Goal: Information Seeking & Learning: Learn about a topic

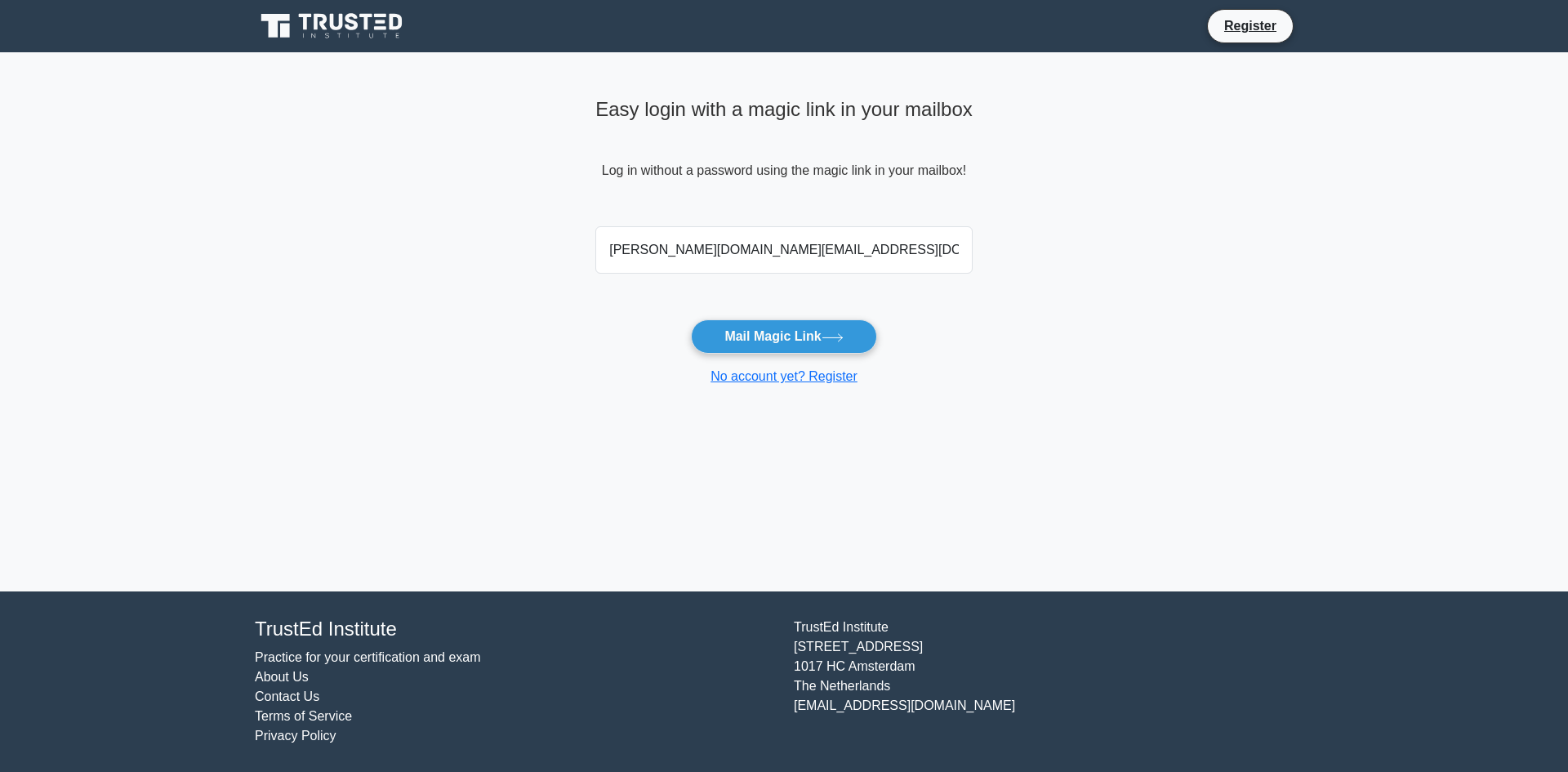
type input "matusek.to@gmail.com"
click at [691, 319] on button "Mail Magic Link" at bounding box center [784, 336] width 186 height 34
click at [1074, 348] on main "Easy login with a magic link in your mailbox Log in without a password using th…" at bounding box center [784, 322] width 1568 height 539
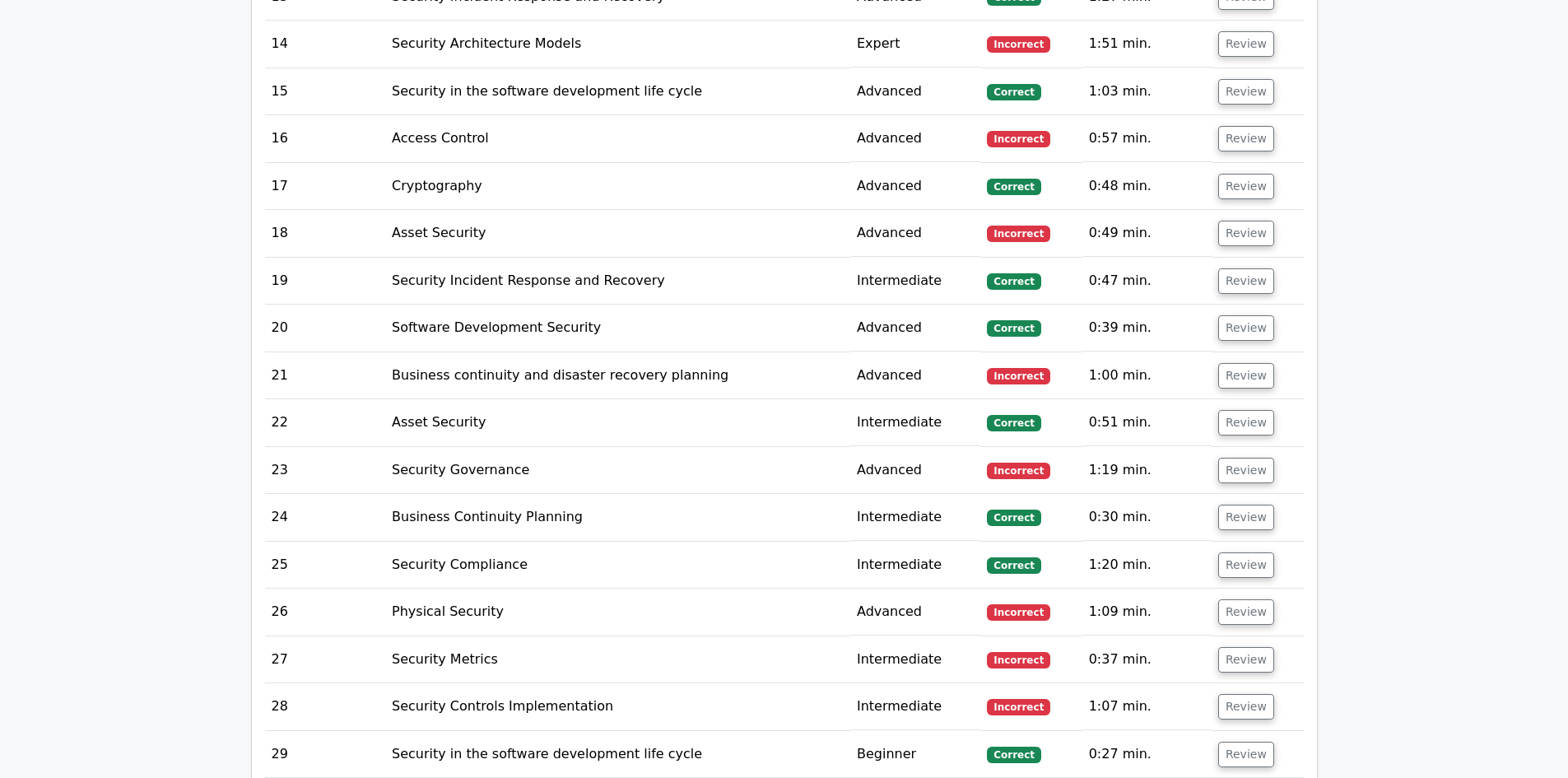
scroll to position [3228, 0]
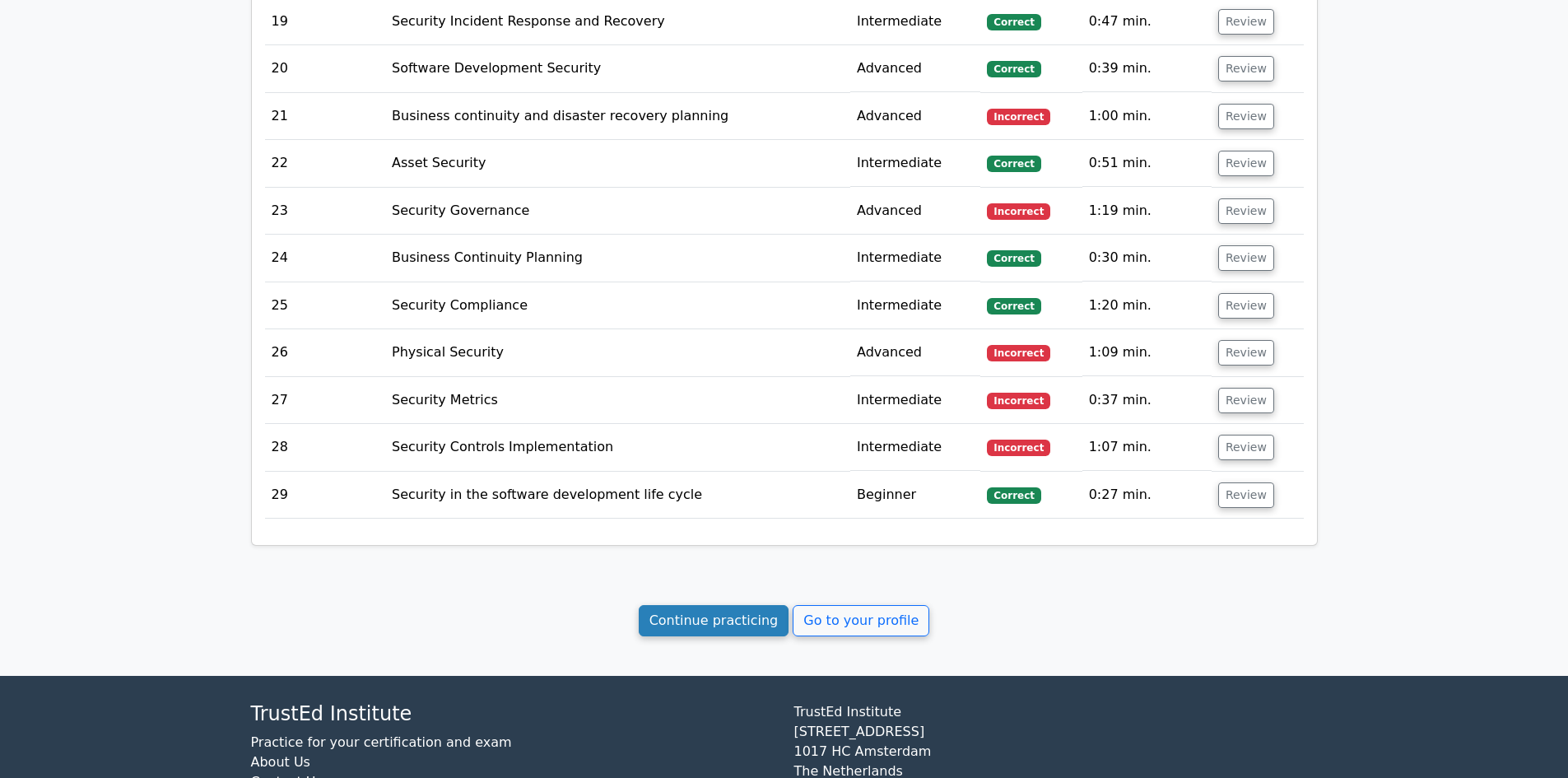
click at [725, 605] on link "Continue practicing" at bounding box center [714, 621] width 151 height 31
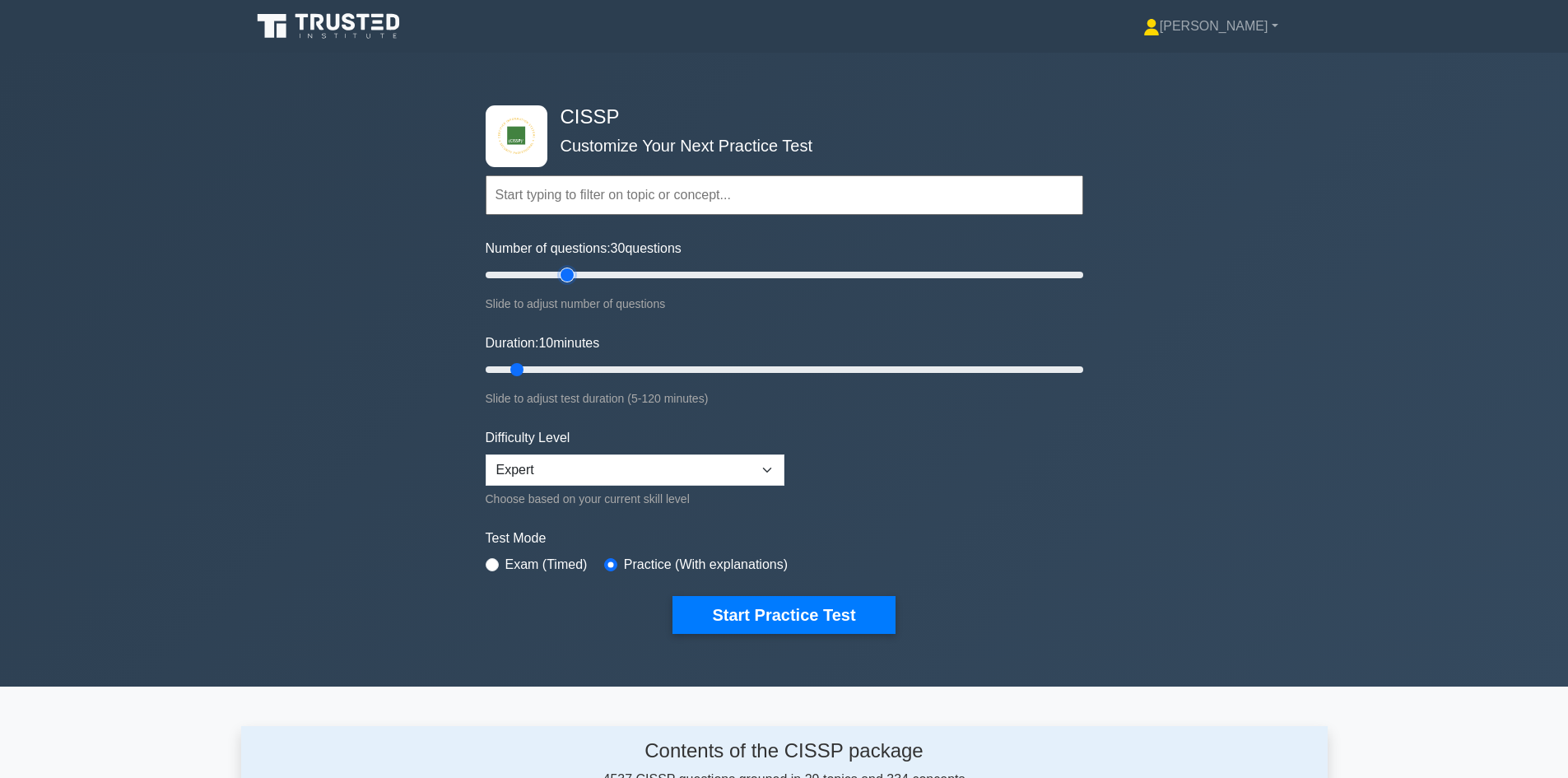
drag, startPoint x: 509, startPoint y: 269, endPoint x: 573, endPoint y: 269, distance: 64.0
type input "30"
click at [573, 269] on input "Number of questions: 30 questions" at bounding box center [784, 274] width 597 height 19
drag, startPoint x: 515, startPoint y: 367, endPoint x: 883, endPoint y: 366, distance: 368.0
type input "80"
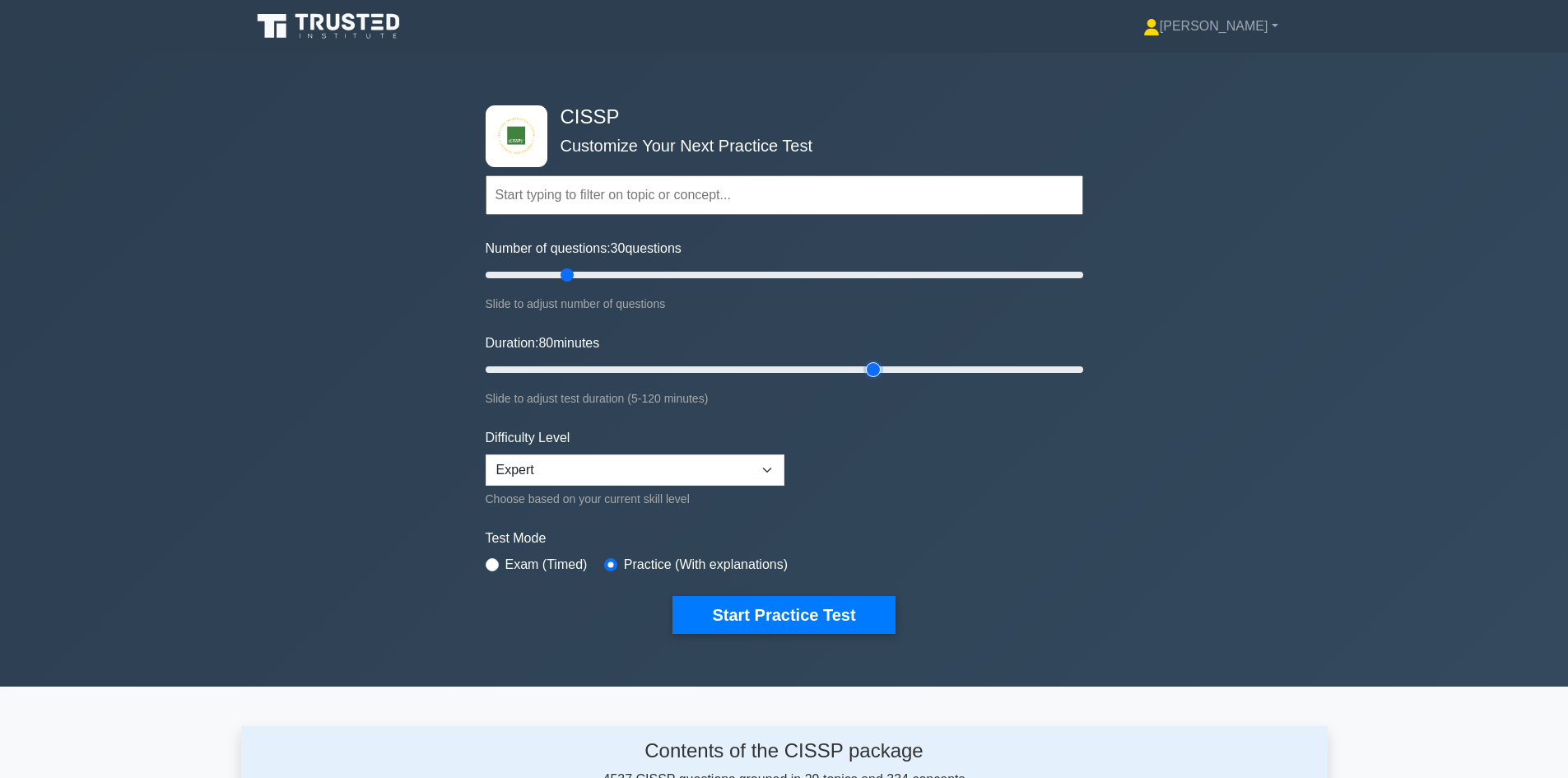
click at [883, 366] on input "Duration: 80 minutes" at bounding box center [784, 369] width 597 height 19
click at [707, 469] on select "Beginner Intermediate Expert" at bounding box center [635, 470] width 299 height 31
click at [710, 468] on select "Beginner Intermediate Expert" at bounding box center [635, 470] width 299 height 31
click at [797, 612] on button "Start Practice Test" at bounding box center [784, 615] width 223 height 38
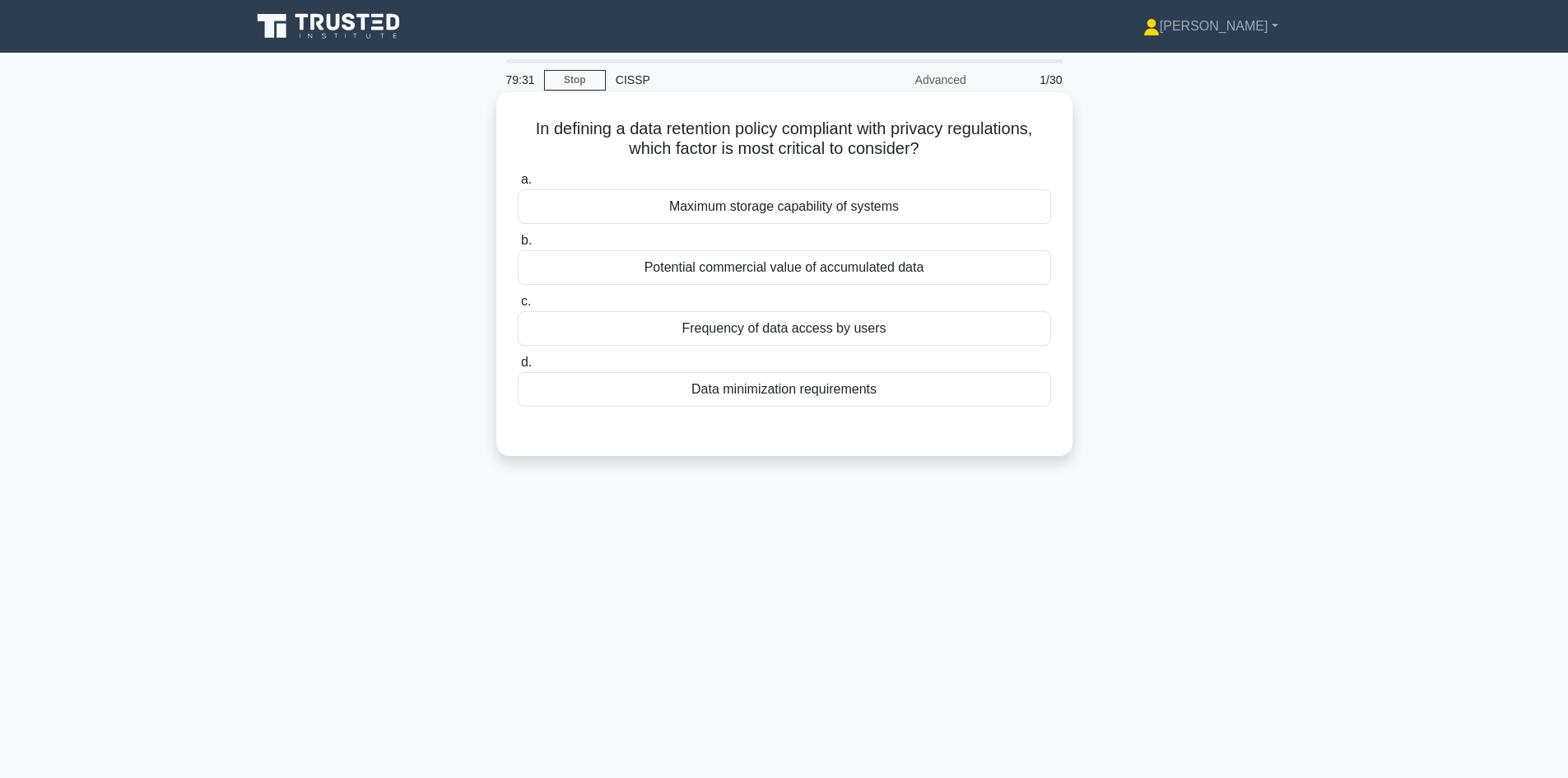
click at [907, 389] on div "Data minimization requirements" at bounding box center [784, 389] width 533 height 35
click at [518, 368] on input "d. Data minimization requirements" at bounding box center [518, 362] width 0 height 11
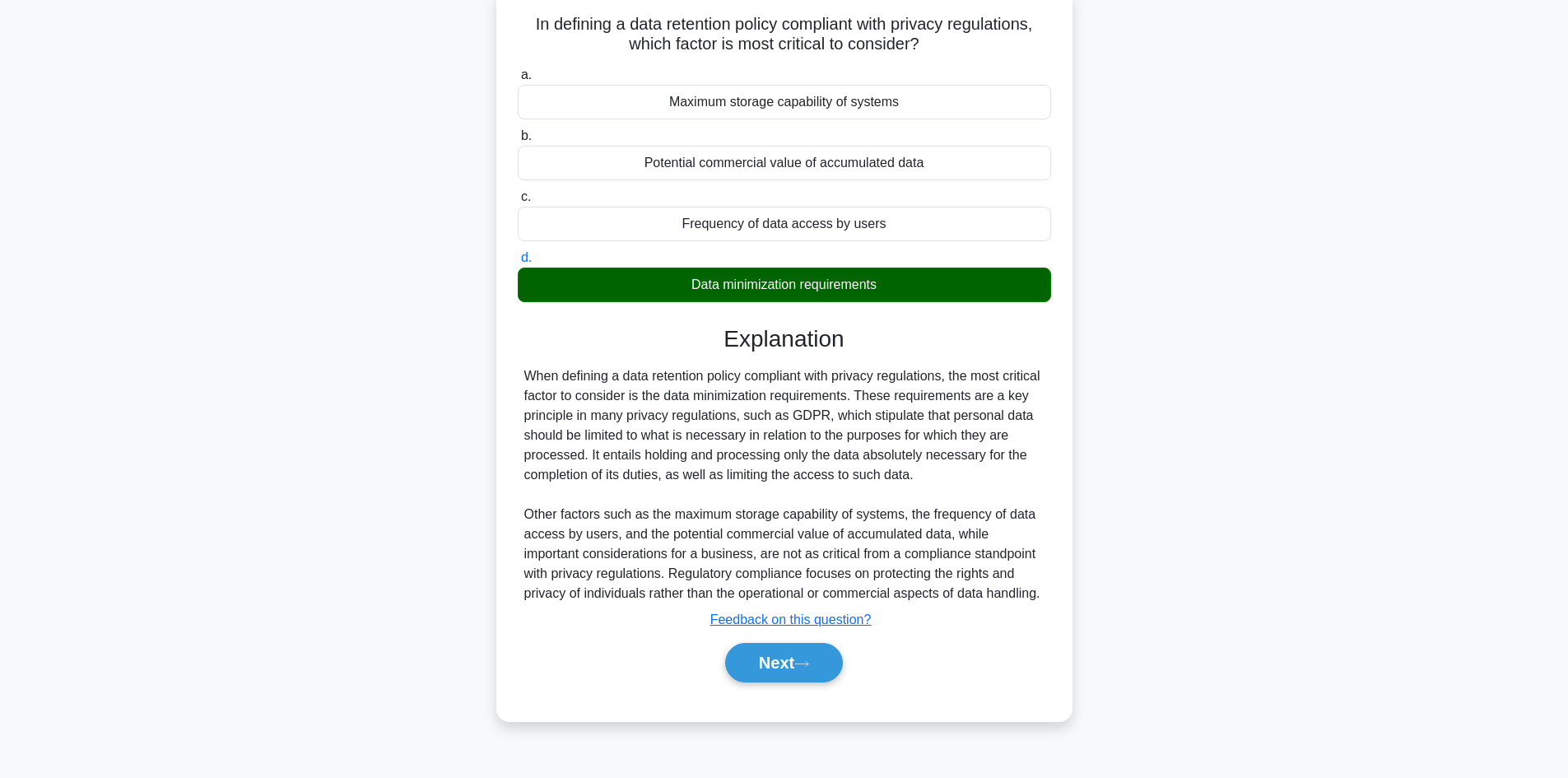
scroll to position [111, 0]
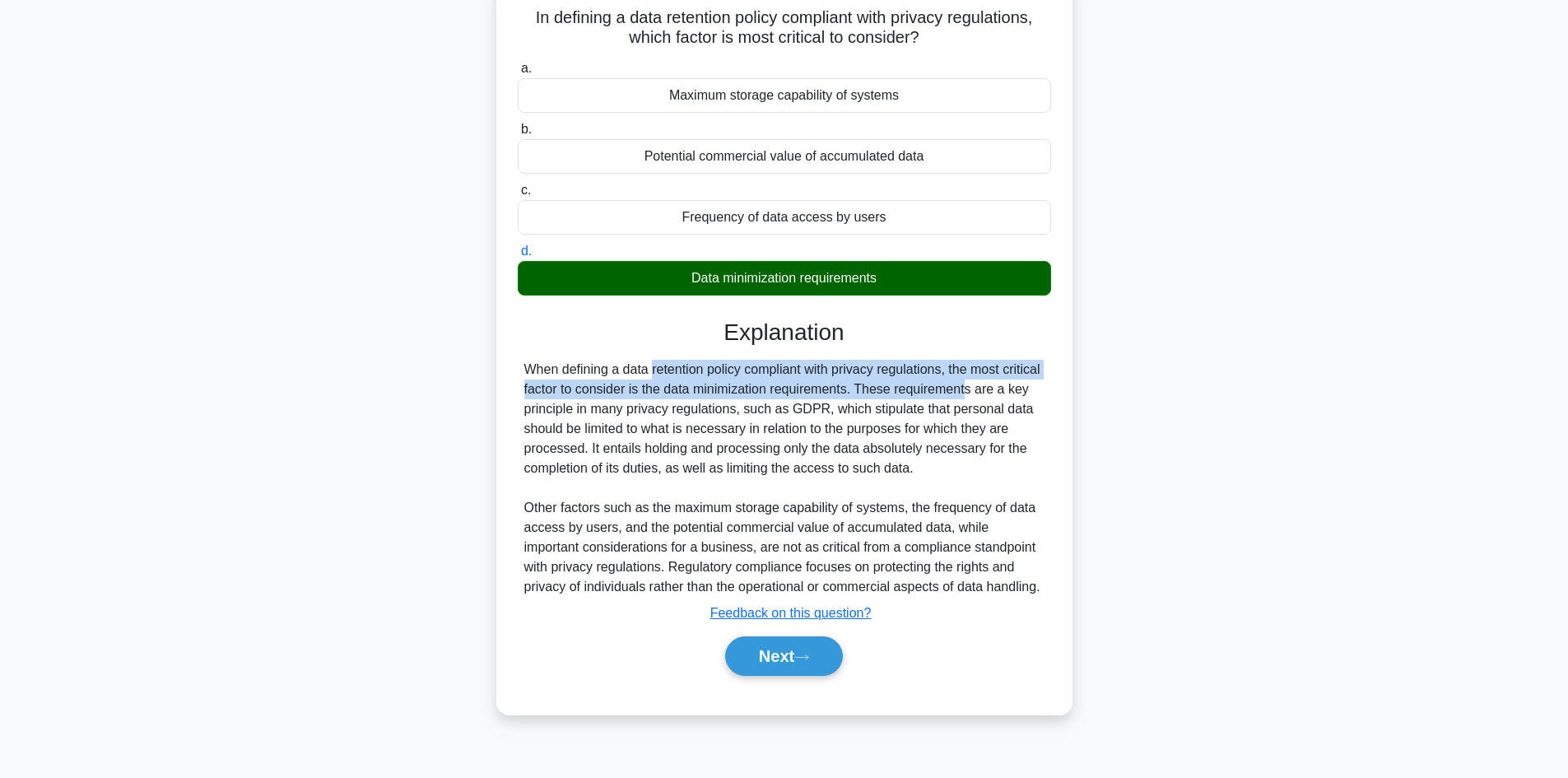
drag, startPoint x: 556, startPoint y: 371, endPoint x: 900, endPoint y: 390, distance: 344.5
click at [900, 390] on div "When defining a data retention policy compliant with privacy regulations, the m…" at bounding box center [784, 478] width 520 height 237
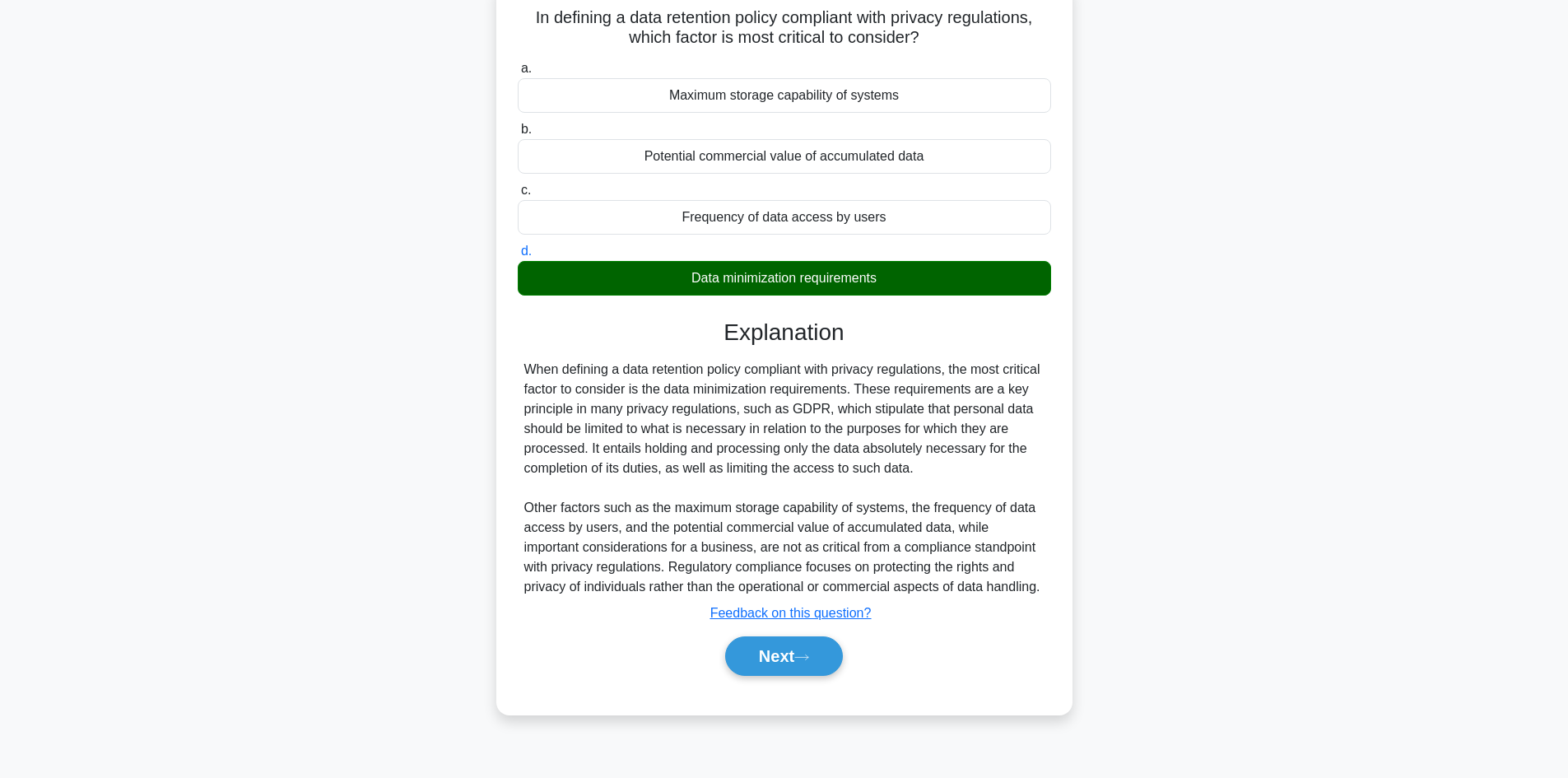
click at [893, 472] on div "When defining a data retention policy compliant with privacy regulations, the m…" at bounding box center [784, 478] width 520 height 237
click at [786, 648] on button "Next" at bounding box center [784, 656] width 118 height 40
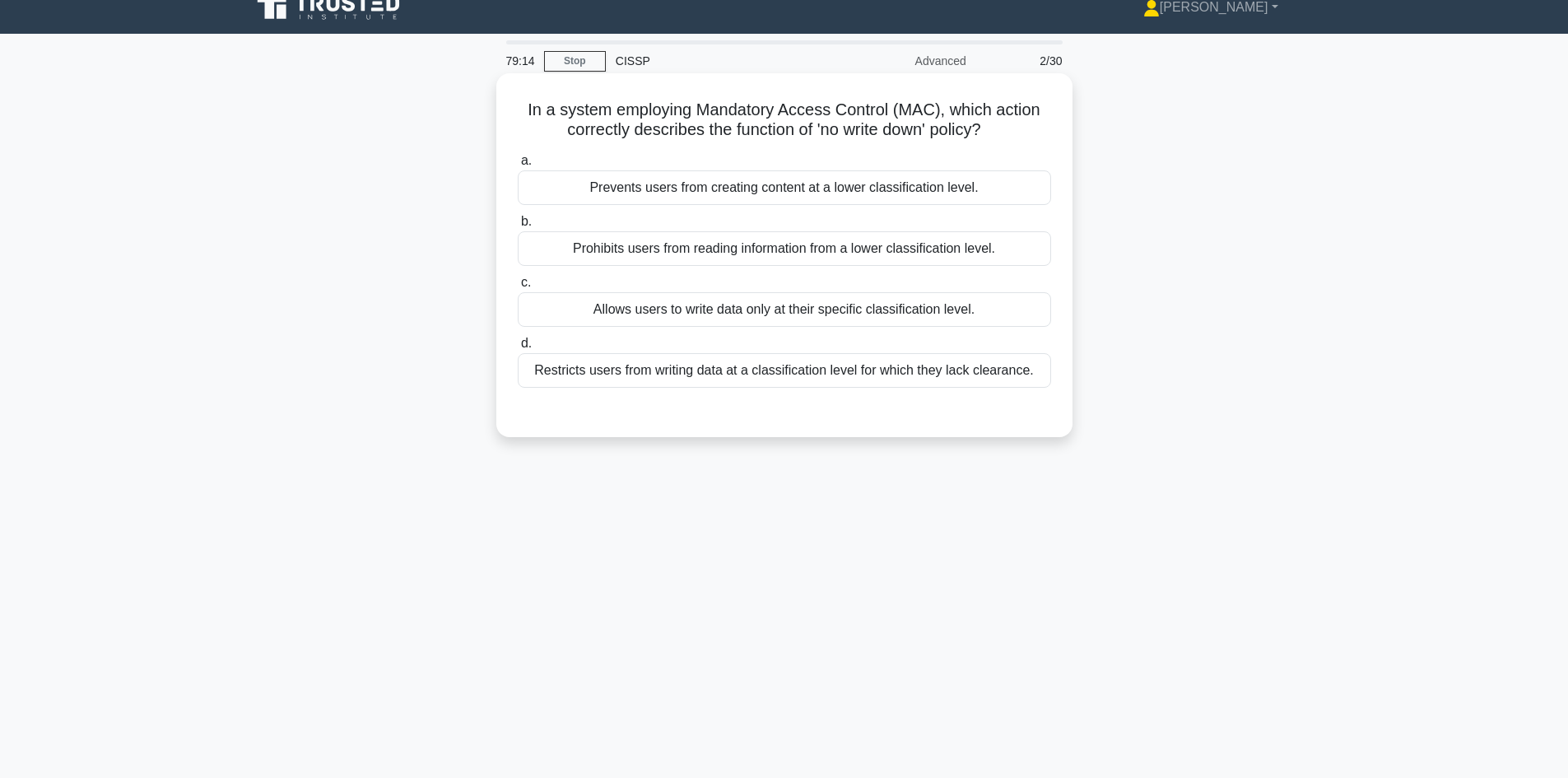
scroll to position [0, 0]
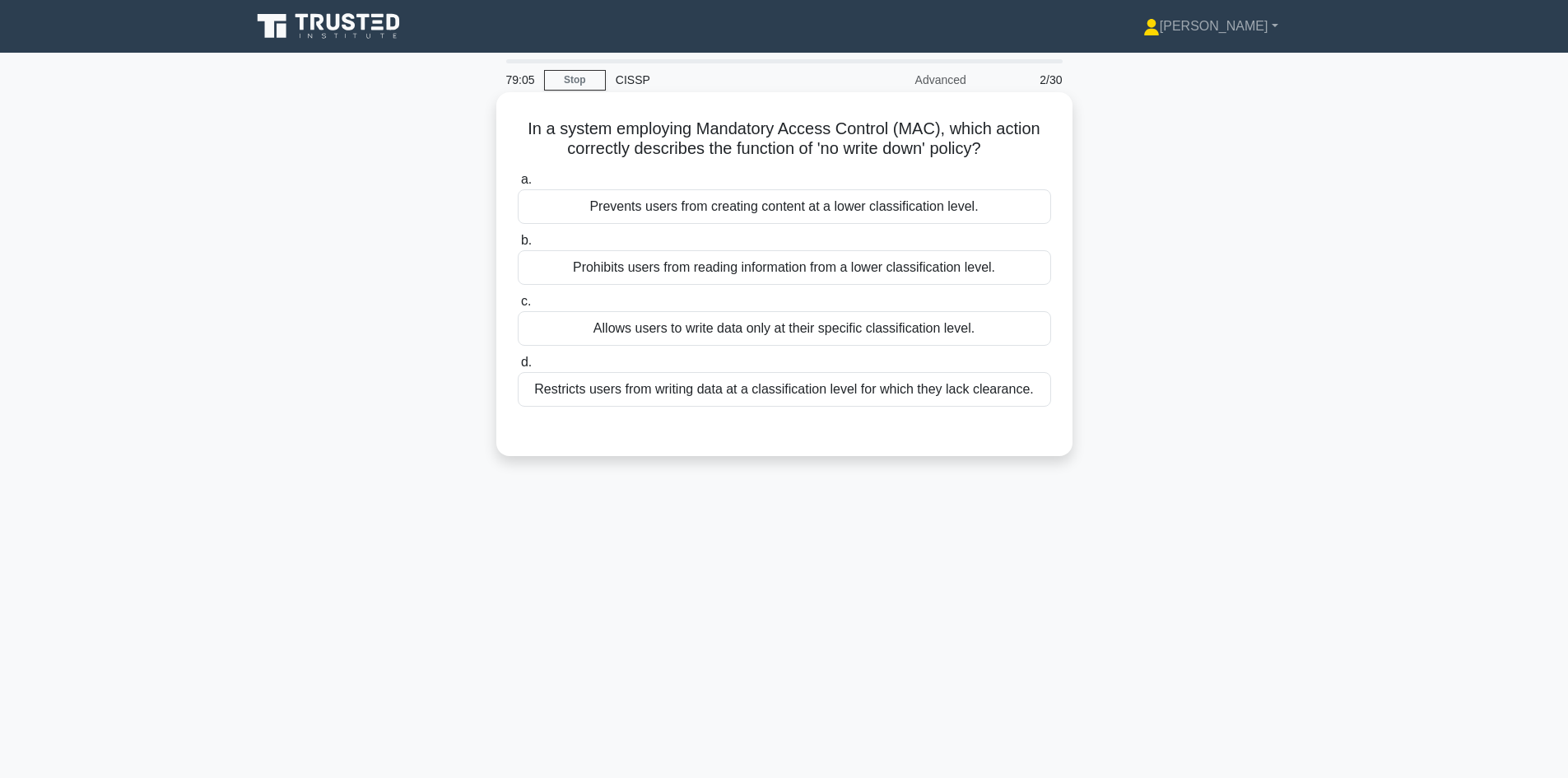
drag, startPoint x: 529, startPoint y: 128, endPoint x: 993, endPoint y: 152, distance: 464.6
click at [993, 152] on h5 "In a system employing Mandatory Access Control (MAC), which action correctly de…" at bounding box center [784, 139] width 536 height 41
click at [1026, 147] on h5 "In a system employing Mandatory Access Control (MAC), which action correctly de…" at bounding box center [784, 139] width 536 height 41
click at [897, 390] on div "Restricts users from writing data at a classification level for which they lack…" at bounding box center [784, 389] width 533 height 35
click at [518, 368] on input "d. Restricts users from writing data at a classification level for which they l…" at bounding box center [518, 362] width 0 height 11
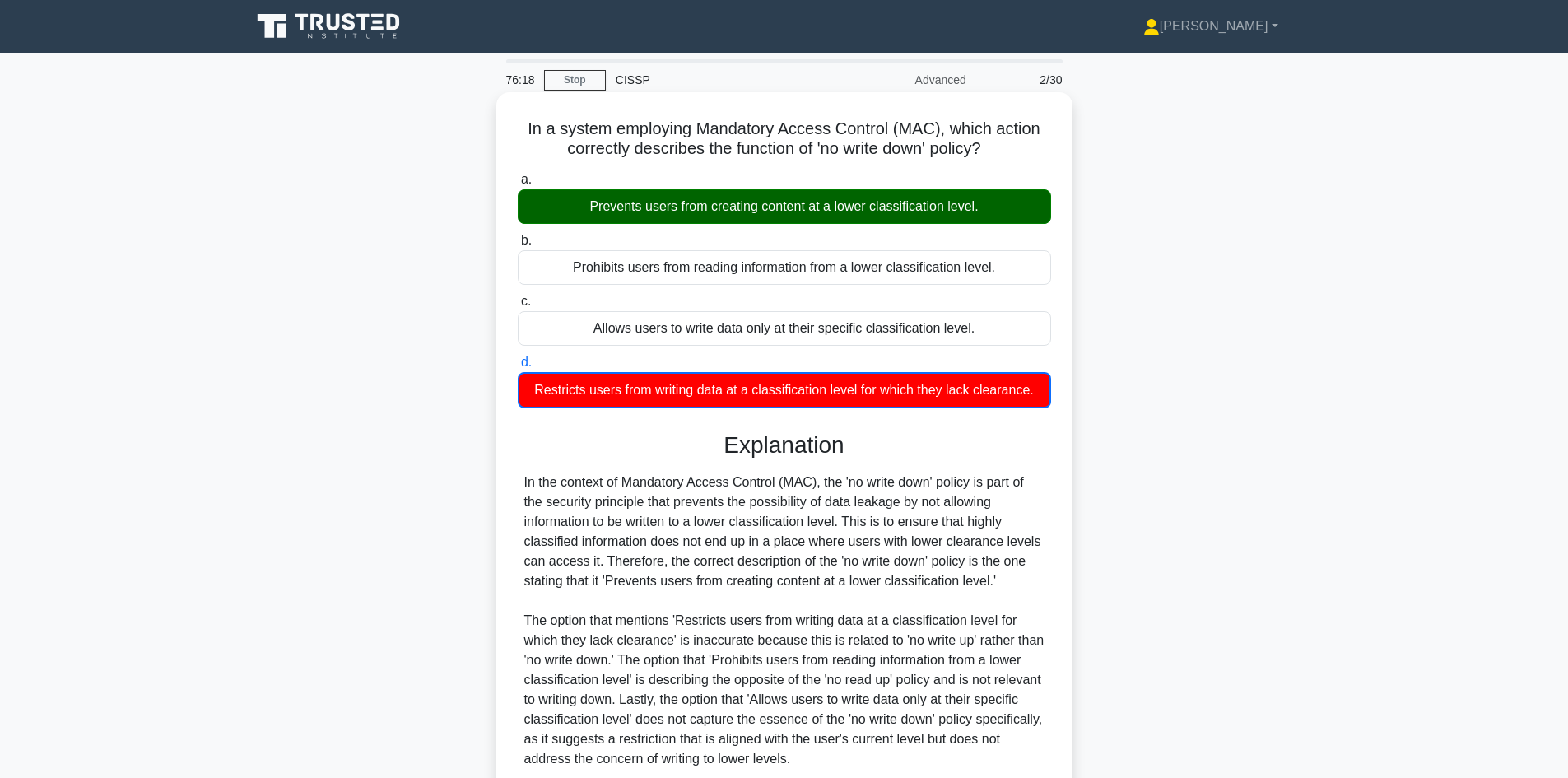
scroll to position [141, 0]
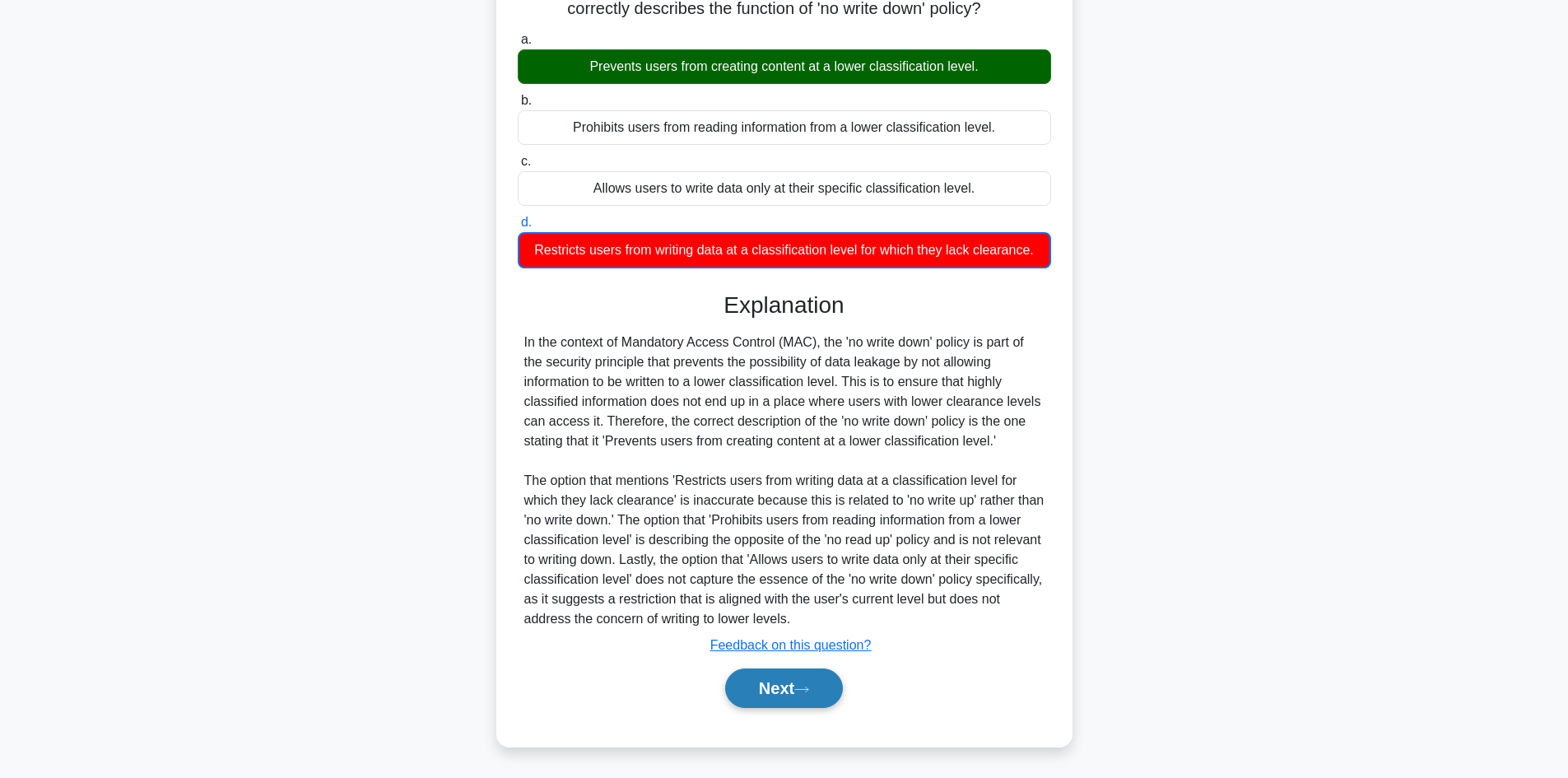
click at [772, 686] on button "Next" at bounding box center [784, 688] width 118 height 40
click at [775, 681] on button "Next" at bounding box center [784, 688] width 118 height 40
click at [767, 682] on button "Next" at bounding box center [784, 688] width 118 height 40
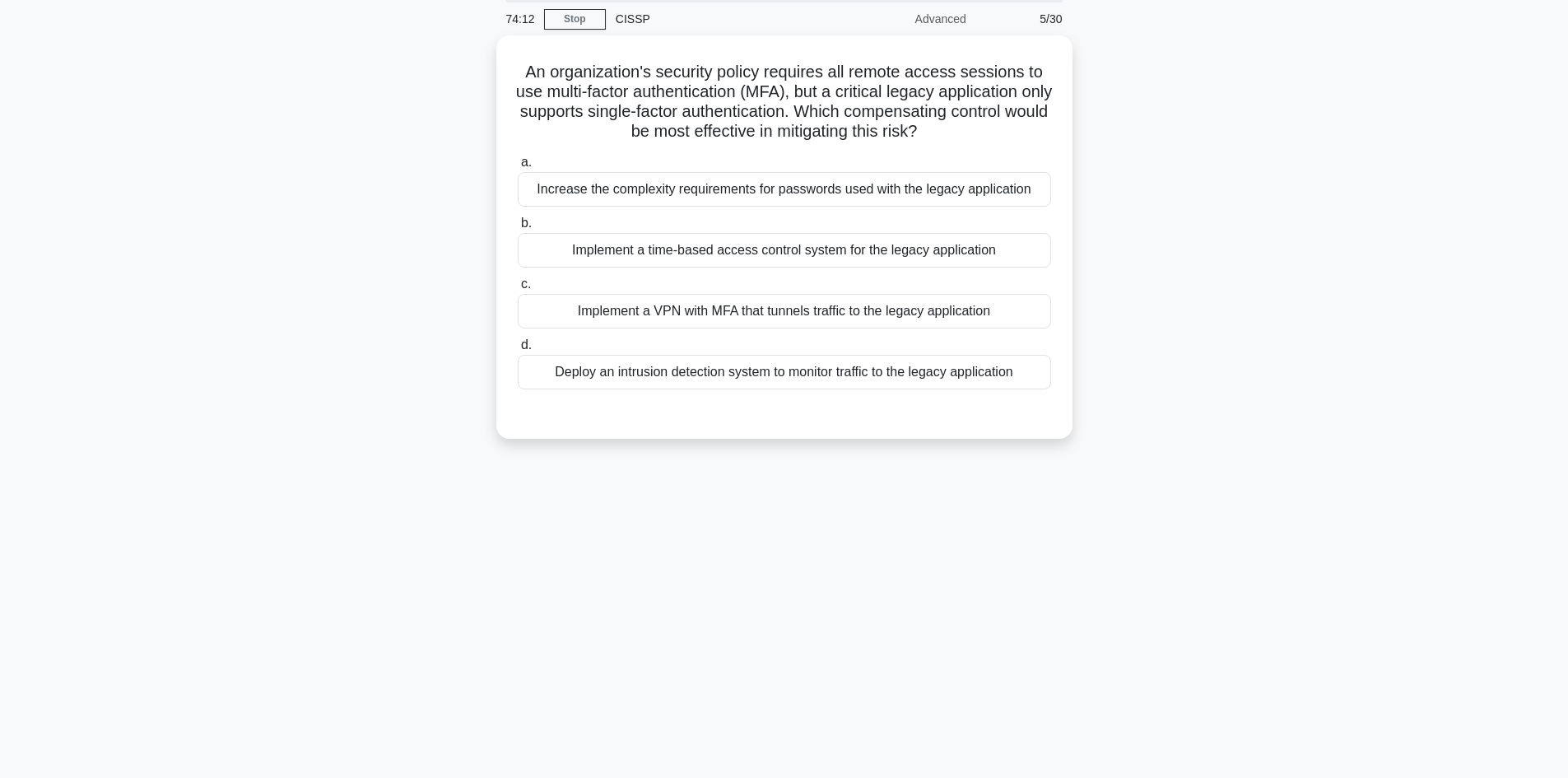
scroll to position [0, 0]
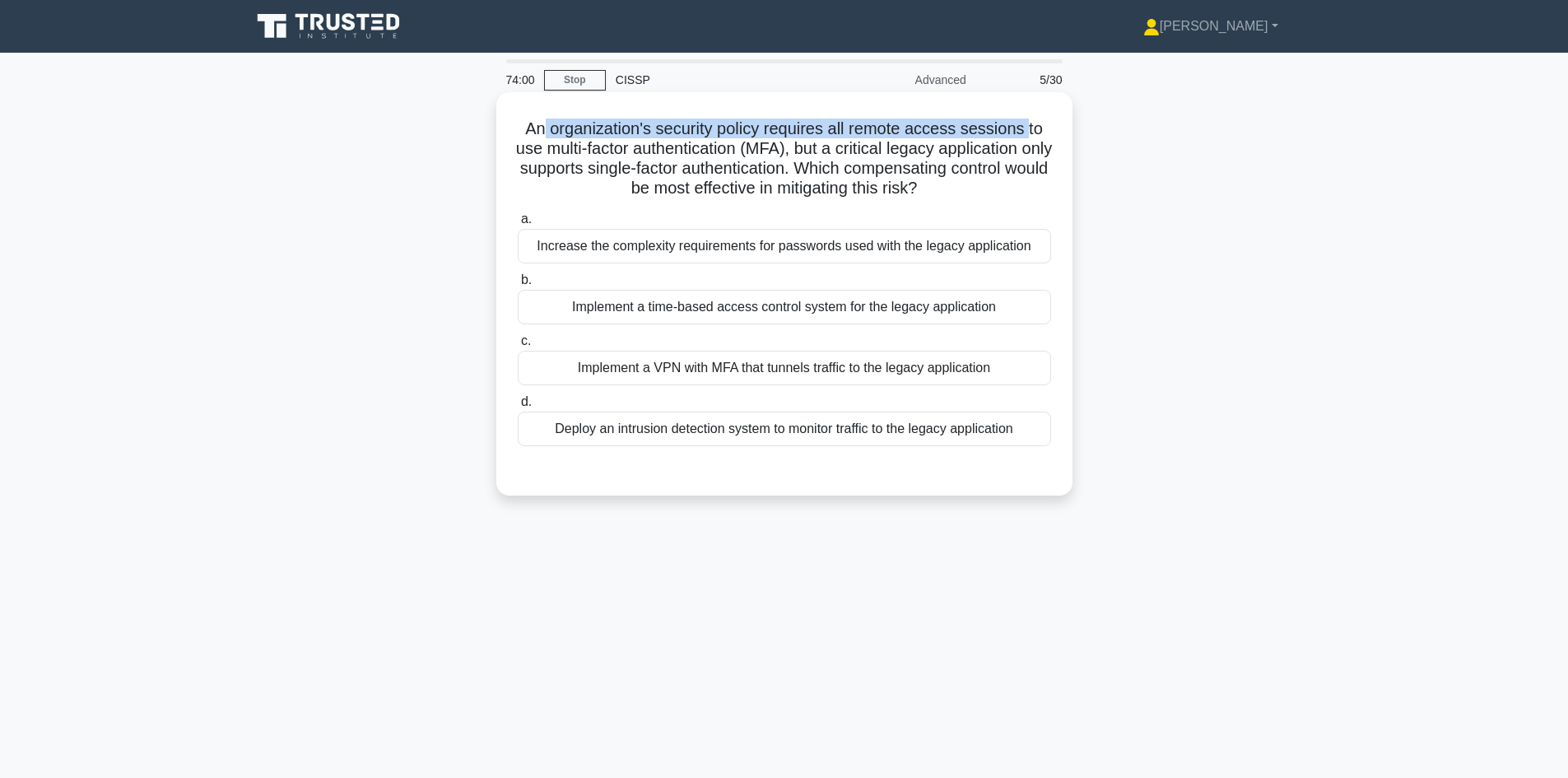
drag, startPoint x: 541, startPoint y: 129, endPoint x: 1032, endPoint y: 132, distance: 491.0
click at [1032, 132] on h5 "An organization's security policy requires all remote access sessions to use mu…" at bounding box center [784, 158] width 536 height 80
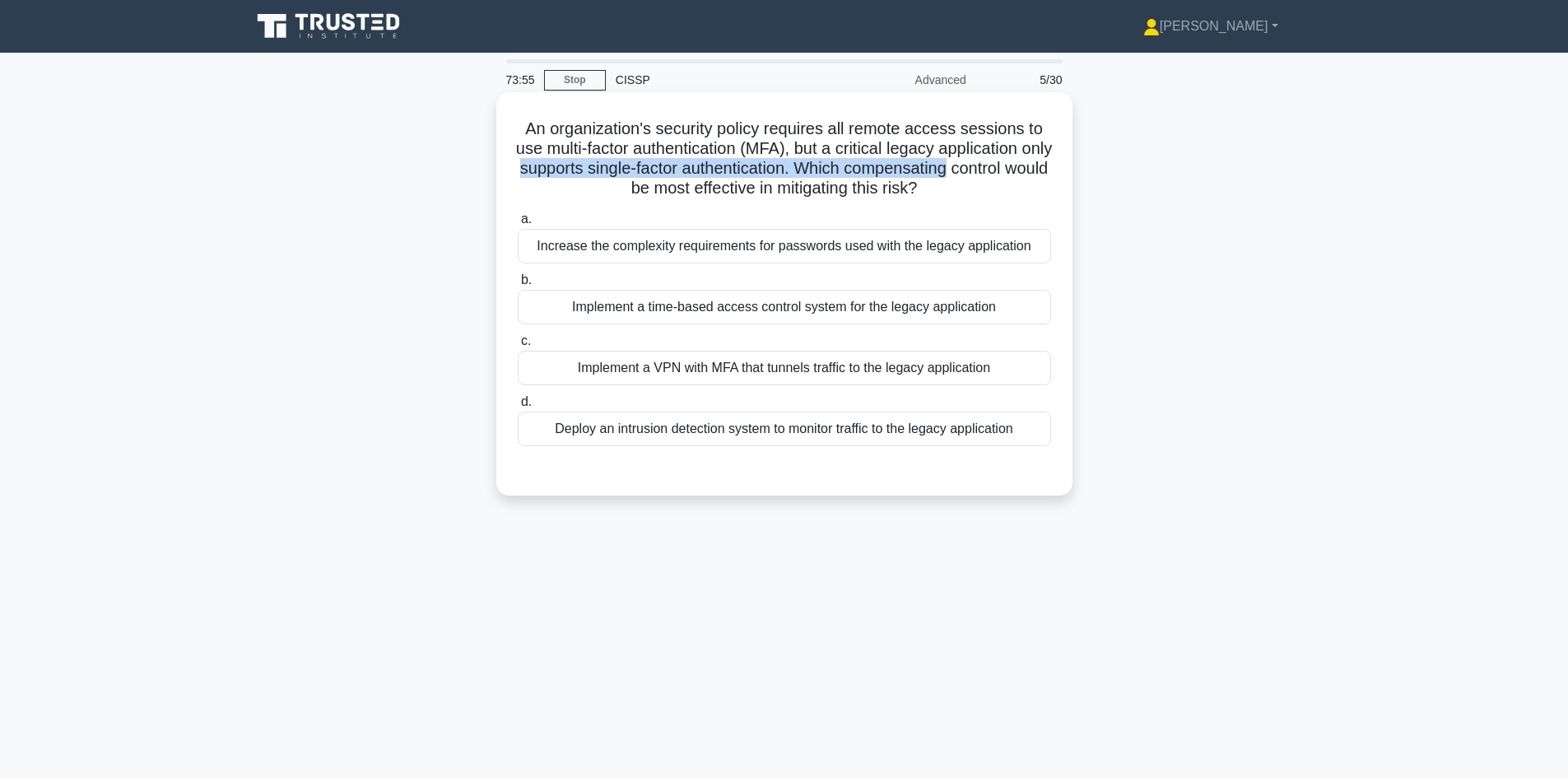
drag, startPoint x: 576, startPoint y: 168, endPoint x: 1032, endPoint y: 170, distance: 456.0
click at [1032, 170] on h5 "An organization's security policy requires all remote access sessions to use mu…" at bounding box center [784, 158] width 536 height 80
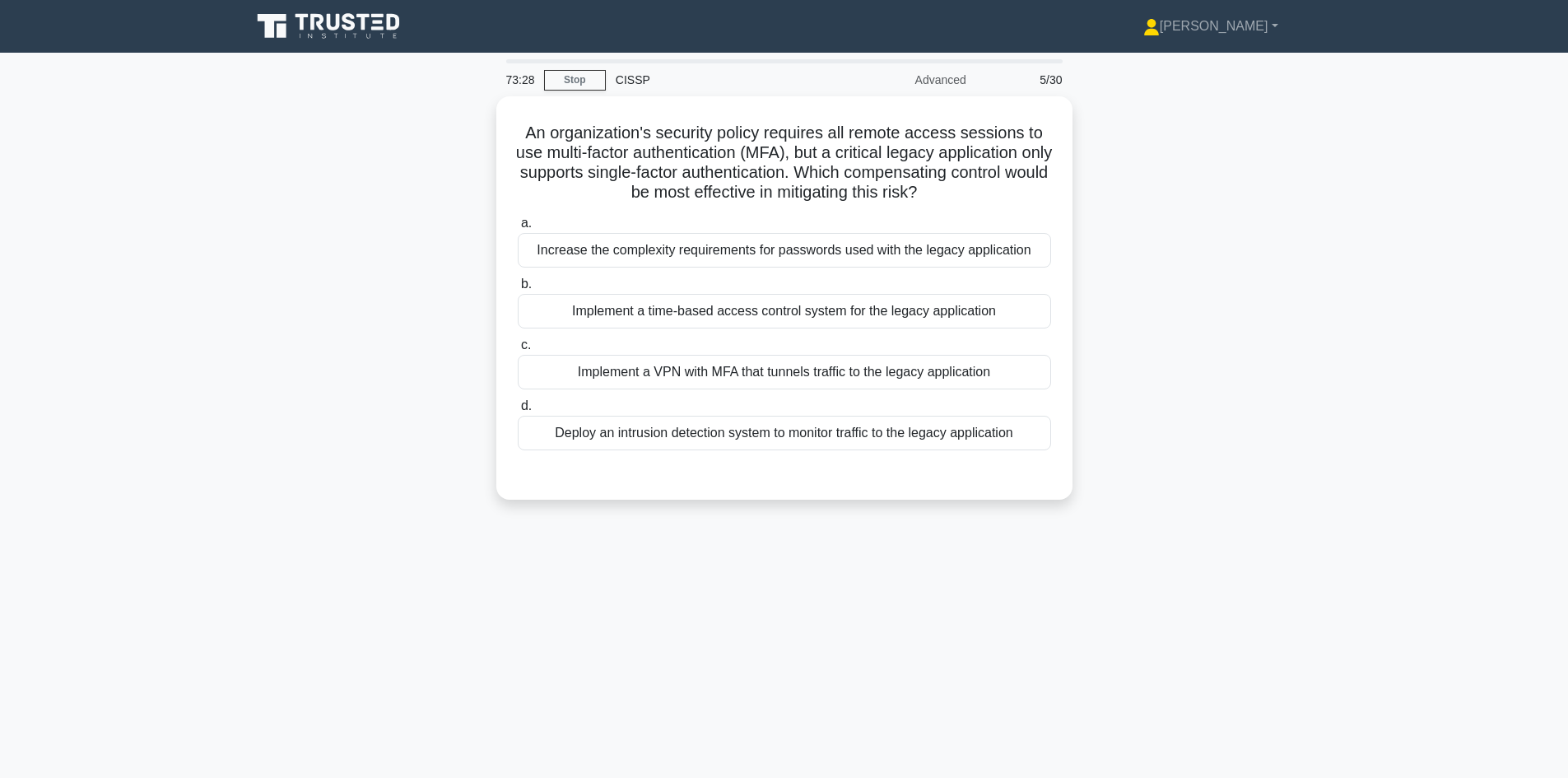
click at [821, 607] on div "73:28 Stop CISSP Advanced 5/30 An organization's security policy requires all r…" at bounding box center [784, 471] width 1087 height 824
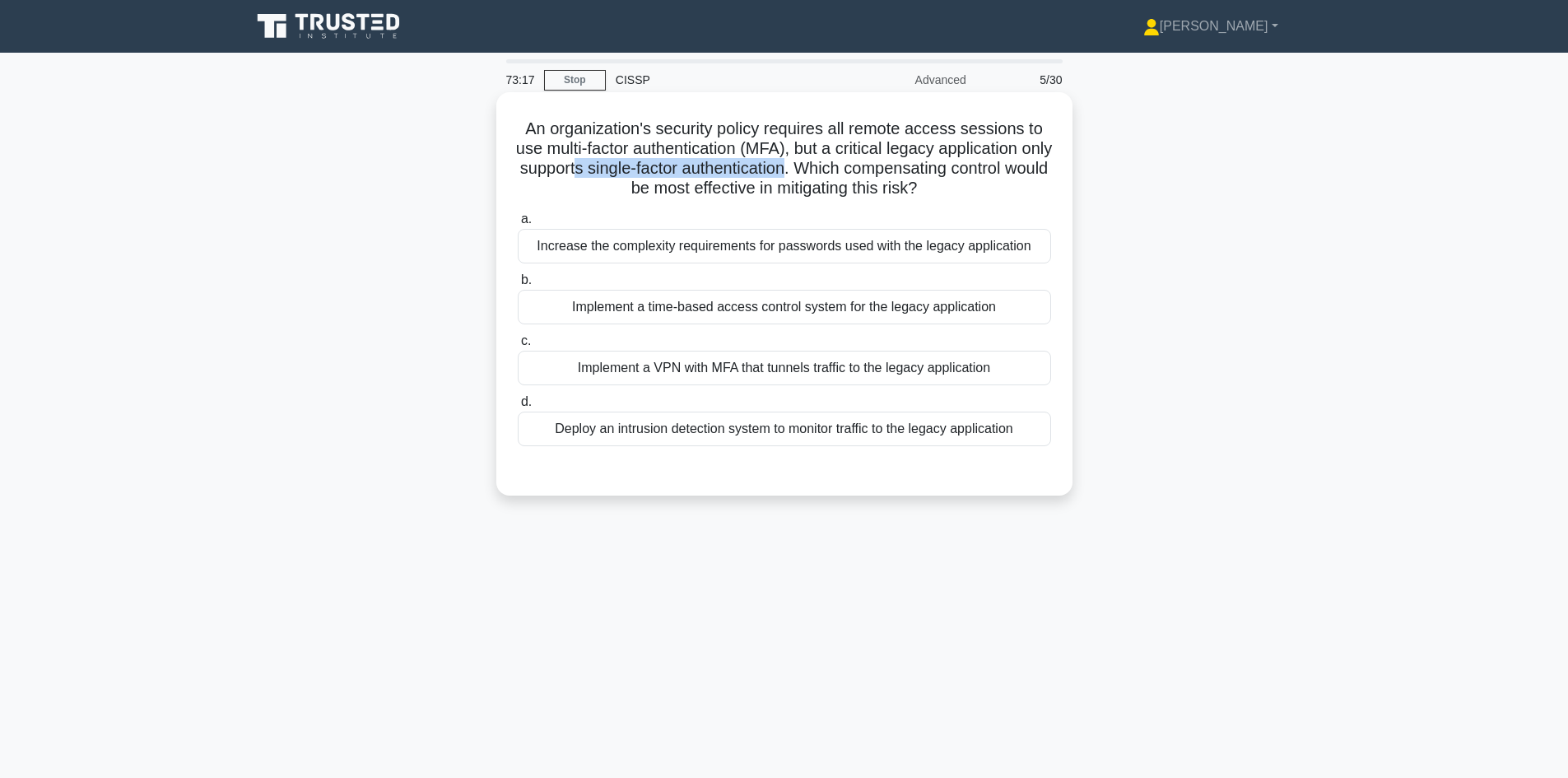
drag, startPoint x: 860, startPoint y: 168, endPoint x: 641, endPoint y: 161, distance: 219.1
click at [641, 161] on h5 "An organization's security policy requires all remote access sessions to use mu…" at bounding box center [784, 158] width 536 height 80
click at [937, 190] on icon ".spinner_0XTQ{transform-origin:center;animation:spinner_y6GP .75s linear infini…" at bounding box center [926, 189] width 19 height 19
click at [859, 370] on div "Implement a VPN with MFA that tunnels traffic to the legacy application" at bounding box center [784, 367] width 533 height 35
click at [518, 346] on input "c. Implement a VPN with MFA that tunnels traffic to the legacy application" at bounding box center [518, 341] width 0 height 11
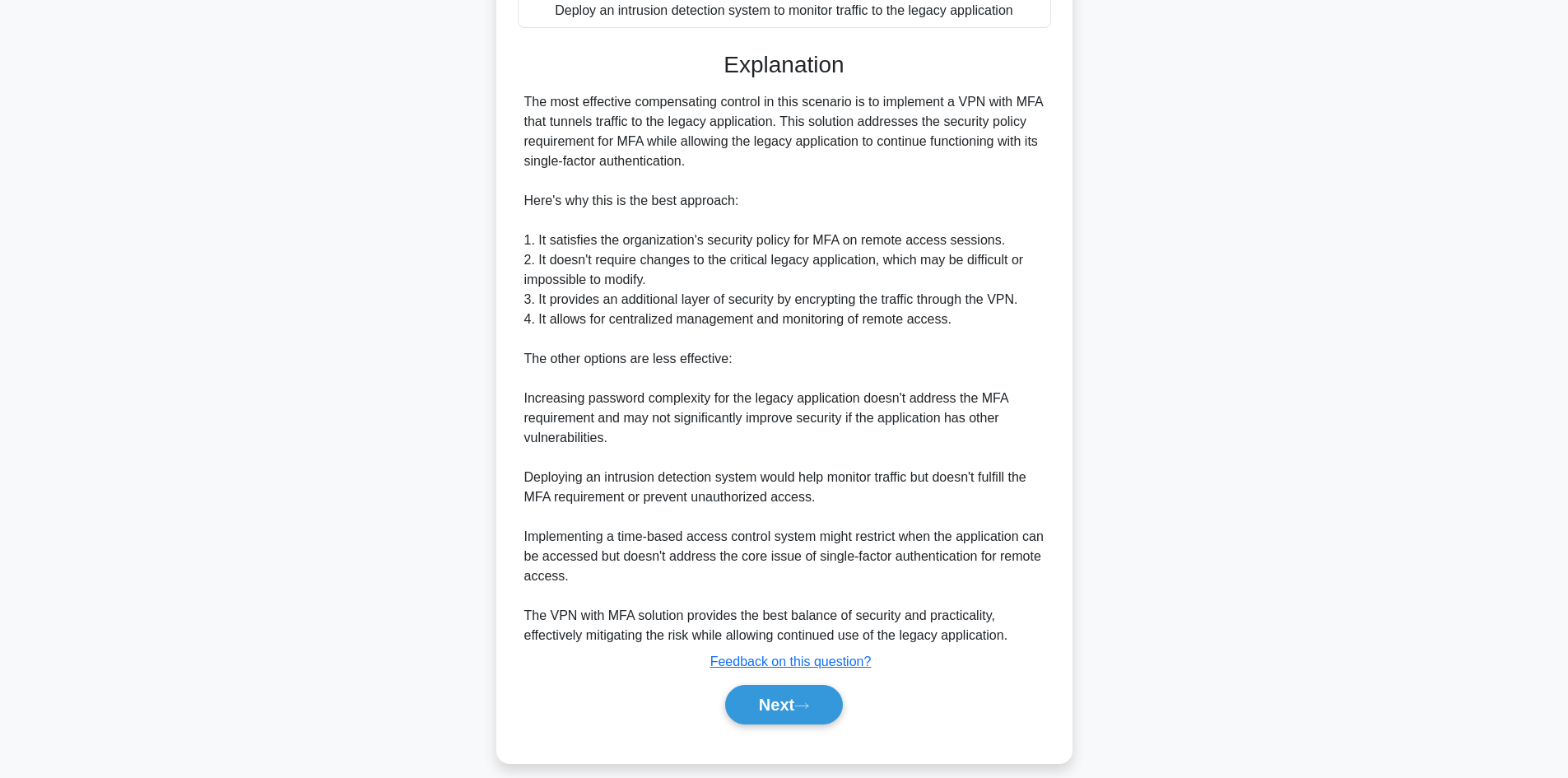
scroll to position [436, 0]
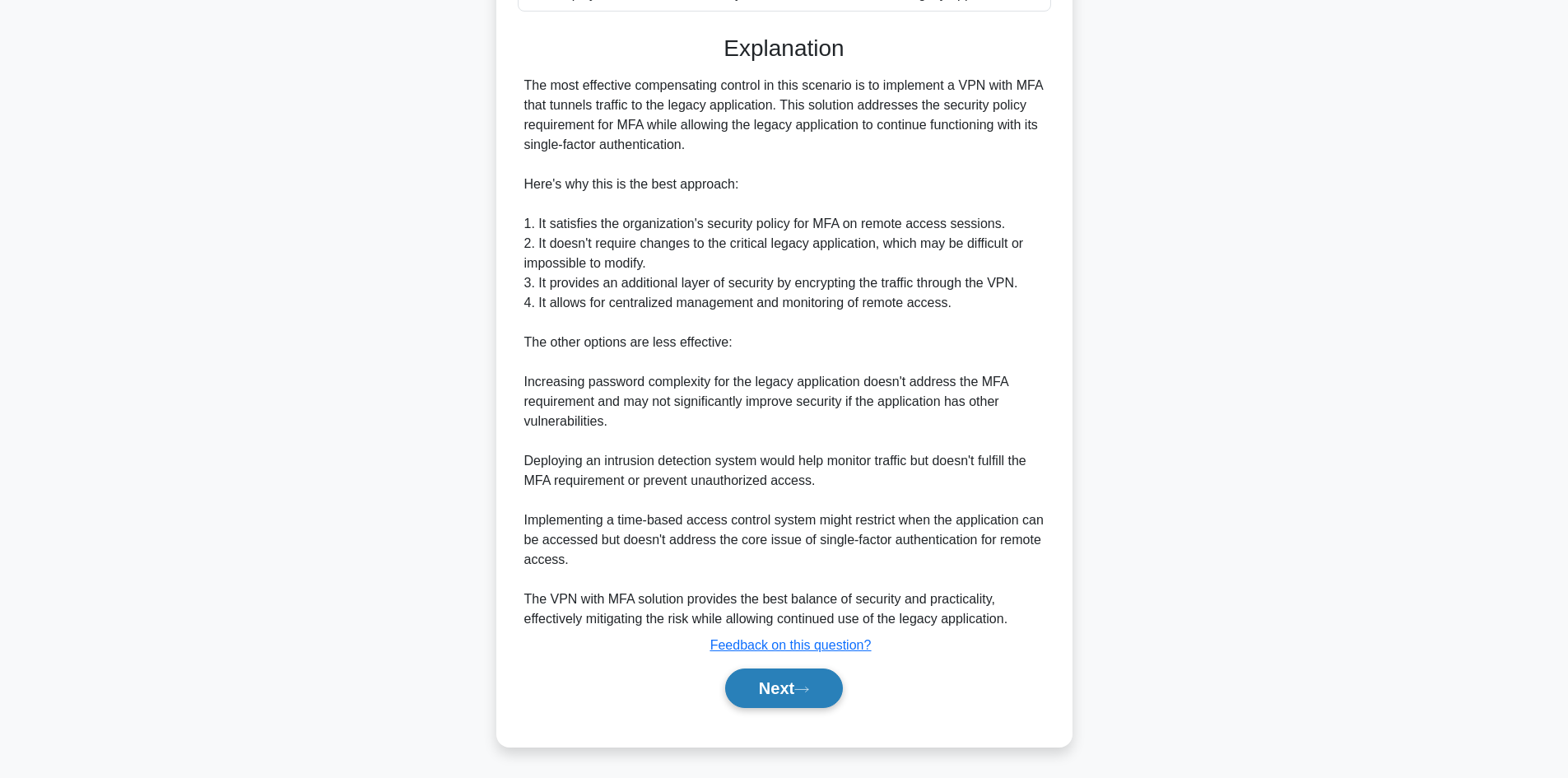
click at [783, 676] on button "Next" at bounding box center [784, 688] width 118 height 40
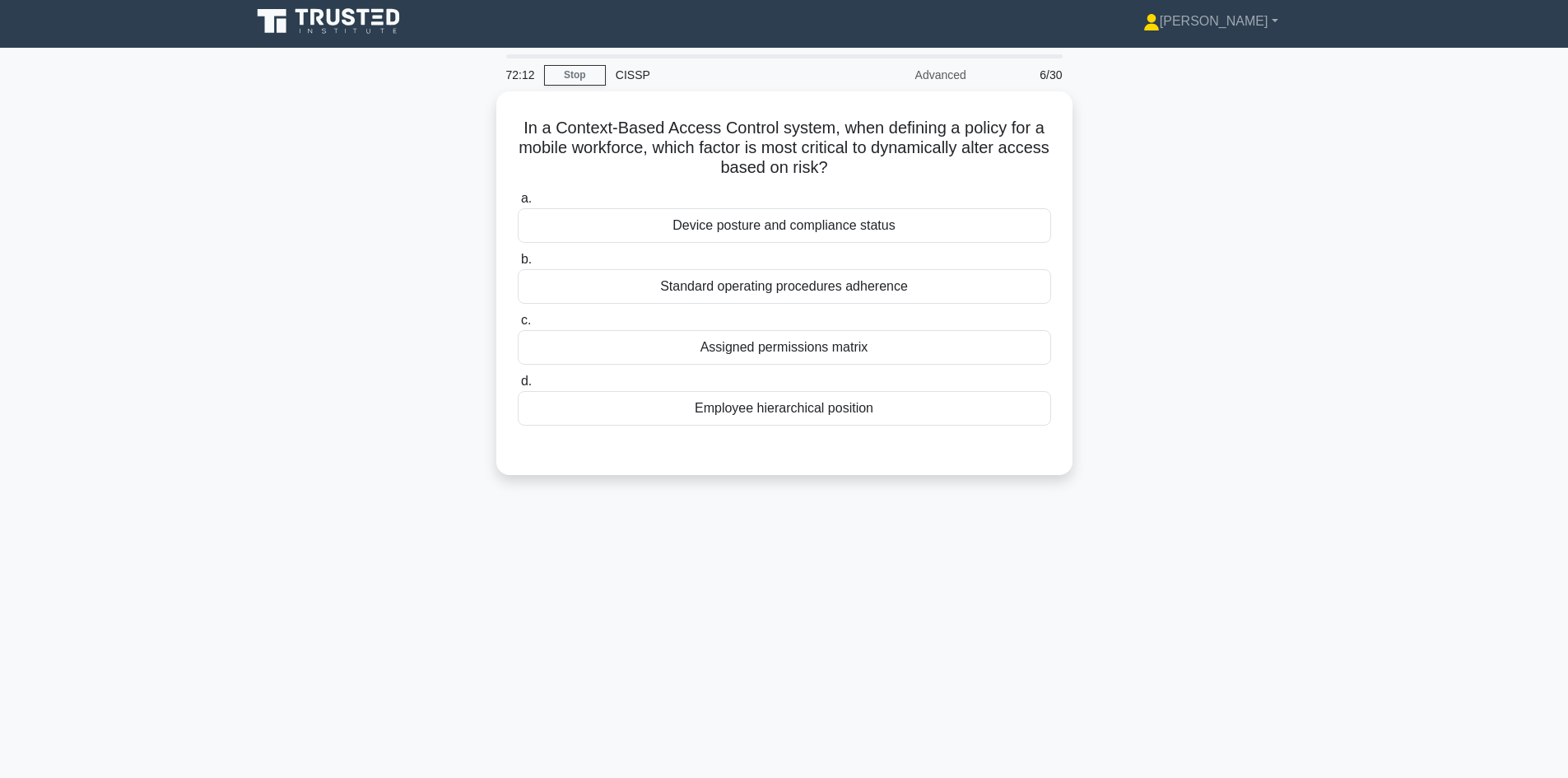
scroll to position [0, 0]
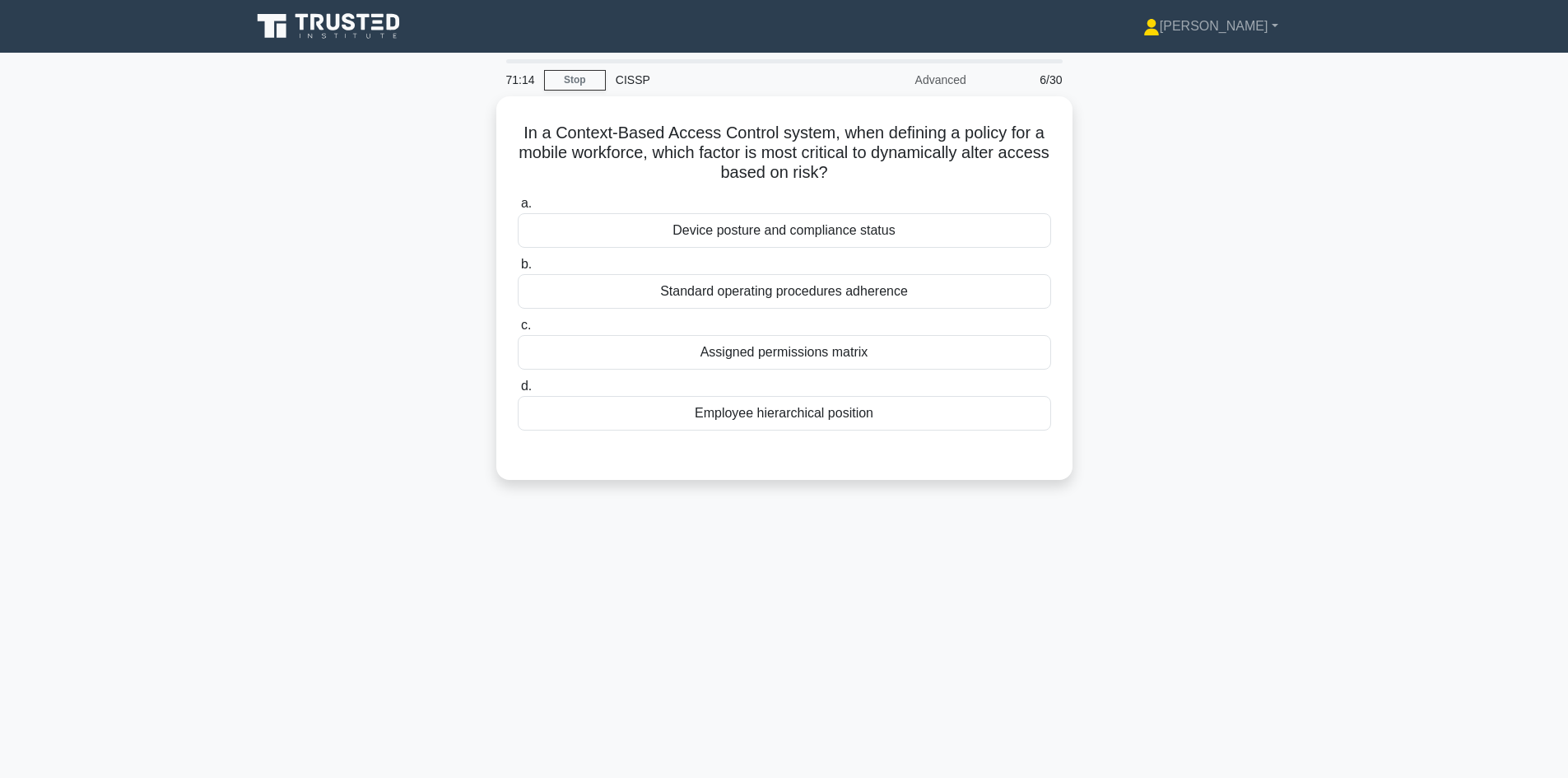
click at [1456, 396] on main "71:14 Stop CISSP Advanced 6/30 In a Context-Based Access Control system, when d…" at bounding box center [784, 471] width 1568 height 836
click at [902, 225] on div "Device posture and compliance status" at bounding box center [784, 226] width 533 height 35
click at [518, 205] on input "a. Device posture and compliance status" at bounding box center [518, 200] width 0 height 11
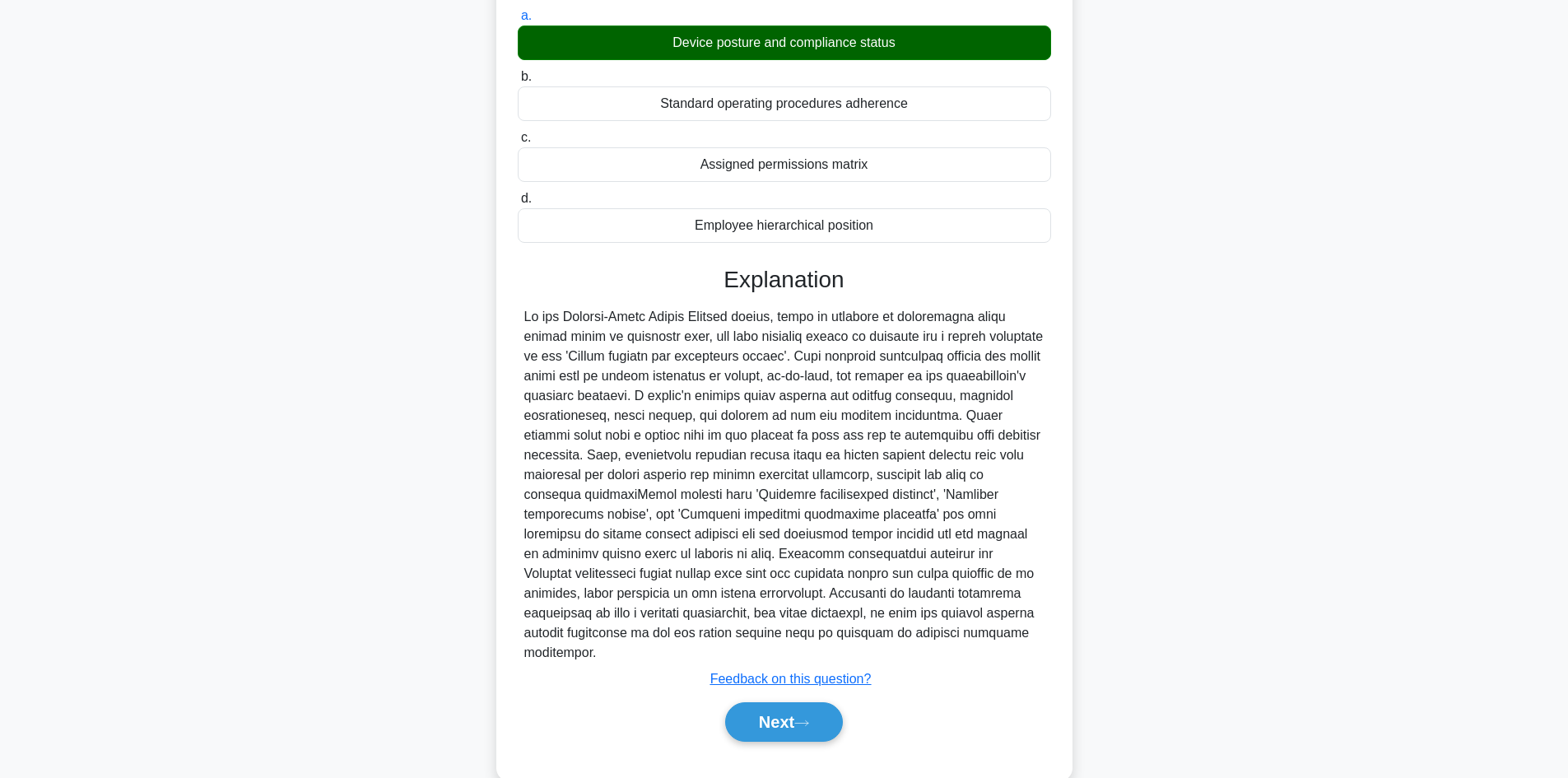
scroll to position [198, 0]
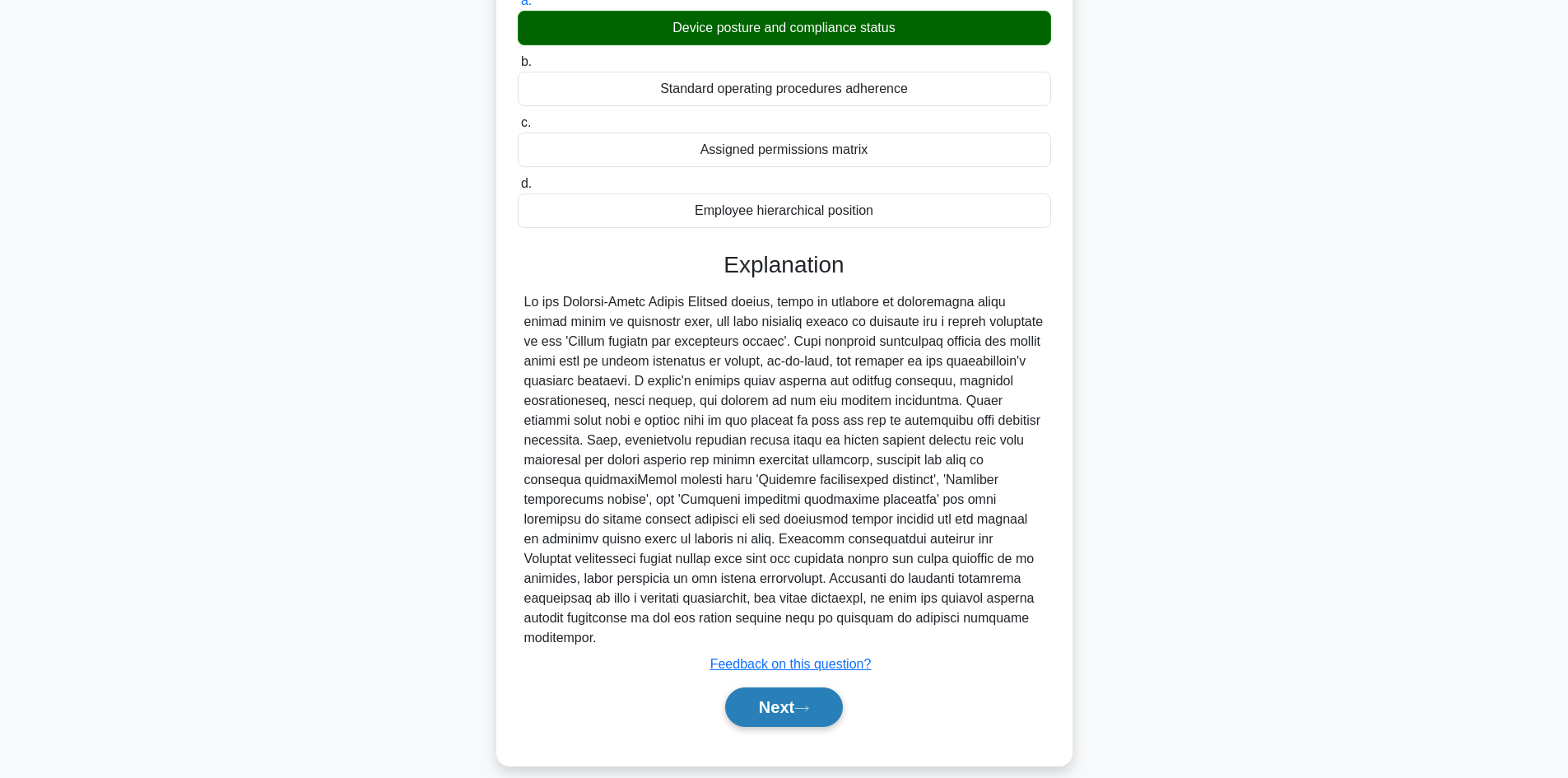
click at [790, 688] on button "Next" at bounding box center [784, 707] width 118 height 40
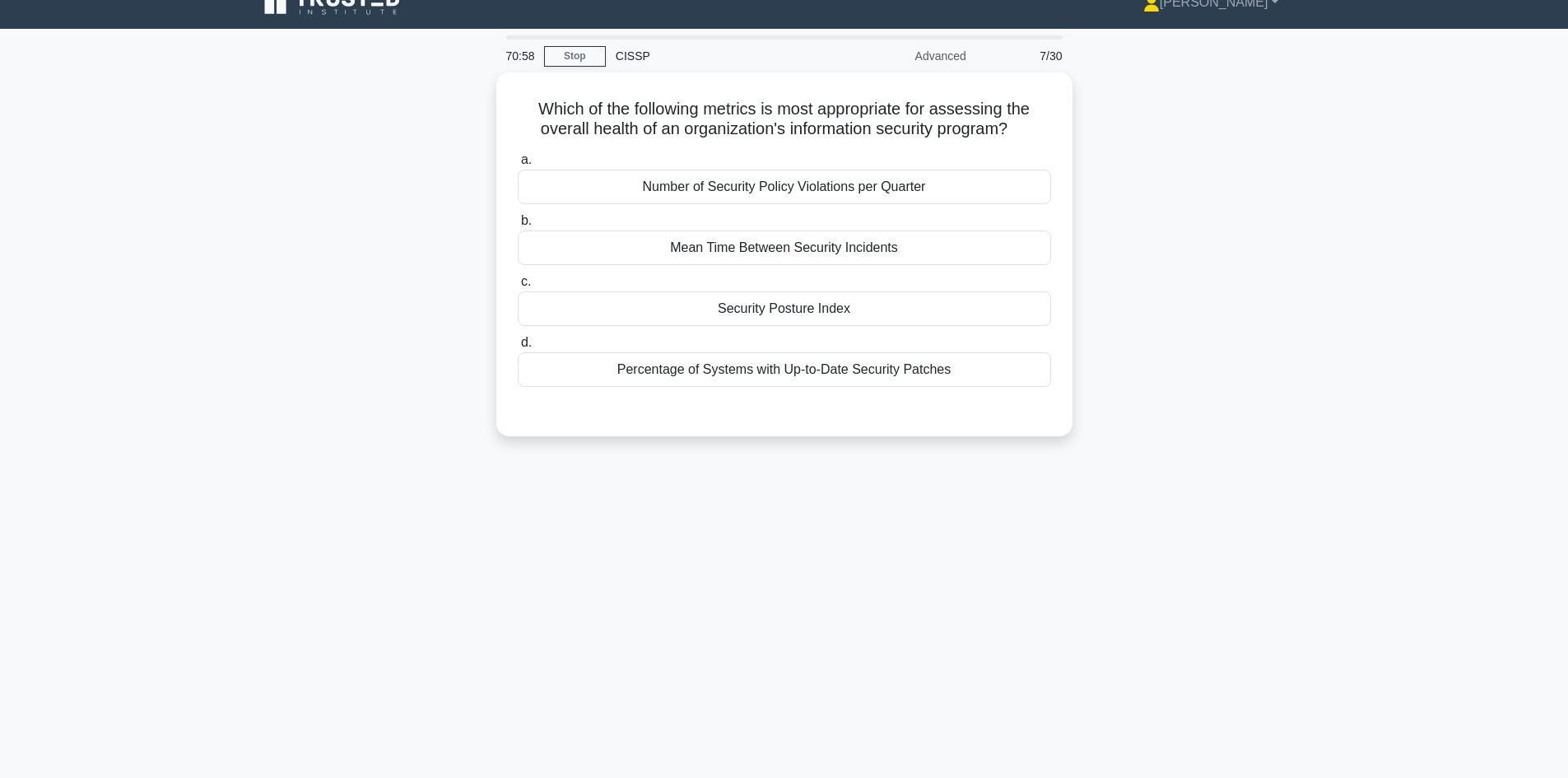
scroll to position [0, 0]
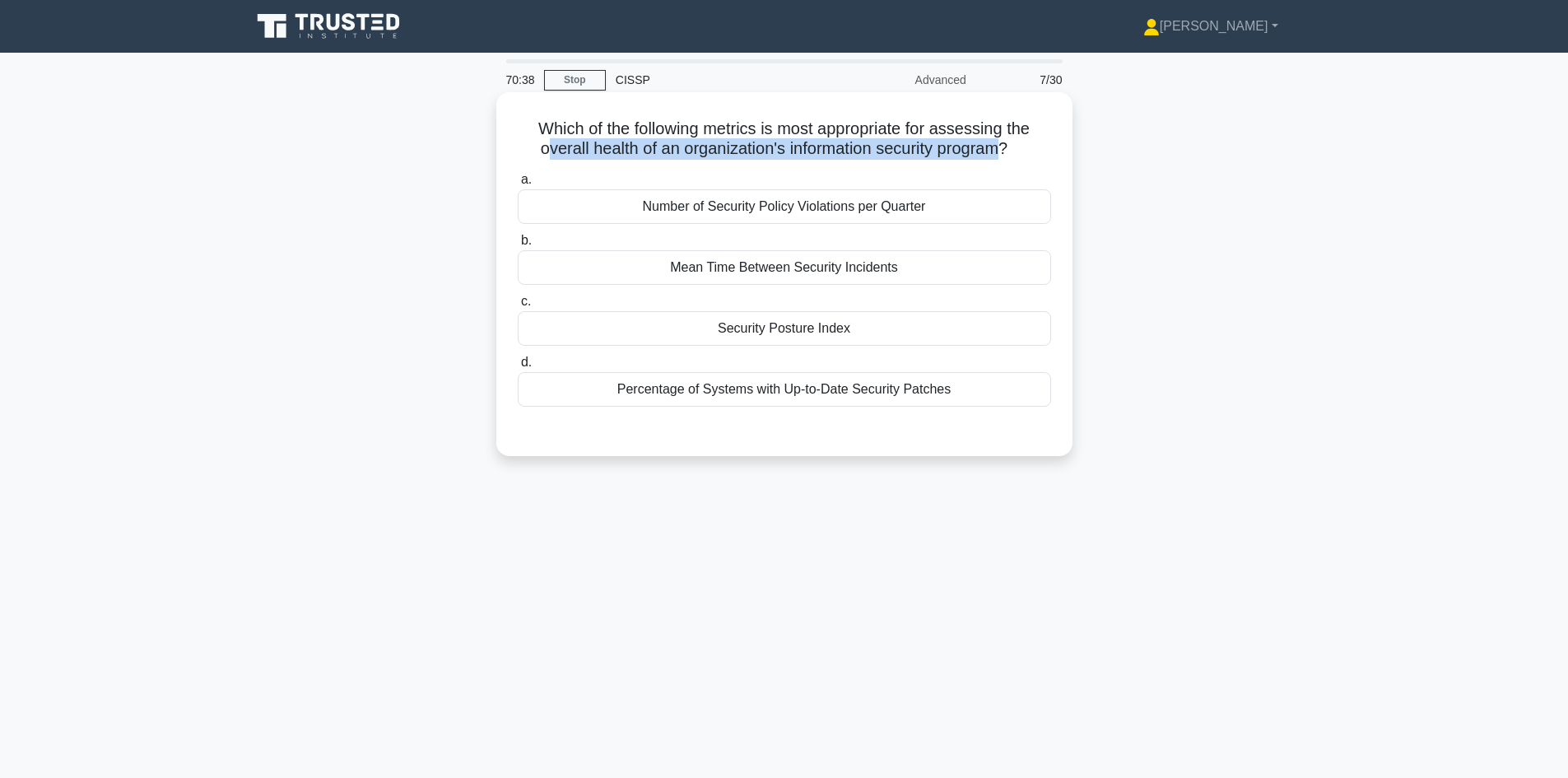
drag, startPoint x: 542, startPoint y: 147, endPoint x: 1008, endPoint y: 150, distance: 466.0
click at [1008, 150] on h5 "Which of the following metrics is most appropriate for assessing the overall he…" at bounding box center [784, 139] width 536 height 41
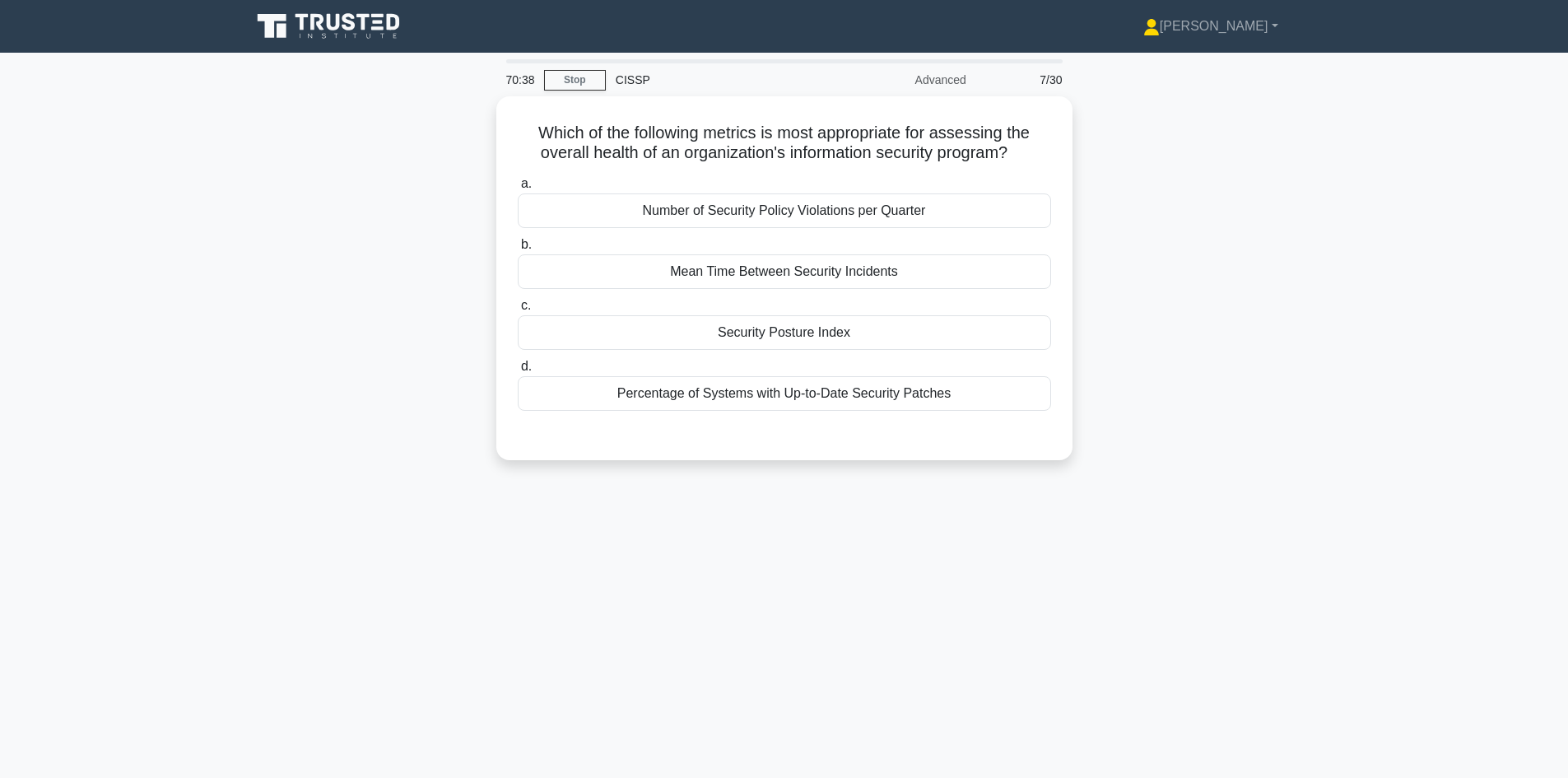
click at [1177, 212] on div "Which of the following metrics is most appropriate for assessing the overall he…" at bounding box center [784, 288] width 1087 height 383
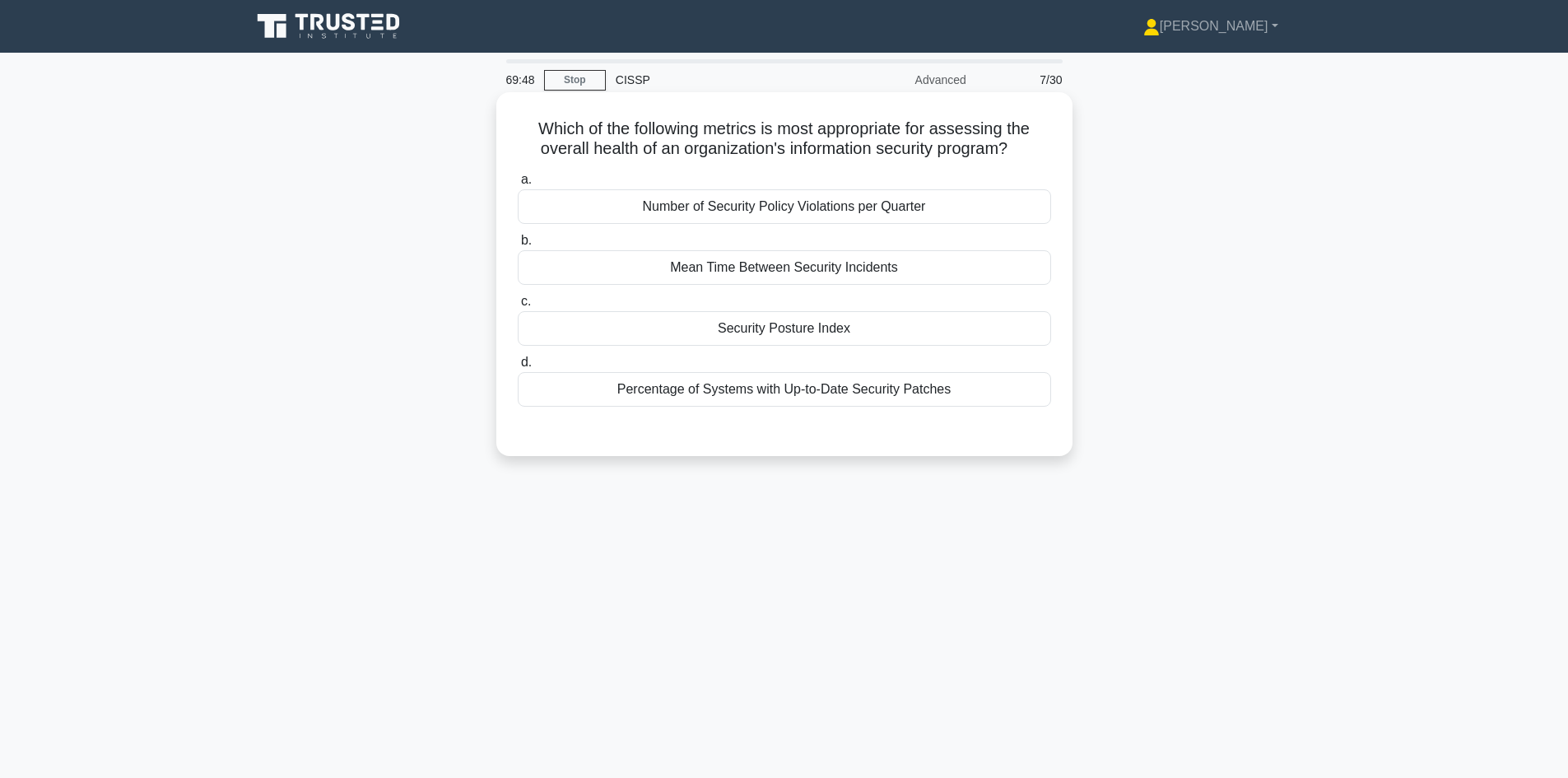
click at [936, 258] on div "Mean Time Between Security Incidents" at bounding box center [784, 268] width 533 height 35
click at [518, 246] on input "b. Mean Time Between Security Incidents" at bounding box center [518, 240] width 0 height 11
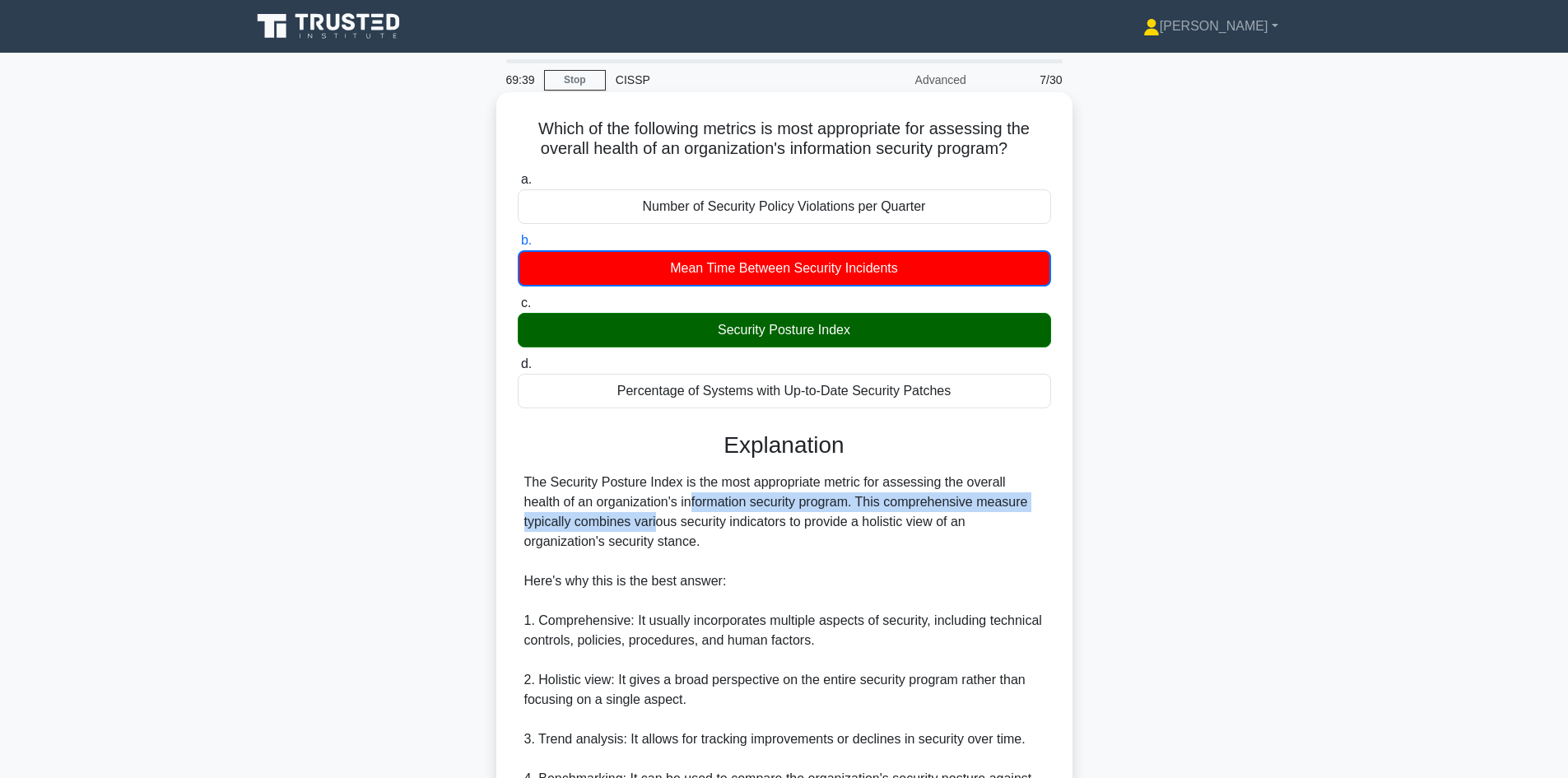
drag, startPoint x: 557, startPoint y: 506, endPoint x: 1023, endPoint y: 511, distance: 466.0
click at [1023, 511] on div "The Security Posture Index is the most appropriate metric for assessing the ove…" at bounding box center [784, 779] width 520 height 613
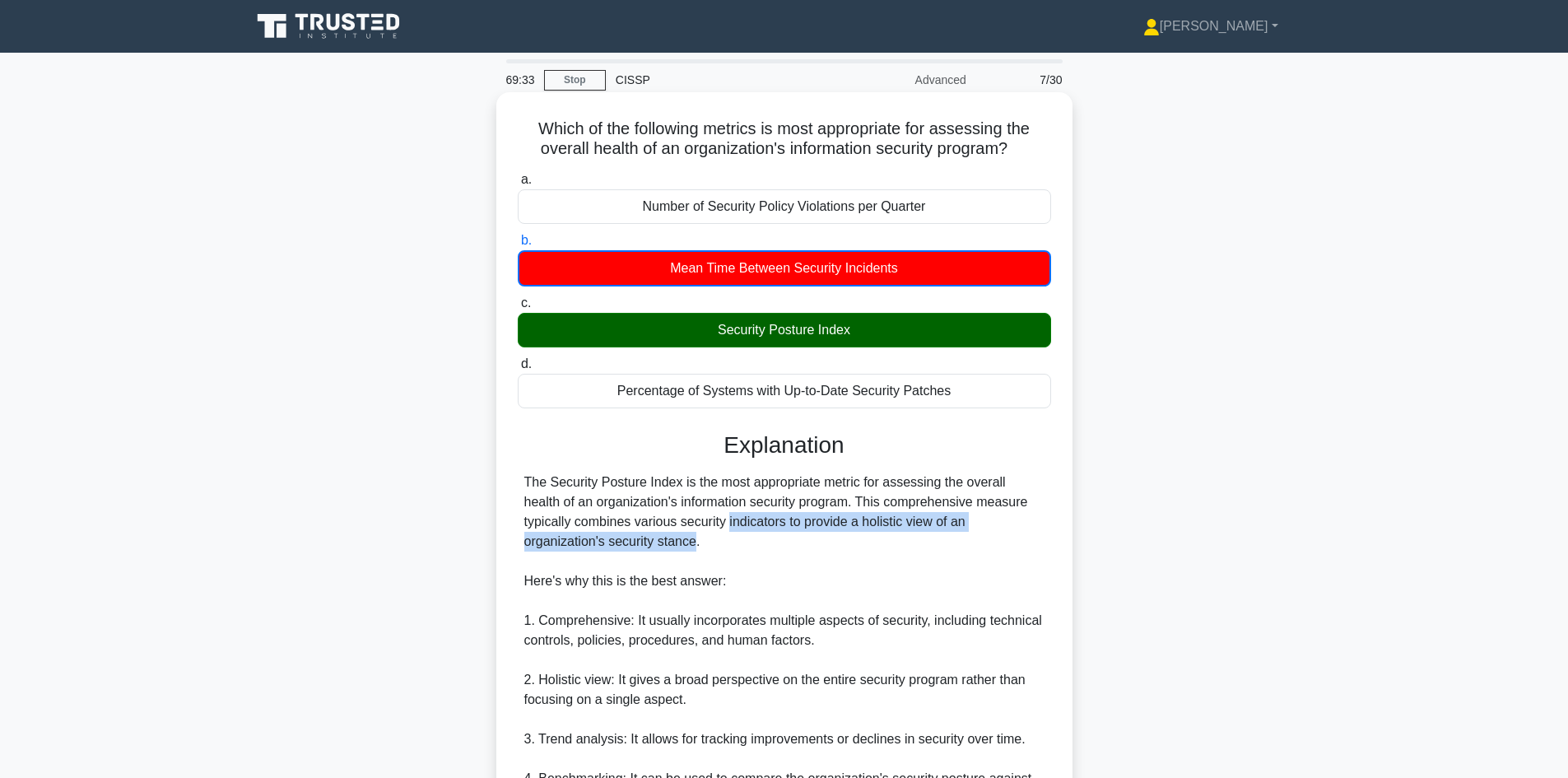
drag, startPoint x: 584, startPoint y: 521, endPoint x: 993, endPoint y: 525, distance: 409.0
click at [993, 525] on div "The Security Posture Index is the most appropriate metric for assessing the ove…" at bounding box center [784, 779] width 520 height 613
drag, startPoint x: 537, startPoint y: 542, endPoint x: 643, endPoint y: 533, distance: 106.4
click at [643, 533] on div "The Security Posture Index is the most appropriate metric for assessing the ove…" at bounding box center [784, 779] width 520 height 613
click at [694, 539] on div "The Security Posture Index is the most appropriate metric for assessing the ove…" at bounding box center [784, 779] width 520 height 613
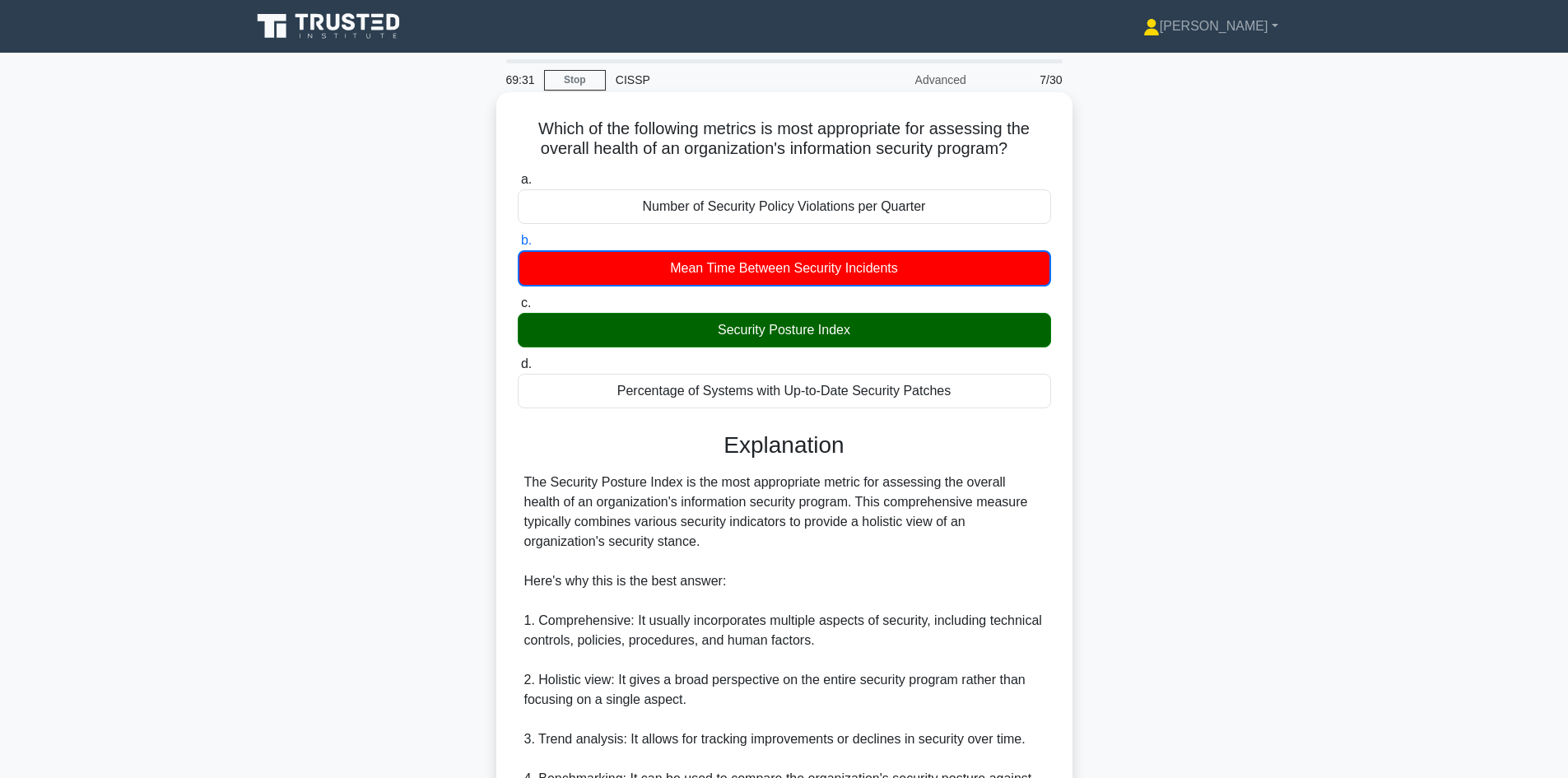
scroll to position [165, 0]
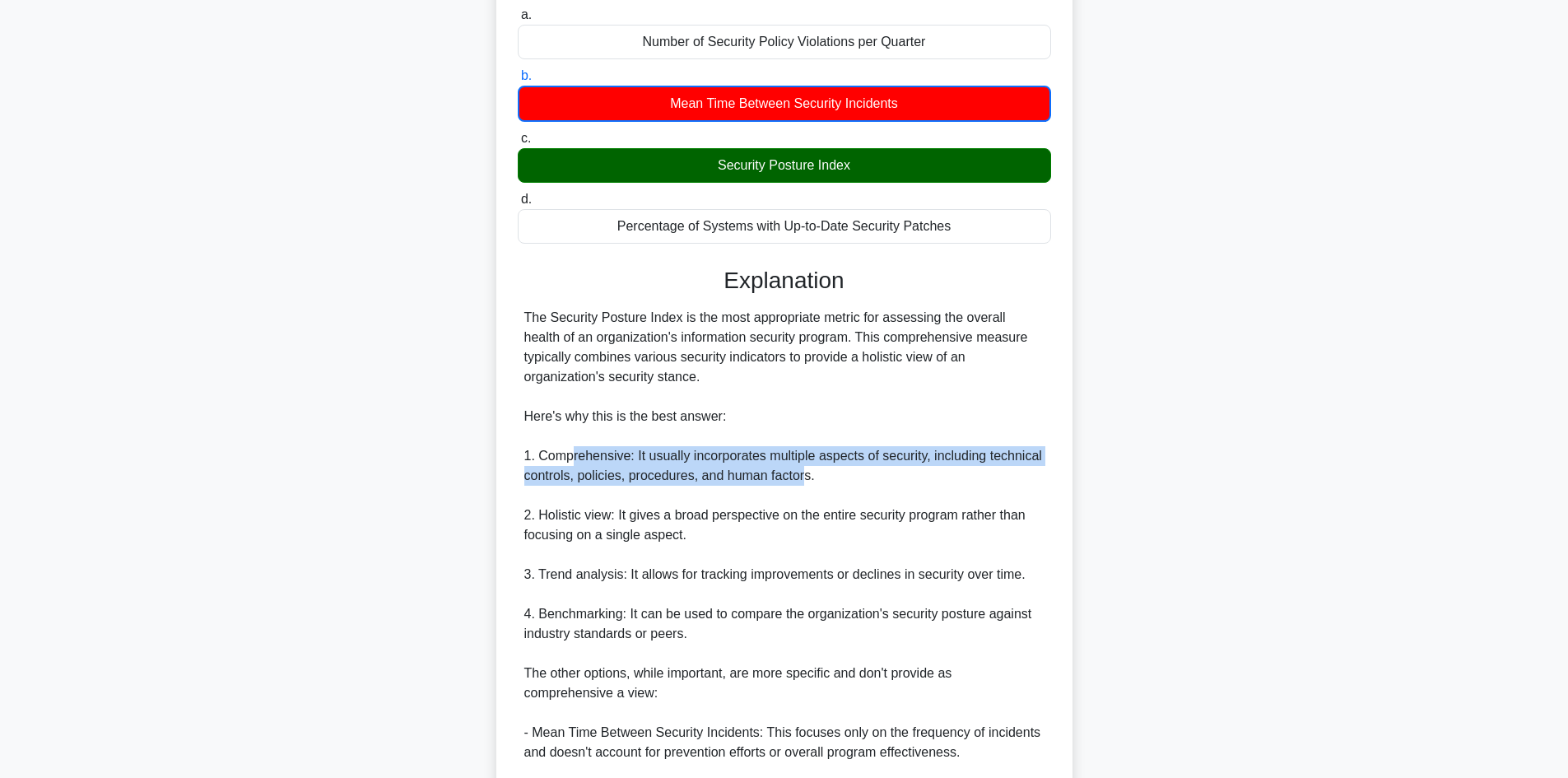
drag, startPoint x: 570, startPoint y: 456, endPoint x: 804, endPoint y: 482, distance: 235.4
click at [804, 482] on div "The Security Posture Index is the most appropriate metric for assessing the ove…" at bounding box center [784, 615] width 520 height 613
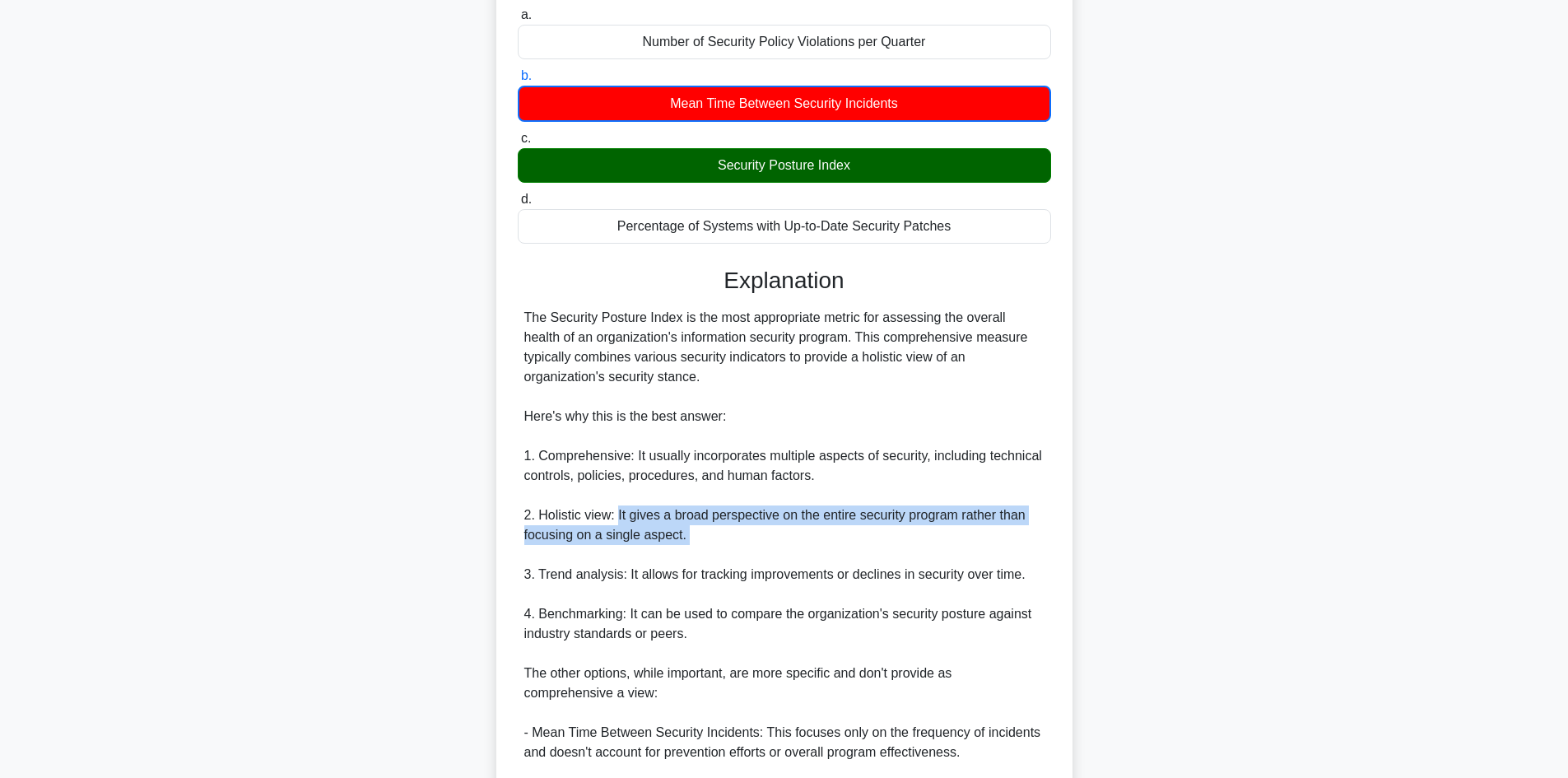
drag, startPoint x: 616, startPoint y: 519, endPoint x: 843, endPoint y: 555, distance: 229.8
click at [843, 555] on div "The Security Posture Index is the most appropriate metric for assessing the ove…" at bounding box center [784, 615] width 520 height 613
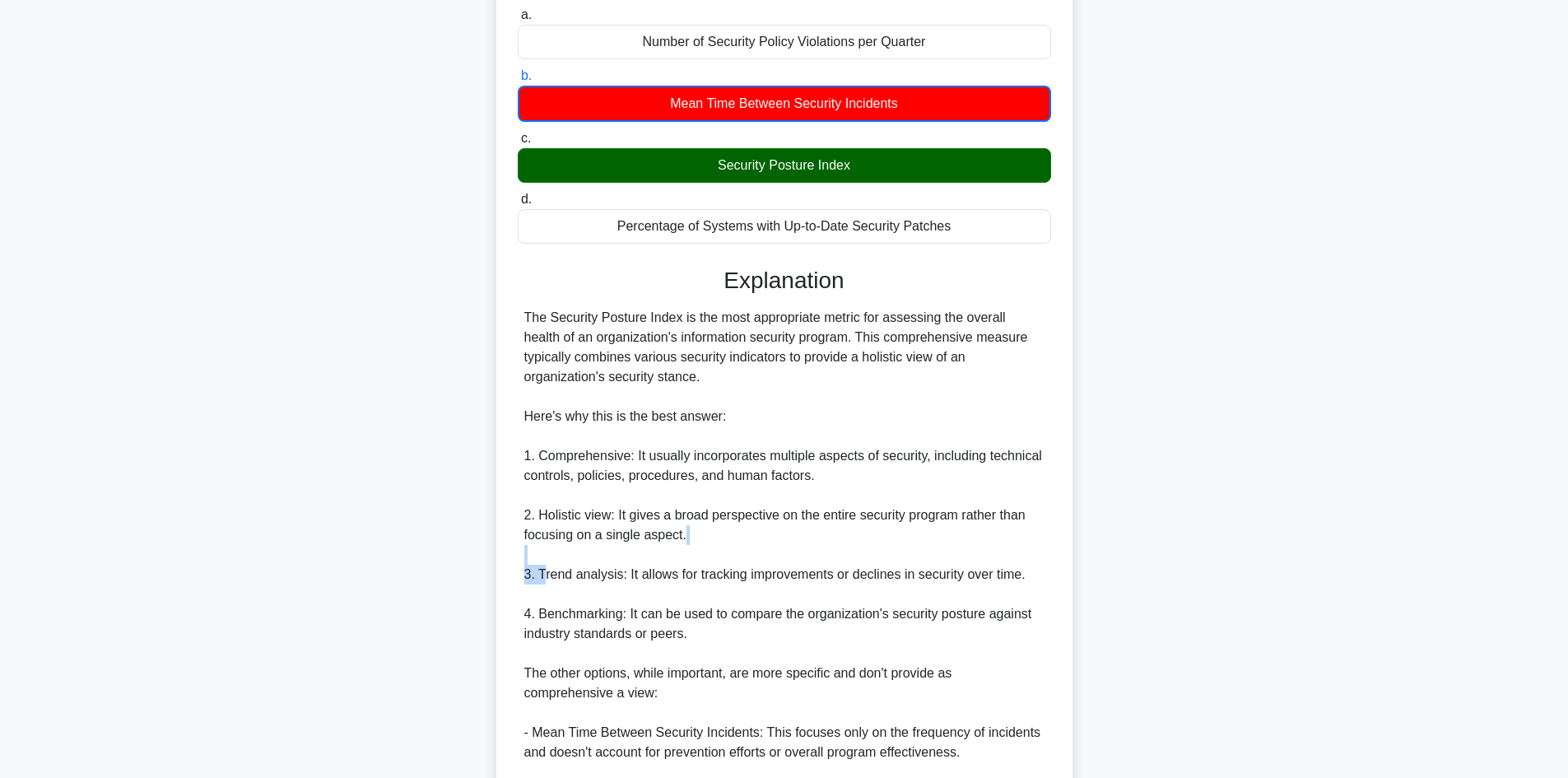
drag, startPoint x: 544, startPoint y: 575, endPoint x: 603, endPoint y: 571, distance: 59.1
click at [603, 565] on div "The Security Posture Index is the most appropriate metric for assessing the ove…" at bounding box center [784, 615] width 520 height 613
drag, startPoint x: 551, startPoint y: 615, endPoint x: 617, endPoint y: 609, distance: 66.3
click at [617, 609] on div "The Security Posture Index is the most appropriate metric for assessing the ove…" at bounding box center [784, 615] width 520 height 613
drag, startPoint x: 646, startPoint y: 617, endPoint x: 1028, endPoint y: 615, distance: 382.0
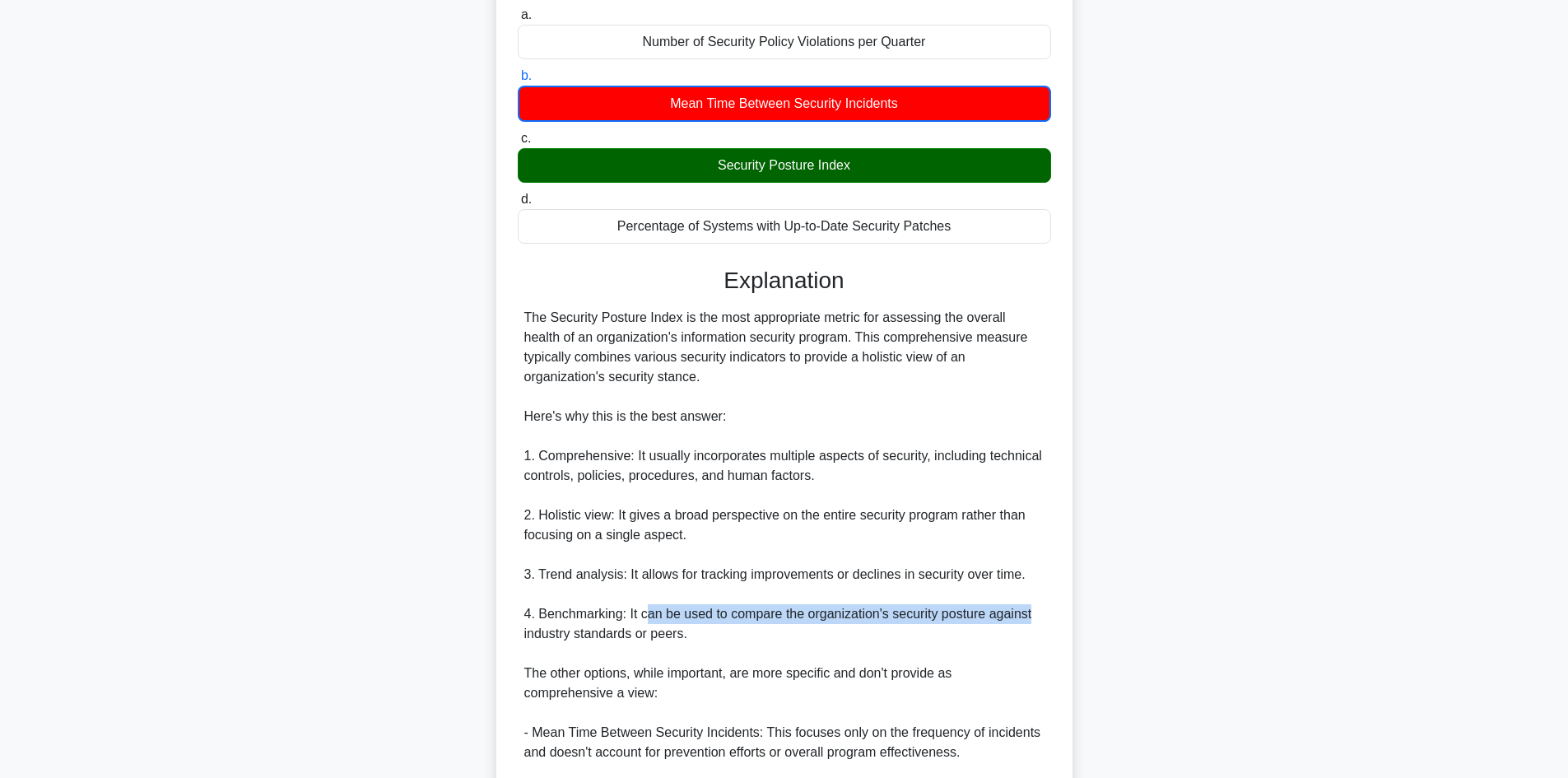
click at [1028, 615] on div "The Security Posture Index is the most appropriate metric for assessing the ove…" at bounding box center [784, 615] width 520 height 613
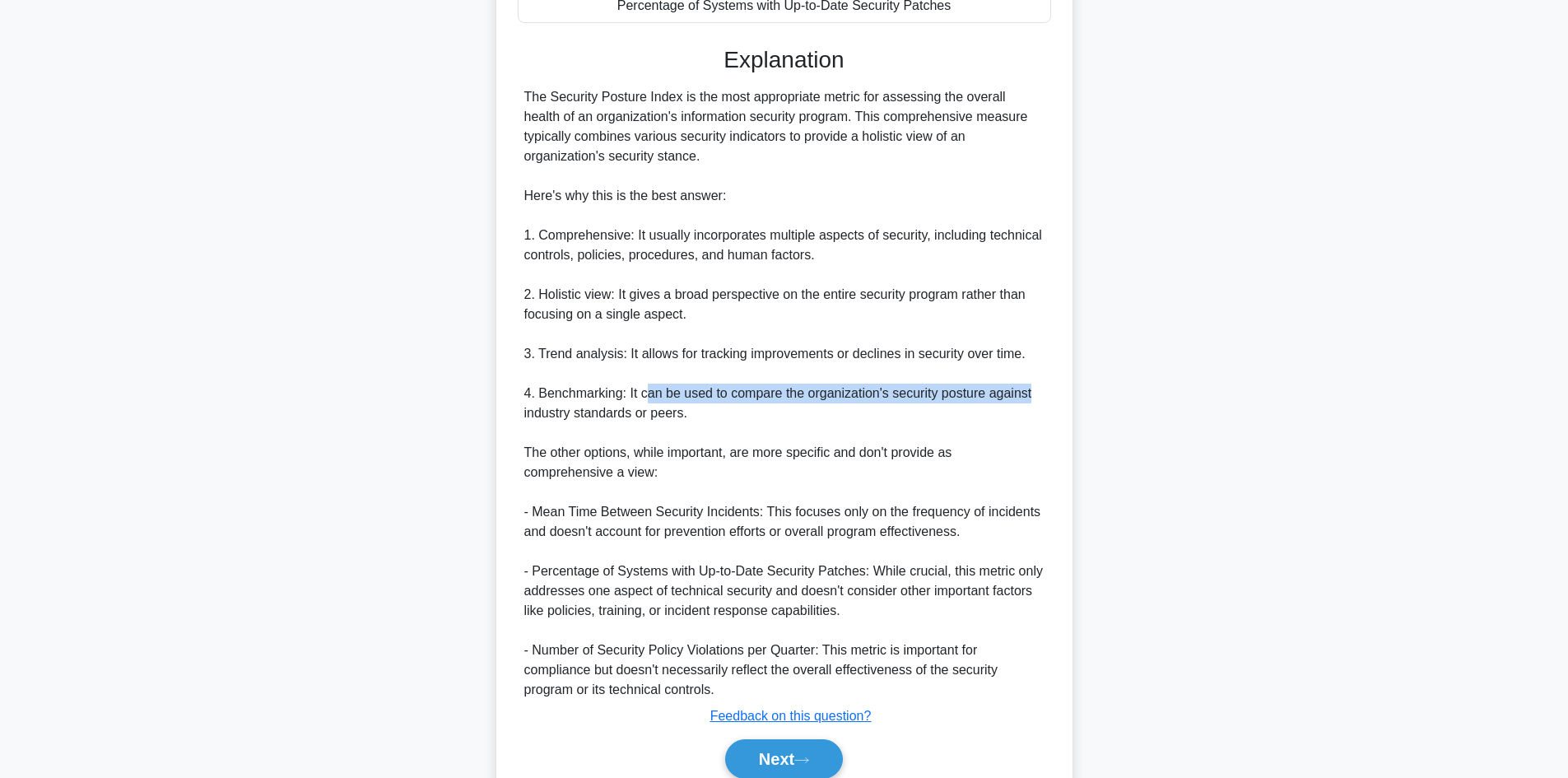
scroll to position [457, 0]
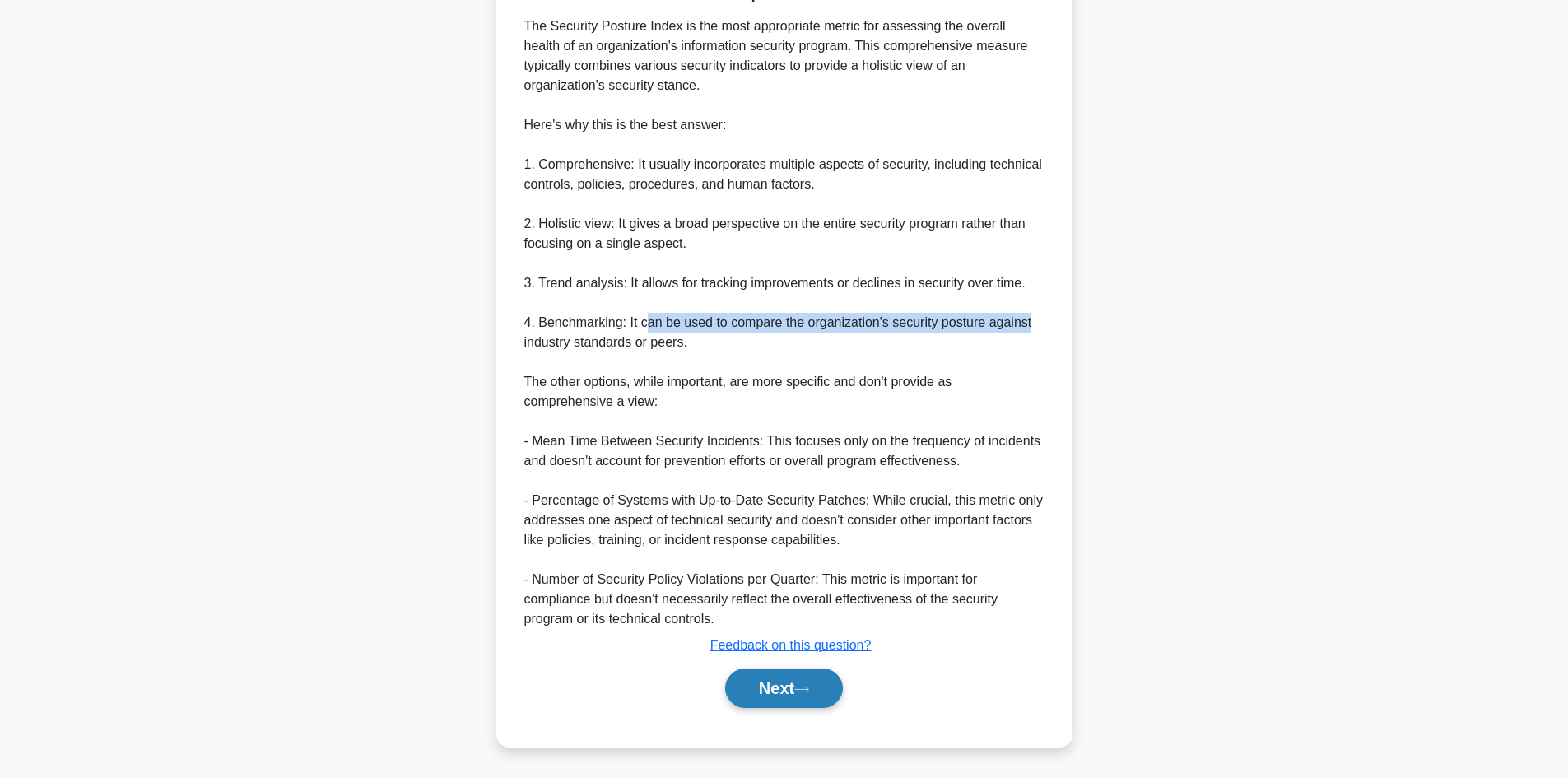
click at [775, 685] on button "Next" at bounding box center [784, 688] width 118 height 40
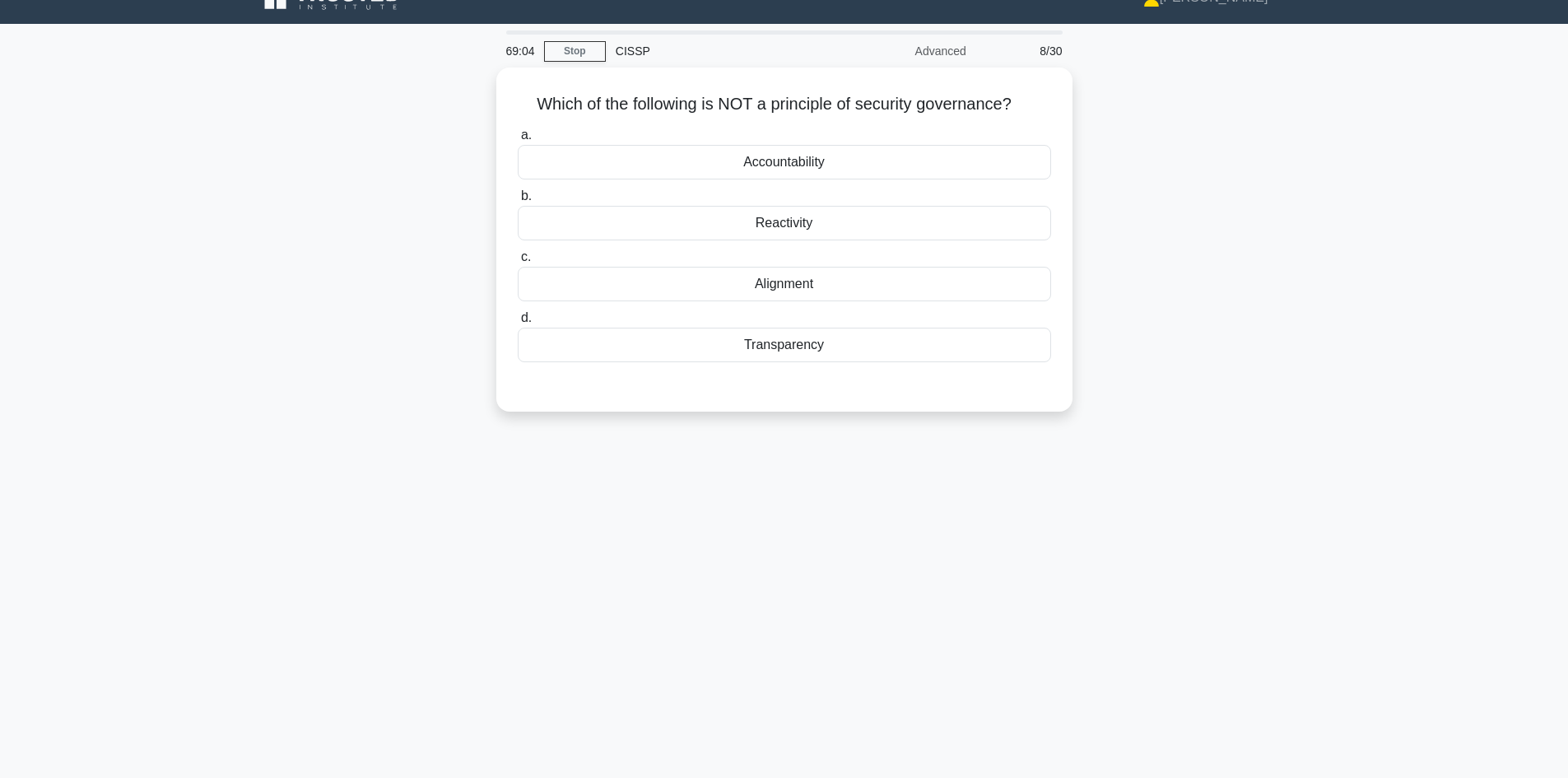
scroll to position [0, 0]
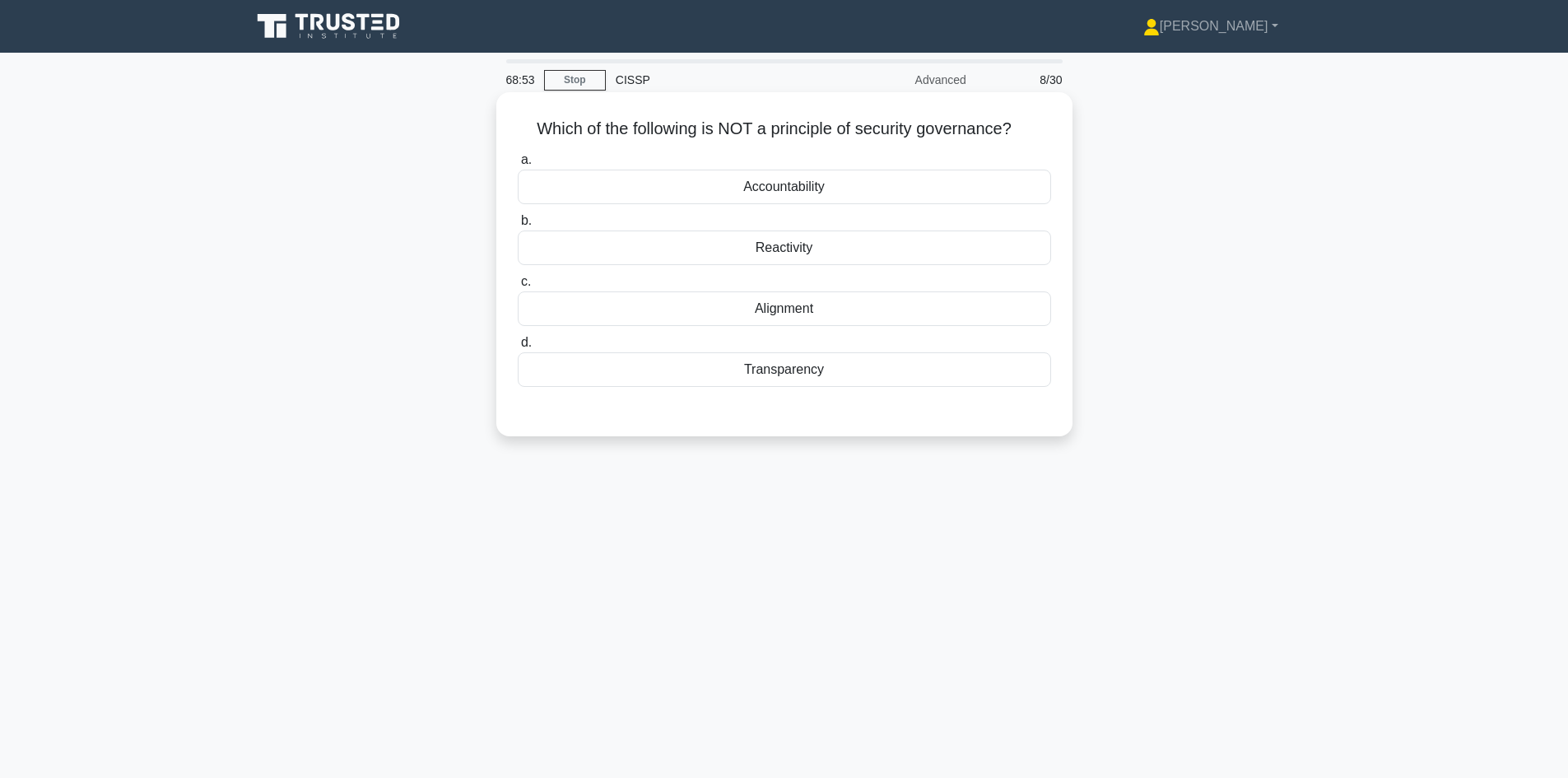
drag, startPoint x: 531, startPoint y: 128, endPoint x: 1021, endPoint y: 141, distance: 490.2
click at [1021, 141] on div "Which of the following is NOT a principle of security governance? .spinner_0XTQ…" at bounding box center [784, 264] width 563 height 331
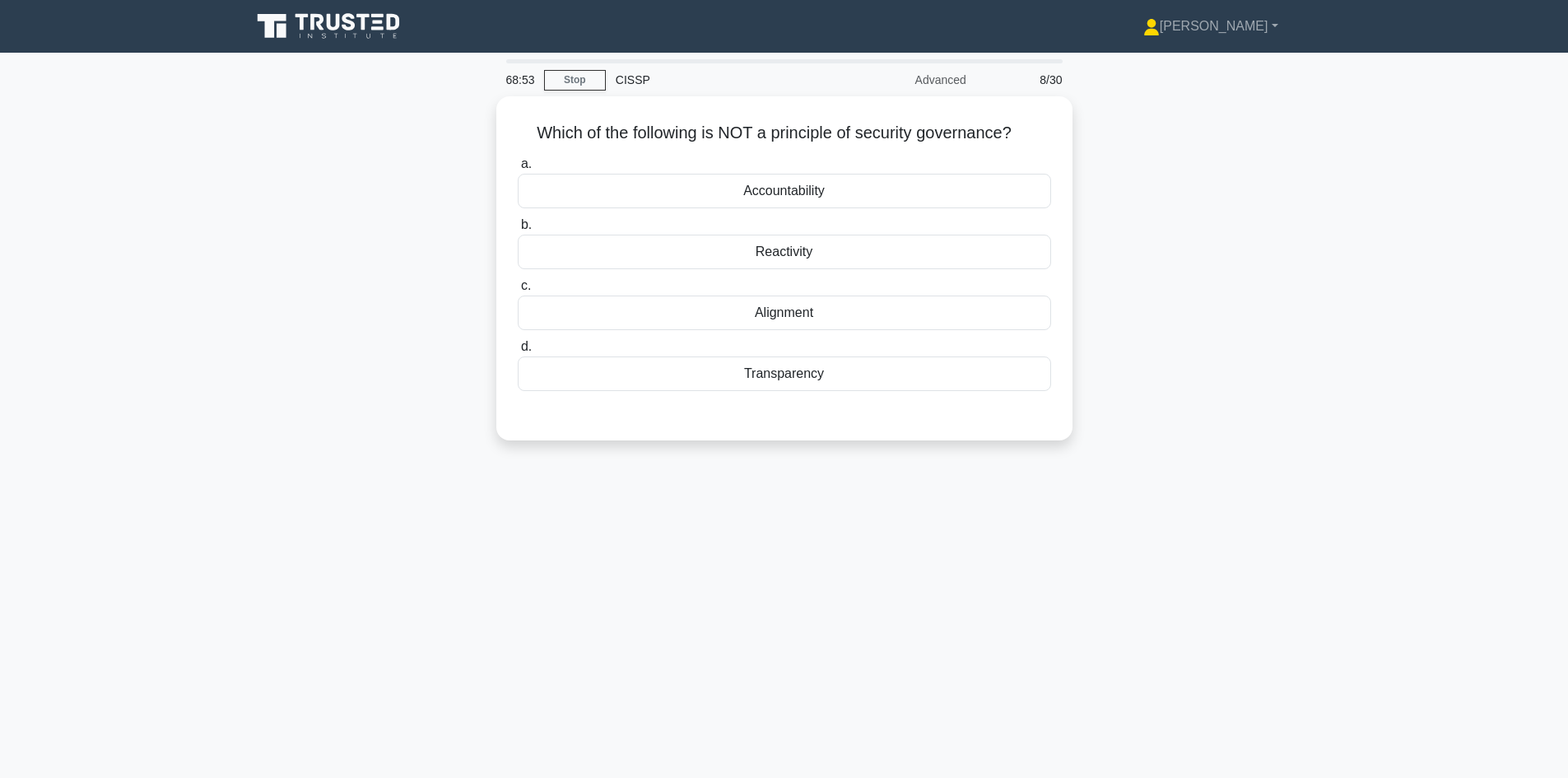
click at [1222, 157] on div "Which of the following is NOT a principle of security governance? .spinner_0XTQ…" at bounding box center [784, 279] width 1087 height 364
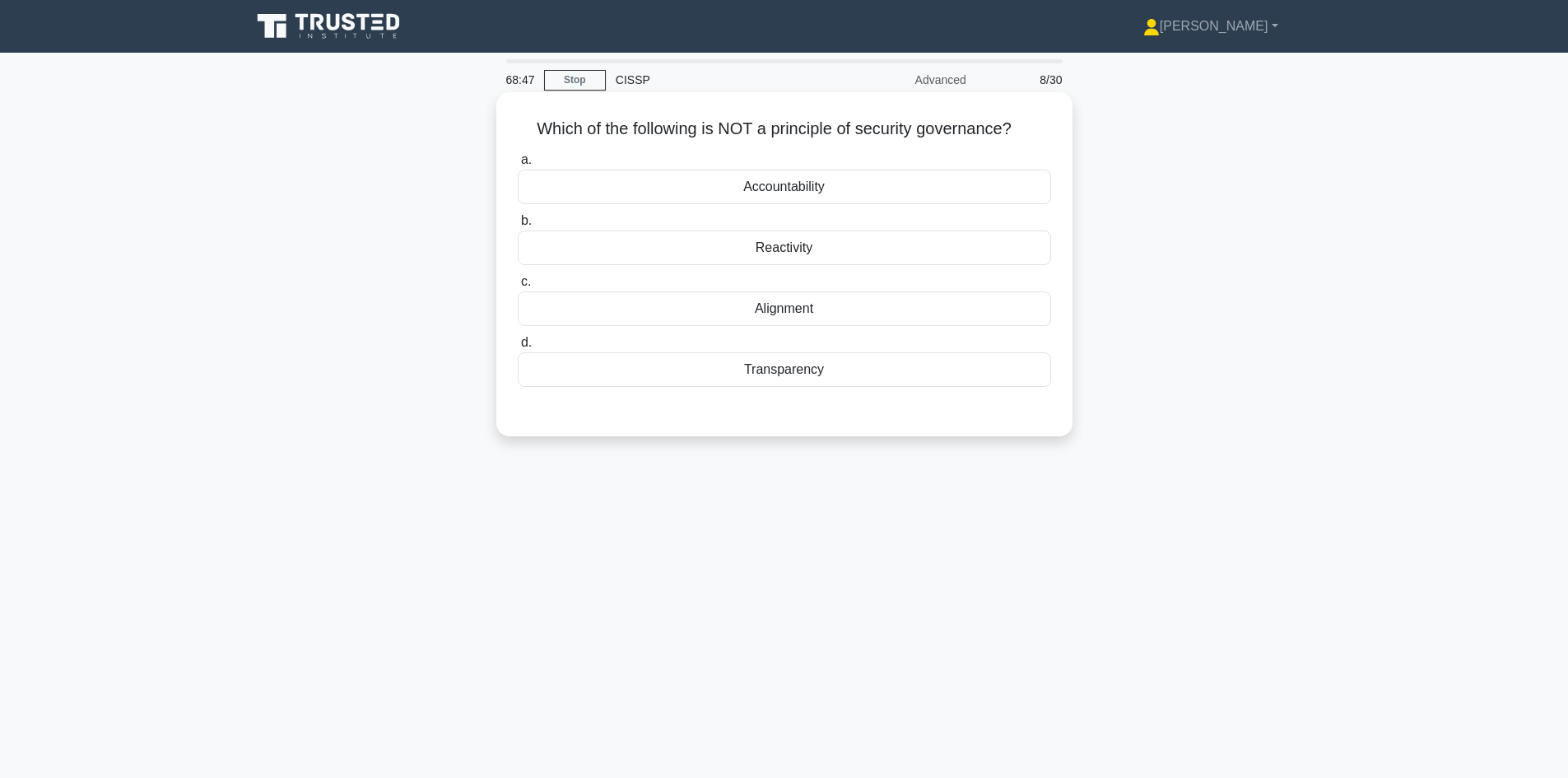
drag, startPoint x: 531, startPoint y: 128, endPoint x: 1029, endPoint y: 128, distance: 498.0
click at [1029, 128] on h5 "Which of the following is NOT a principle of security governance? .spinner_0XTQ…" at bounding box center [784, 129] width 536 height 21
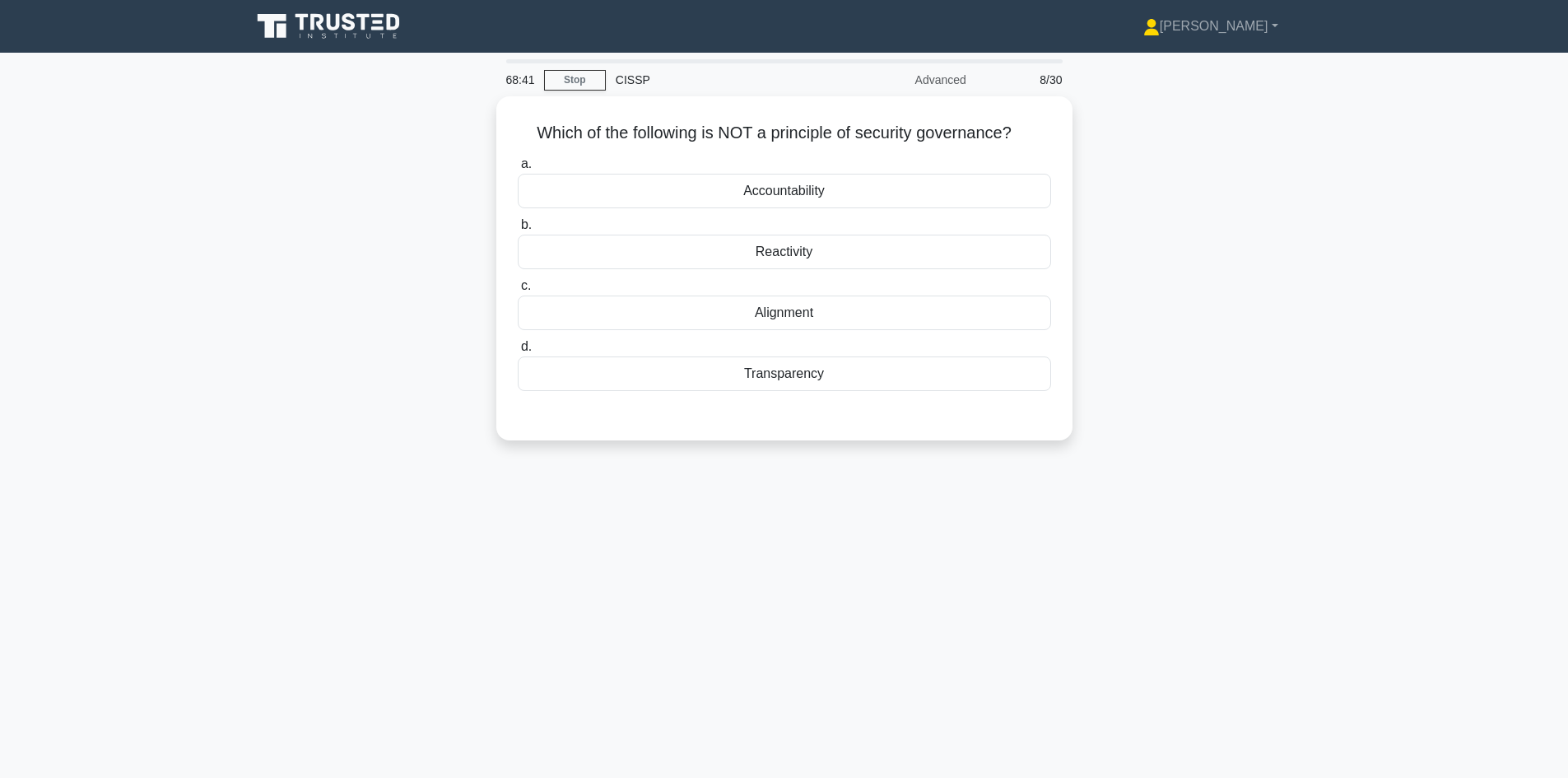
click at [265, 161] on div "Which of the following is NOT a principle of security governance? .spinner_0XTQ…" at bounding box center [784, 279] width 1087 height 364
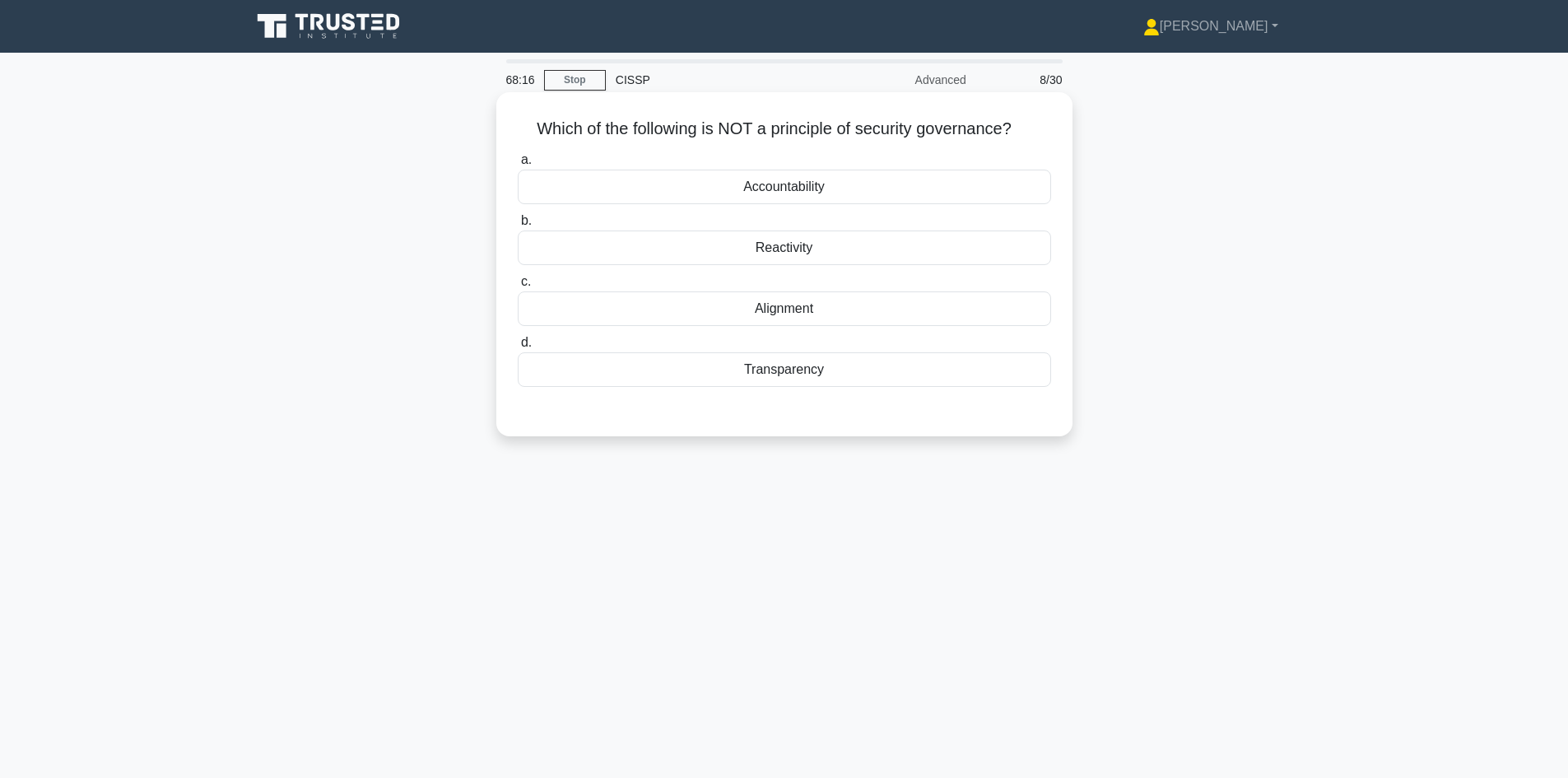
click at [820, 247] on div "Reactivity" at bounding box center [784, 247] width 533 height 35
click at [518, 226] on input "b. Reactivity" at bounding box center [518, 221] width 0 height 11
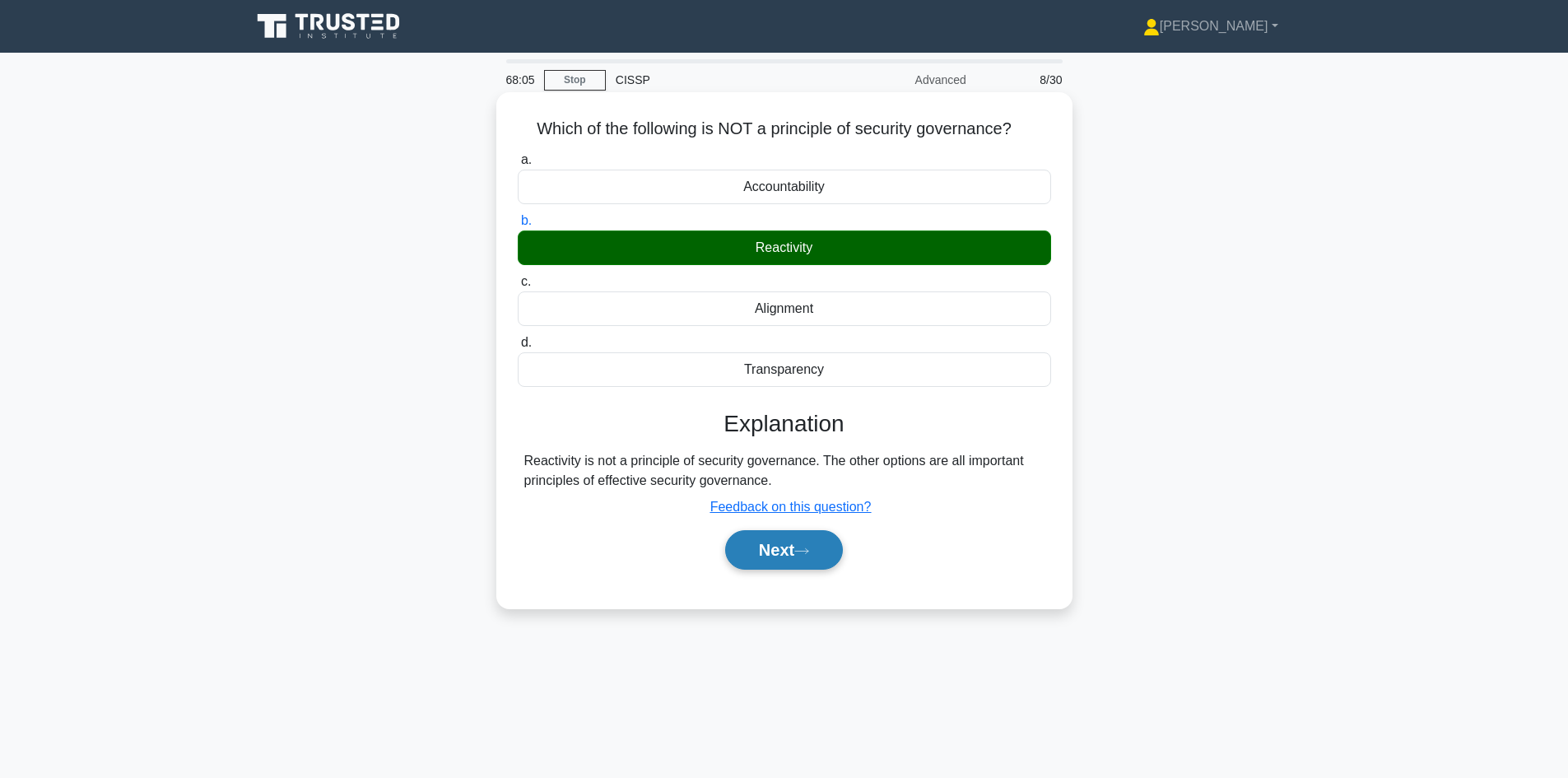
click at [792, 543] on button "Next" at bounding box center [784, 549] width 118 height 40
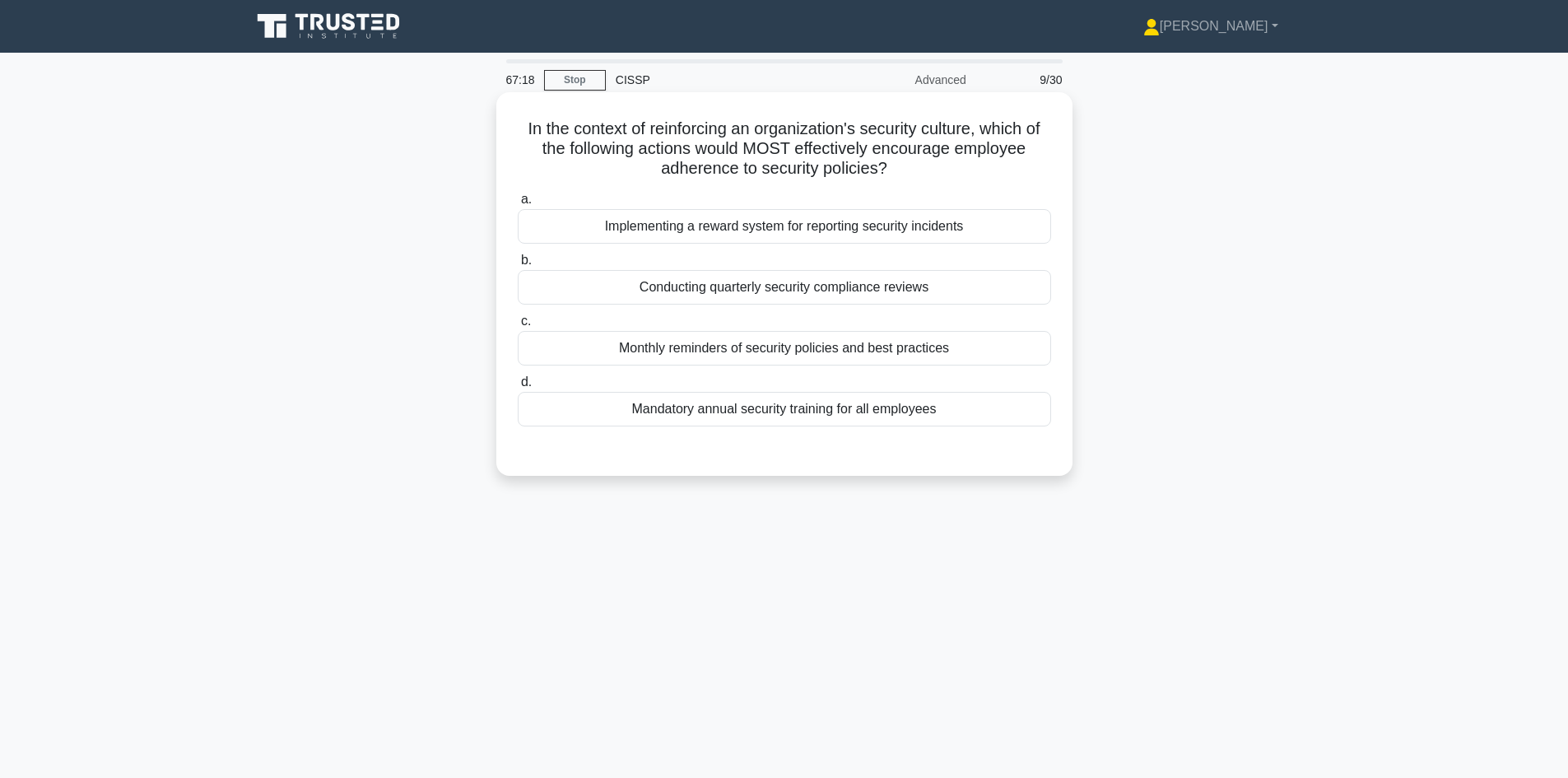
drag, startPoint x: 523, startPoint y: 129, endPoint x: 905, endPoint y: 171, distance: 384.3
click at [905, 171] on h5 "In the context of reinforcing an organization's security culture, which of the …" at bounding box center [784, 149] width 536 height 61
click at [928, 172] on h5 "In the context of reinforcing an organization's security culture, which of the …" at bounding box center [784, 149] width 536 height 61
drag, startPoint x: 596, startPoint y: 150, endPoint x: 901, endPoint y: 174, distance: 305.9
click at [901, 174] on h5 "In the context of reinforcing an organization's security culture, which of the …" at bounding box center [784, 149] width 536 height 61
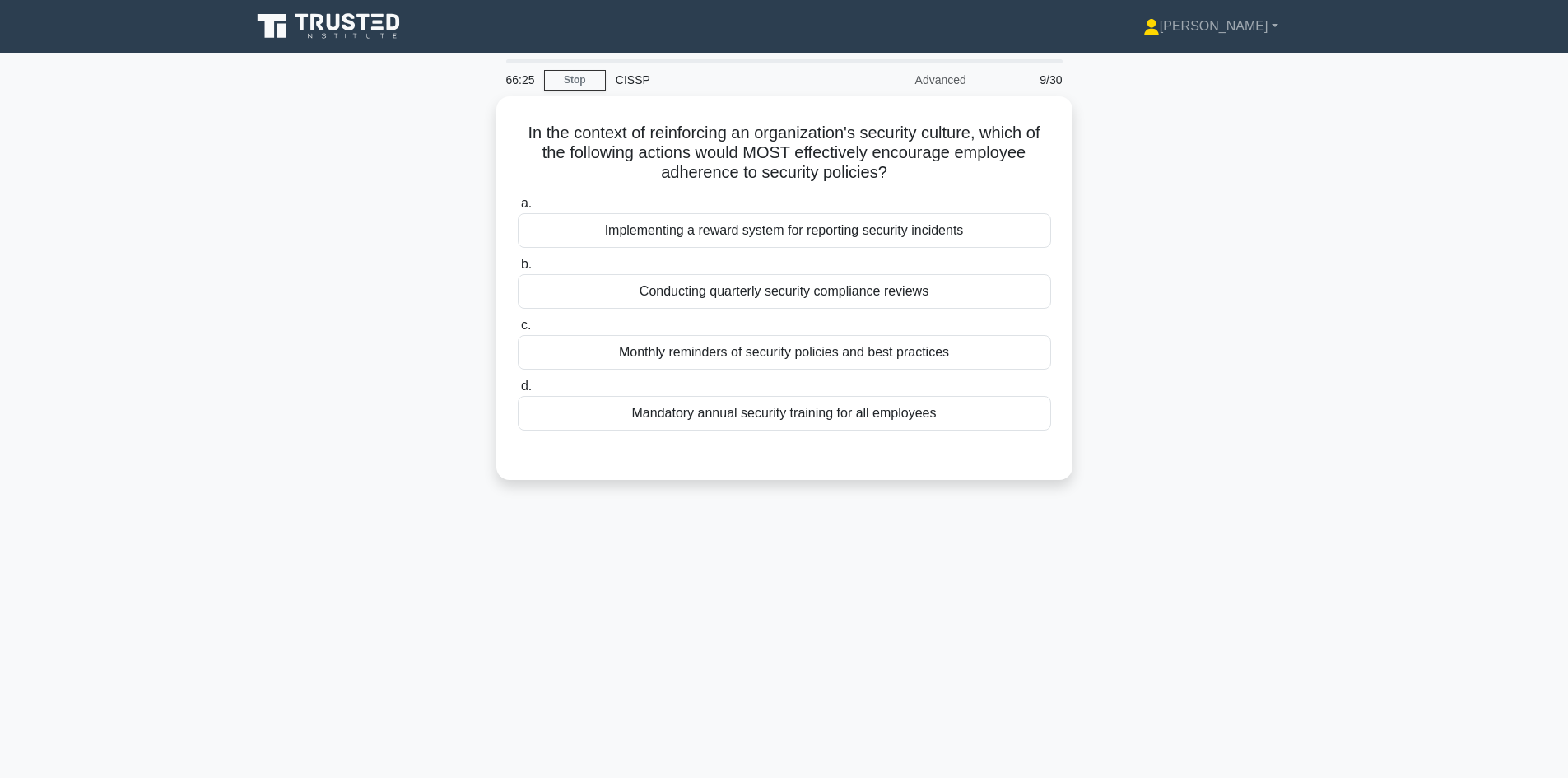
click at [857, 593] on div "66:25 Stop CISSP Advanced 9/30 In the context of reinforcing an organization's …" at bounding box center [784, 471] width 1087 height 824
click at [843, 406] on div "Mandatory annual security training for all employees" at bounding box center [784, 409] width 533 height 35
click at [518, 388] on input "d. Mandatory annual security training for all employees" at bounding box center [518, 382] width 0 height 11
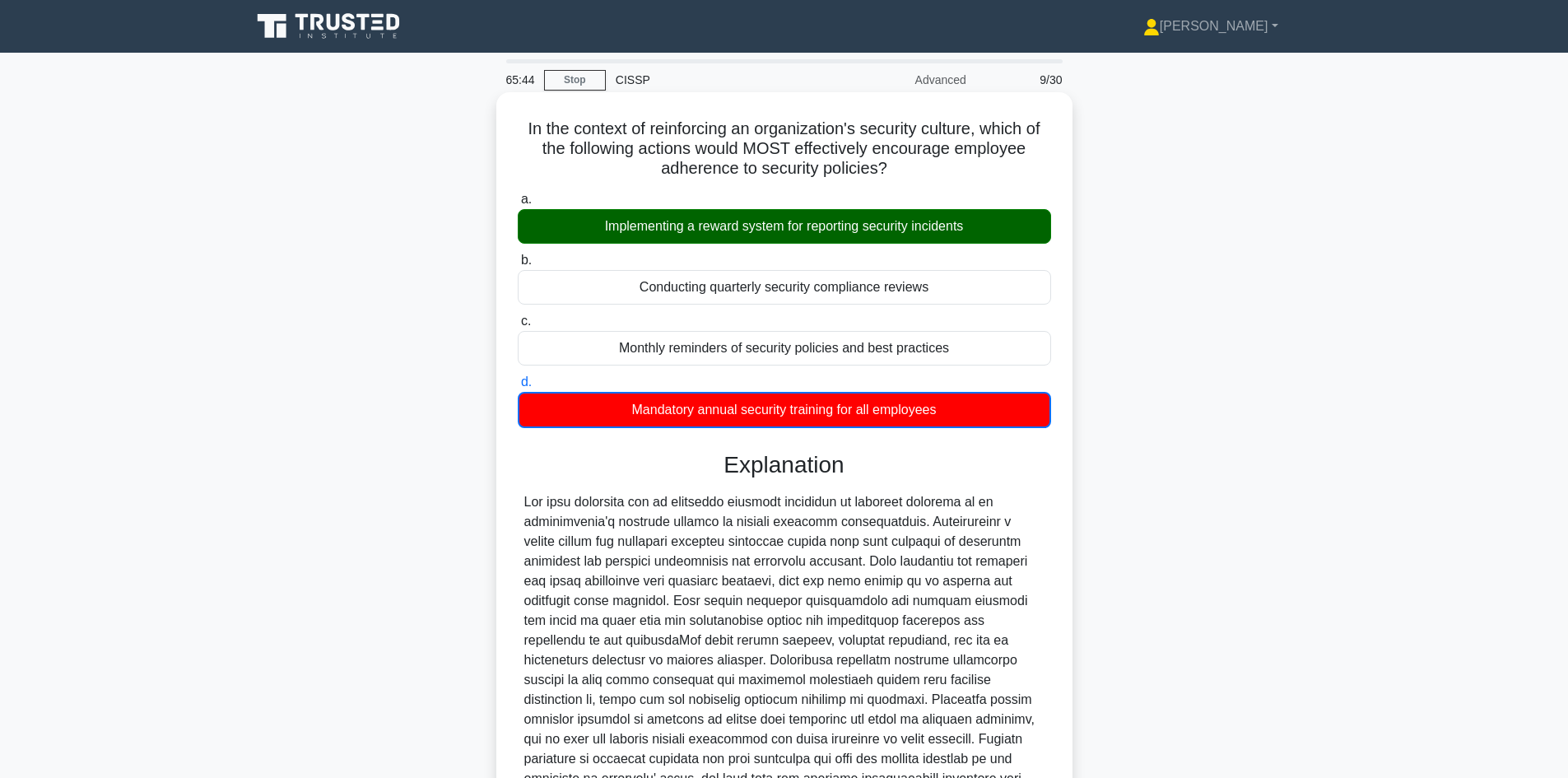
scroll to position [165, 0]
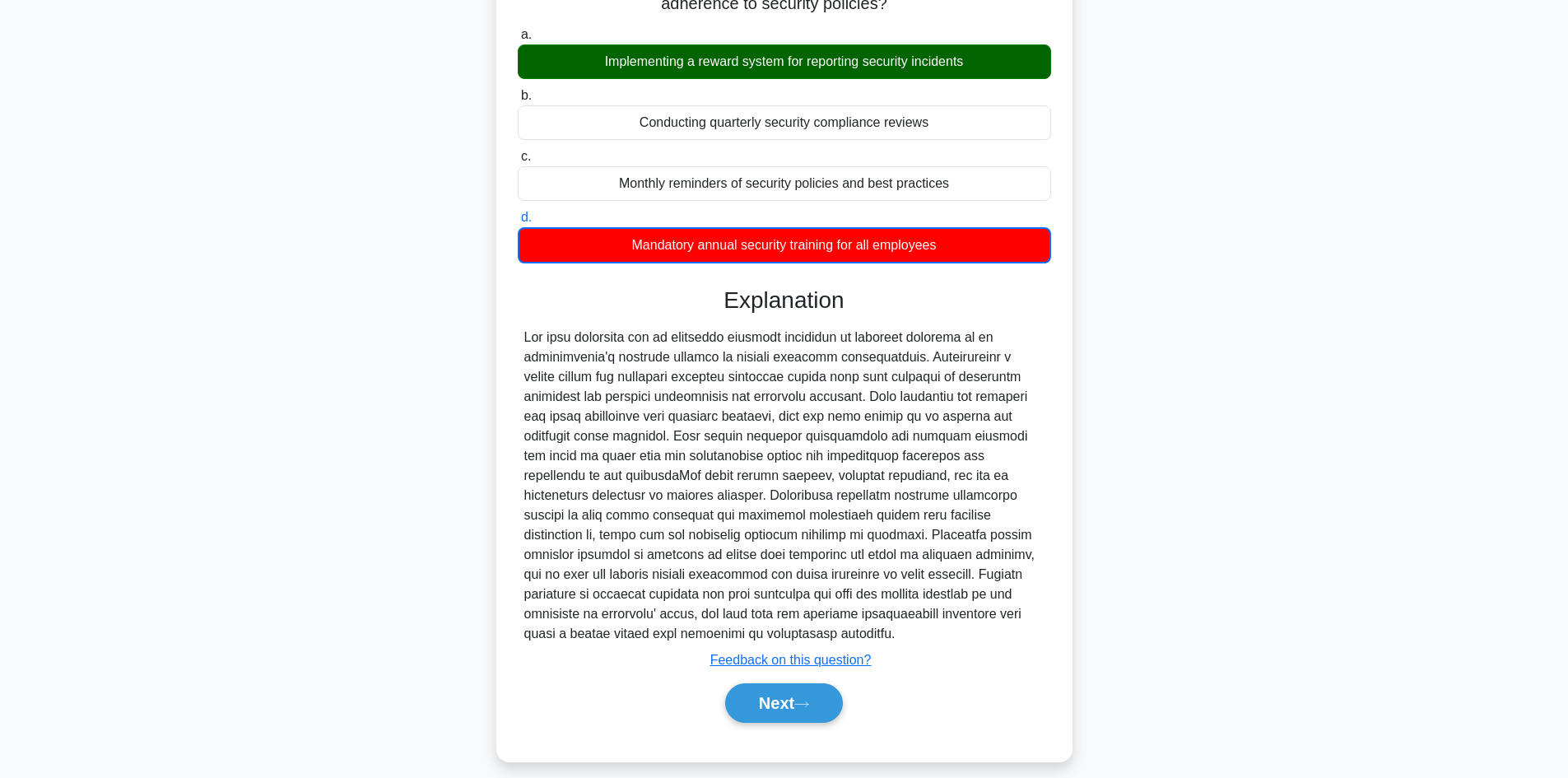
drag, startPoint x: 525, startPoint y: 337, endPoint x: 940, endPoint y: 637, distance: 512.1
click at [940, 637] on div at bounding box center [784, 485] width 520 height 316
copy div "The most effective way to encourage employee adherence to security policies in …"
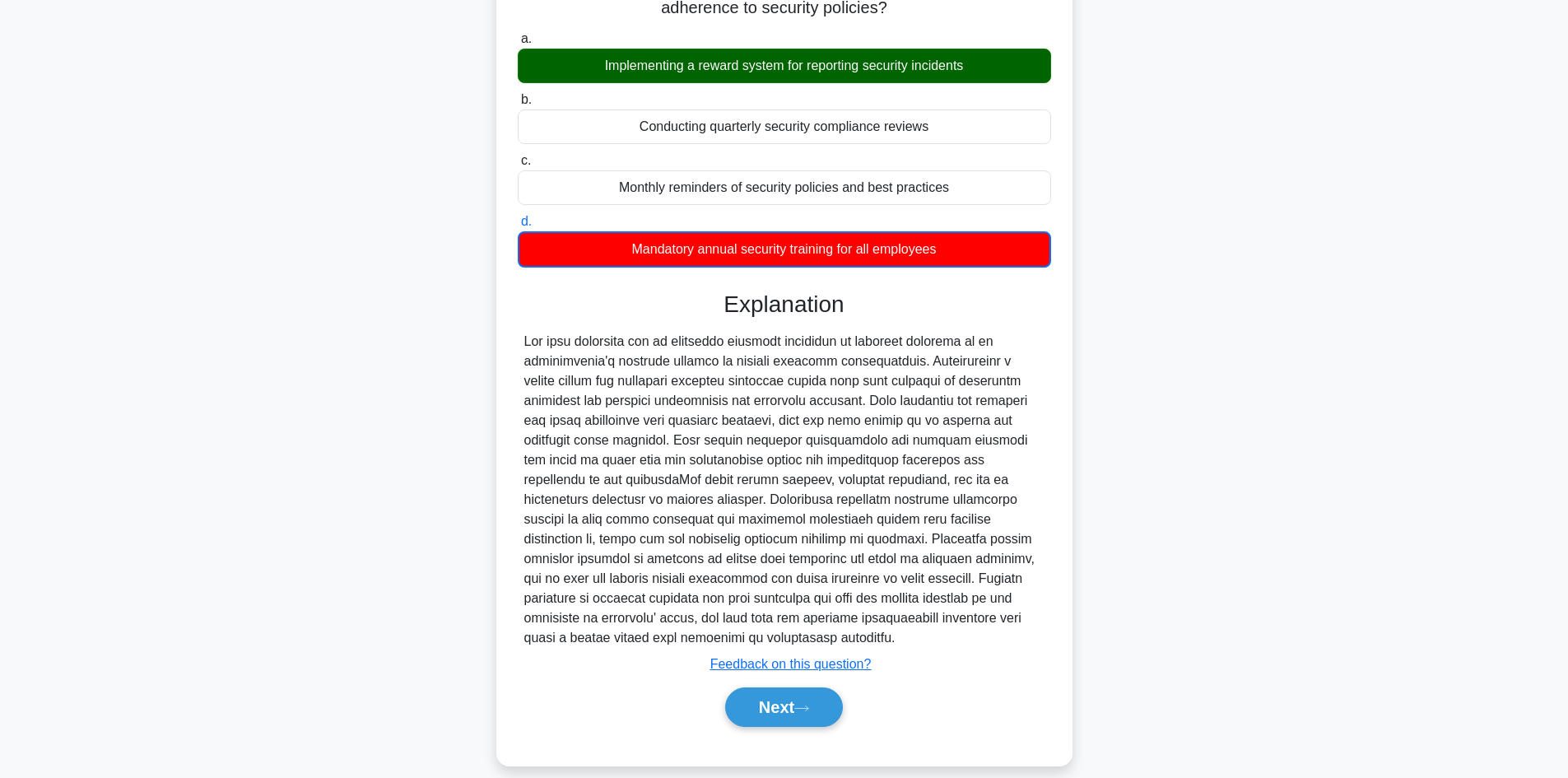
click at [1177, 271] on div "In the context of reinforcing an organization's security culture, which of the …" at bounding box center [784, 358] width 1087 height 854
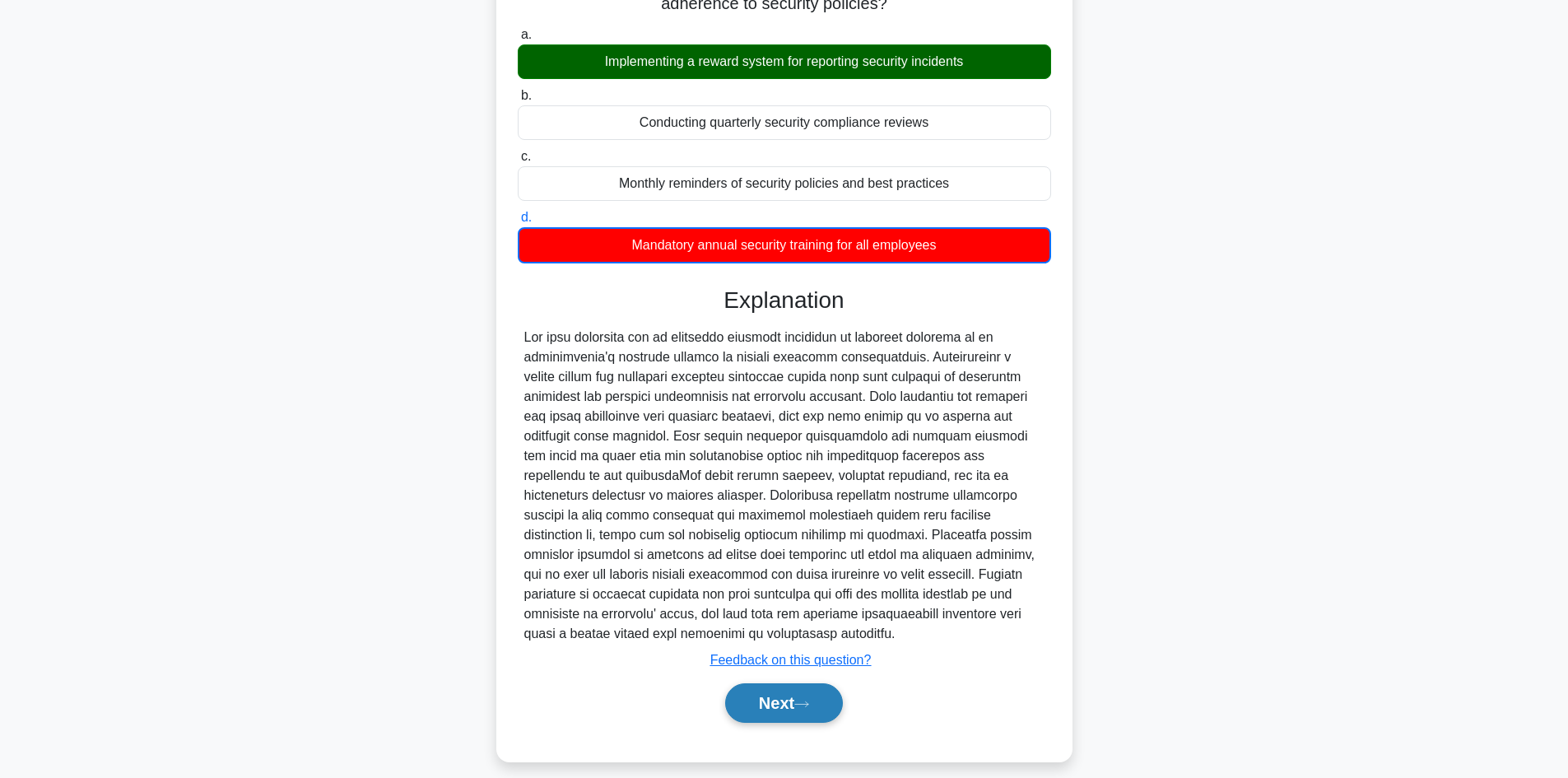
click at [791, 700] on button "Next" at bounding box center [784, 703] width 118 height 40
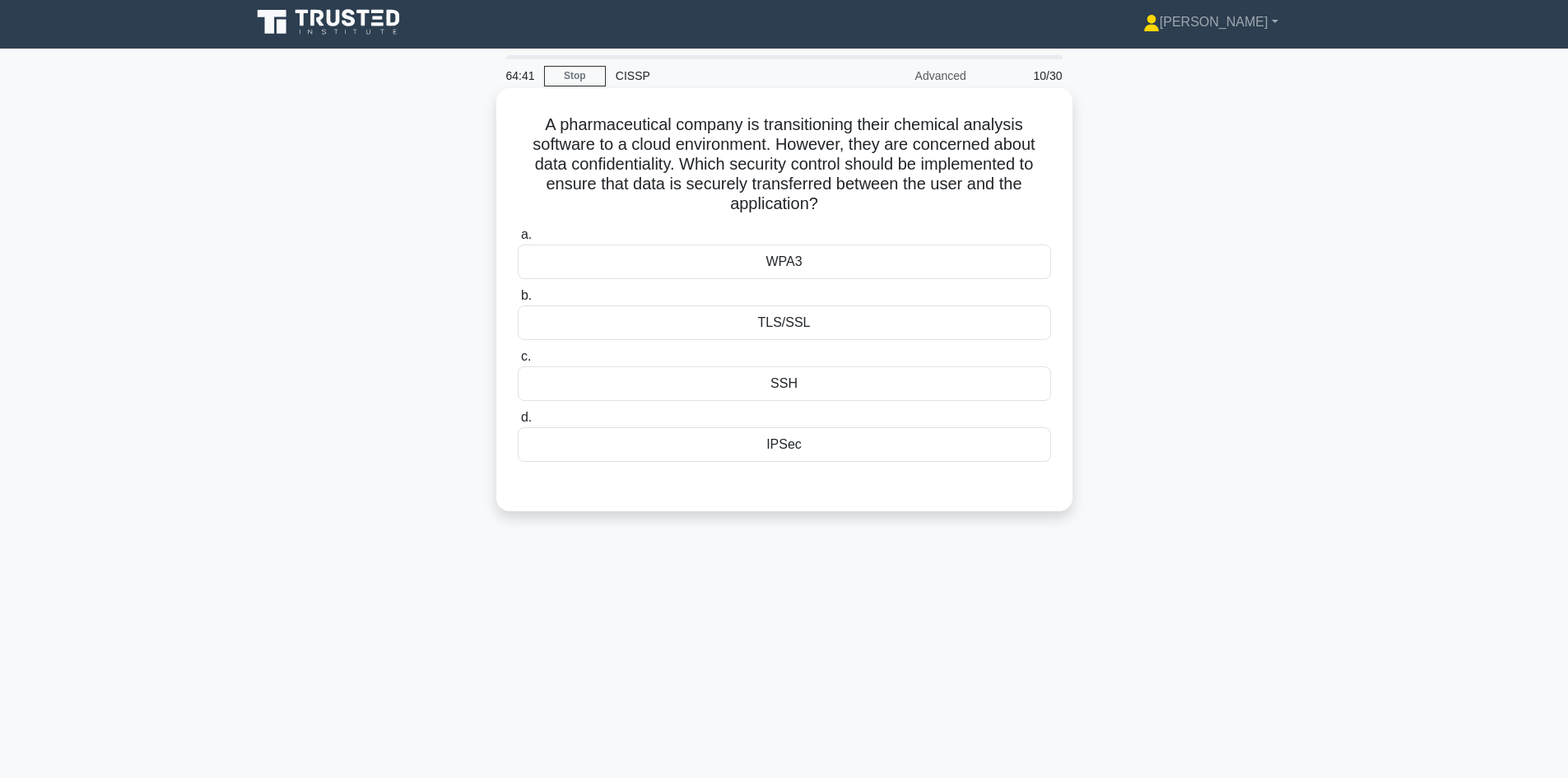
scroll to position [0, 0]
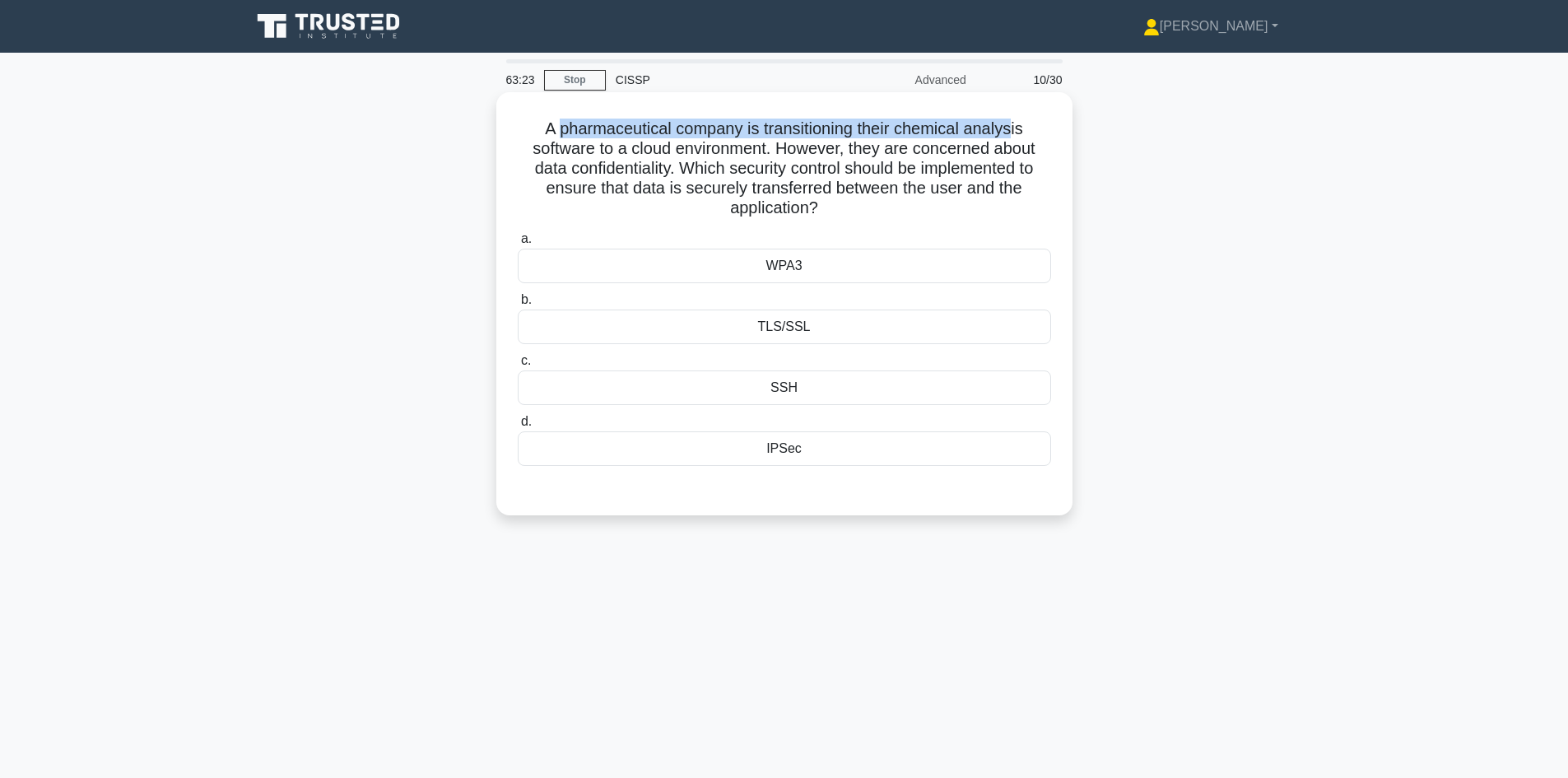
drag, startPoint x: 554, startPoint y: 130, endPoint x: 1020, endPoint y: 124, distance: 466.0
click at [1020, 124] on h5 "A pharmaceutical company is transitioning their chemical analysis software to a…" at bounding box center [784, 168] width 536 height 101
drag, startPoint x: 560, startPoint y: 152, endPoint x: 772, endPoint y: 154, distance: 212.0
click at [772, 154] on h5 "A pharmaceutical company is transitioning their chemical analysis software to a…" at bounding box center [784, 168] width 536 height 101
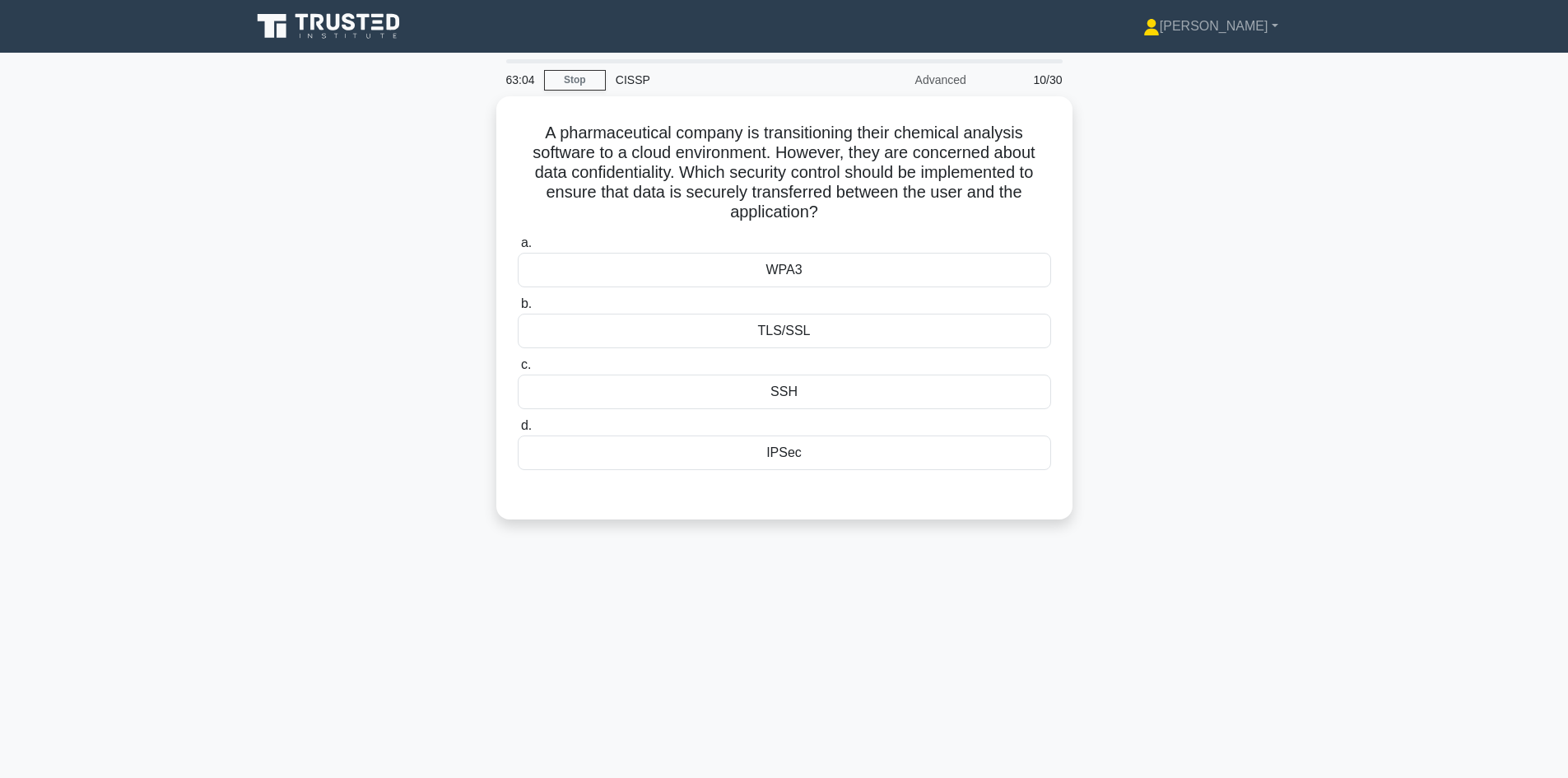
click at [1283, 324] on div "A pharmaceutical company is transitioning their chemical analysis software to a…" at bounding box center [784, 317] width 1087 height 443
click at [806, 445] on div "IPSec" at bounding box center [784, 449] width 533 height 35
click at [518, 428] on input "d. IPSec" at bounding box center [518, 422] width 0 height 11
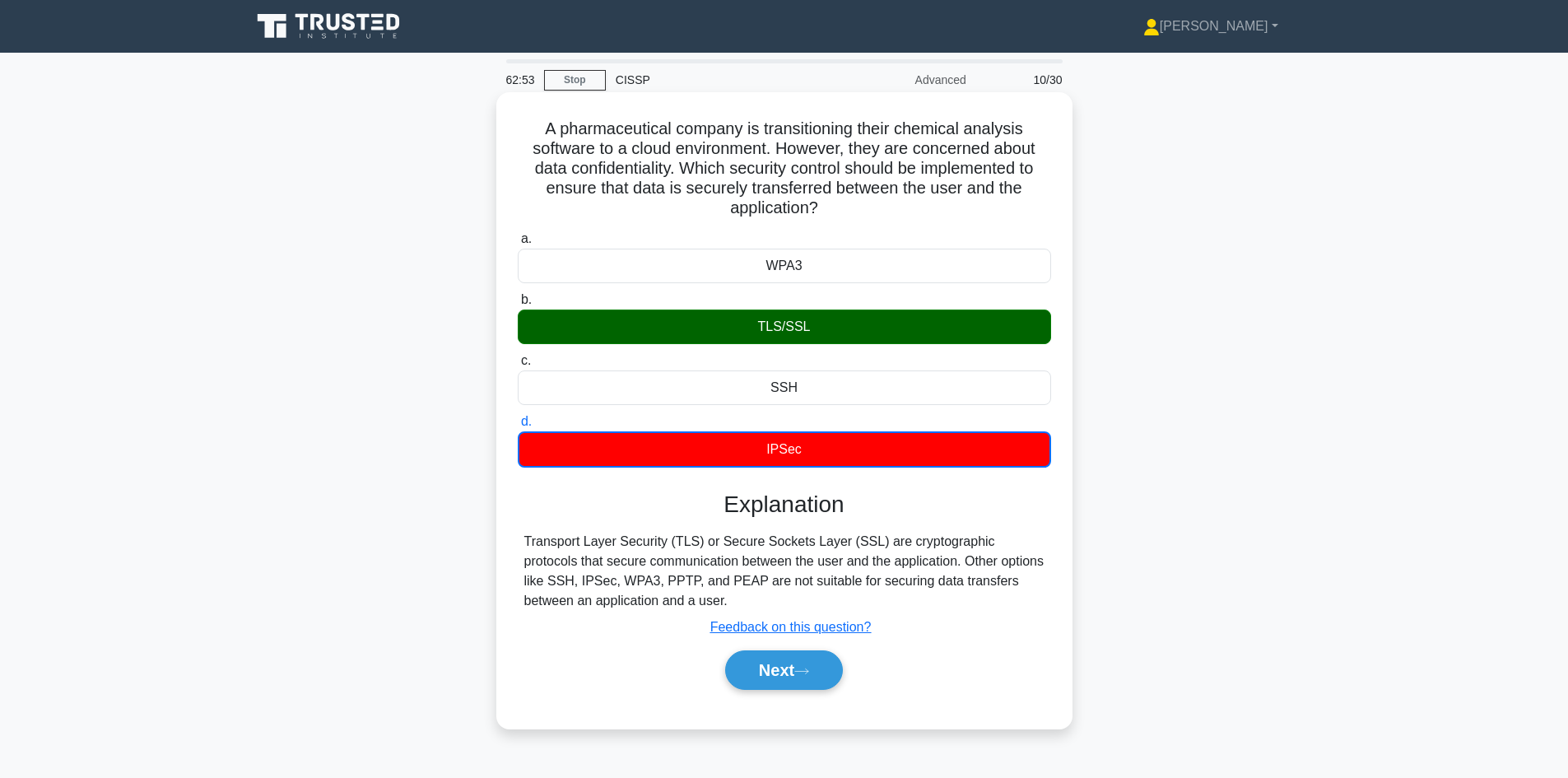
click at [817, 343] on div "TLS/SSL" at bounding box center [784, 327] width 533 height 35
click at [518, 306] on input "b. TLS/SSL" at bounding box center [518, 300] width 0 height 11
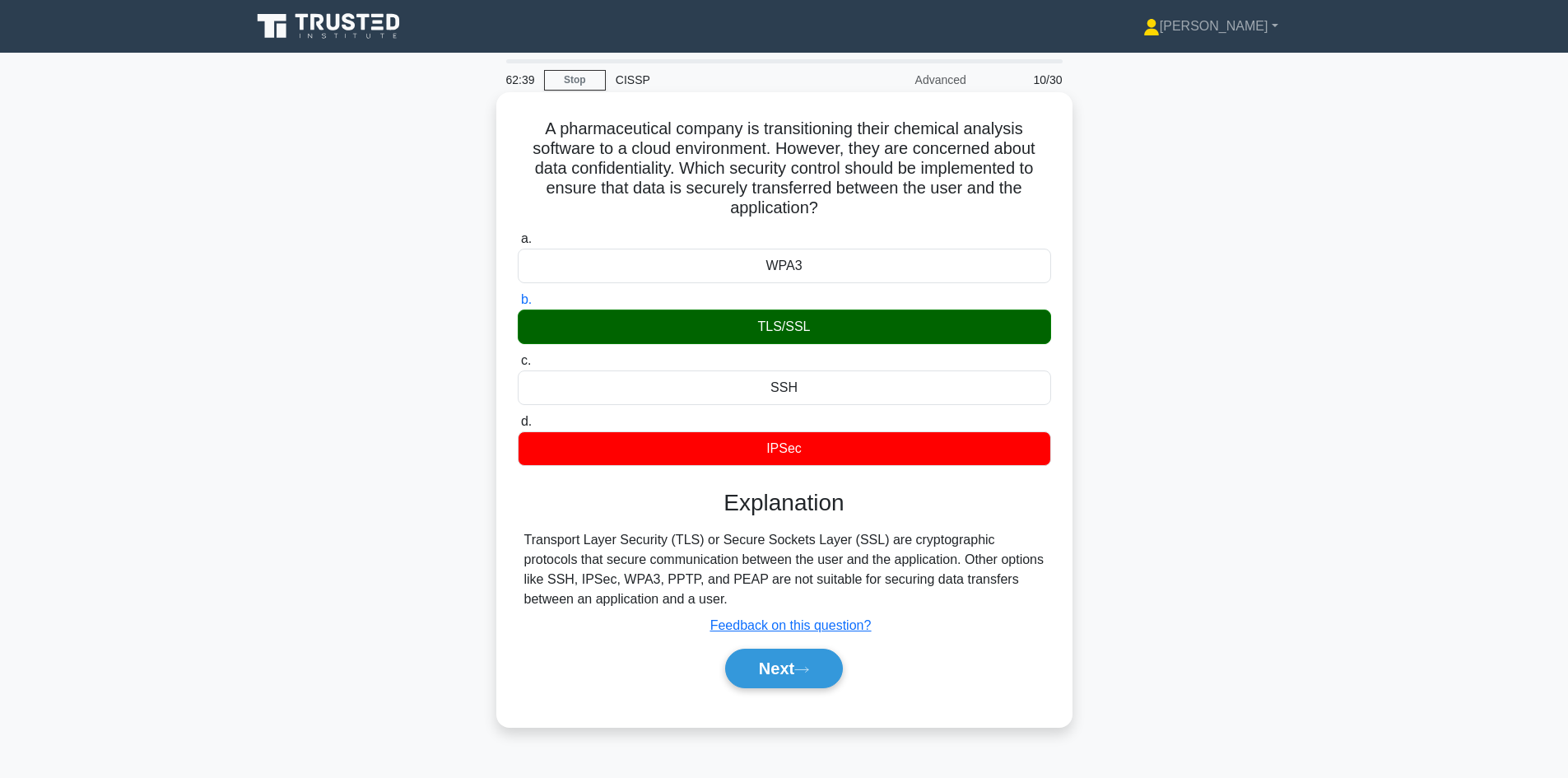
drag, startPoint x: 556, startPoint y: 608, endPoint x: 656, endPoint y: 610, distance: 100.0
click at [656, 610] on div "Transport Layer Security (TLS) or Secure Sockets Layer (SSL) are cryptographic …" at bounding box center [784, 569] width 520 height 79
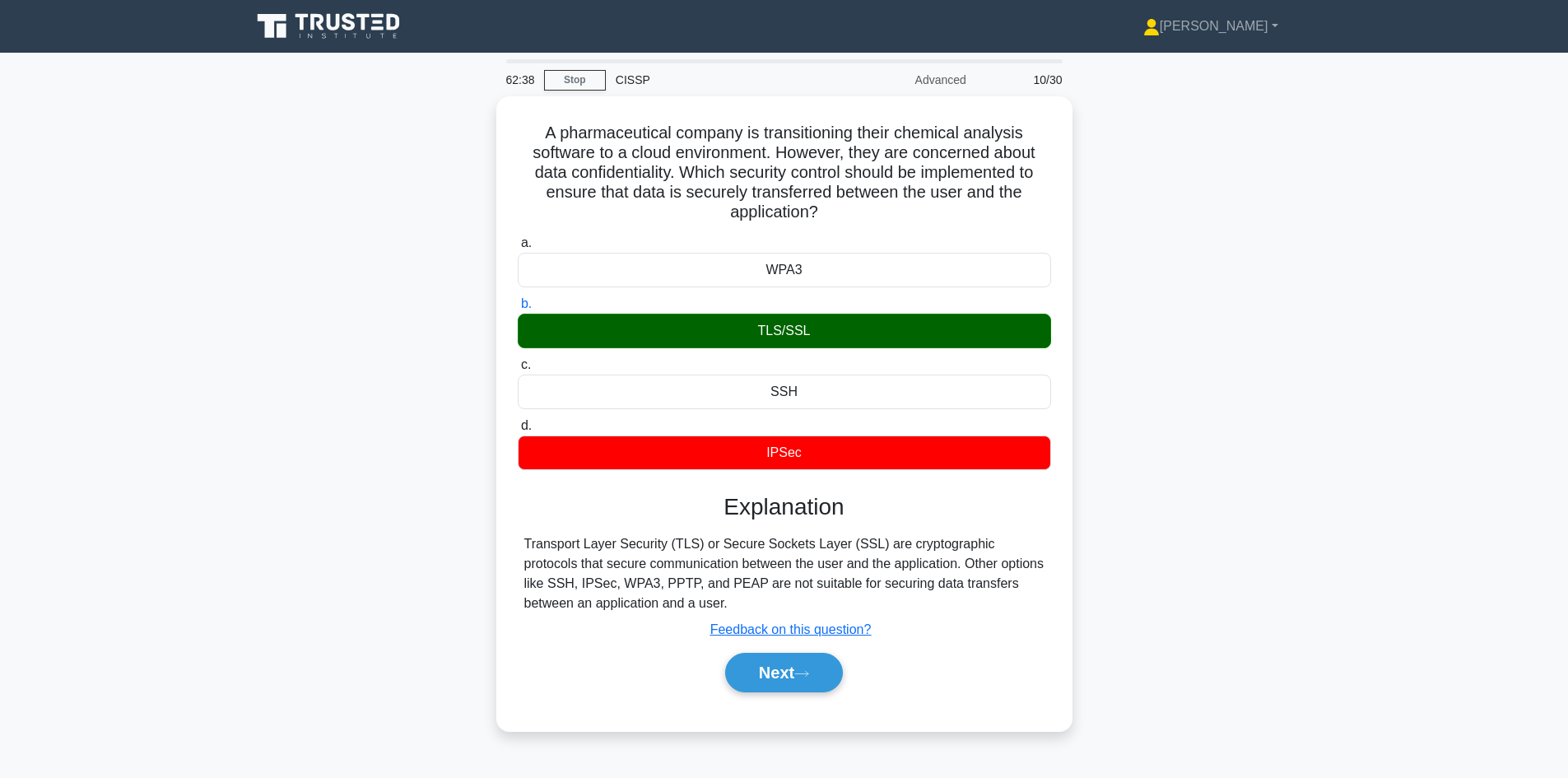
click at [1151, 604] on div "A pharmaceutical company is transitioning their chemical analysis software to a…" at bounding box center [784, 423] width 1087 height 654
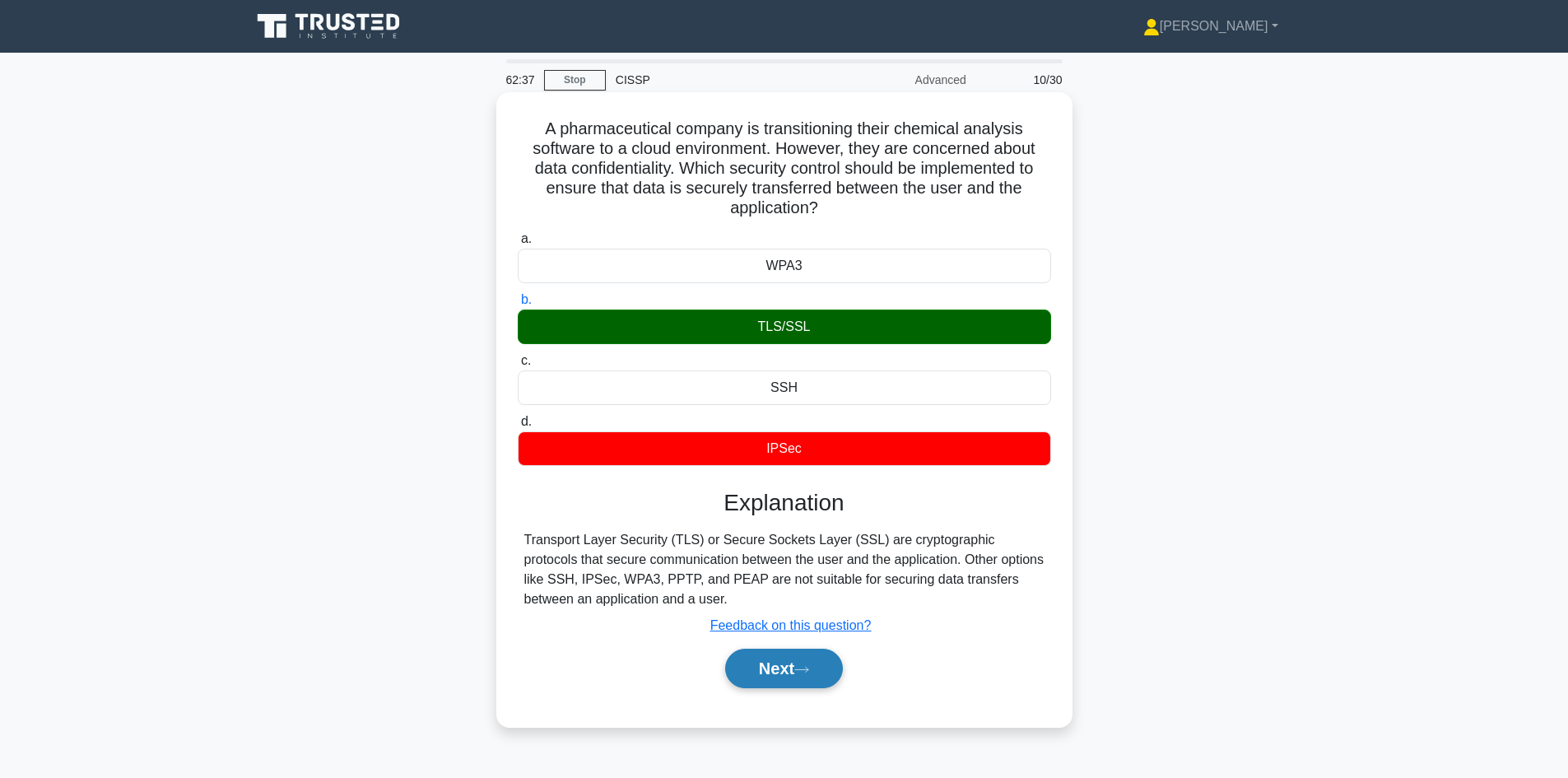
click at [775, 667] on button "Next" at bounding box center [784, 668] width 118 height 40
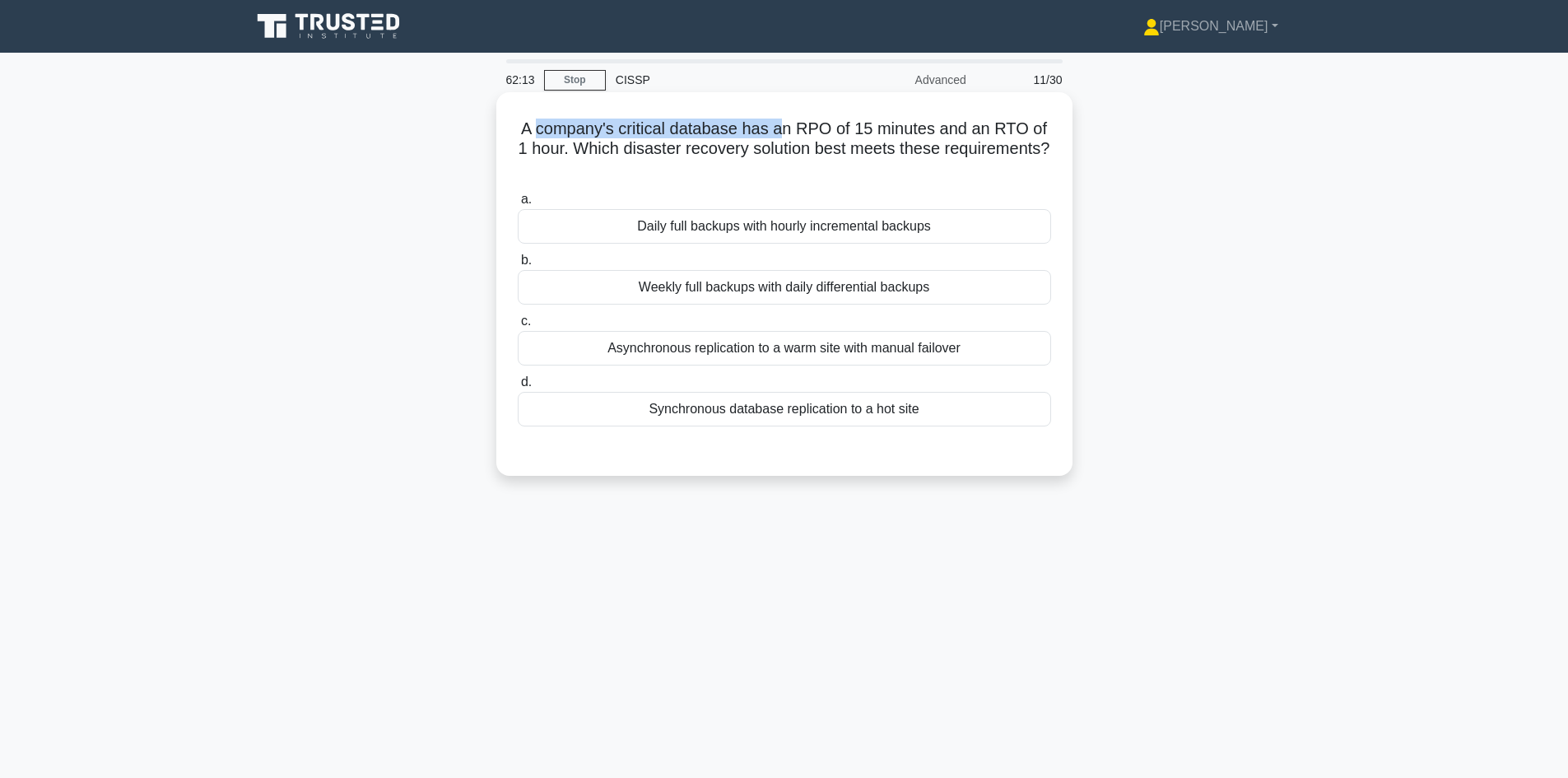
drag, startPoint x: 534, startPoint y: 133, endPoint x: 784, endPoint y: 120, distance: 250.3
click at [784, 120] on h5 "A company's critical database has an RPO of 15 minutes and an RTO of 1 hour. Wh…" at bounding box center [784, 149] width 536 height 61
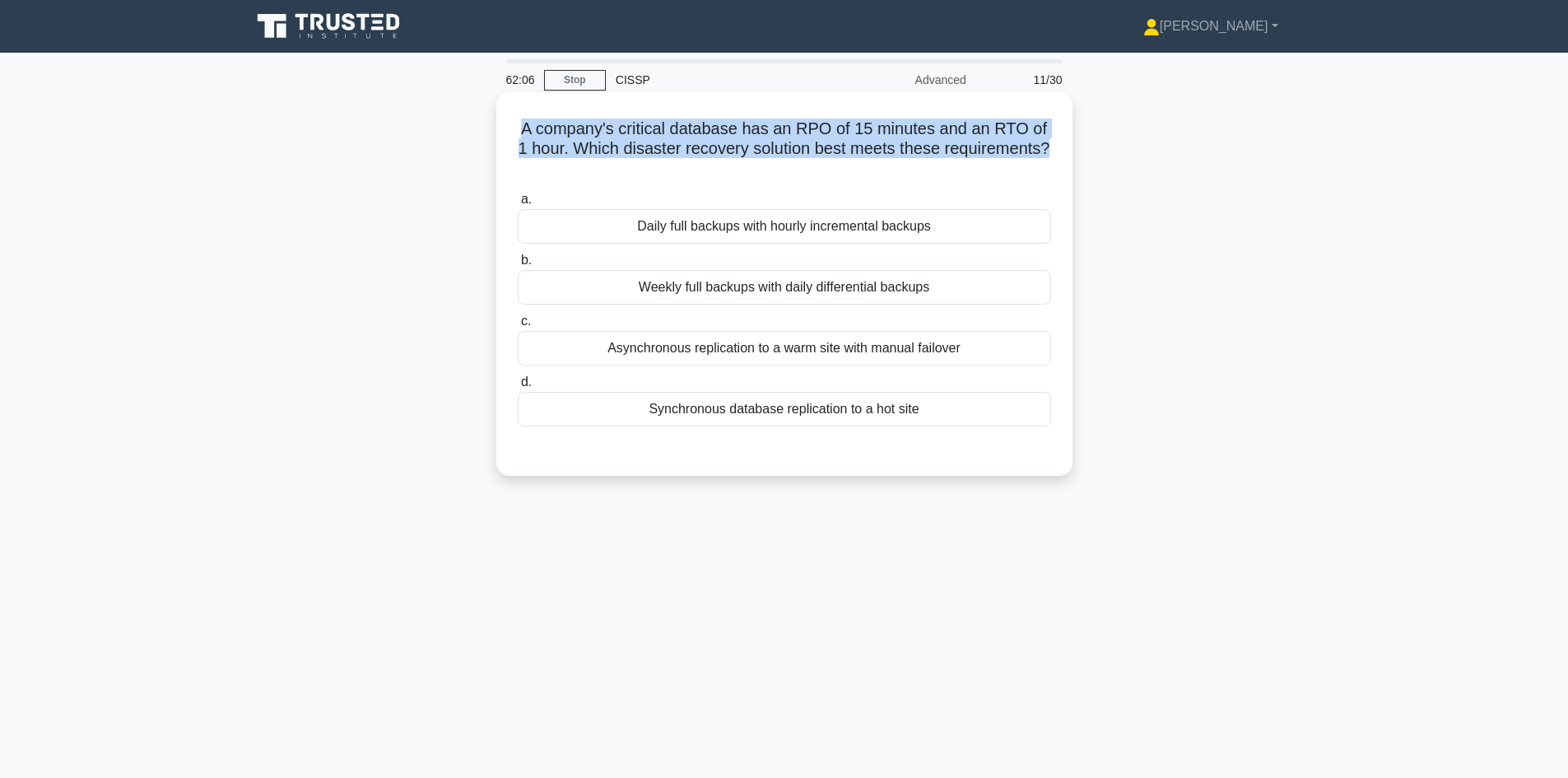
drag, startPoint x: 1055, startPoint y: 148, endPoint x: 501, endPoint y: 119, distance: 554.8
click at [501, 119] on div "A company's critical database has an RPO of 15 minutes and an RTO of 1 hour. Wh…" at bounding box center [784, 284] width 576 height 383
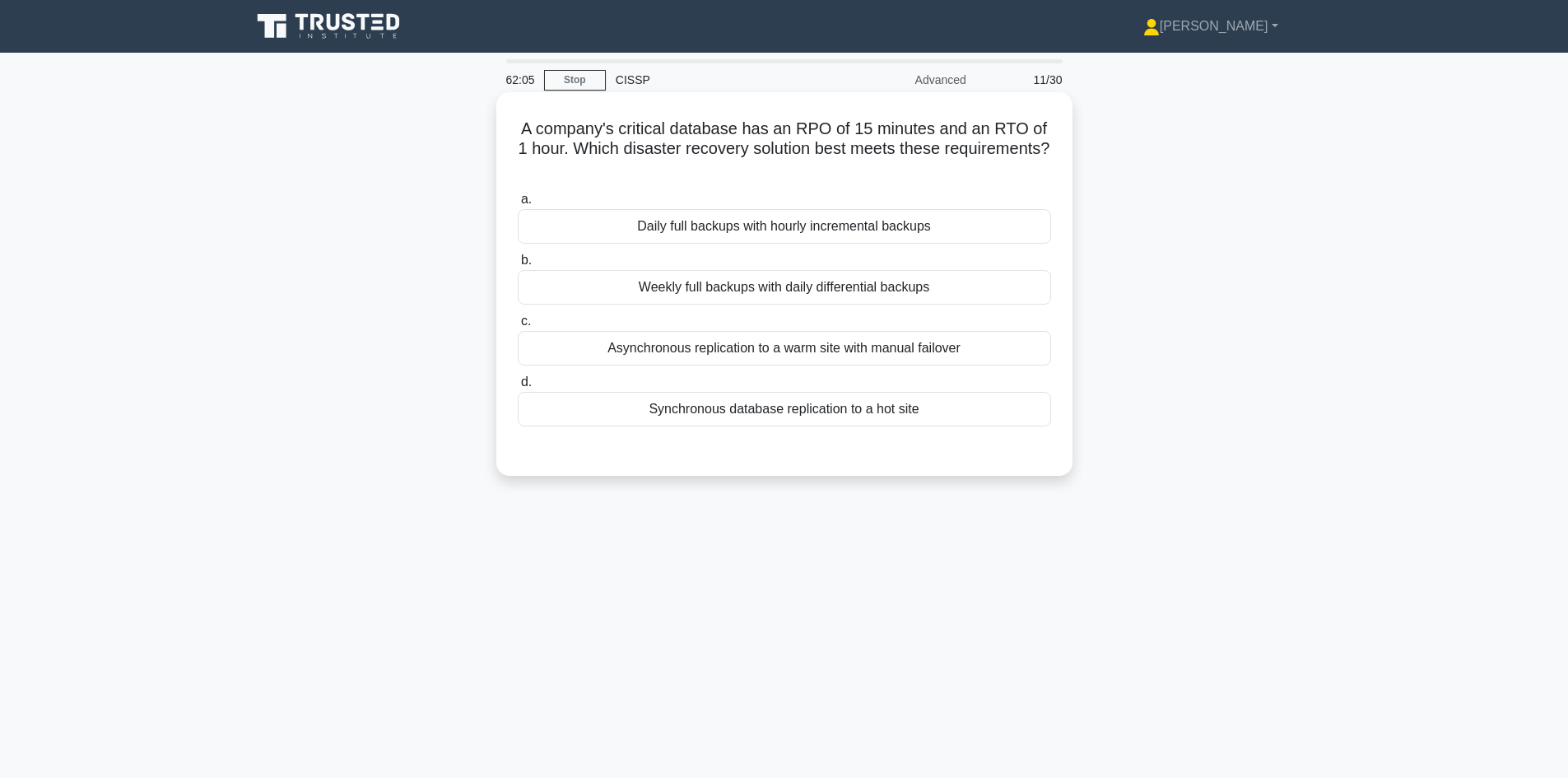
click at [712, 174] on h5 "A company's critical database has an RPO of 15 minutes and an RTO of 1 hour. Wh…" at bounding box center [784, 149] width 536 height 61
click at [766, 413] on div "Synchronous database replication to a hot site" at bounding box center [784, 409] width 533 height 35
click at [518, 388] on input "d. Synchronous database replication to a hot site" at bounding box center [518, 382] width 0 height 11
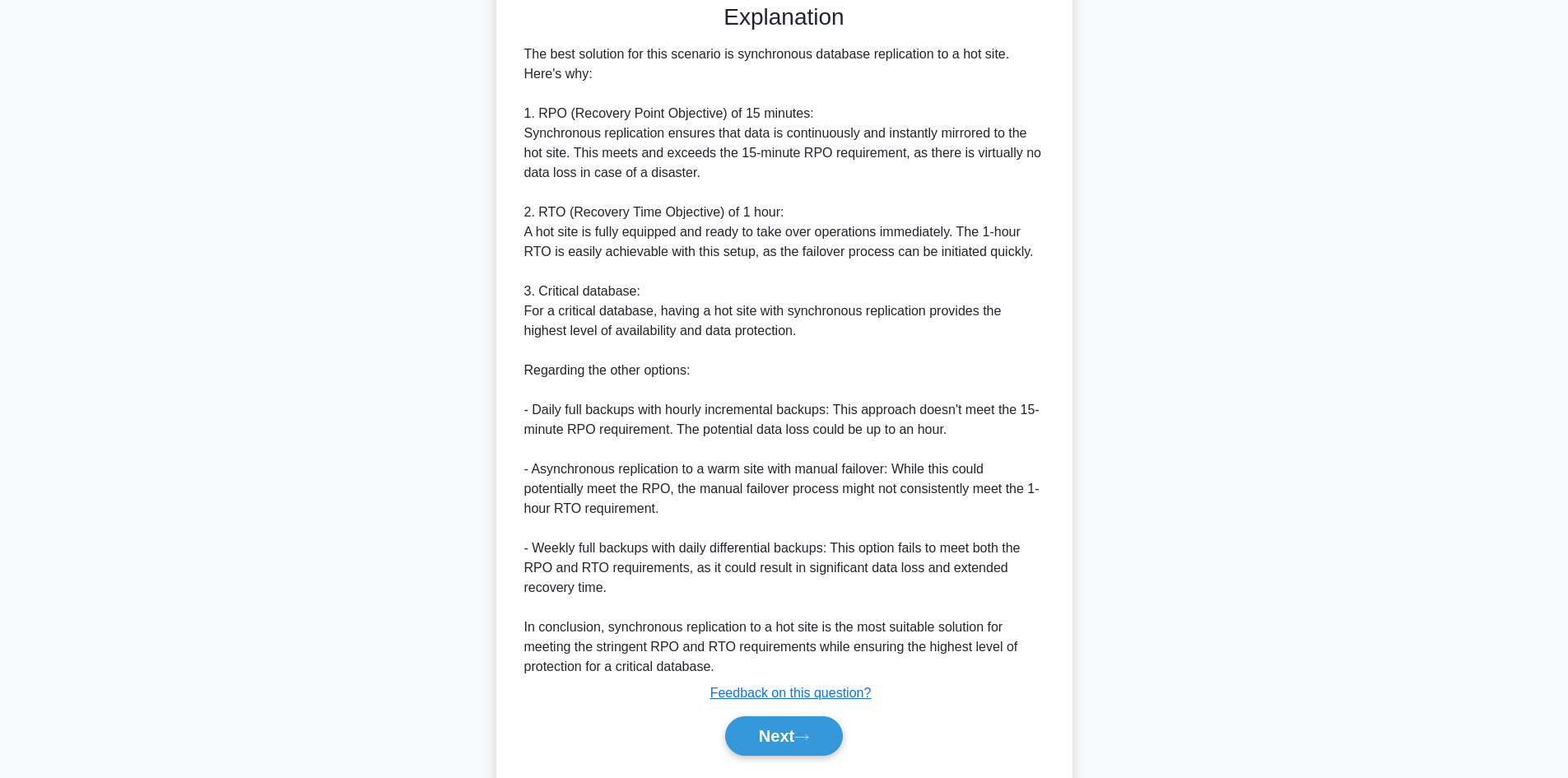
scroll to position [495, 0]
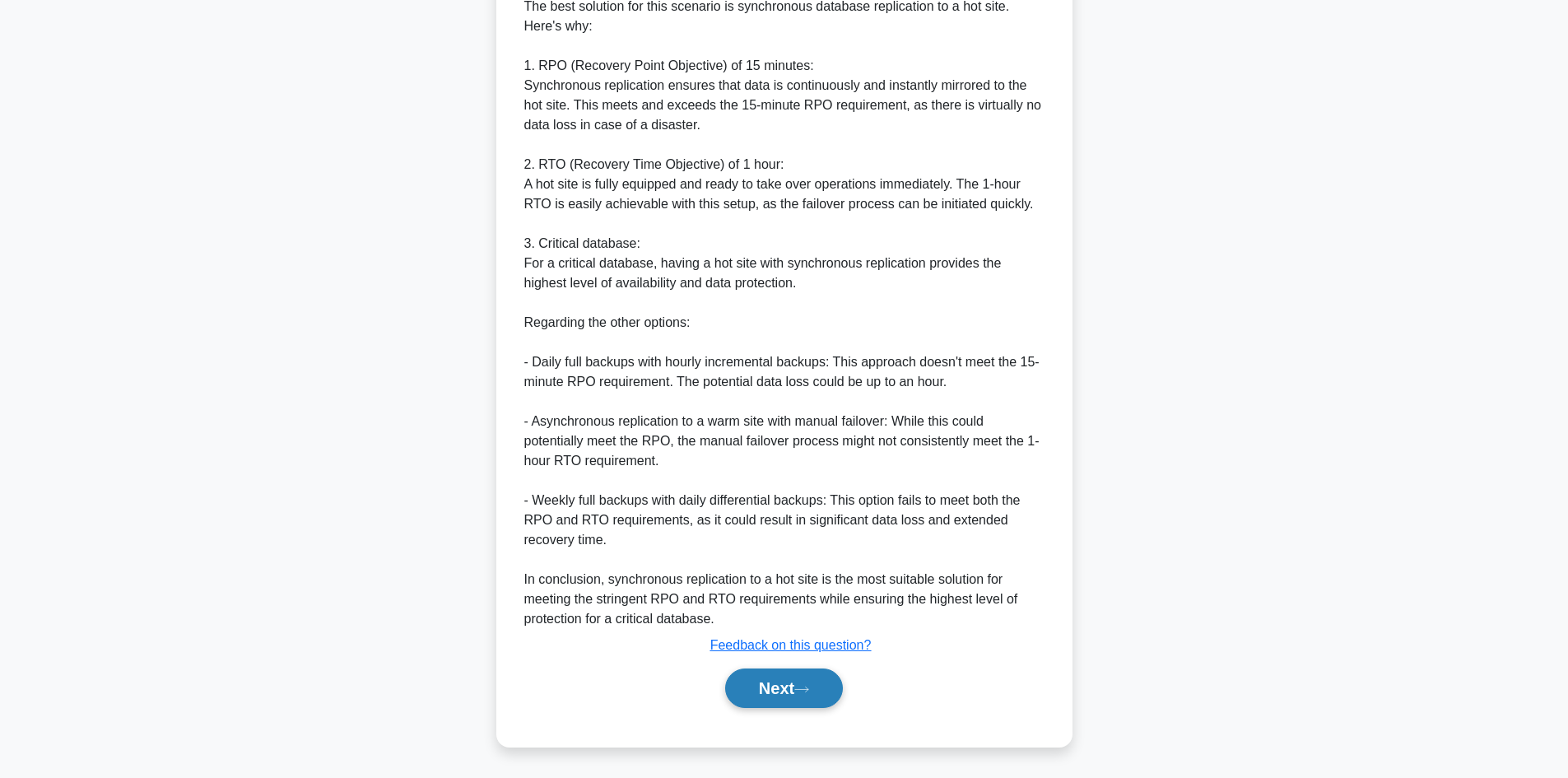
click at [800, 687] on button "Next" at bounding box center [784, 688] width 118 height 40
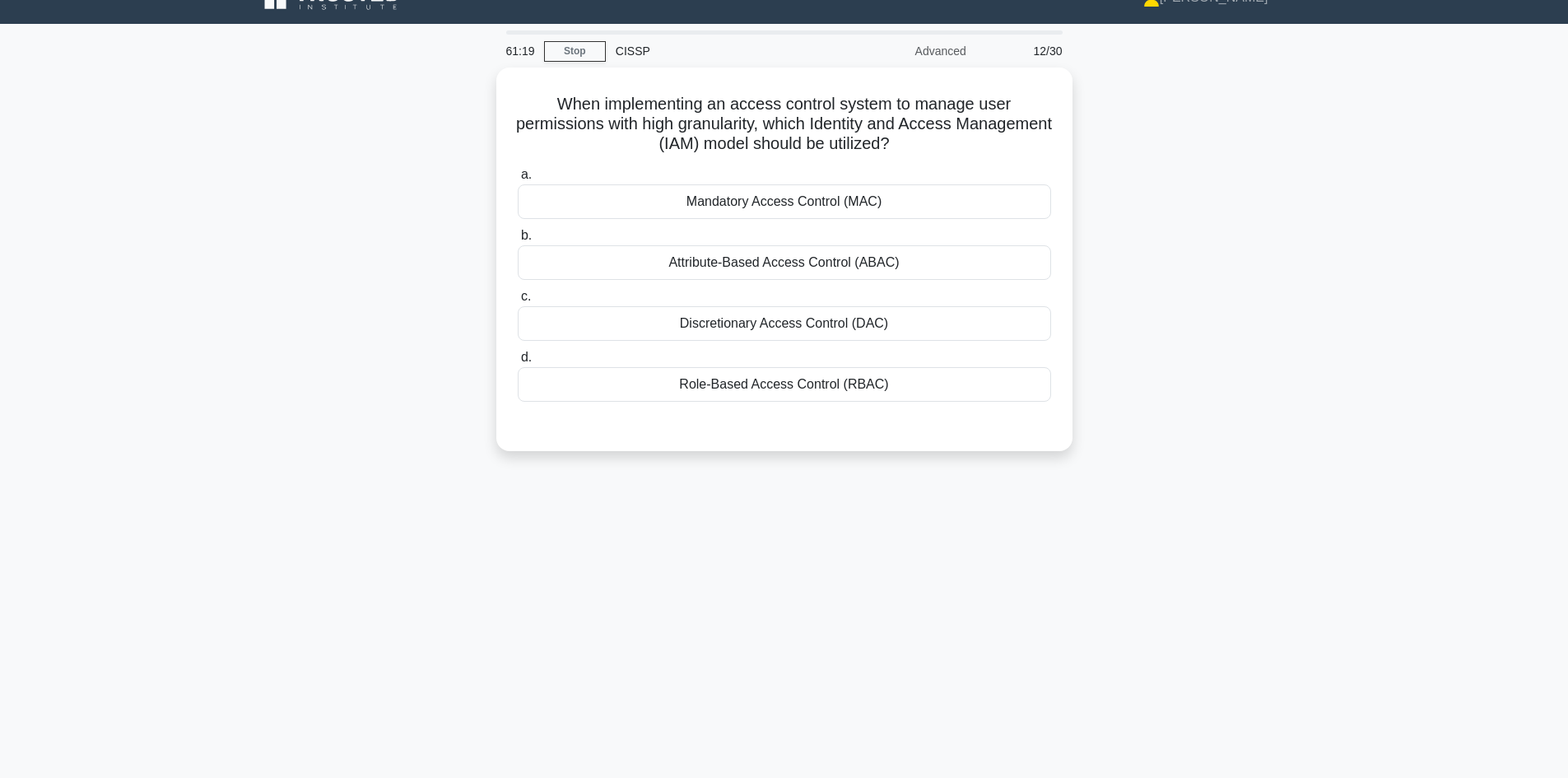
scroll to position [0, 0]
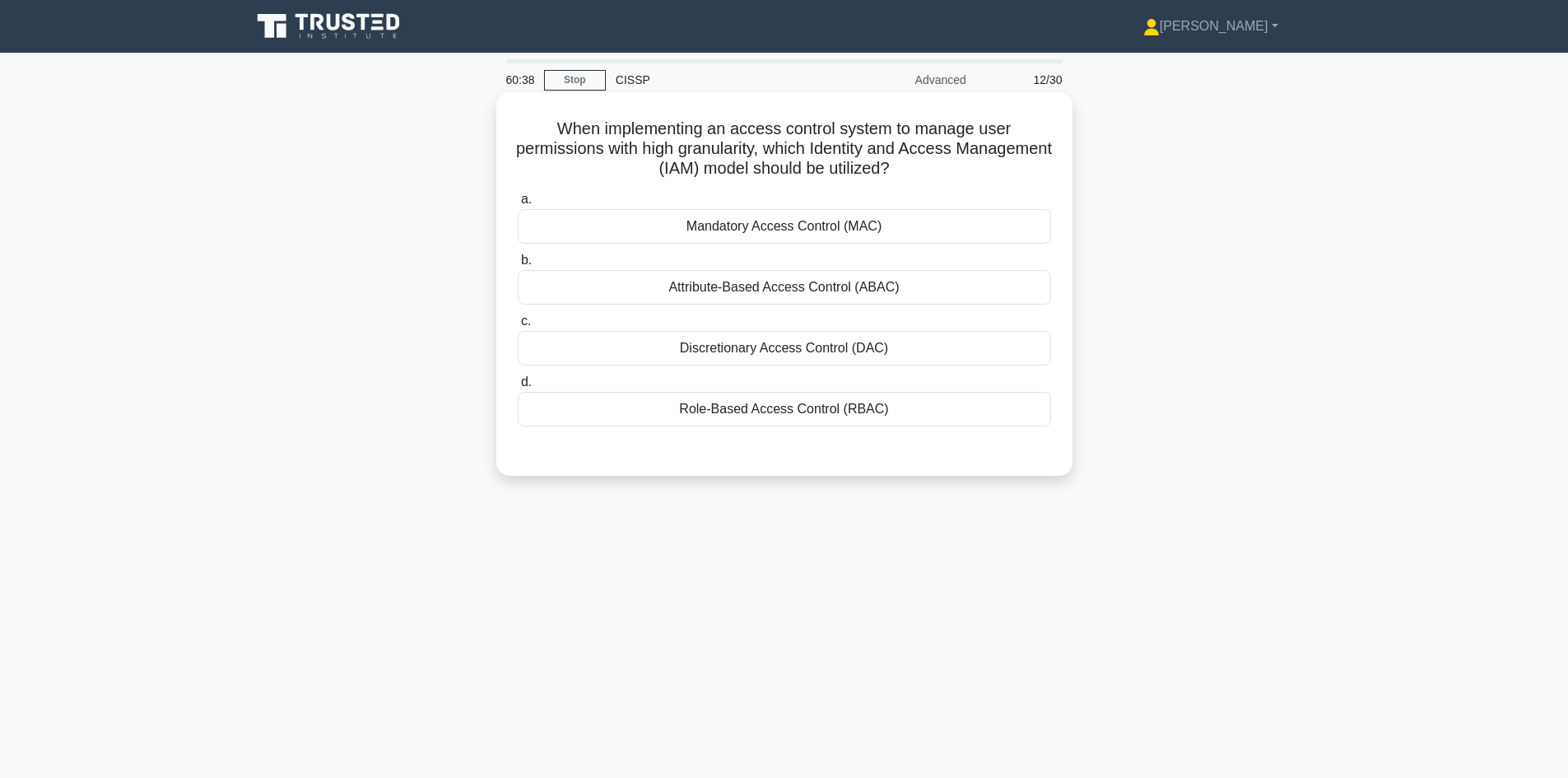
click at [856, 290] on div "Attribute-Based Access Control (ABAC)" at bounding box center [784, 287] width 533 height 35
click at [518, 266] on input "b. Attribute-Based Access Control (ABAC)" at bounding box center [518, 261] width 0 height 11
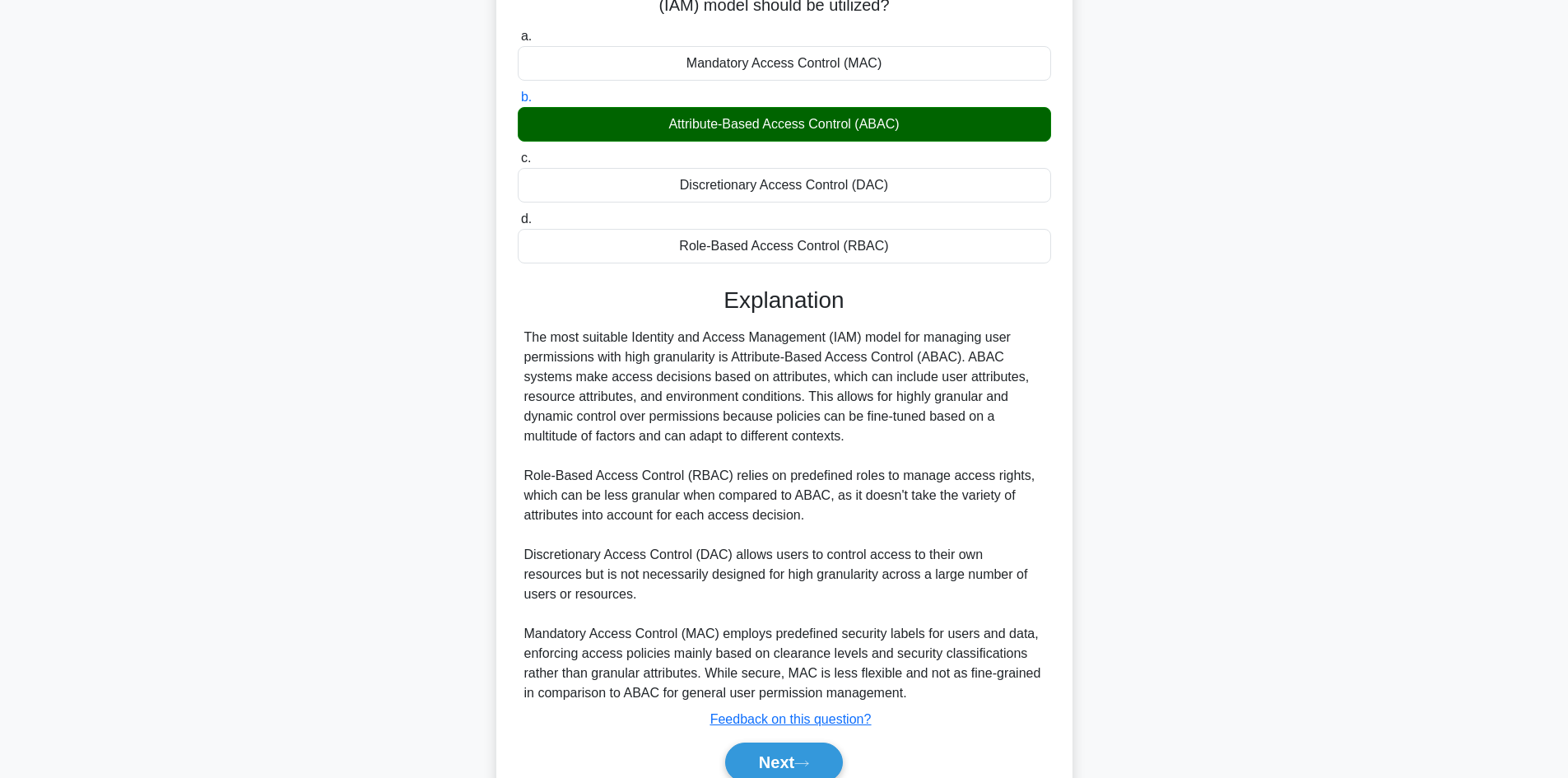
scroll to position [165, 0]
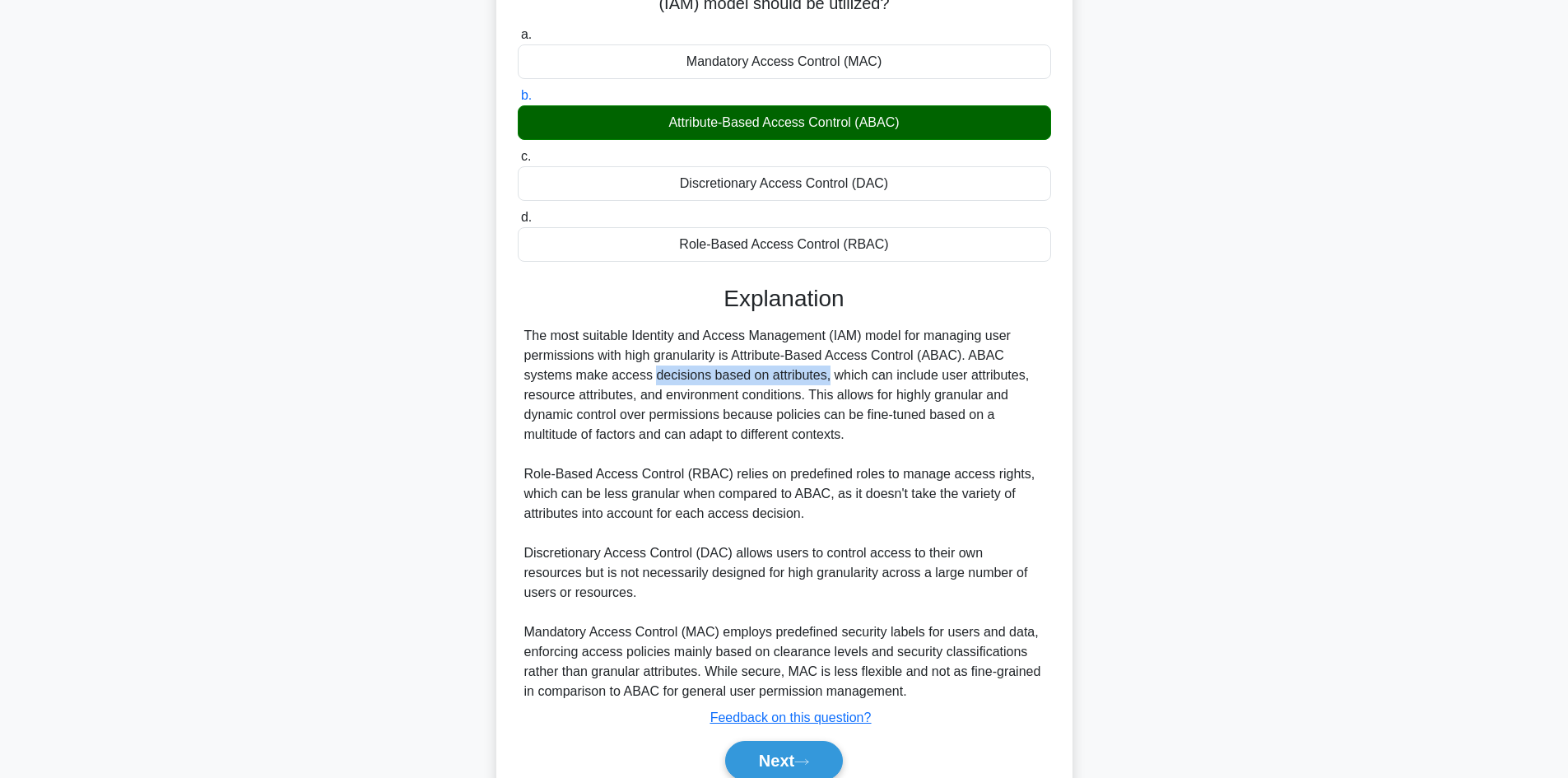
drag, startPoint x: 542, startPoint y: 380, endPoint x: 725, endPoint y: 383, distance: 183.0
click at [725, 383] on div "The most suitable Identity and Access Management (IAM) model for managing user …" at bounding box center [784, 514] width 520 height 376
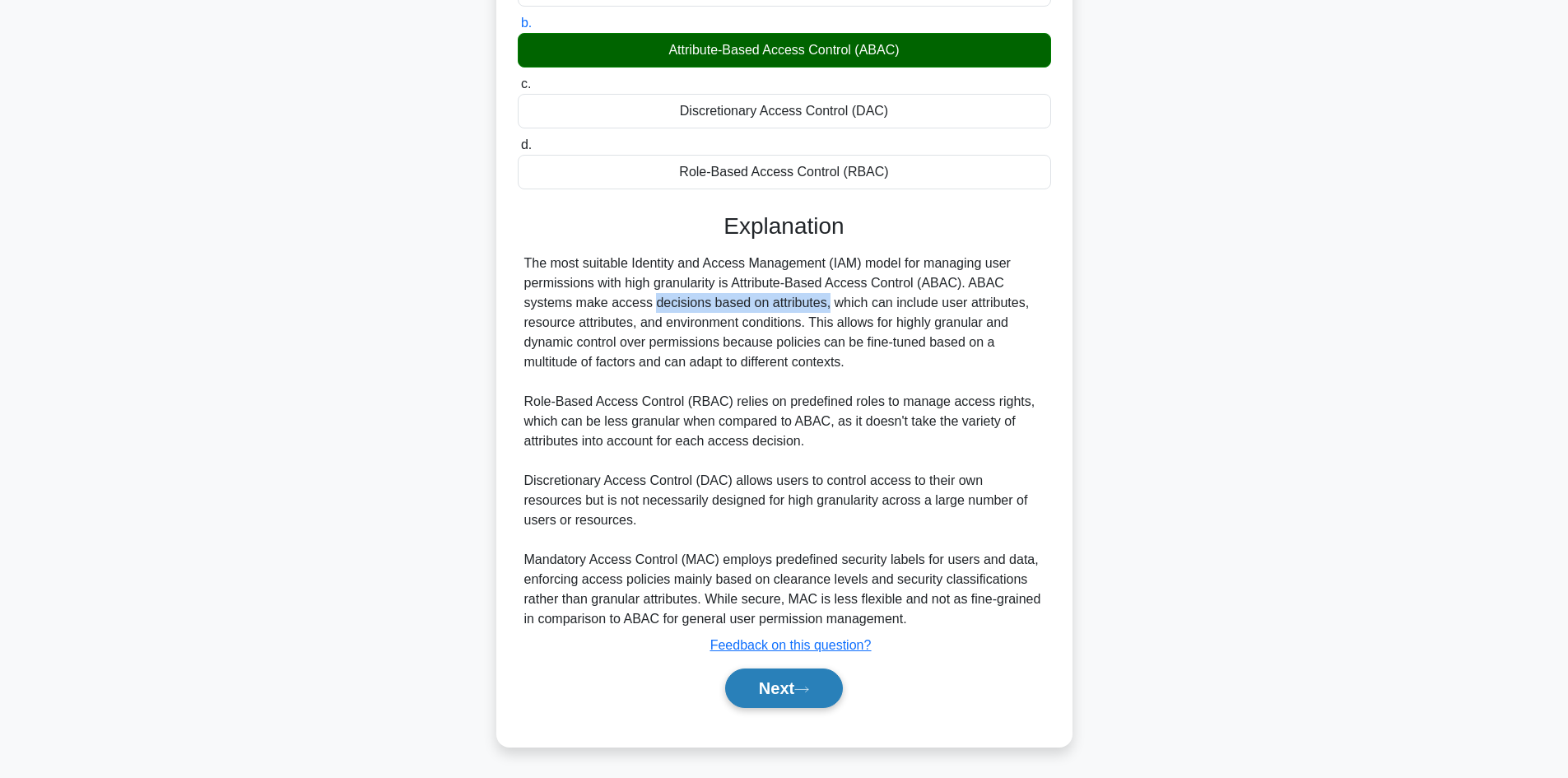
click at [778, 685] on button "Next" at bounding box center [784, 688] width 118 height 40
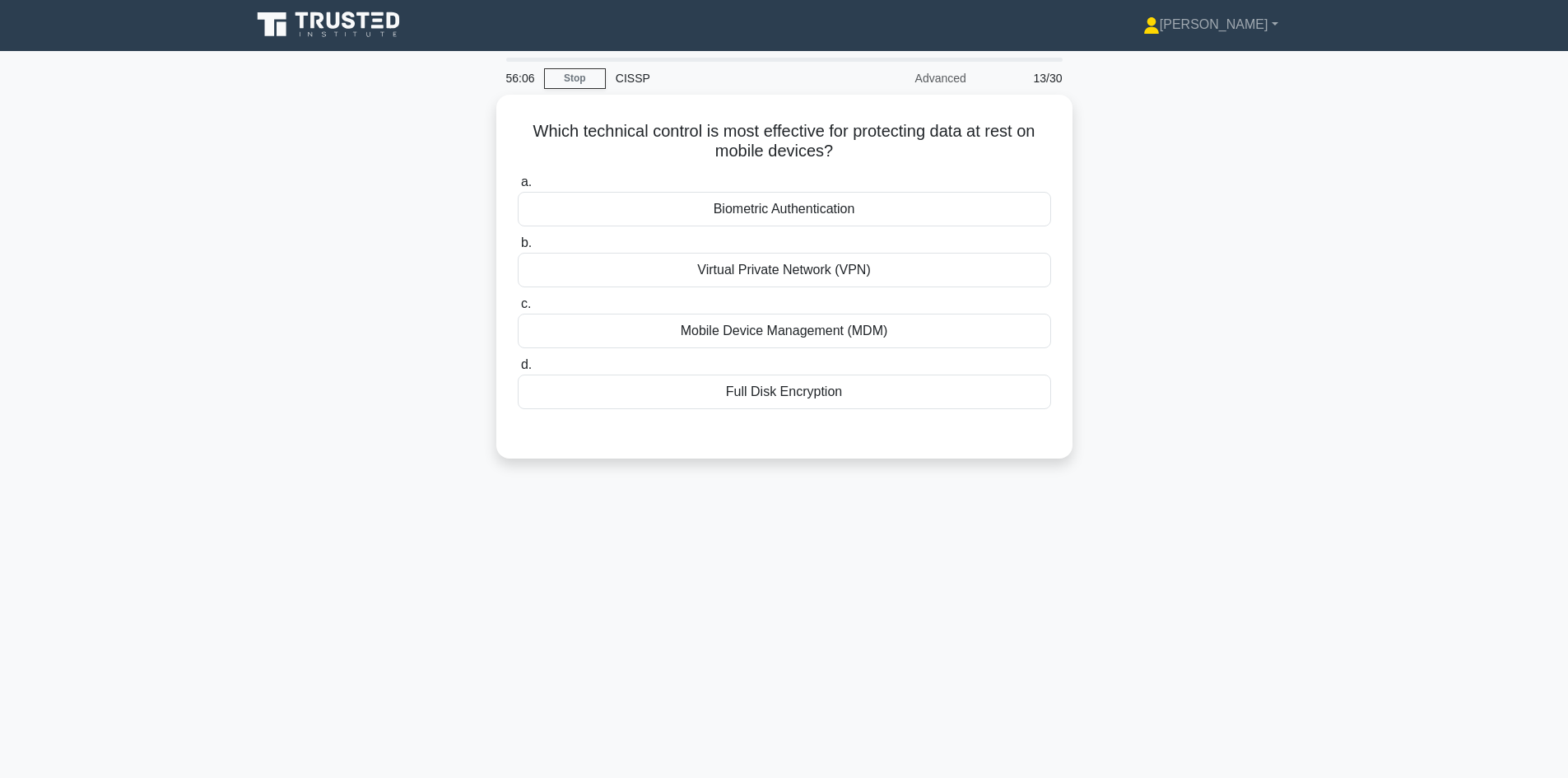
scroll to position [0, 0]
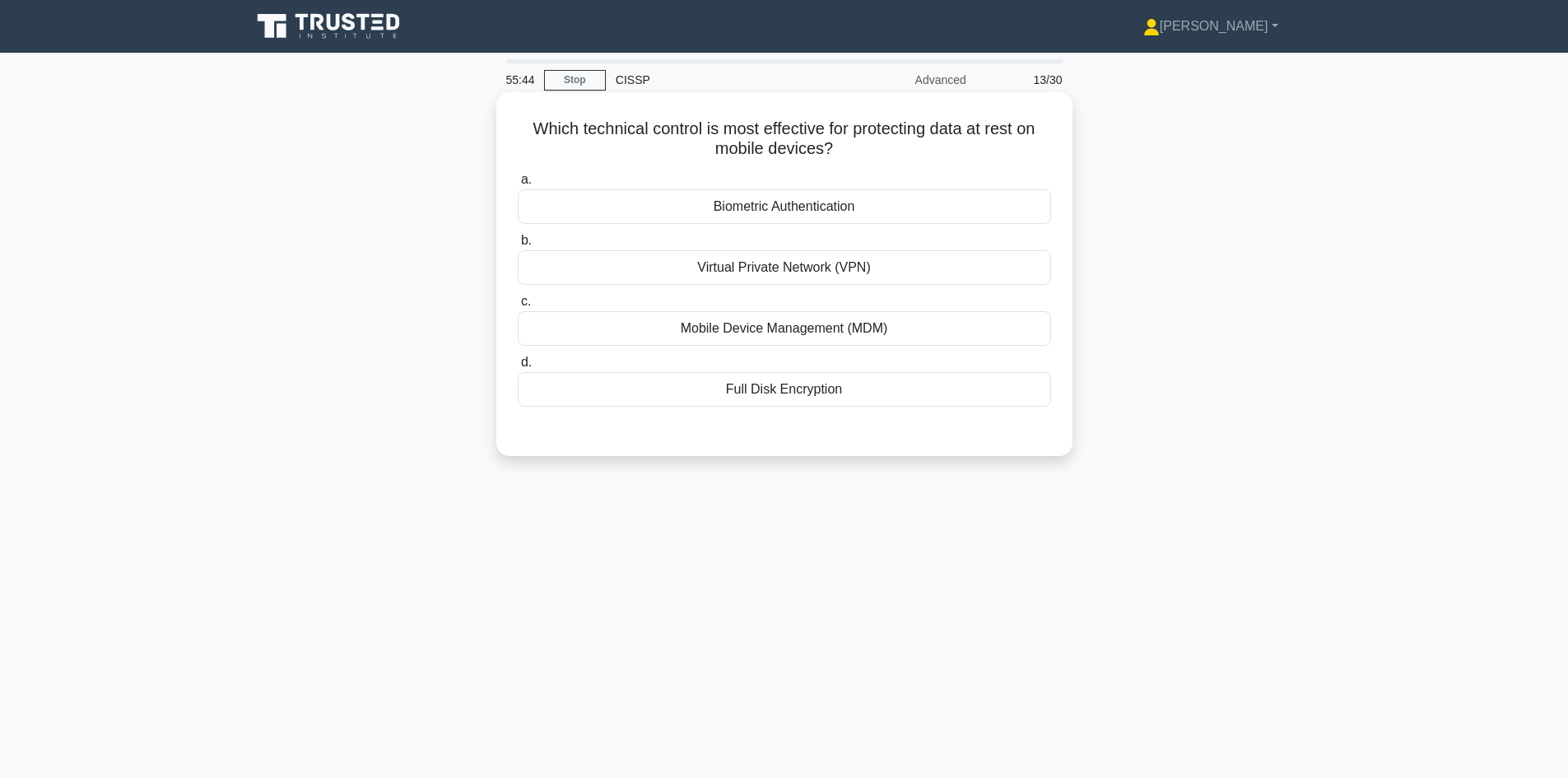
click at [889, 205] on div "Biometric Authentication" at bounding box center [784, 207] width 533 height 35
click at [518, 185] on input "a. Biometric Authentication" at bounding box center [518, 179] width 0 height 11
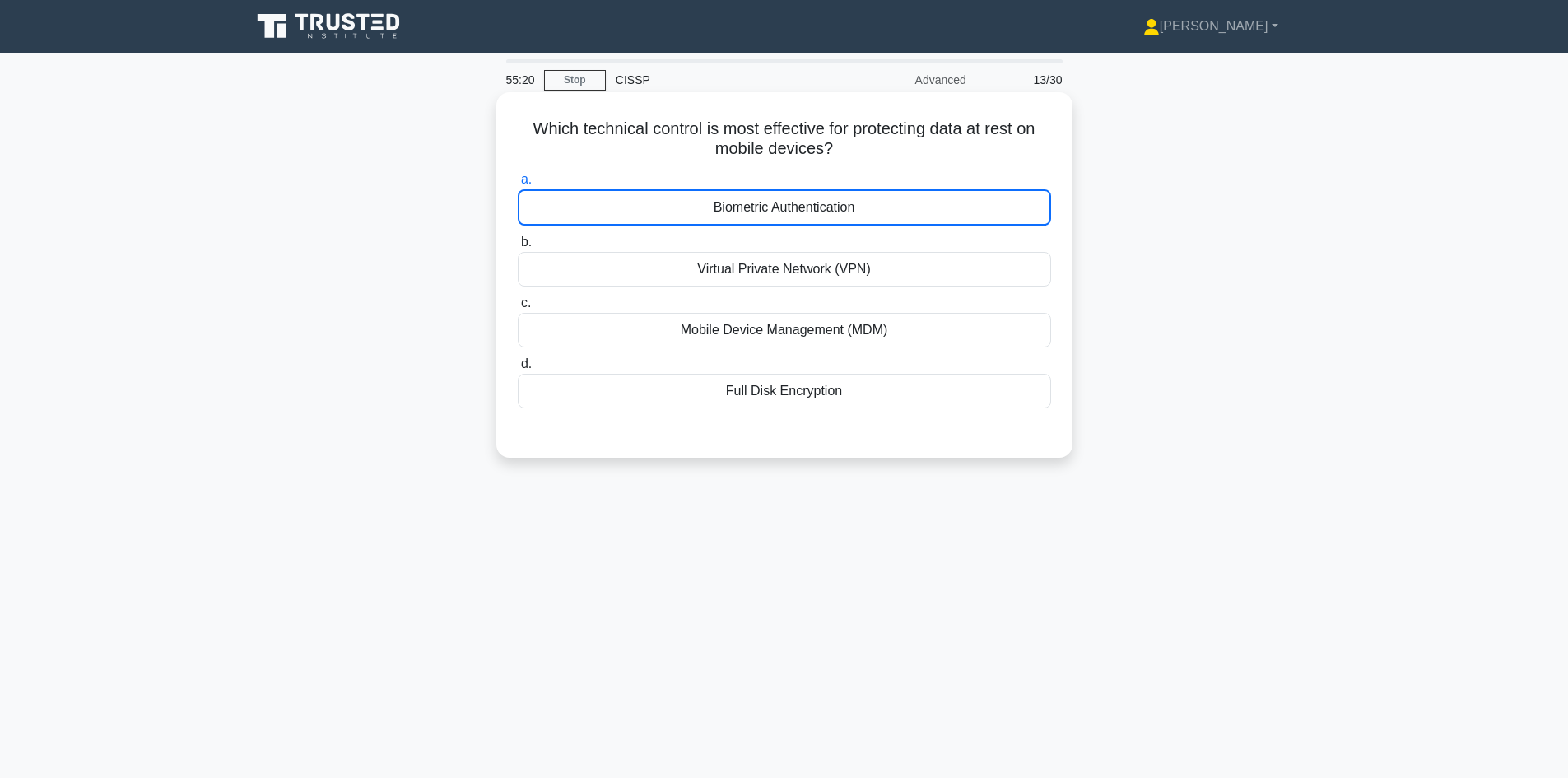
click at [836, 201] on div "Biometric Authentication" at bounding box center [784, 207] width 533 height 36
click at [518, 185] on input "a. Biometric Authentication" at bounding box center [518, 179] width 0 height 11
click at [806, 268] on div "Virtual Private Network (VPN)" at bounding box center [784, 269] width 533 height 35
click at [518, 248] on input "b. Virtual Private Network (VPN)" at bounding box center [518, 242] width 0 height 11
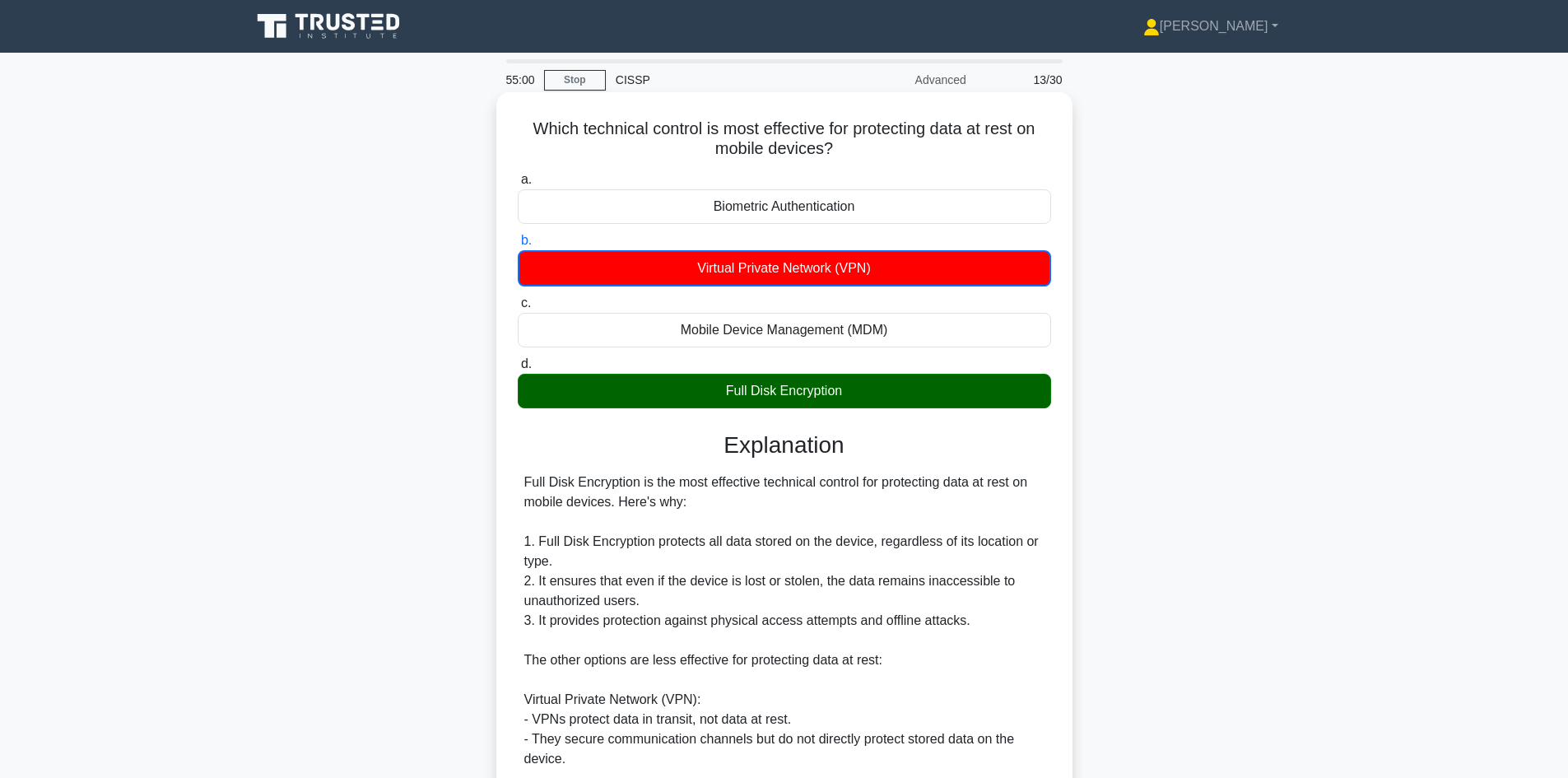
click at [809, 205] on div "Biometric Authentication" at bounding box center [784, 207] width 533 height 35
click at [518, 185] on input "a. Biometric Authentication" at bounding box center [518, 179] width 0 height 11
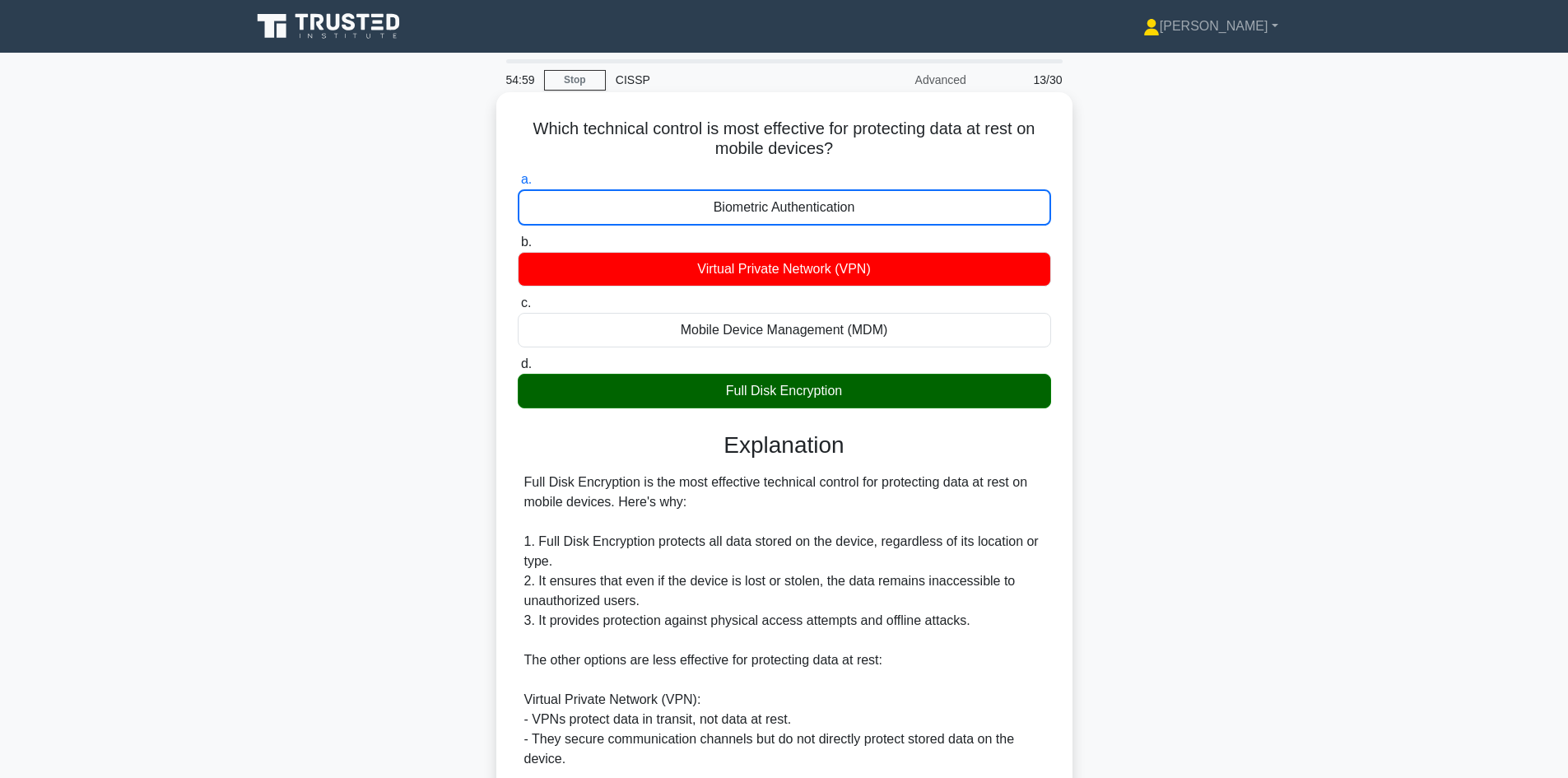
click at [849, 317] on div "Mobile Device Management (MDM)" at bounding box center [784, 330] width 533 height 35
click at [518, 309] on input "c. Mobile Device Management (MDM)" at bounding box center [518, 303] width 0 height 11
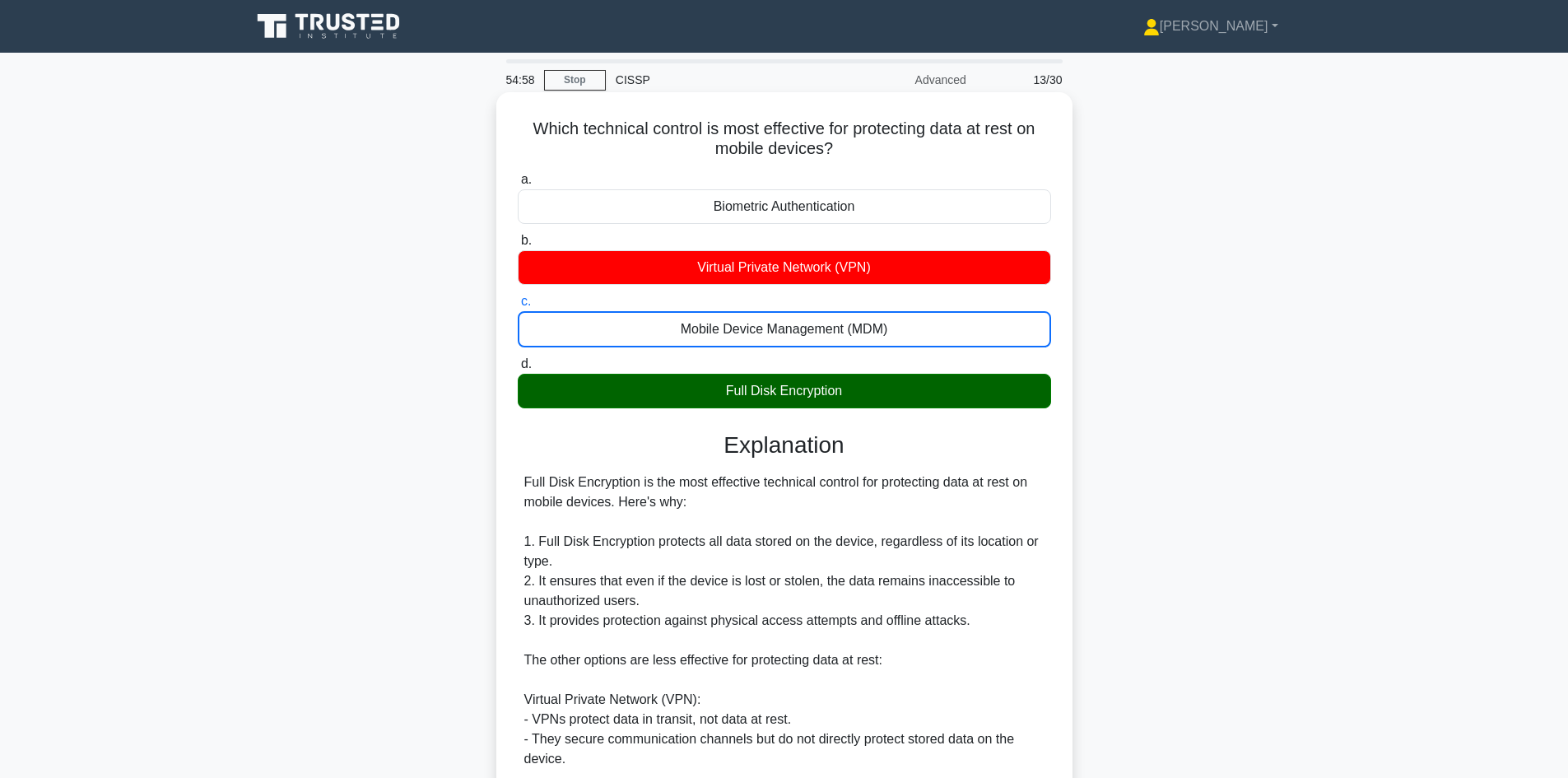
click at [856, 383] on div "Full Disk Encryption" at bounding box center [784, 391] width 533 height 35
click at [518, 370] on input "d. Full Disk Encryption" at bounding box center [518, 364] width 0 height 11
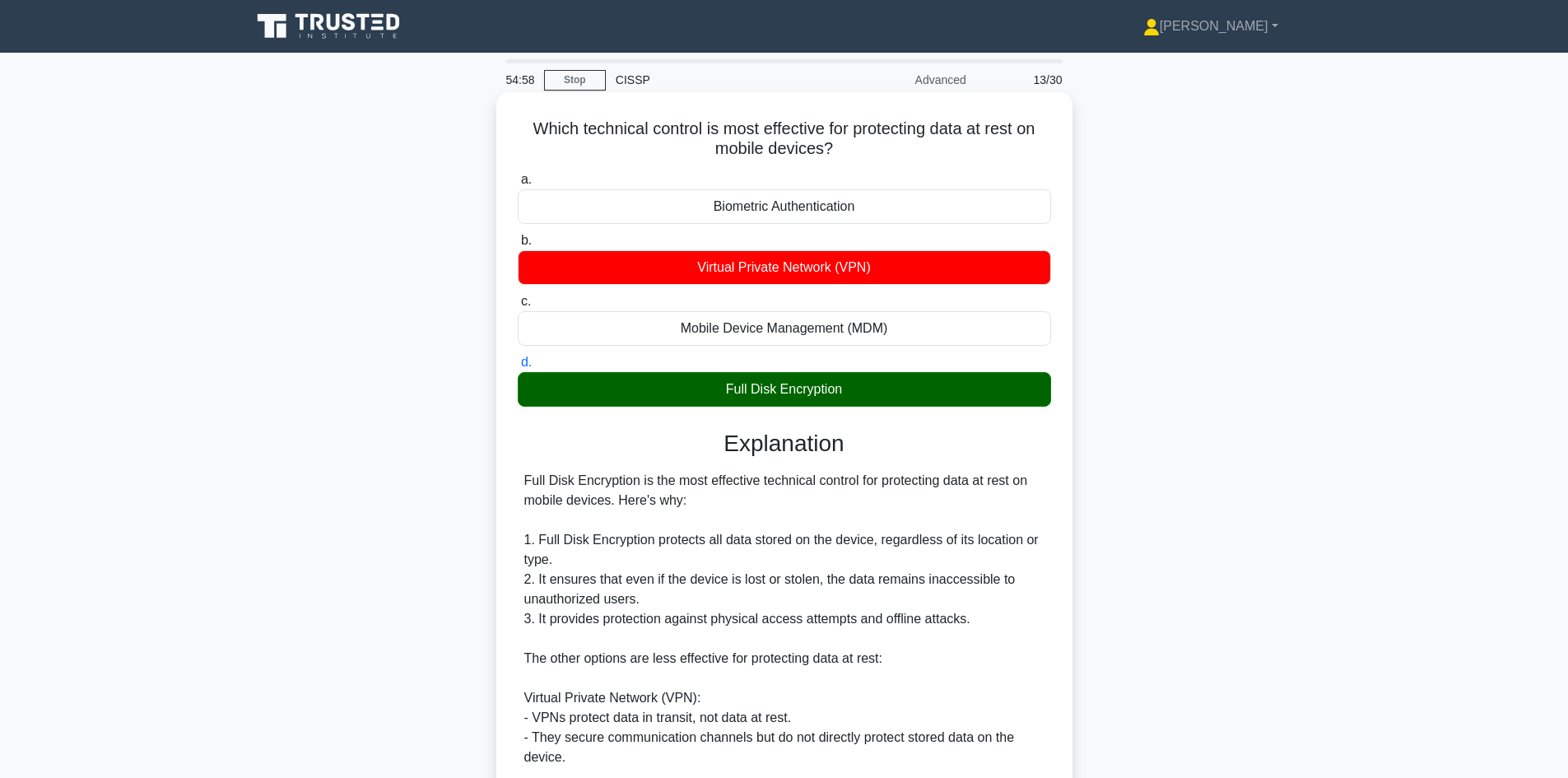
click at [857, 383] on div "Full Disk Encryption" at bounding box center [784, 389] width 533 height 35
click at [518, 368] on input "d. Full Disk Encryption" at bounding box center [518, 362] width 0 height 11
click at [859, 378] on div "Full Disk Encryption" at bounding box center [784, 389] width 533 height 35
click at [518, 368] on input "d. Full Disk Encryption" at bounding box center [518, 362] width 0 height 11
click at [859, 378] on div "Full Disk Encryption" at bounding box center [784, 389] width 533 height 35
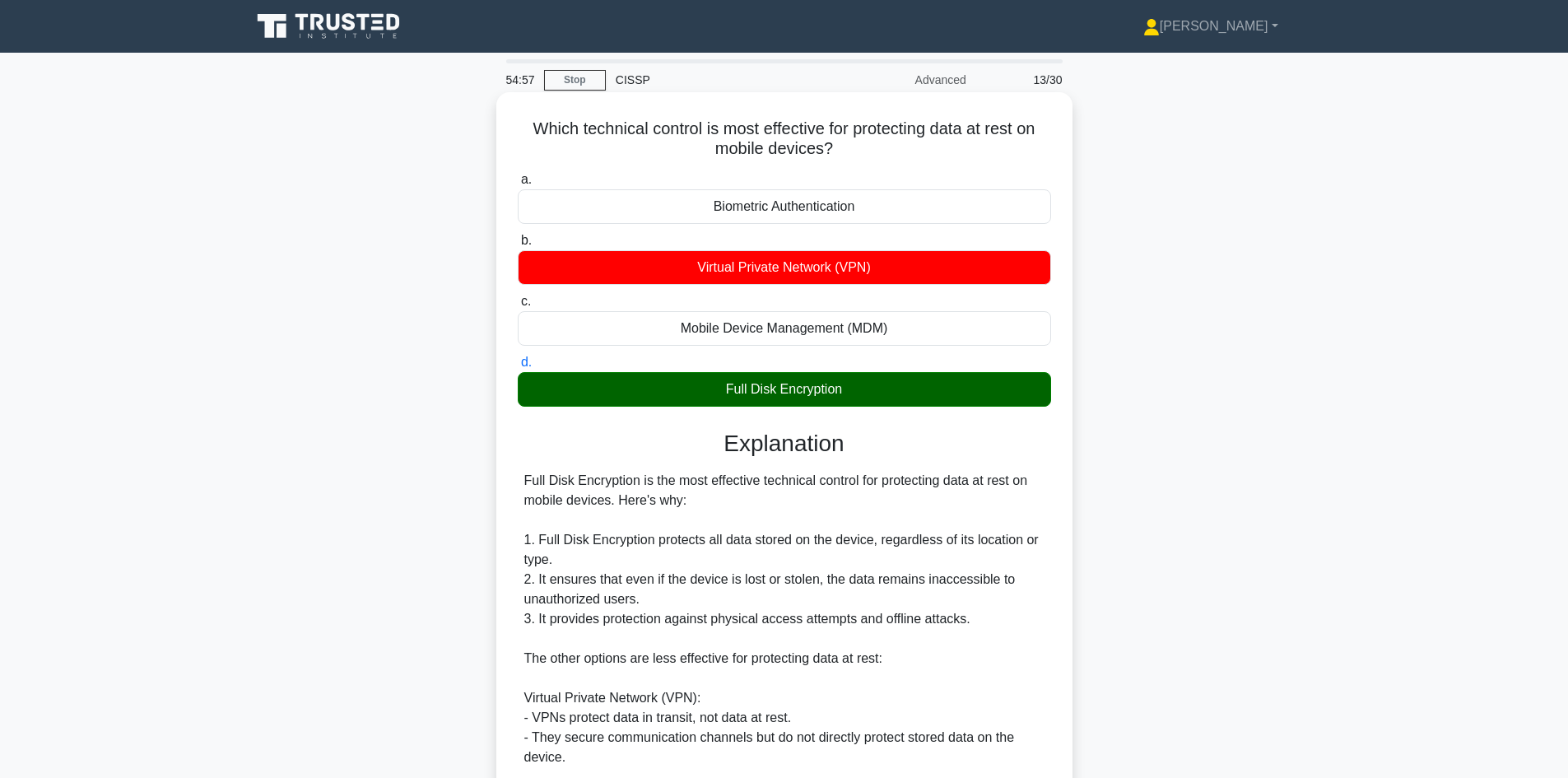
click at [518, 368] on input "d. Full Disk Encryption" at bounding box center [518, 362] width 0 height 11
click at [859, 378] on div "Full Disk Encryption" at bounding box center [784, 389] width 533 height 35
click at [518, 368] on input "d. Full Disk Encryption" at bounding box center [518, 362] width 0 height 11
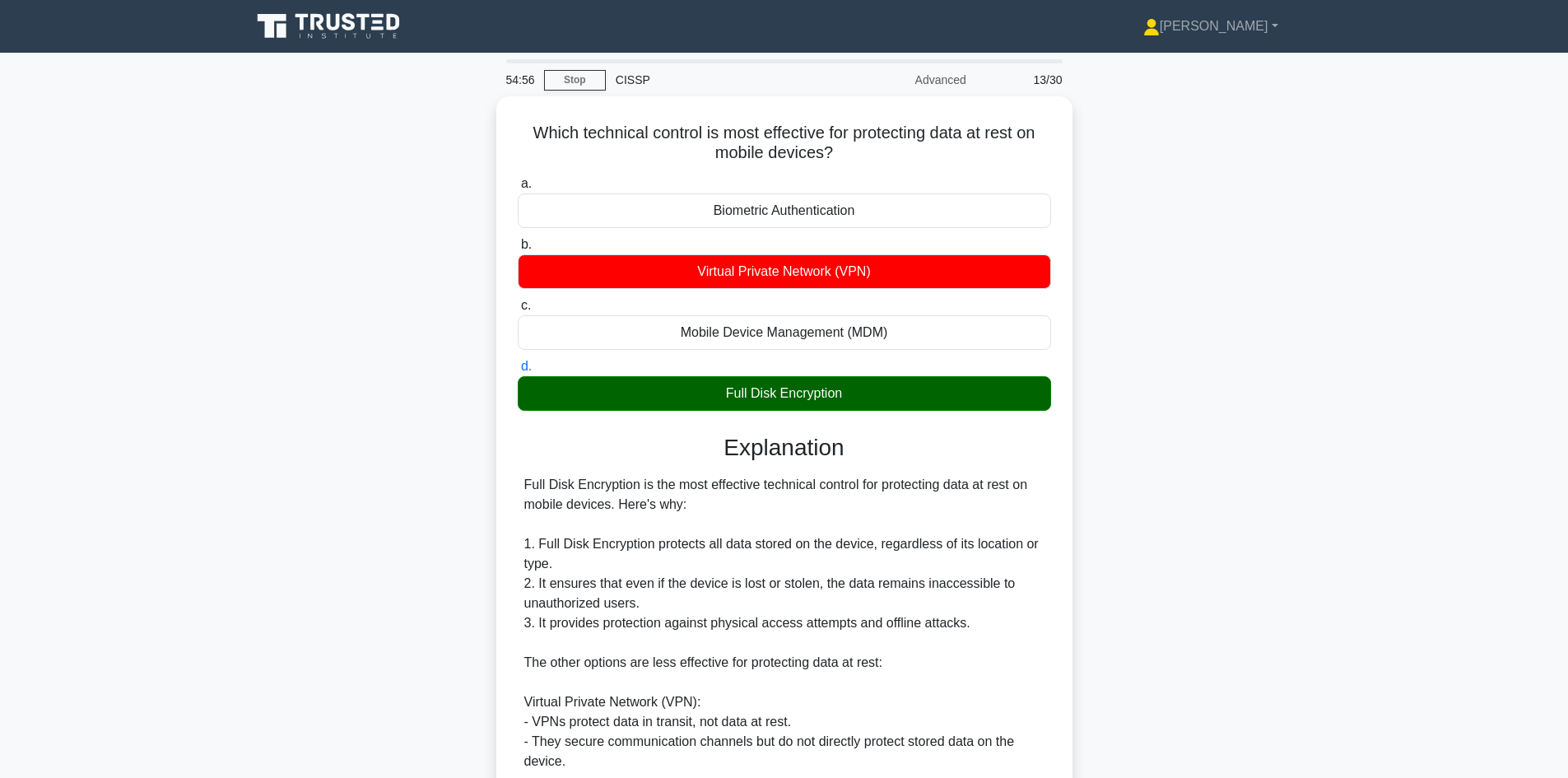
click at [1130, 389] on div "Which technical control is most effective for protecting data at rest on mobile…" at bounding box center [784, 651] width 1087 height 1109
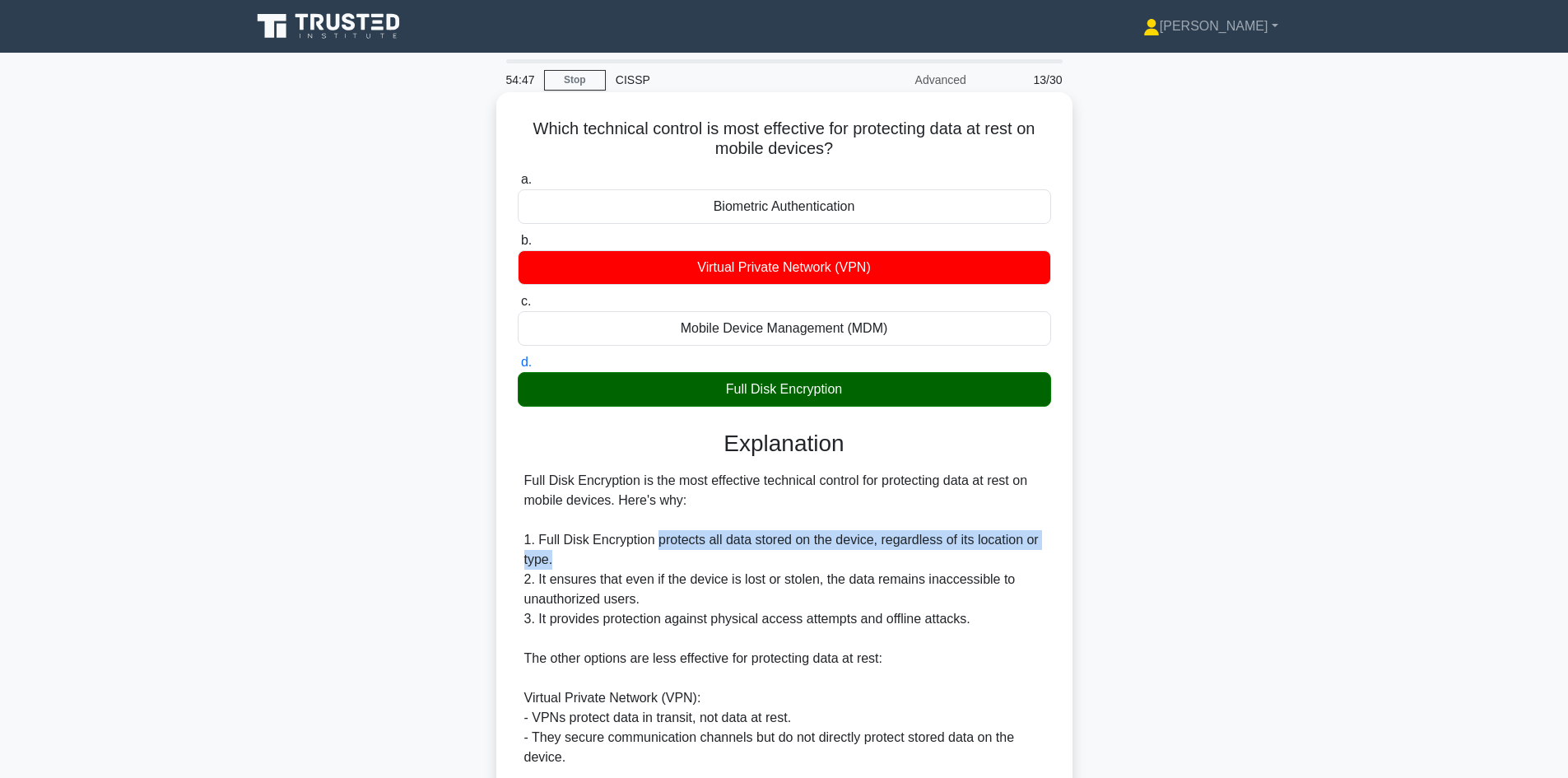
drag, startPoint x: 655, startPoint y: 543, endPoint x: 987, endPoint y: 552, distance: 332.1
click at [987, 552] on div "Full Disk Encryption is the most effective technical control for protecting dat…" at bounding box center [784, 767] width 520 height 593
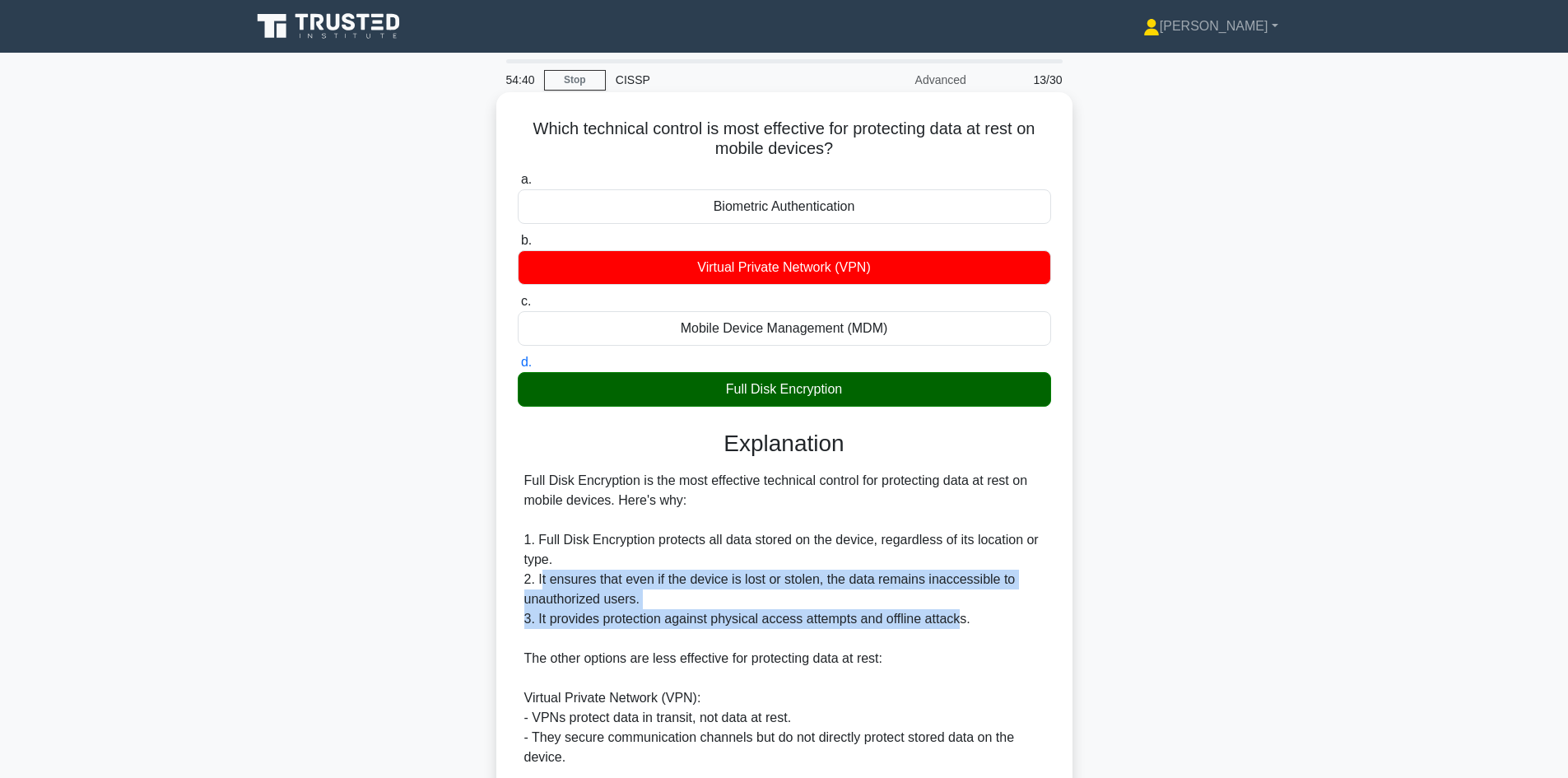
drag, startPoint x: 540, startPoint y: 583, endPoint x: 976, endPoint y: 616, distance: 437.2
click at [973, 617] on div "Full Disk Encryption is the most effective technical control for protecting dat…" at bounding box center [784, 767] width 520 height 593
click at [995, 613] on div "Full Disk Encryption is the most effective technical control for protecting dat…" at bounding box center [784, 767] width 520 height 593
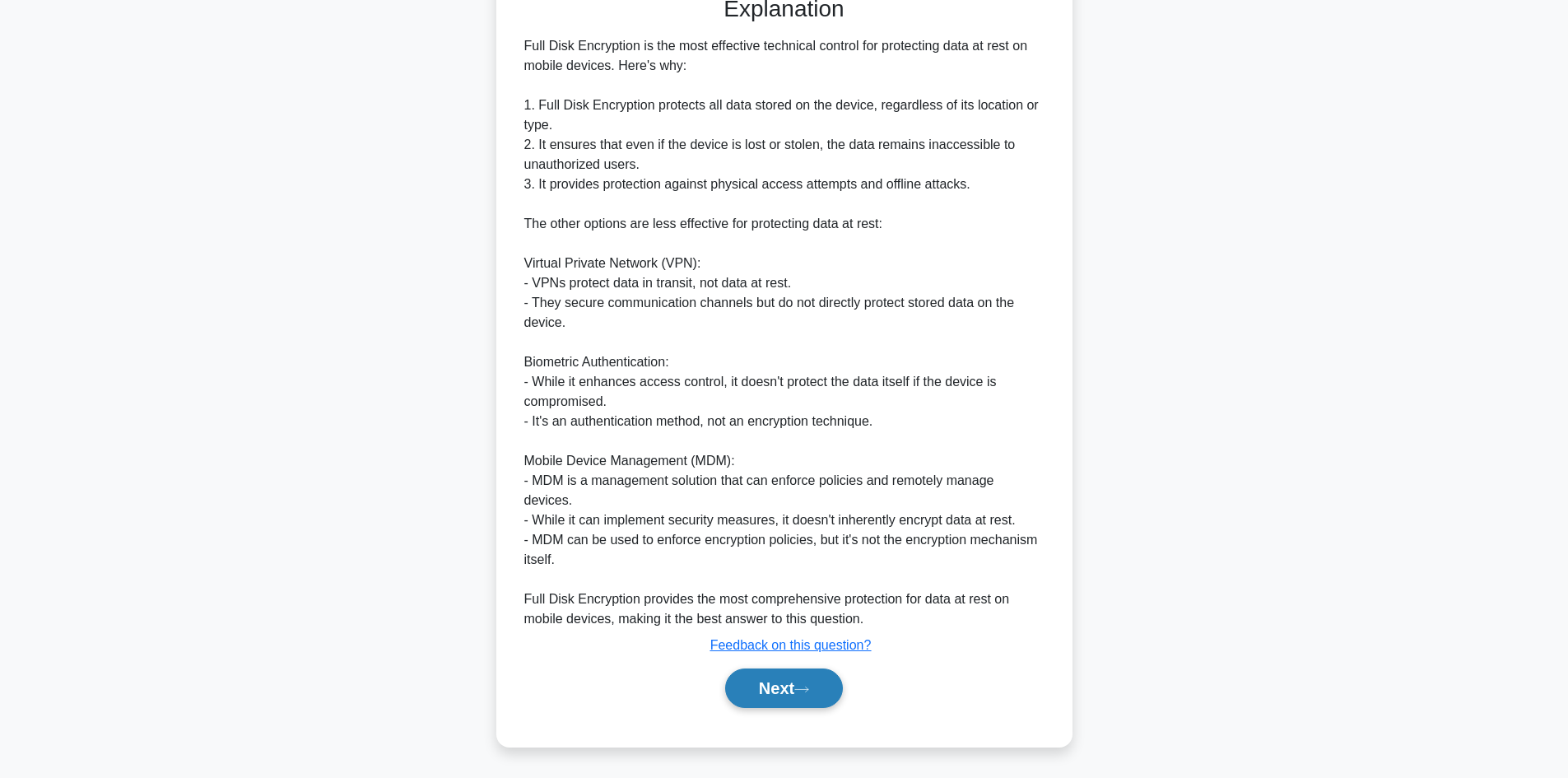
drag, startPoint x: 766, startPoint y: 681, endPoint x: 790, endPoint y: 688, distance: 25.0
click at [766, 684] on button "Next" at bounding box center [784, 688] width 118 height 40
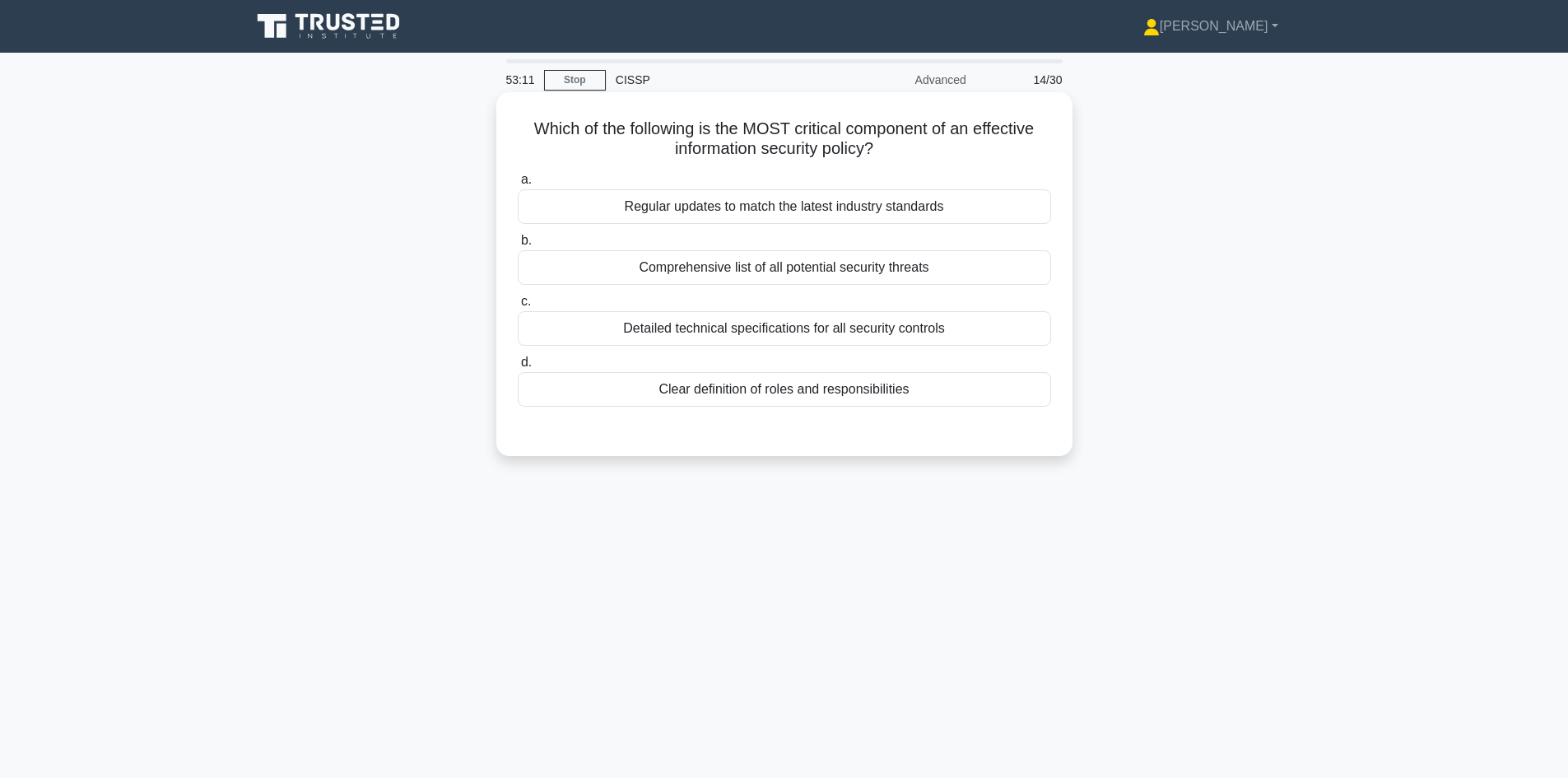
click at [875, 405] on div "Clear definition of roles and responsibilities" at bounding box center [784, 389] width 533 height 35
click at [518, 368] on input "d. Clear definition of roles and responsibilities" at bounding box center [518, 362] width 0 height 11
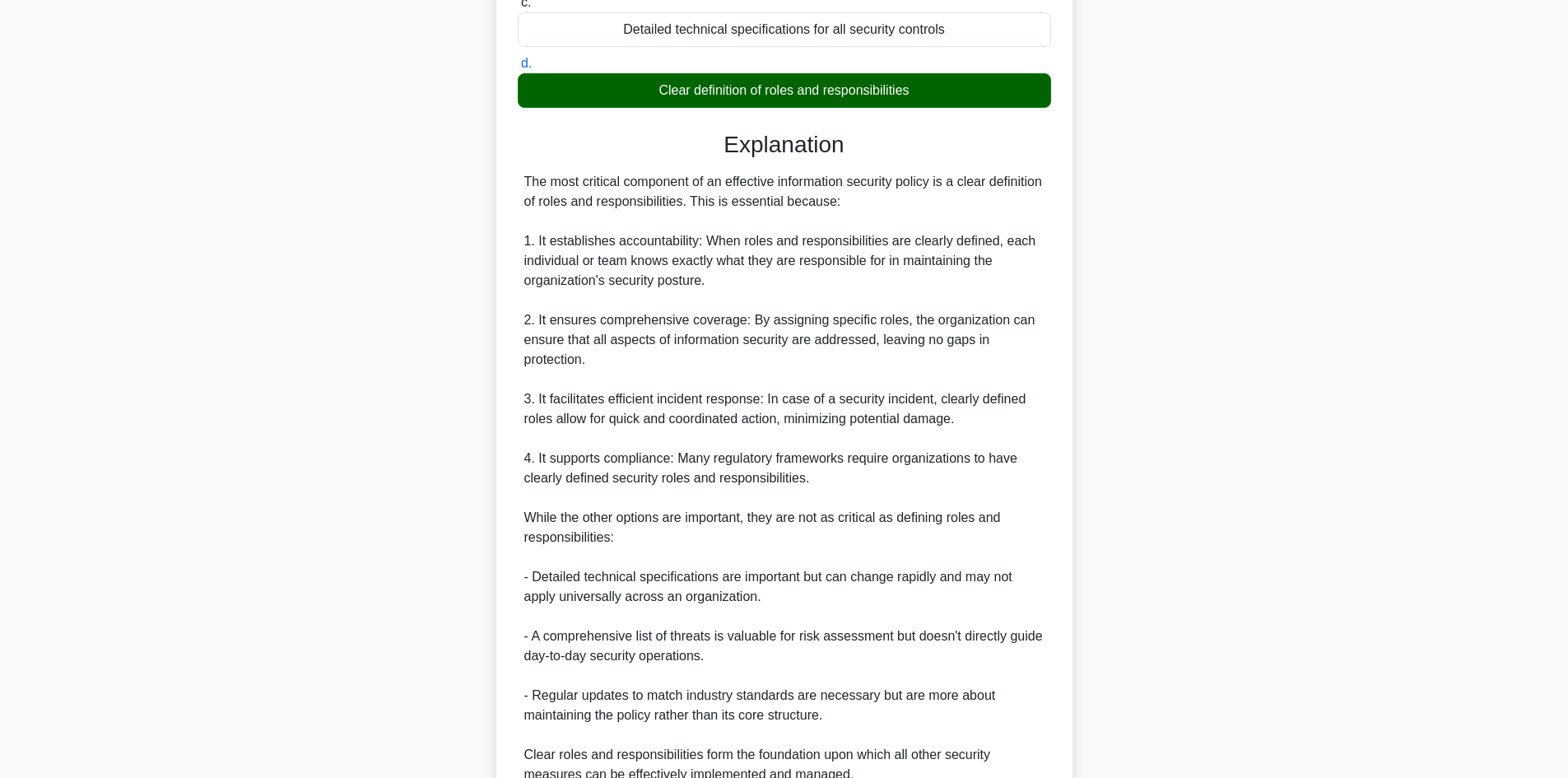
scroll to position [455, 0]
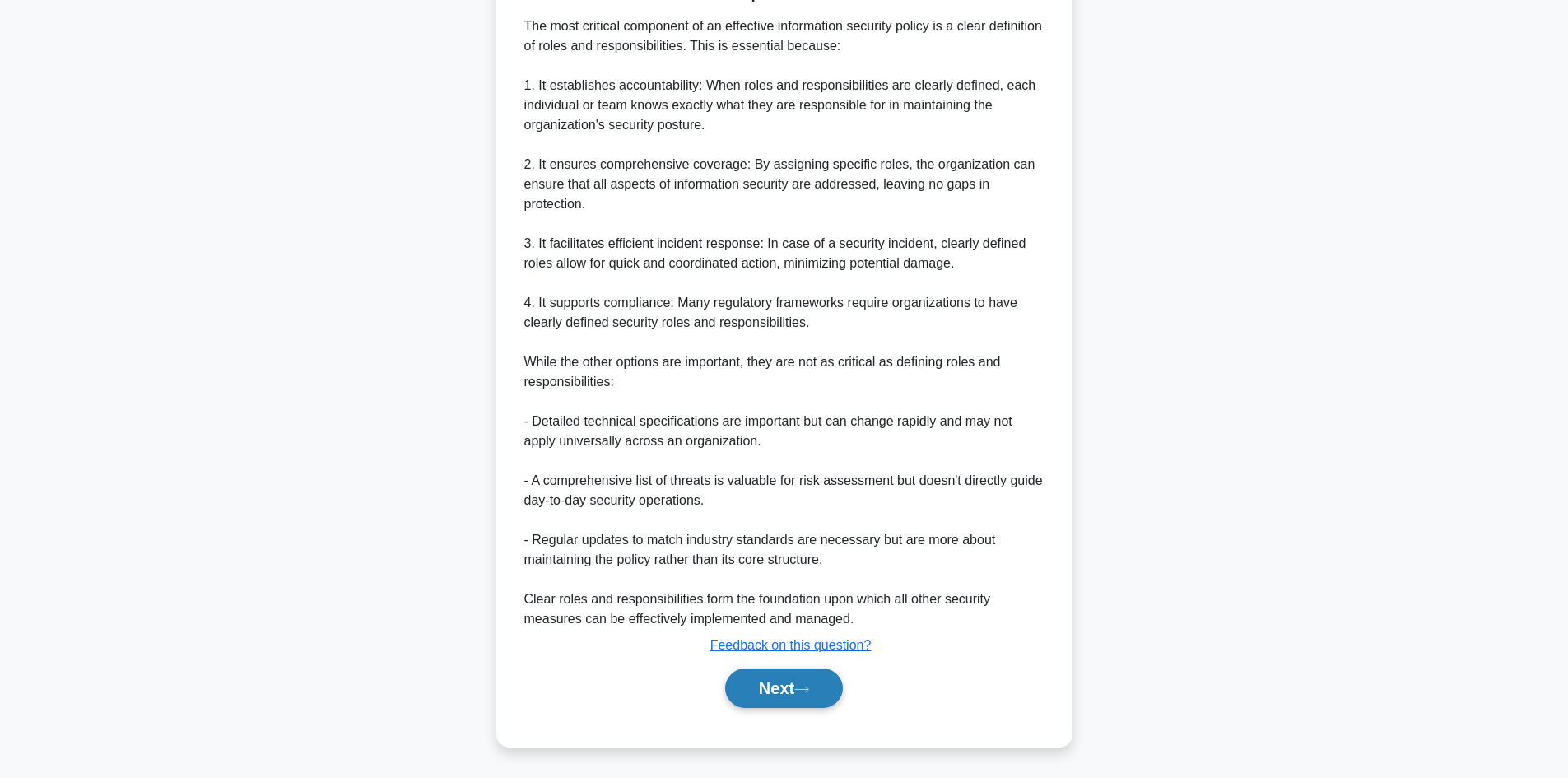
click at [775, 689] on button "Next" at bounding box center [784, 688] width 118 height 40
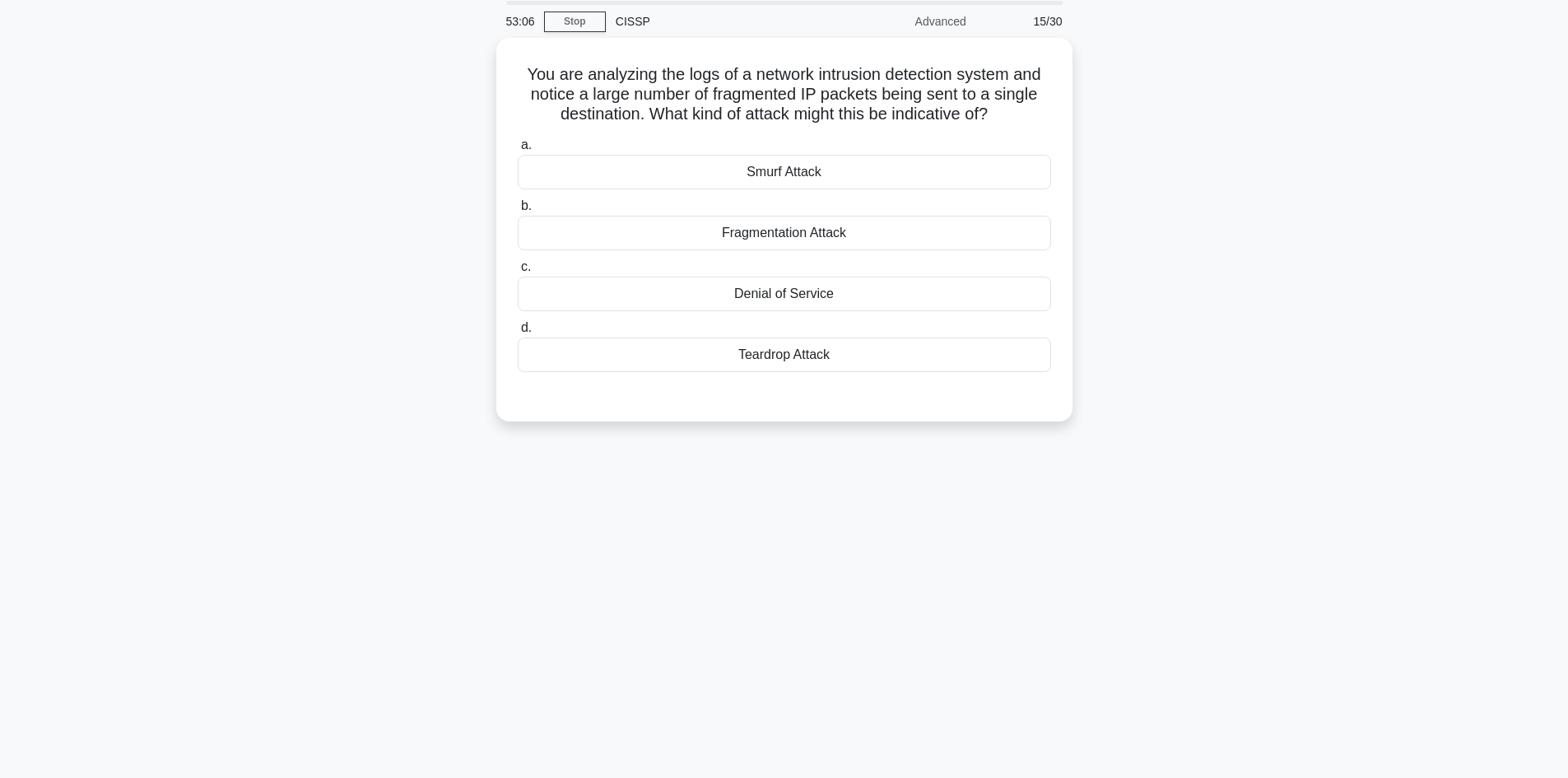
scroll to position [0, 0]
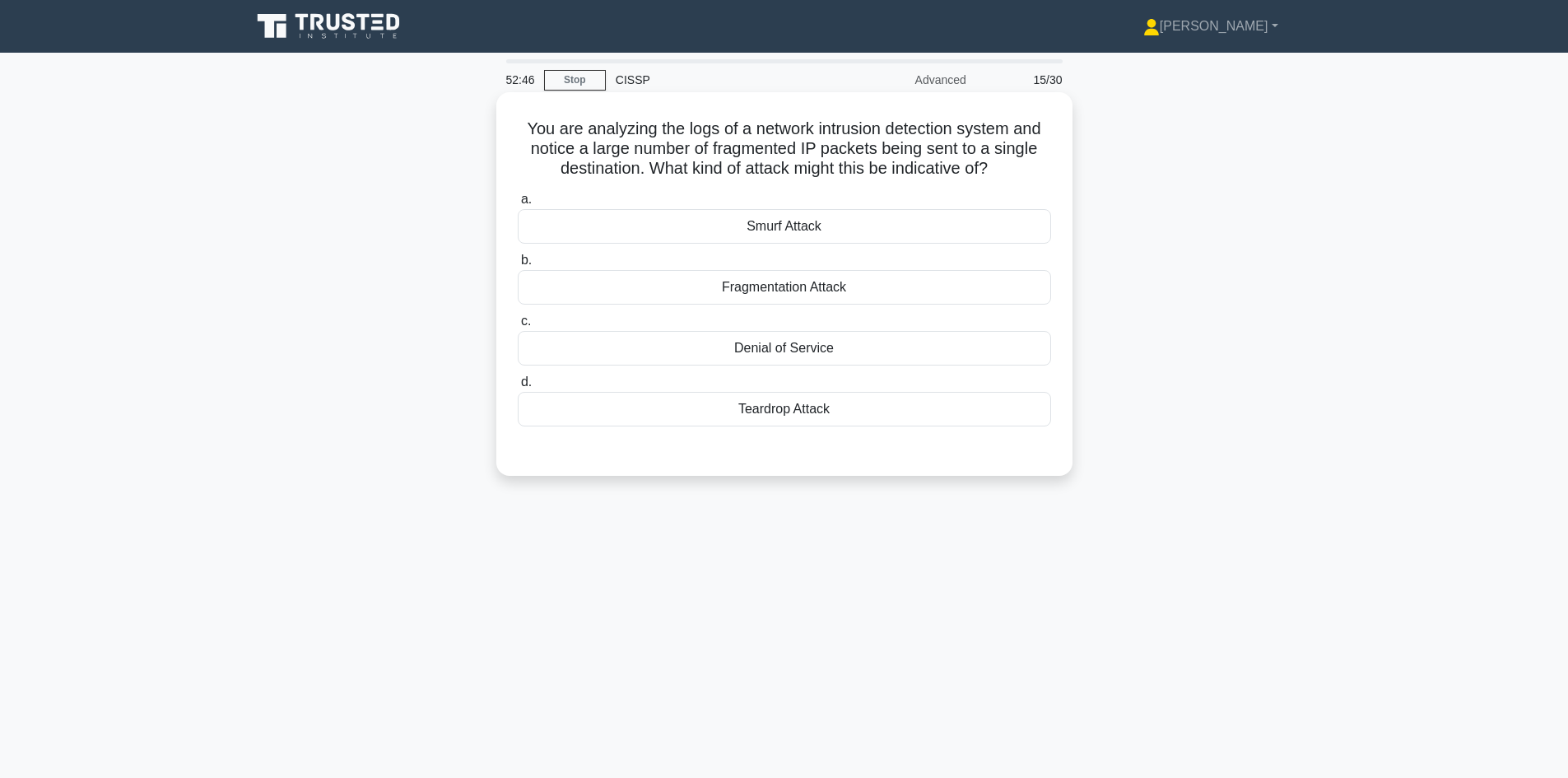
click at [797, 292] on div "Fragmentation Attack" at bounding box center [784, 287] width 533 height 35
click at [518, 266] on input "b. Fragmentation Attack" at bounding box center [518, 261] width 0 height 11
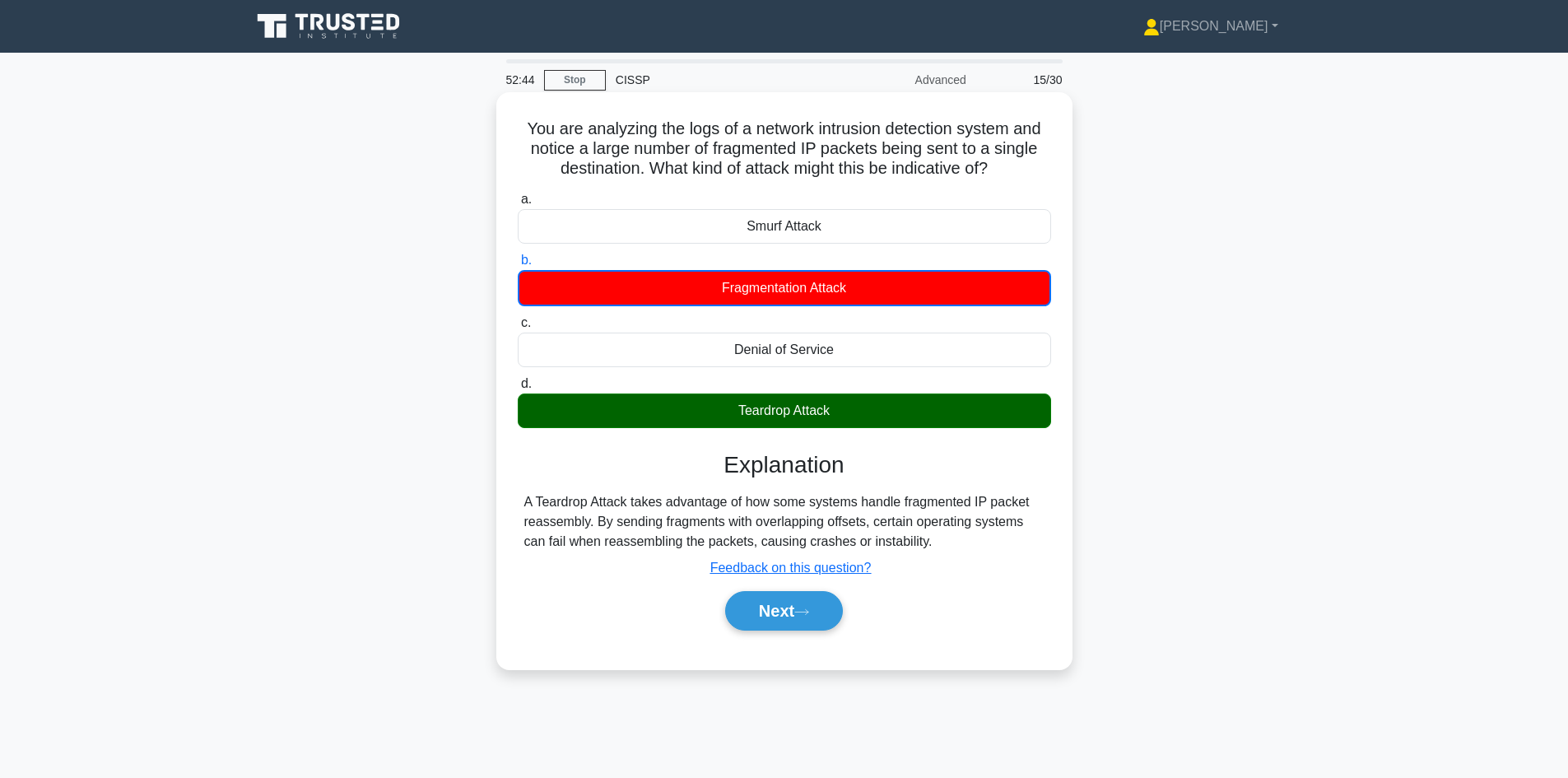
click at [821, 413] on div "Teardrop Attack" at bounding box center [784, 411] width 533 height 35
click at [518, 389] on input "d. Teardrop Attack" at bounding box center [518, 383] width 0 height 11
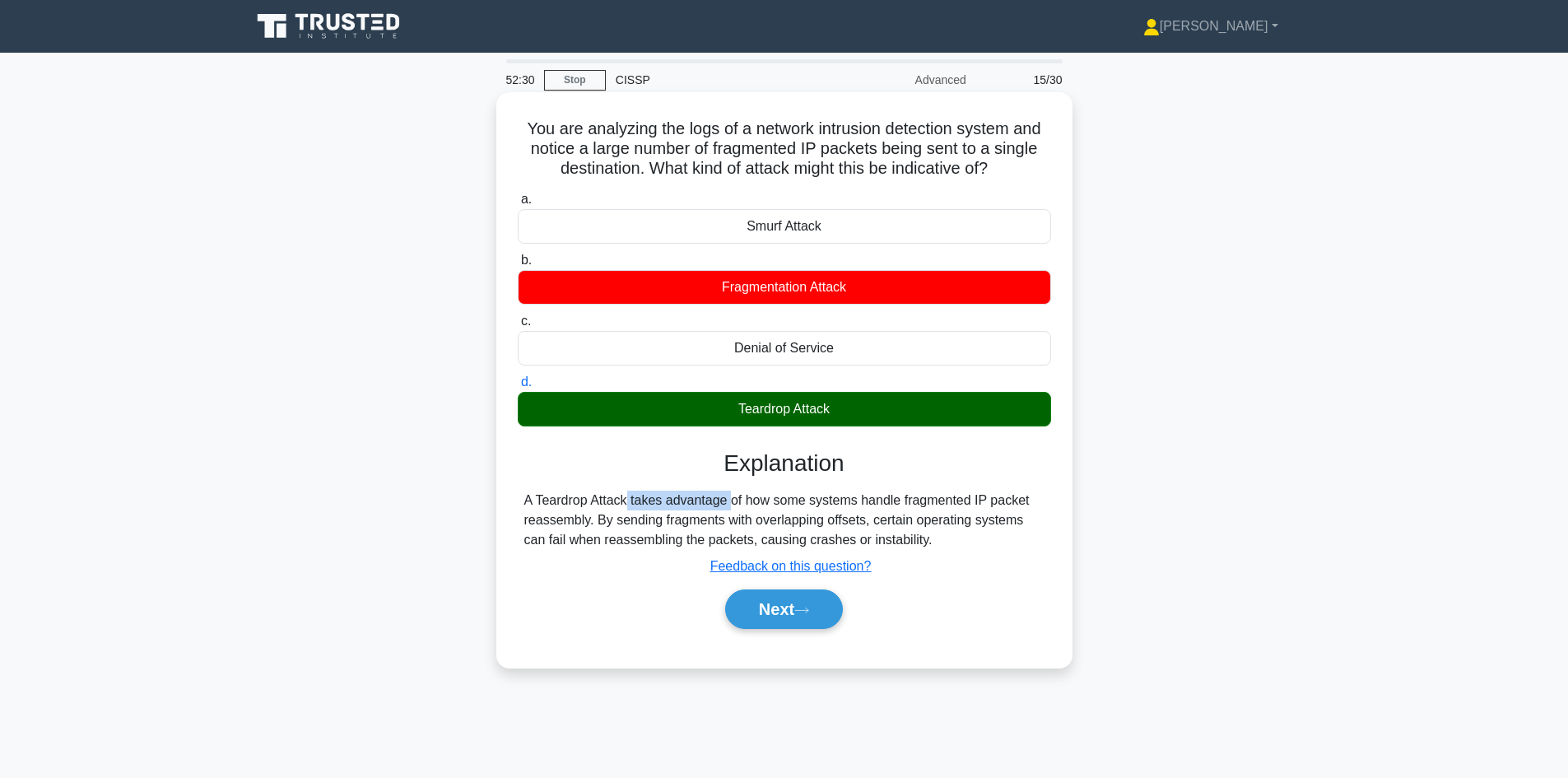
drag, startPoint x: 525, startPoint y: 503, endPoint x: 627, endPoint y: 502, distance: 102.0
click at [627, 502] on div "A Teardrop Attack takes advantage of how some systems handle fragmented IP pack…" at bounding box center [784, 521] width 520 height 59
copy div "A Teardrop Attack"
click at [795, 610] on button "Next" at bounding box center [784, 609] width 118 height 40
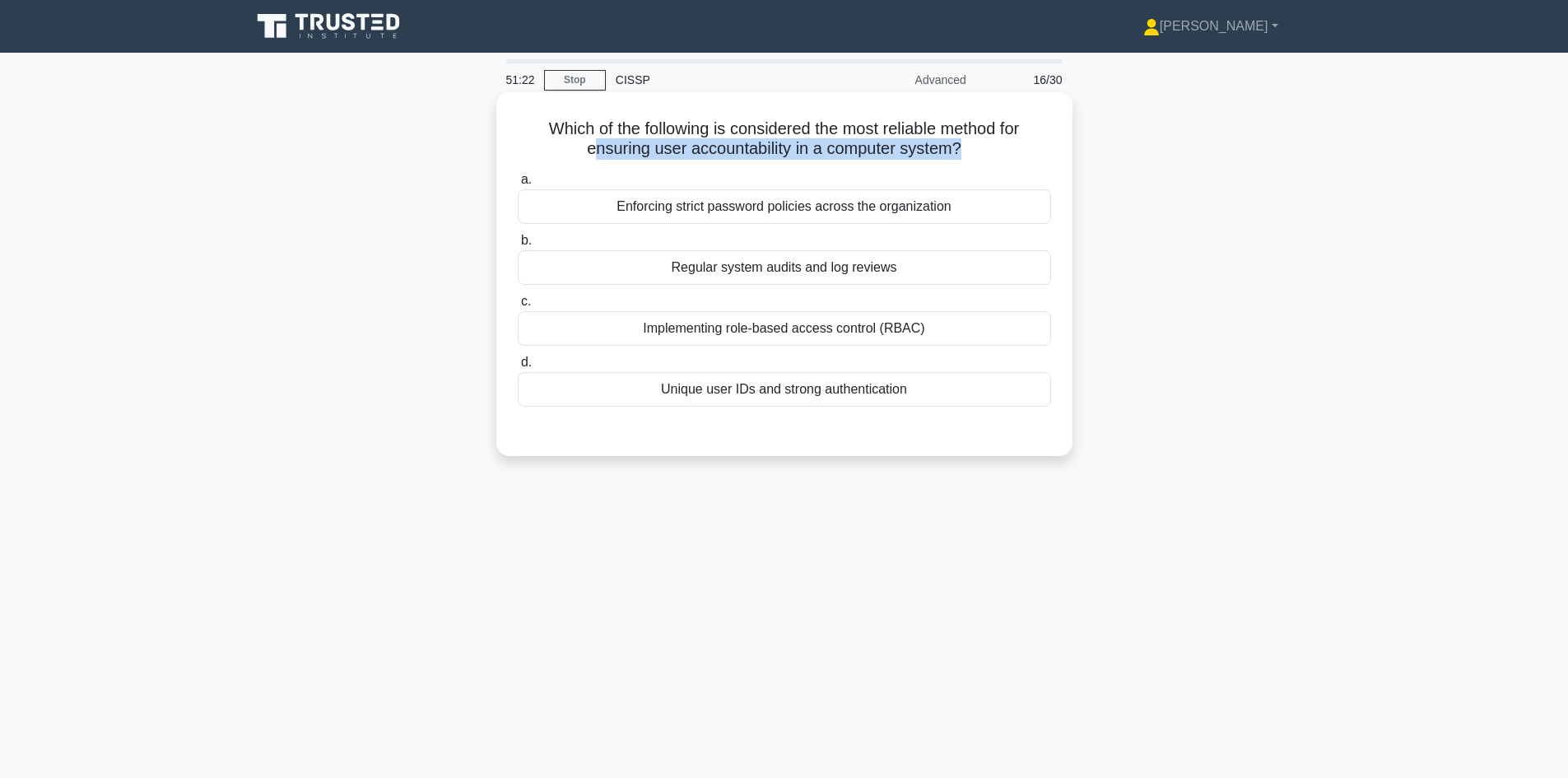
drag, startPoint x: 591, startPoint y: 147, endPoint x: 964, endPoint y: 146, distance: 373.0
click at [964, 146] on h5 "Which of the following is considered the most reliable method for ensuring user…" at bounding box center [784, 139] width 536 height 41
click at [773, 124] on h5 "Which of the following is considered the most reliable method for ensuring user…" at bounding box center [784, 139] width 536 height 41
drag, startPoint x: 736, startPoint y: 127, endPoint x: 1015, endPoint y: 122, distance: 279.0
click at [1015, 122] on h5 "Which of the following is considered the most reliable method for ensuring user…" at bounding box center [784, 139] width 536 height 41
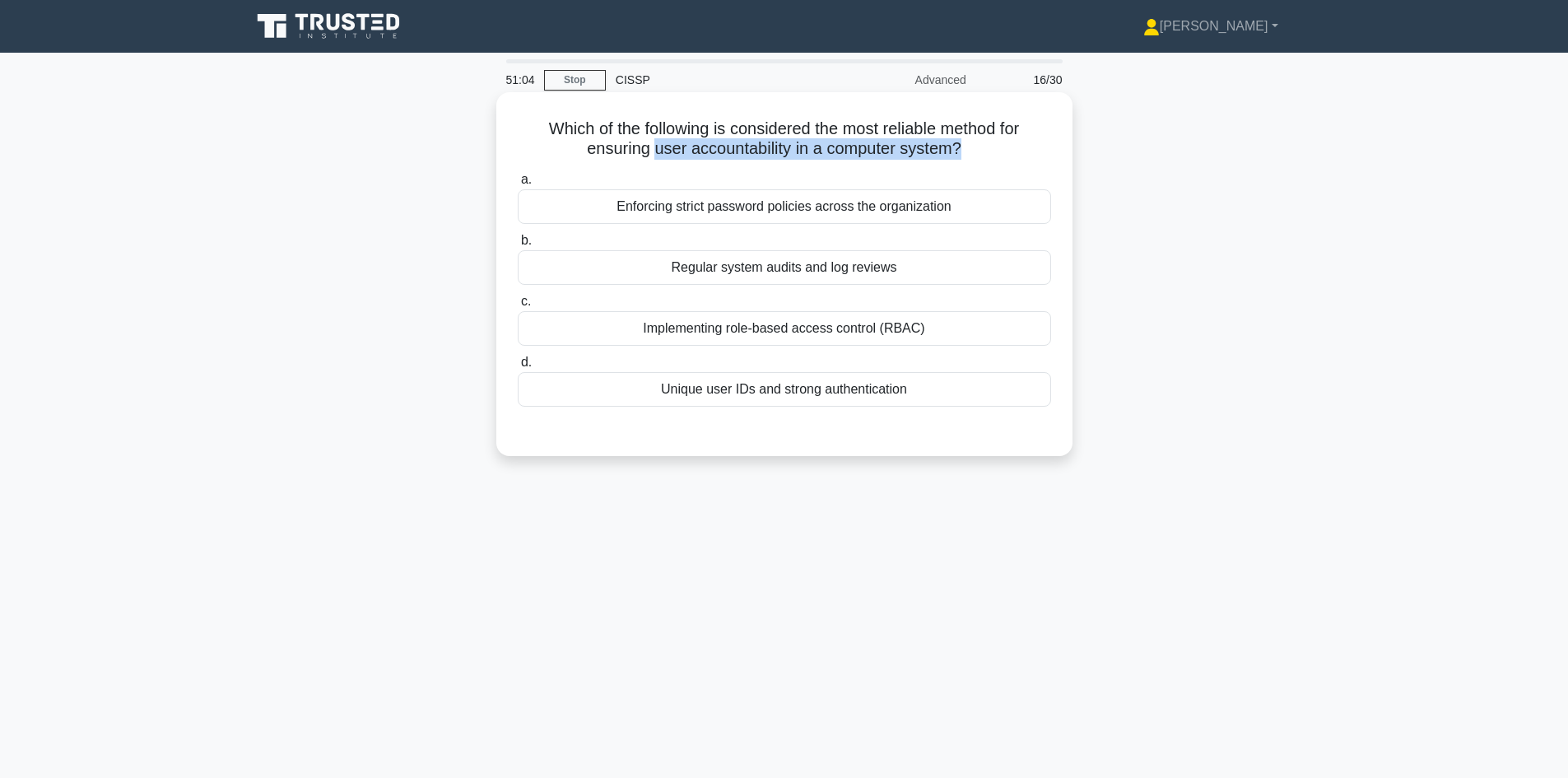
drag, startPoint x: 651, startPoint y: 145, endPoint x: 962, endPoint y: 146, distance: 311.0
click at [962, 146] on h5 "Which of the following is considered the most reliable method for ensuring user…" at bounding box center [784, 139] width 536 height 41
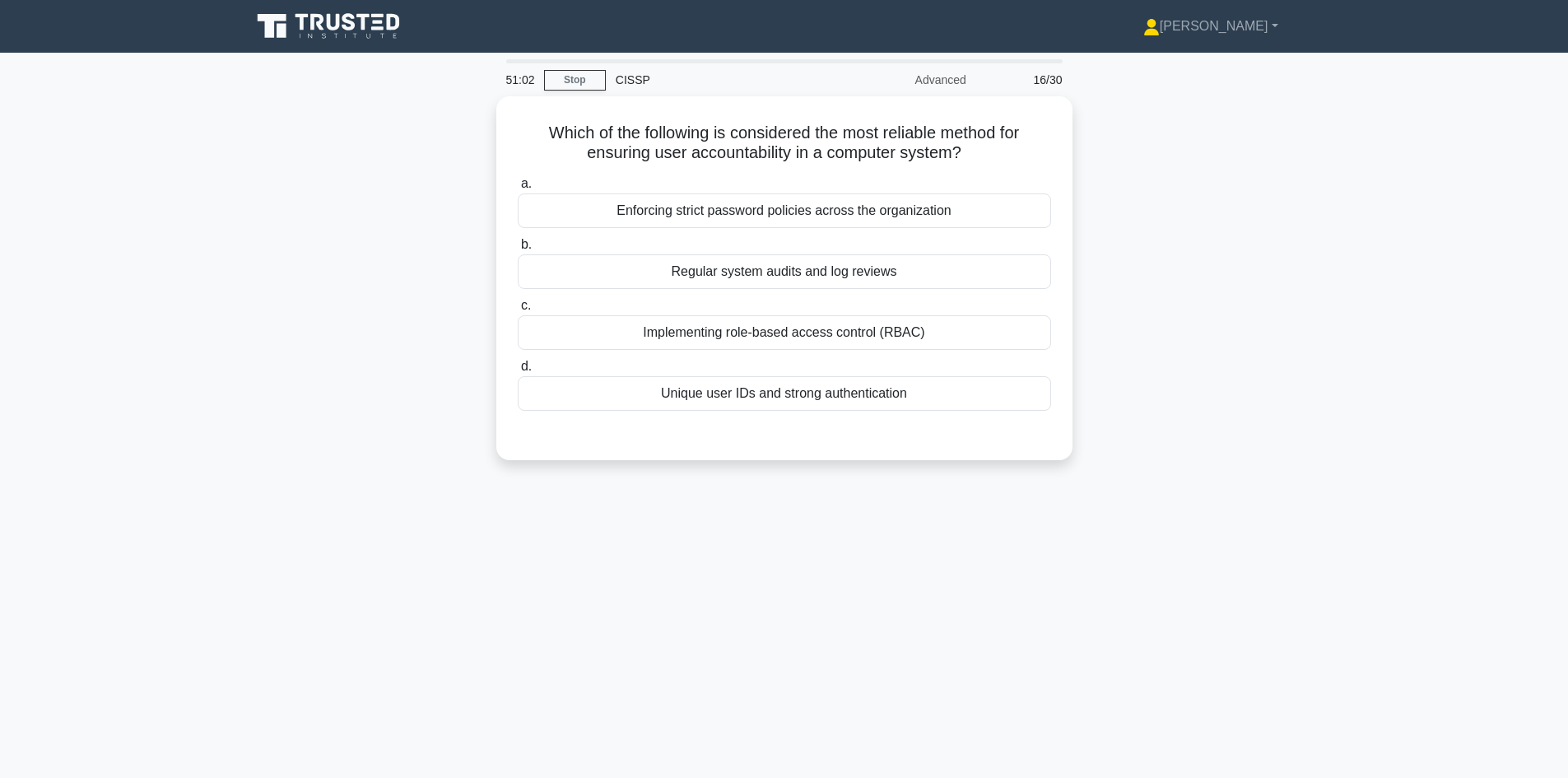
click at [1301, 197] on div "Which of the following is considered the most reliable method for ensuring user…" at bounding box center [784, 288] width 1087 height 383
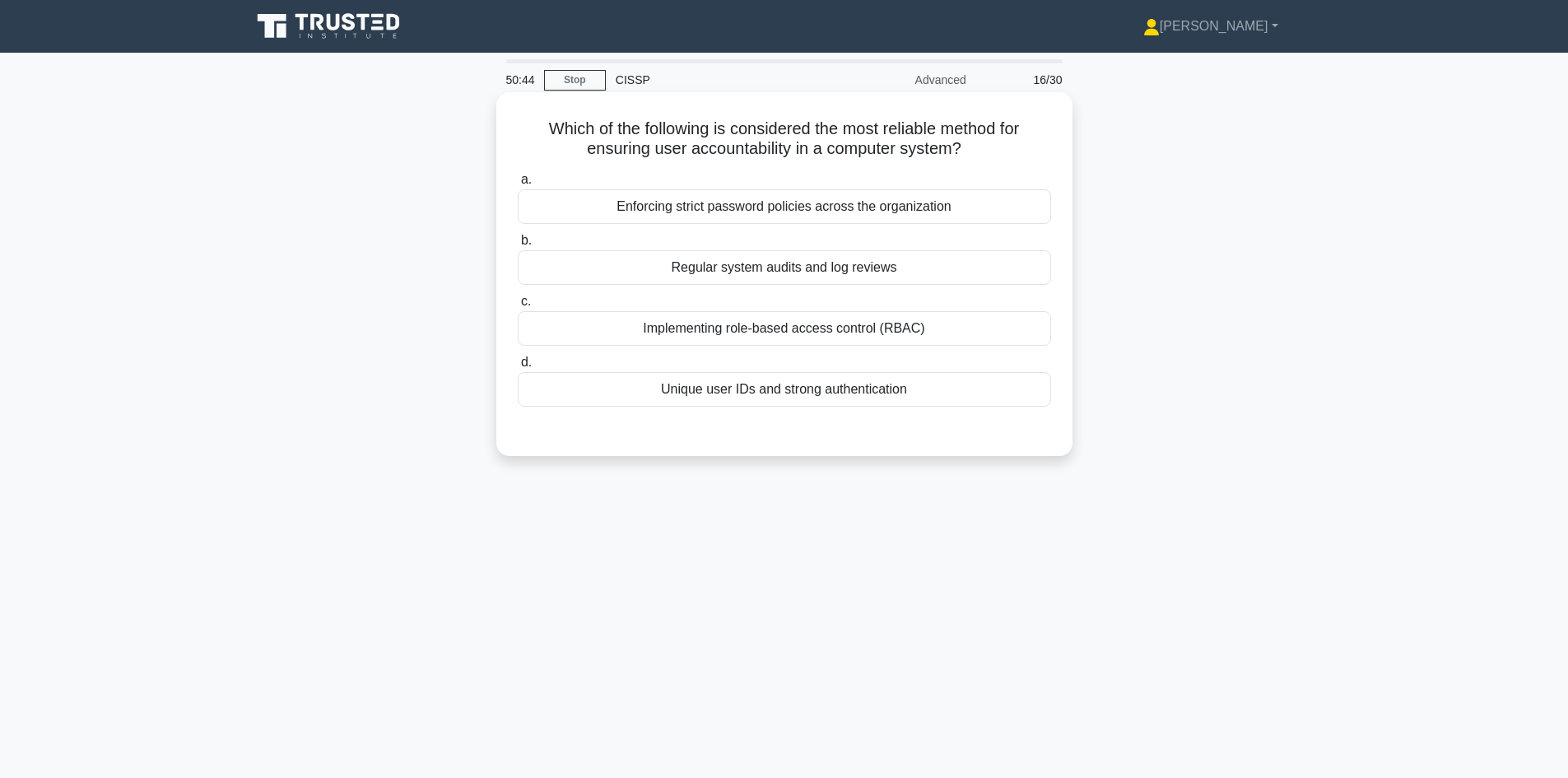
click at [892, 388] on div "Unique user IDs and strong authentication" at bounding box center [784, 389] width 533 height 35
click at [518, 368] on input "d. Unique user IDs and strong authentication" at bounding box center [518, 362] width 0 height 11
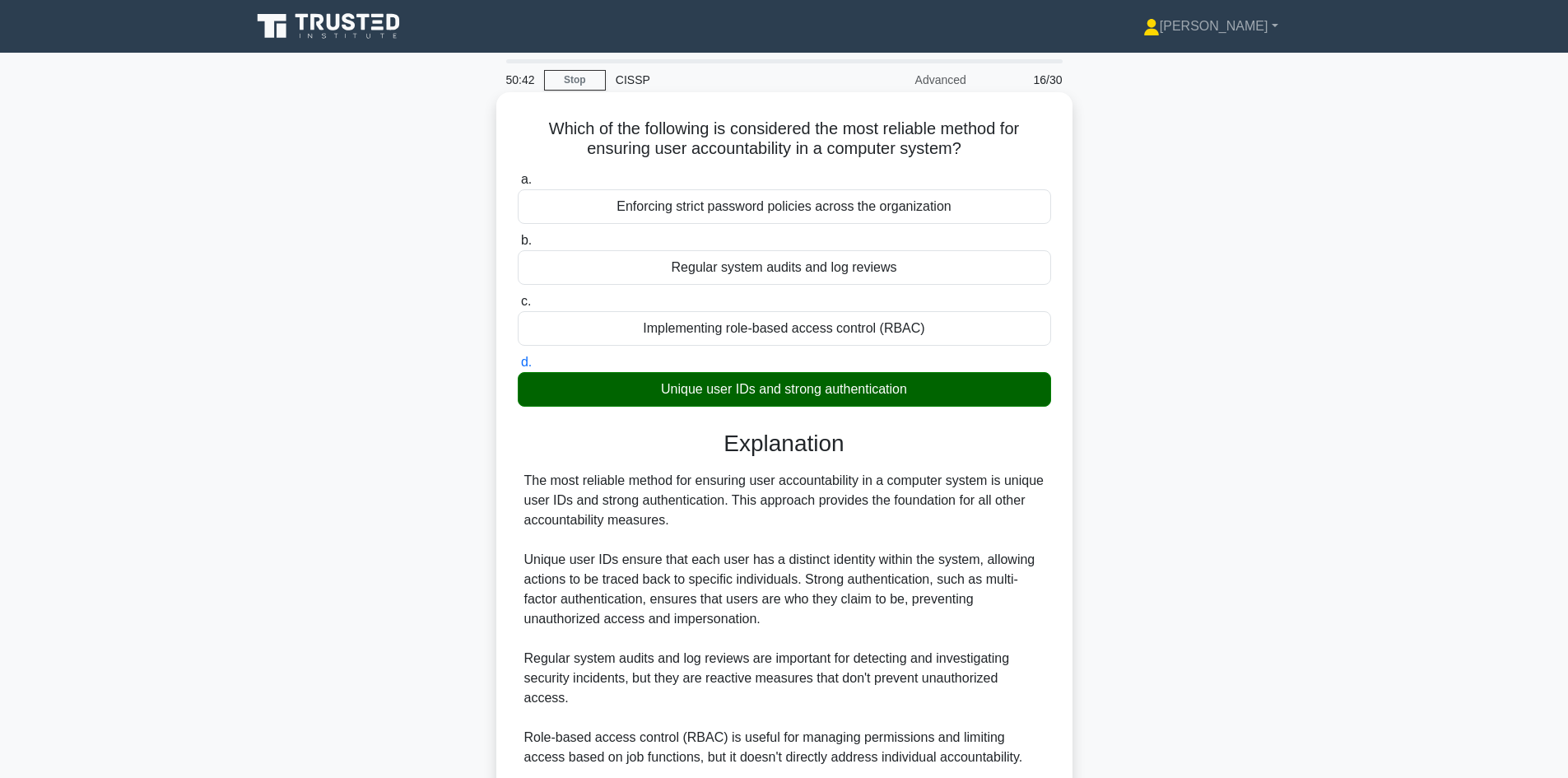
scroll to position [82, 0]
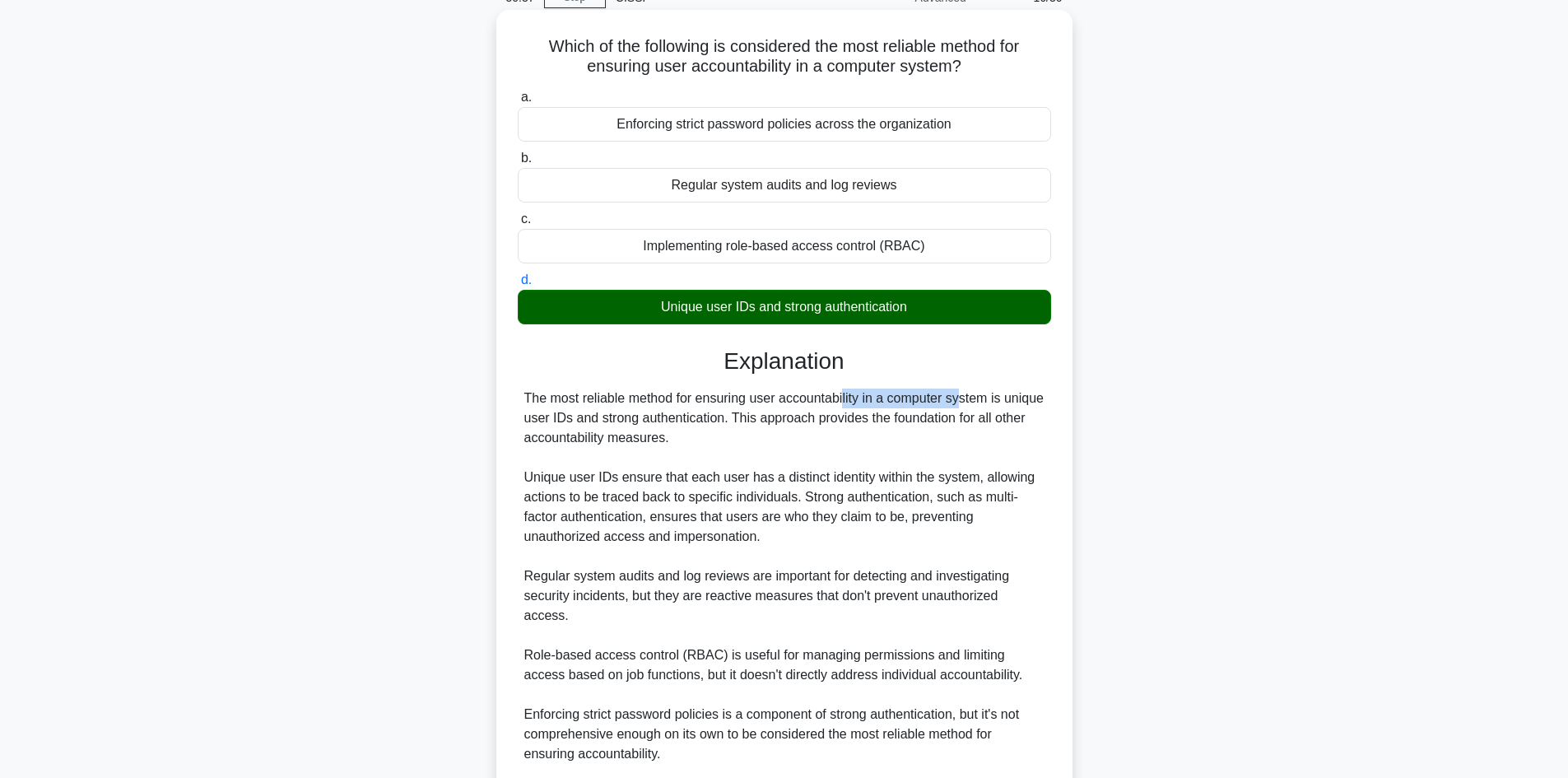
drag, startPoint x: 740, startPoint y: 401, endPoint x: 860, endPoint y: 402, distance: 120.0
click at [860, 402] on div "The most reliable method for ensuring user accountability in a computer system …" at bounding box center [784, 606] width 520 height 435
copy div "g user accountability"
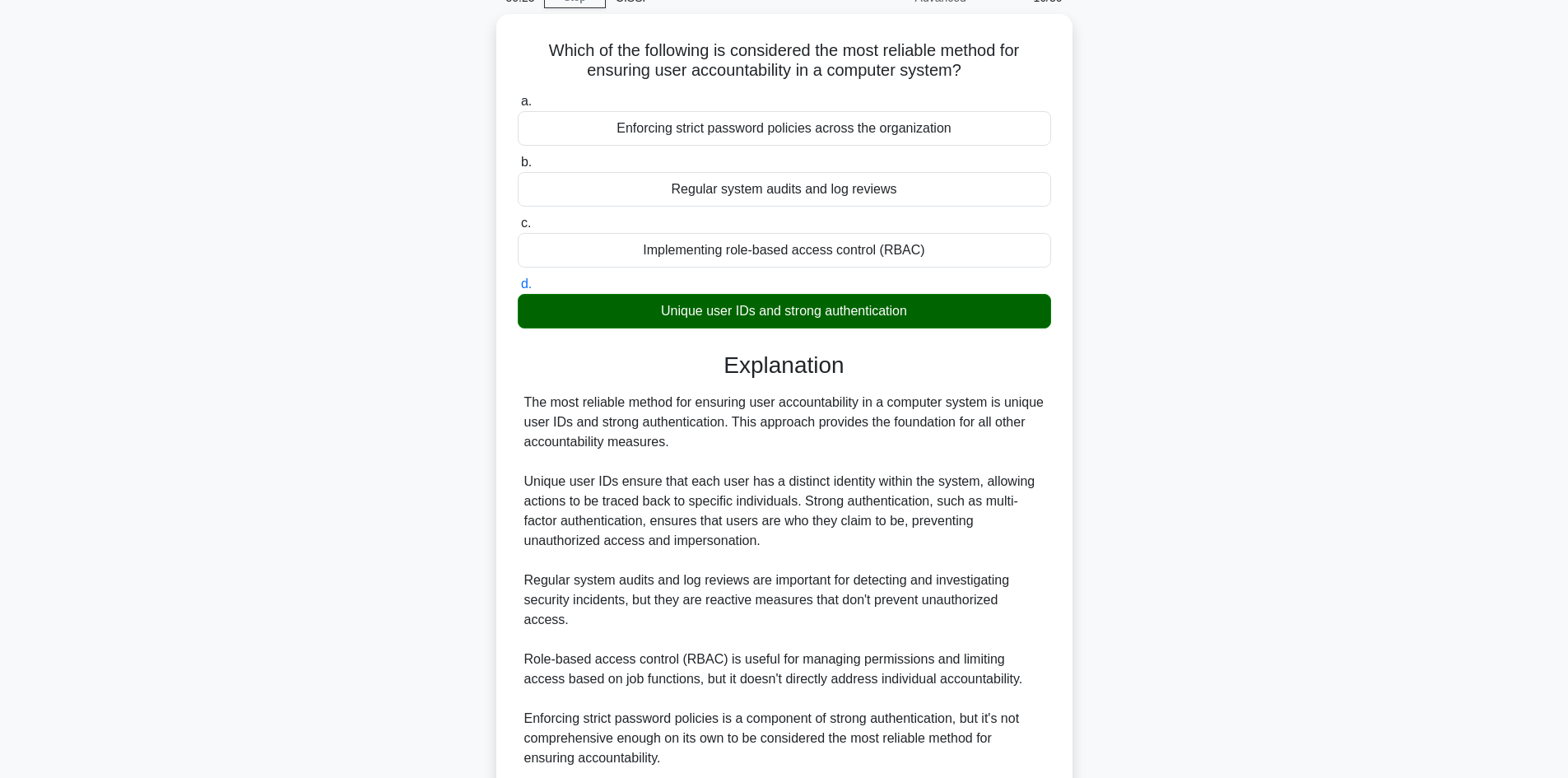
click at [1169, 170] on div "Which of the following is considered the most reliable method for ensuring user…" at bounding box center [784, 489] width 1087 height 951
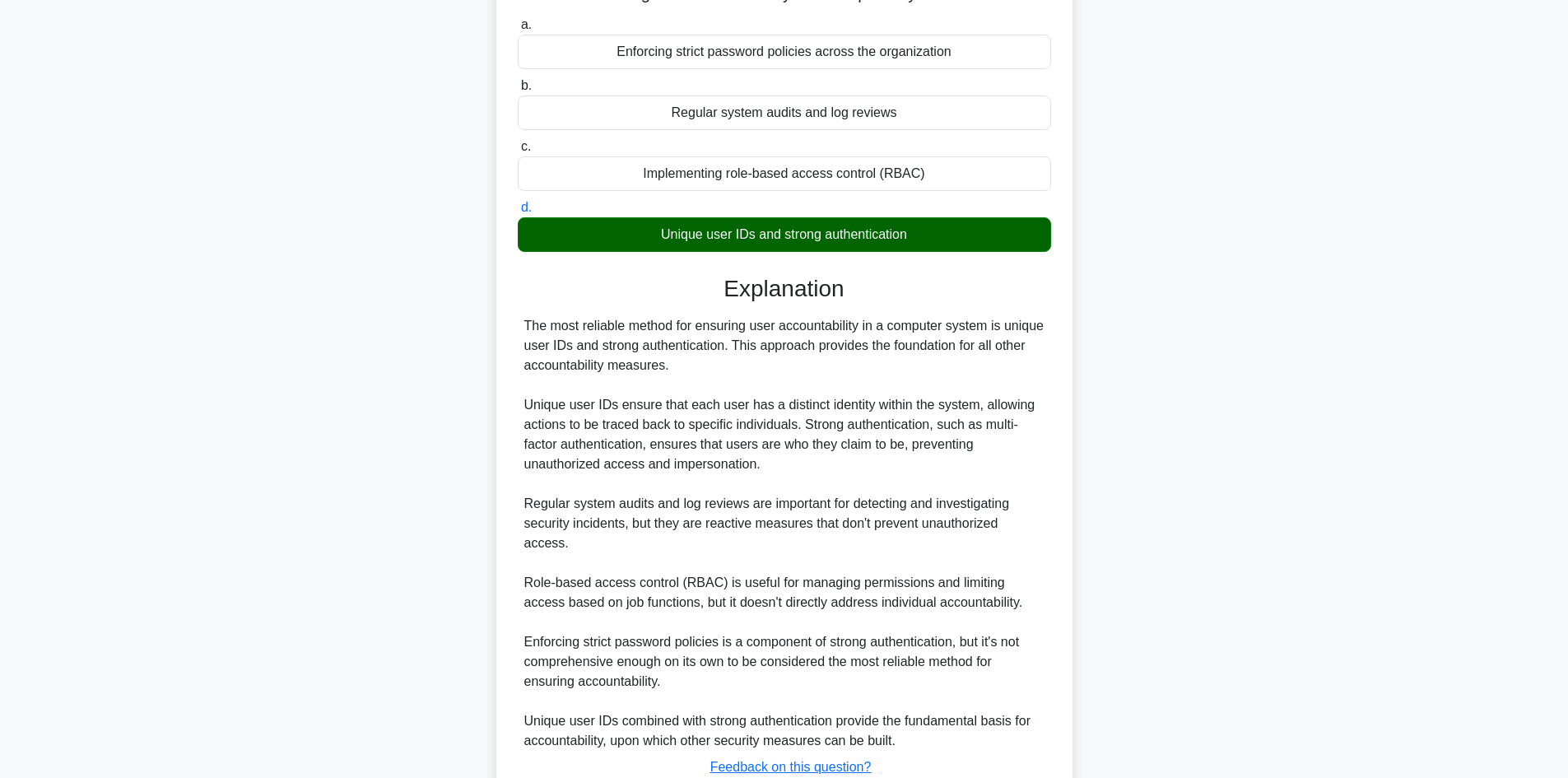
scroll to position [257, 0]
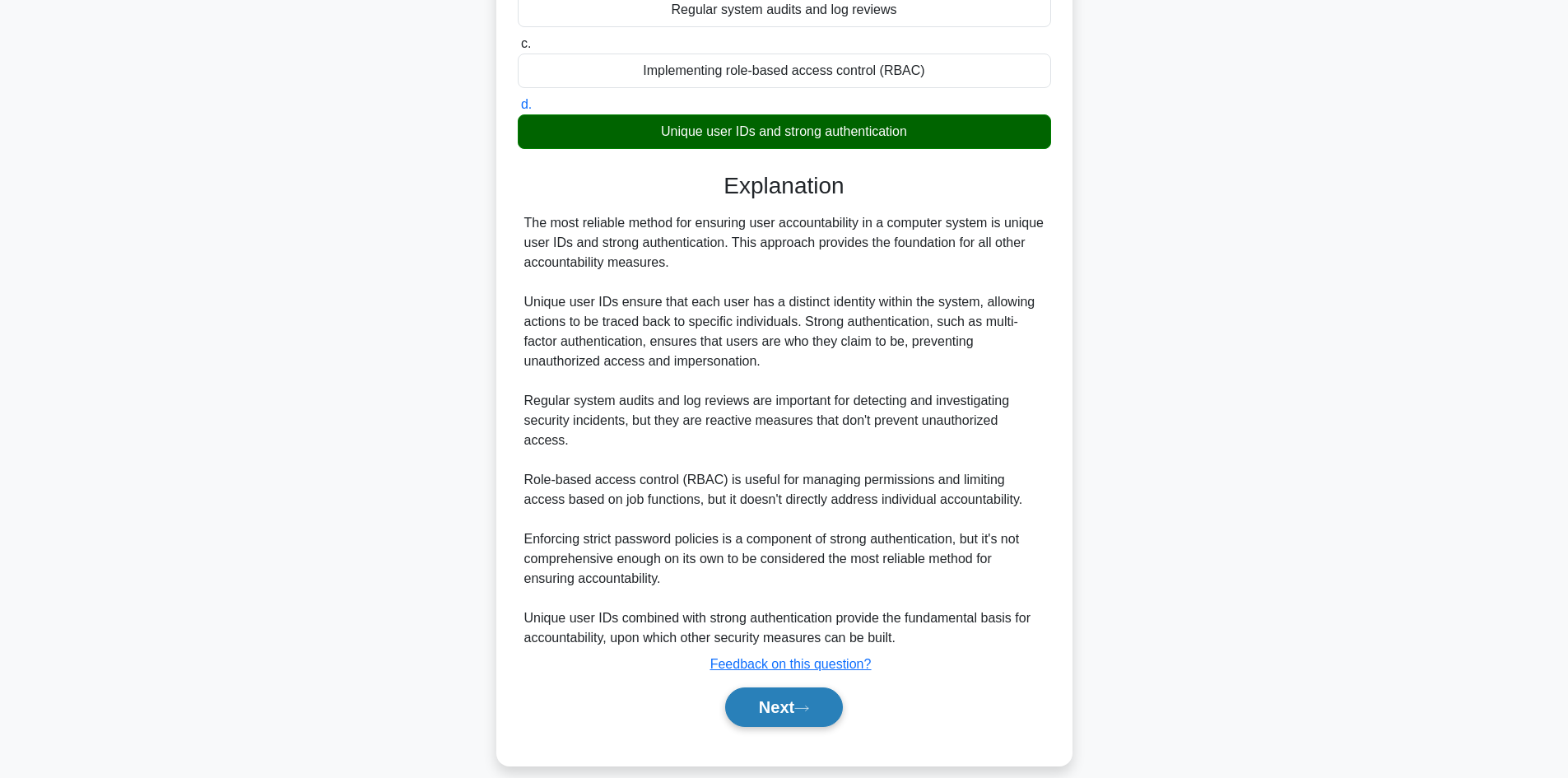
click at [791, 687] on button "Next" at bounding box center [784, 707] width 118 height 40
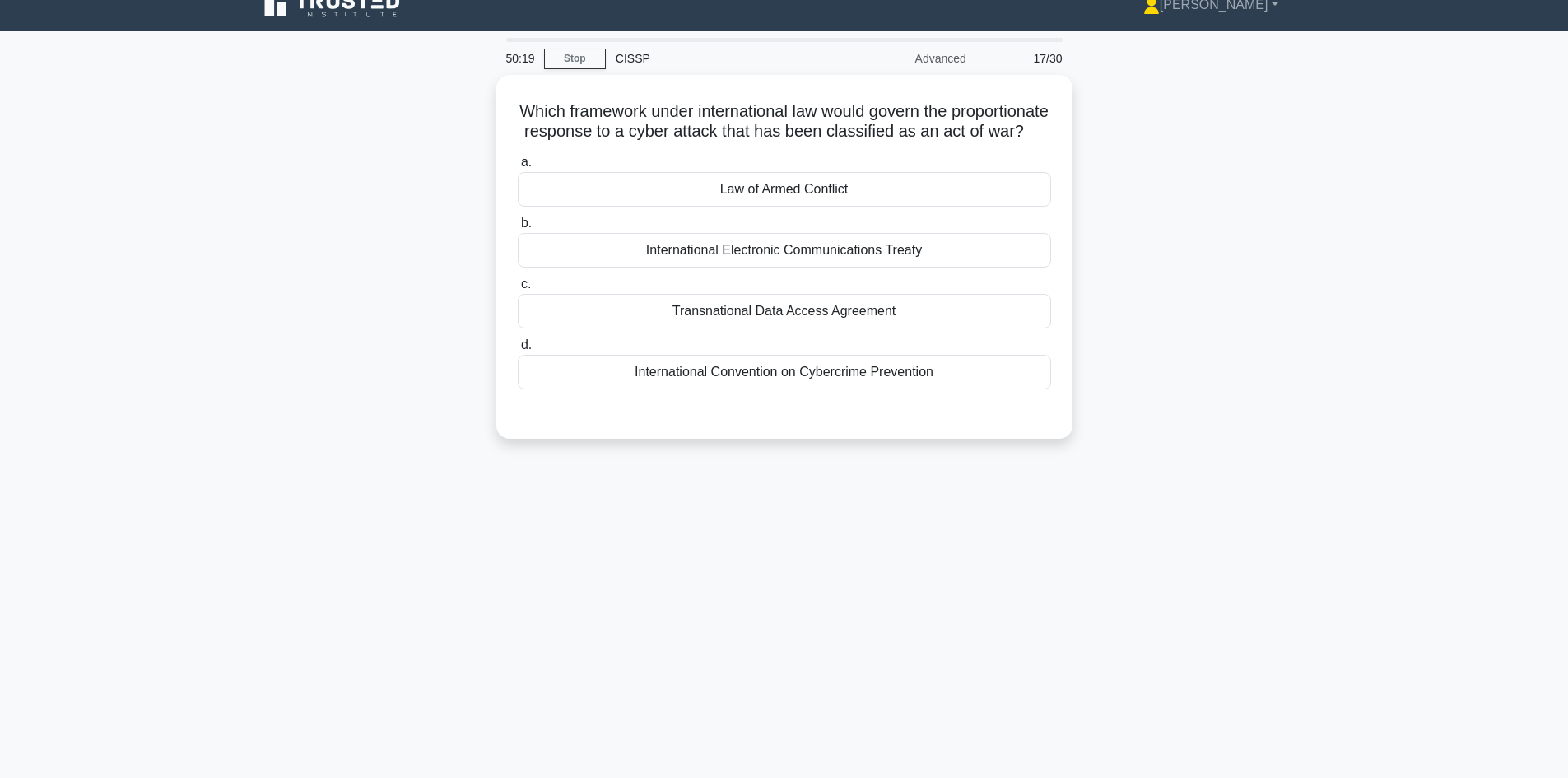
scroll to position [0, 0]
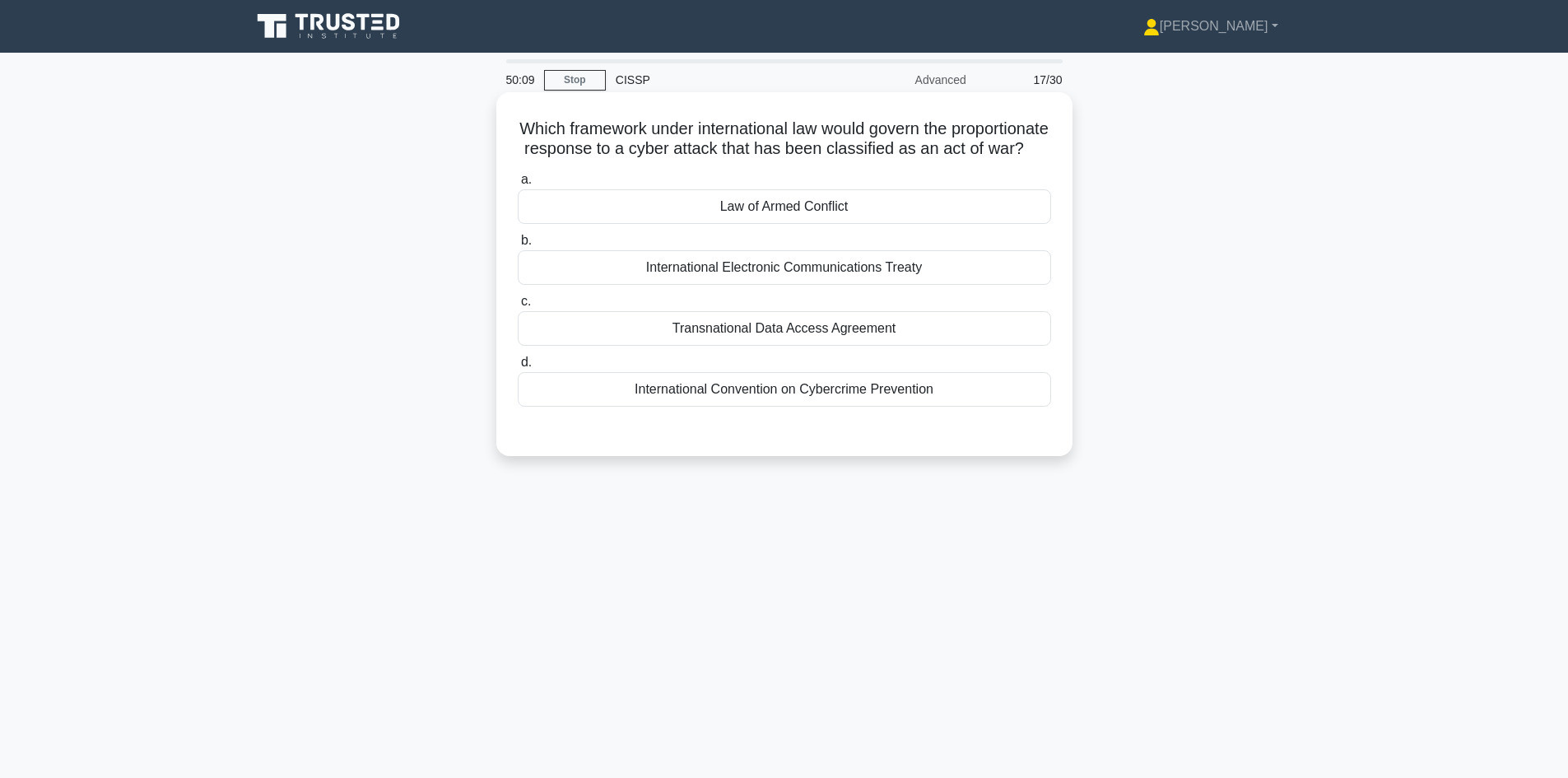
drag, startPoint x: 536, startPoint y: 144, endPoint x: 850, endPoint y: 165, distance: 314.7
click at [850, 160] on h5 "Which framework under international law would govern the proportionate response…" at bounding box center [784, 139] width 536 height 41
click at [1299, 252] on div "Which framework under international law would govern the proportionate response…" at bounding box center [784, 288] width 1087 height 383
drag, startPoint x: 565, startPoint y: 128, endPoint x: 821, endPoint y: 166, distance: 258.8
click at [821, 160] on h5 "Which framework under international law would govern the proportionate response…" at bounding box center [784, 139] width 536 height 41
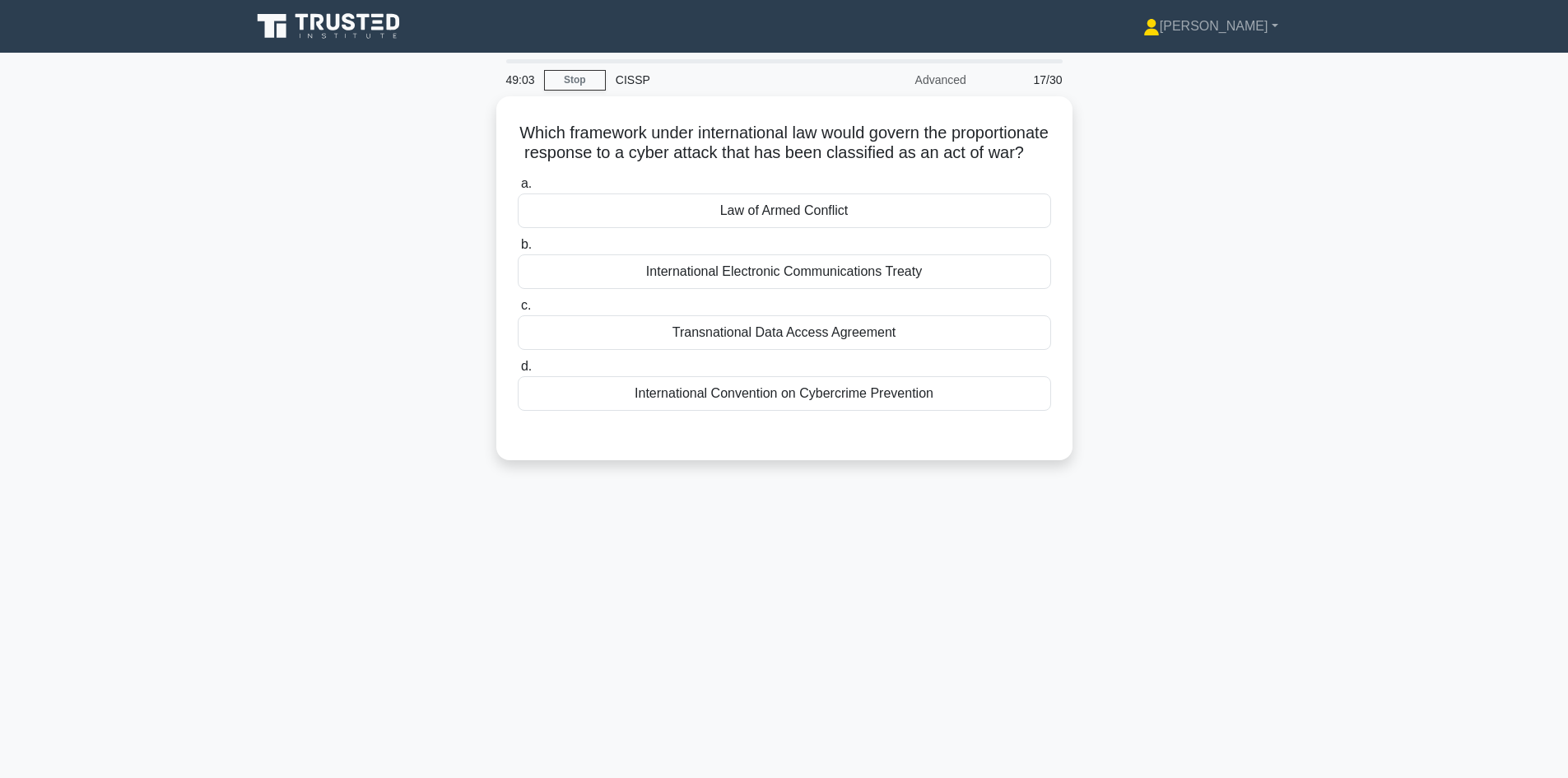
copy h5 "Which framework under international law would govern the proportionate response…"
click at [1343, 417] on main "48:05 Stop CISSP Advanced 17/30 Which framework under international law would g…" at bounding box center [784, 471] width 1568 height 836
click at [956, 406] on div "International Convention on Cybercrime Prevention" at bounding box center [784, 389] width 533 height 35
click at [518, 368] on input "d. International Convention on Cybercrime Prevention" at bounding box center [518, 362] width 0 height 11
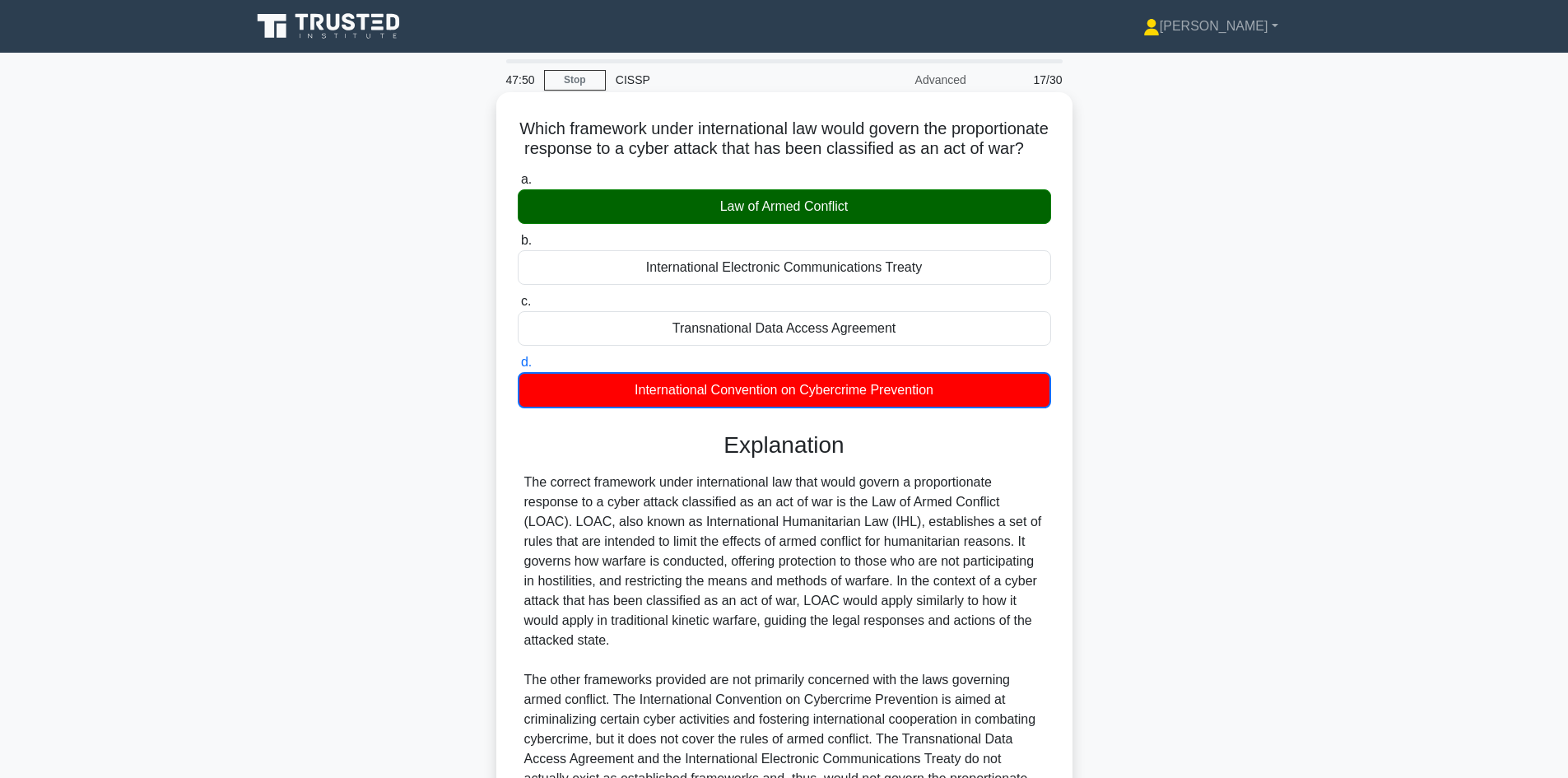
click at [841, 213] on div "Law of Armed Conflict" at bounding box center [784, 207] width 533 height 35
click at [518, 185] on input "a. Law of Armed Conflict" at bounding box center [518, 179] width 0 height 11
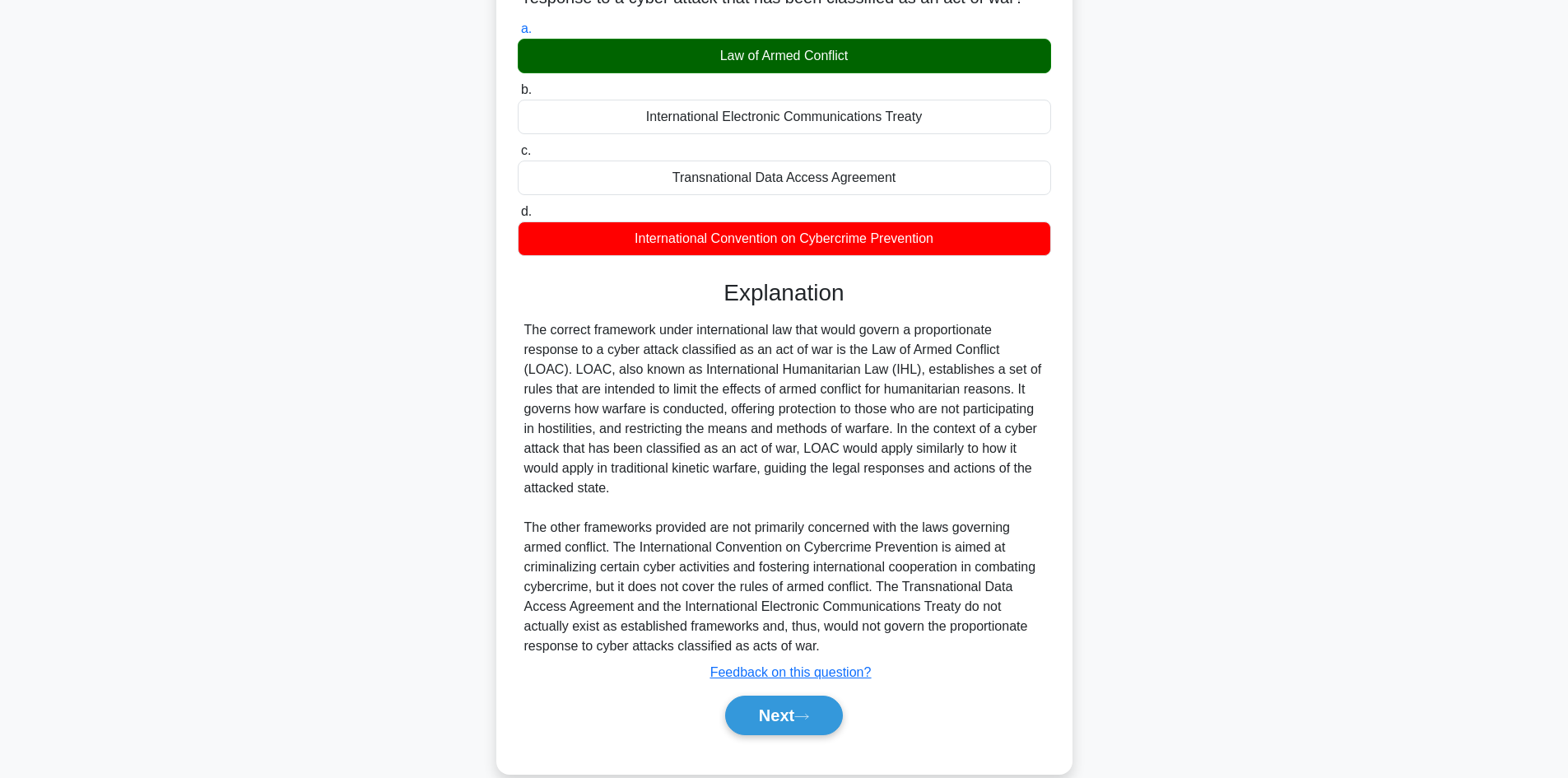
scroll to position [198, 0]
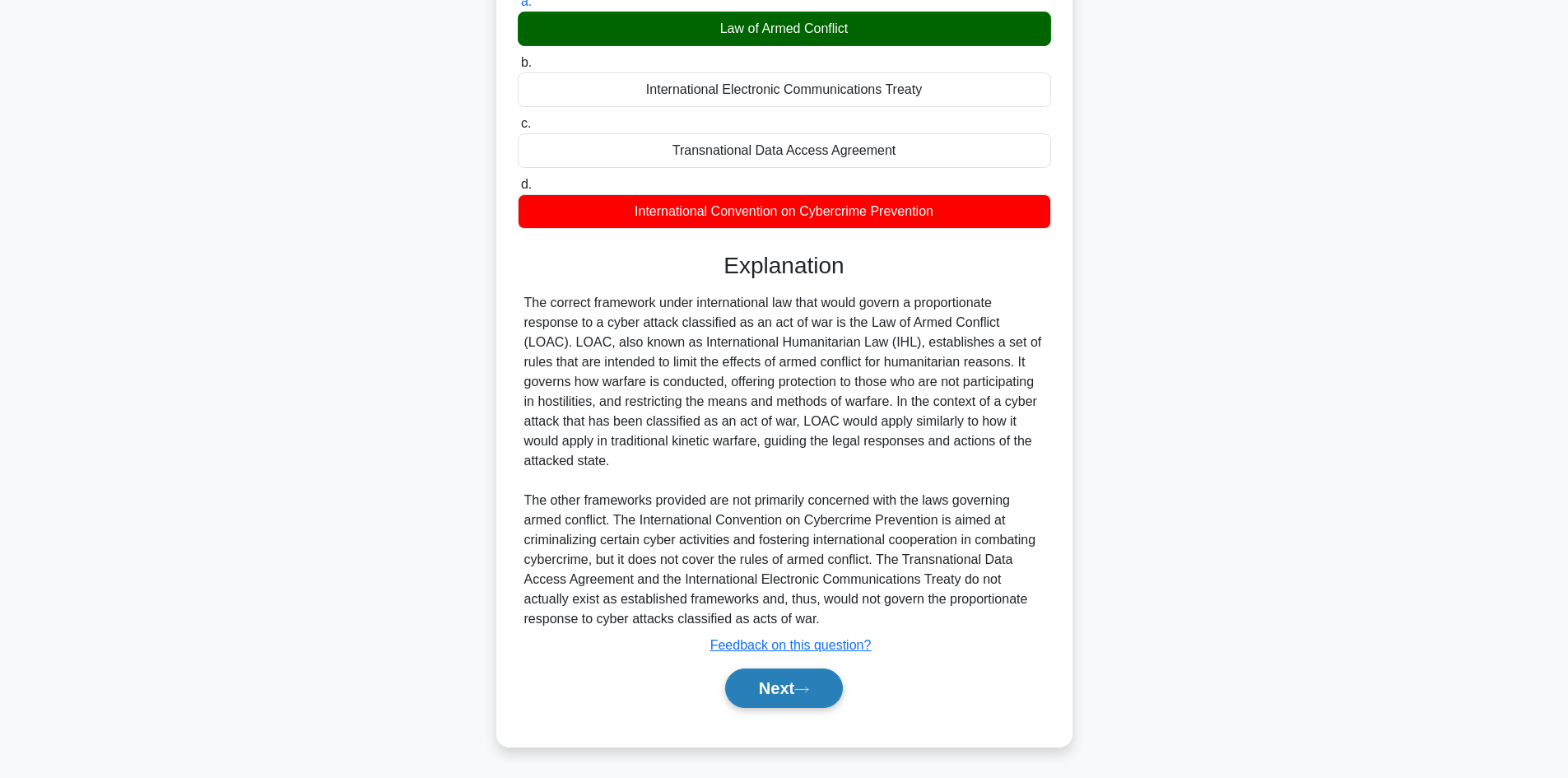
click at [740, 695] on button "Next" at bounding box center [784, 688] width 118 height 40
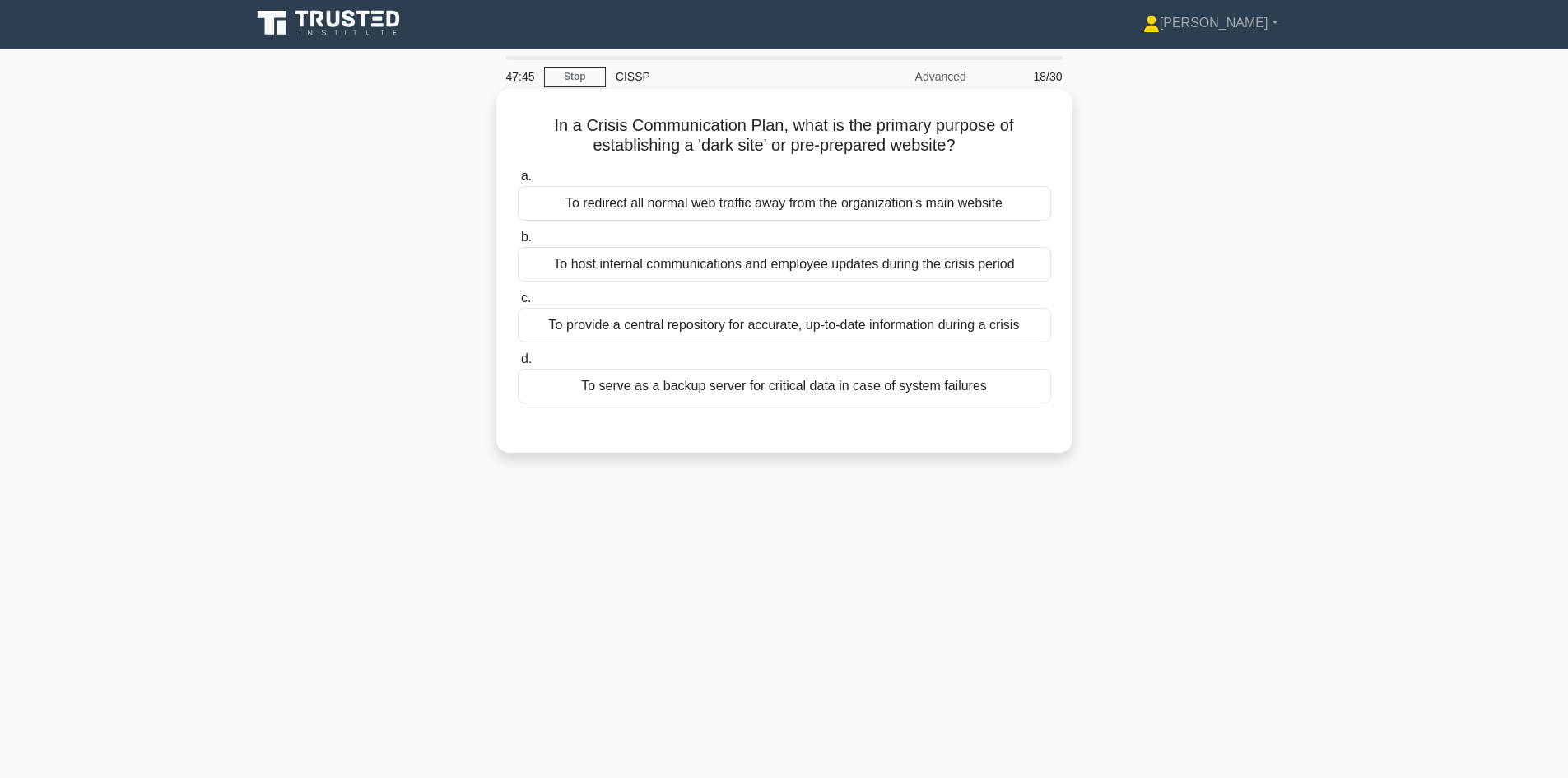
scroll to position [0, 0]
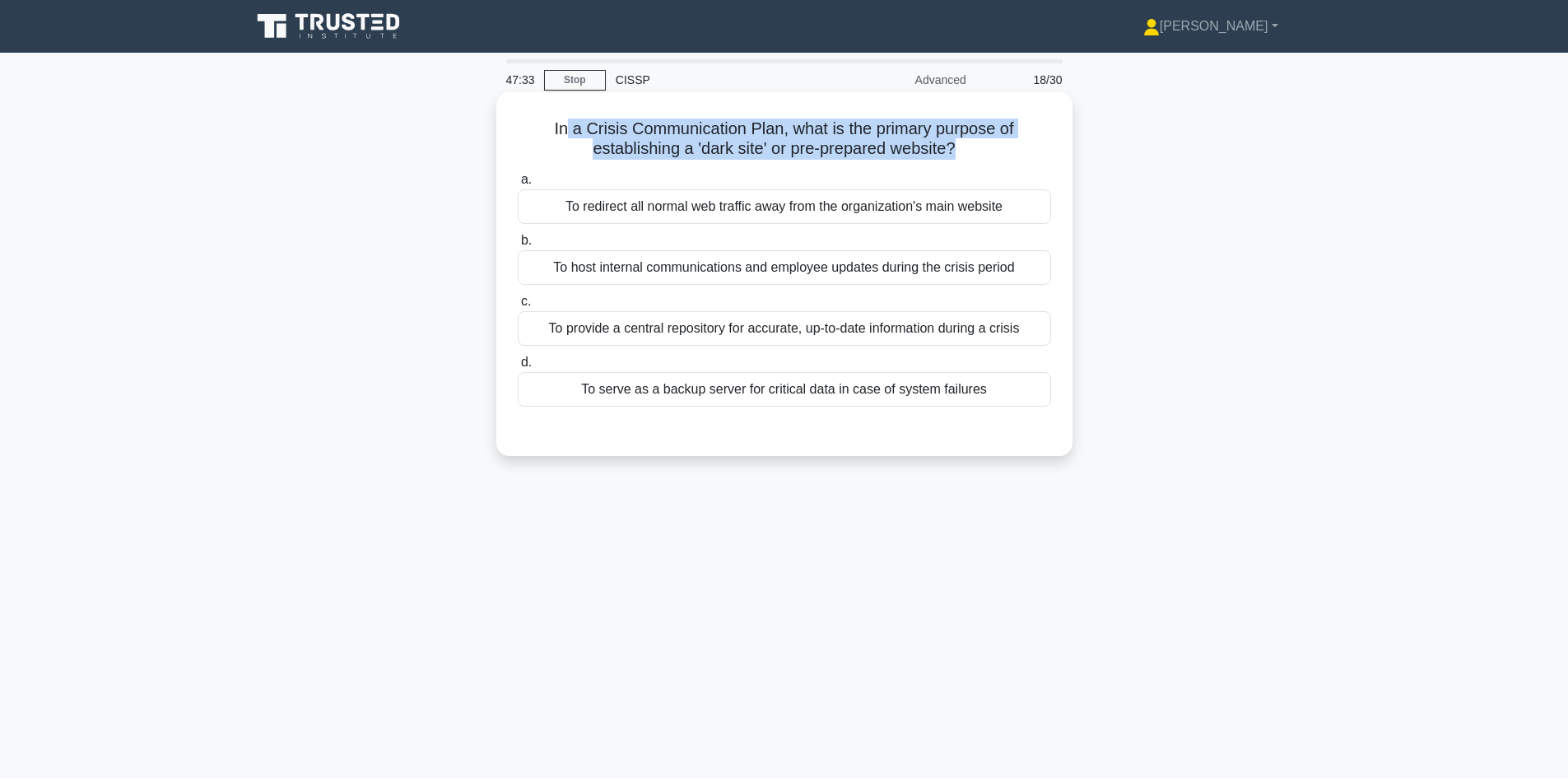
drag, startPoint x: 563, startPoint y: 128, endPoint x: 959, endPoint y: 148, distance: 396.5
click at [959, 148] on h5 "In a Crisis Communication Plan, what is the primary purpose of establishing a '…" at bounding box center [784, 139] width 536 height 41
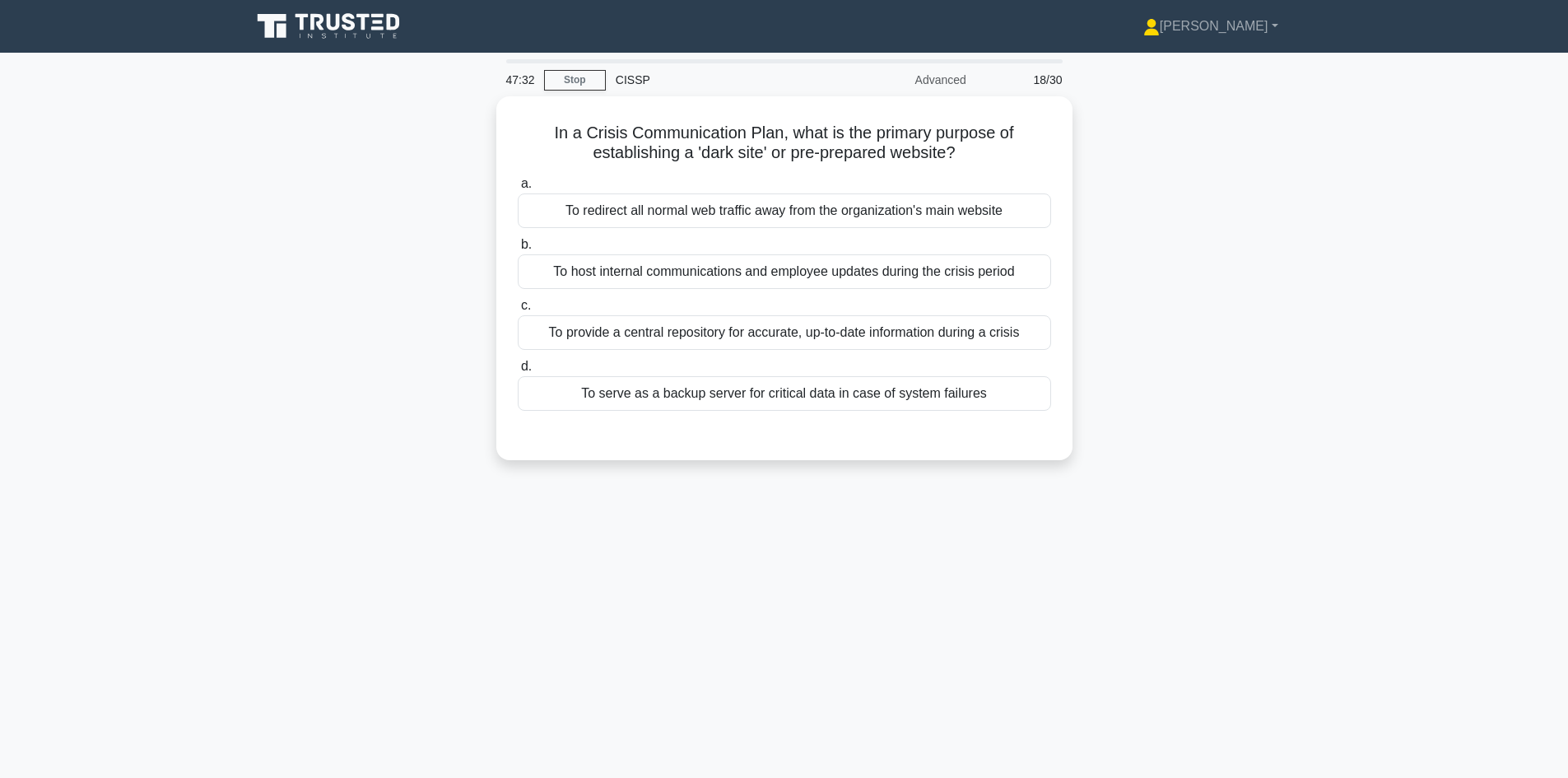
click at [1147, 223] on div "In a Crisis Communication Plan, what is the primary purpose of establishing a '…" at bounding box center [784, 288] width 1087 height 383
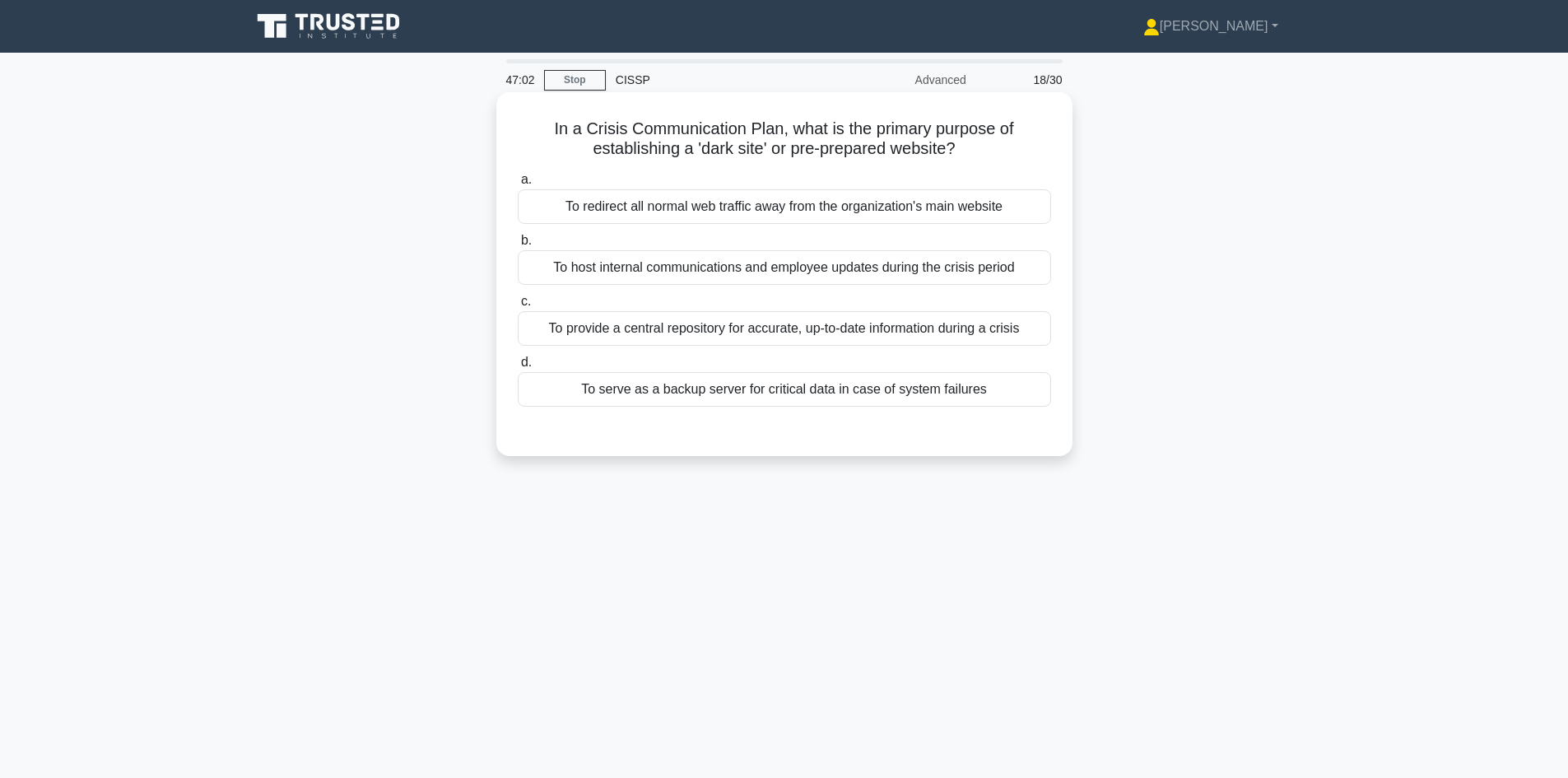
click at [968, 206] on div "To redirect all normal web traffic away from the organization's main website" at bounding box center [784, 207] width 533 height 35
click at [518, 185] on input "a. To redirect all normal web traffic away from the organization's main website" at bounding box center [518, 179] width 0 height 11
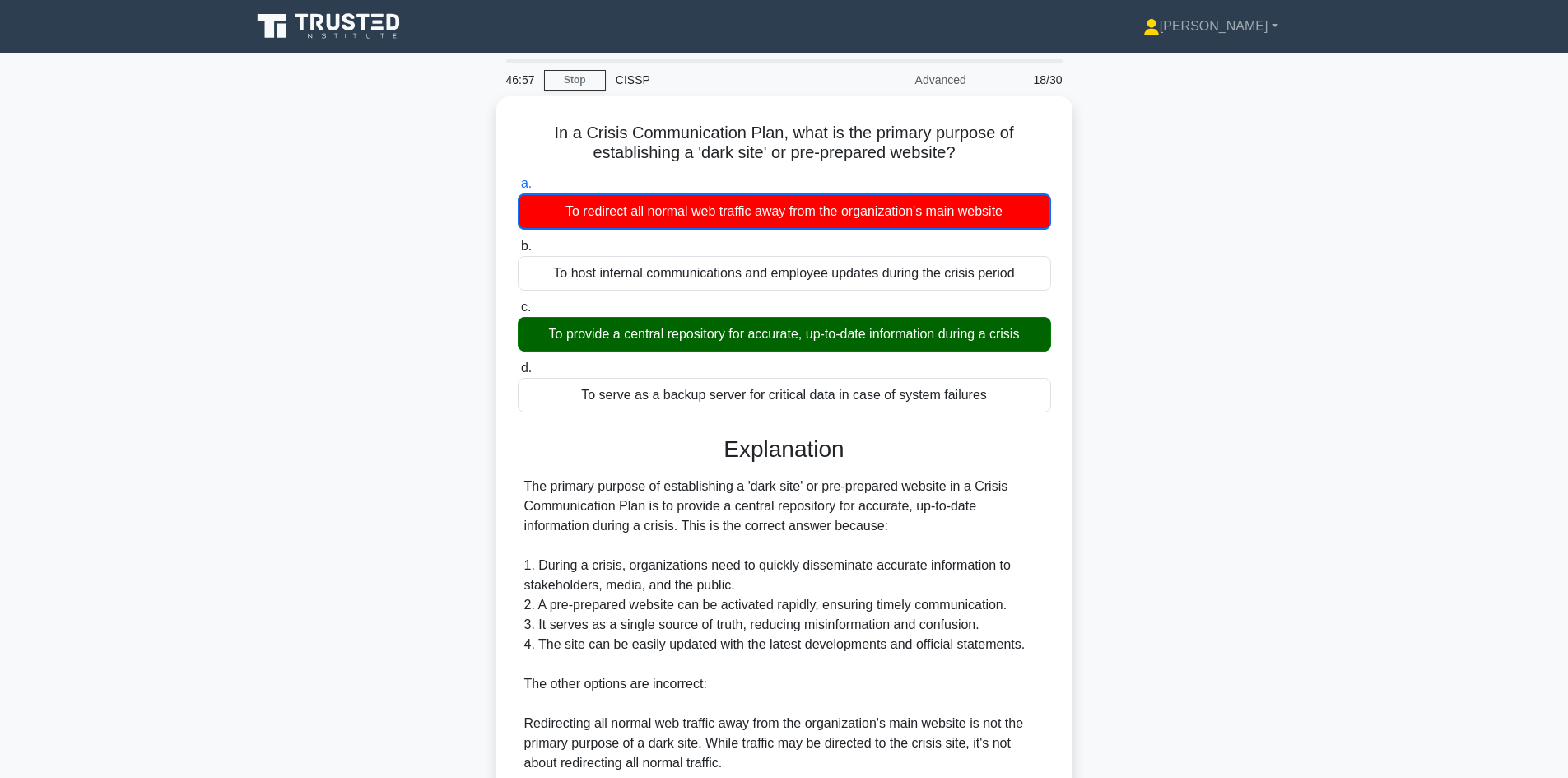
click at [1142, 362] on div "In a Crisis Communication Plan, what is the primary purpose of establishing a '…" at bounding box center [784, 582] width 1087 height 973
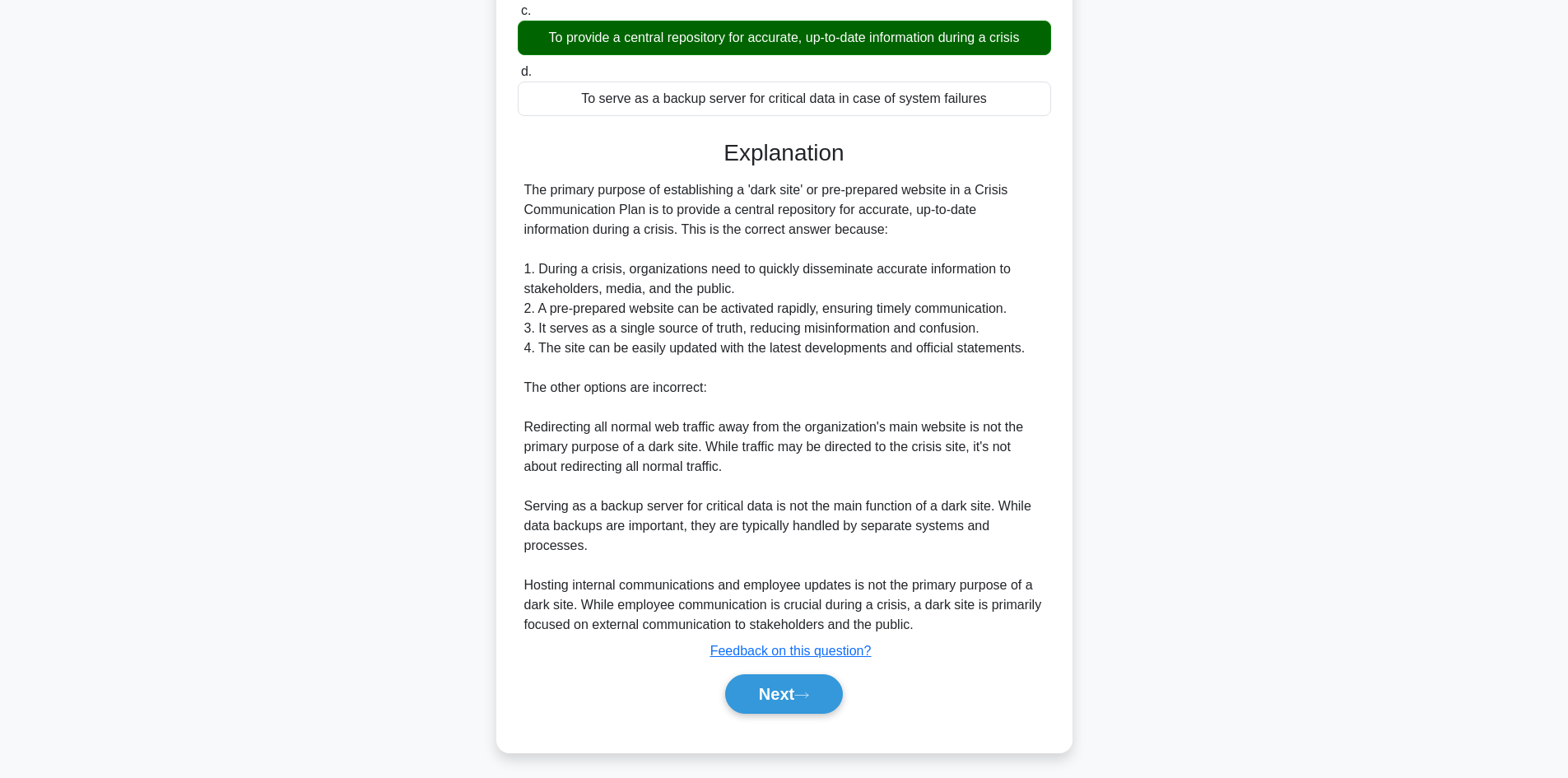
scroll to position [299, 0]
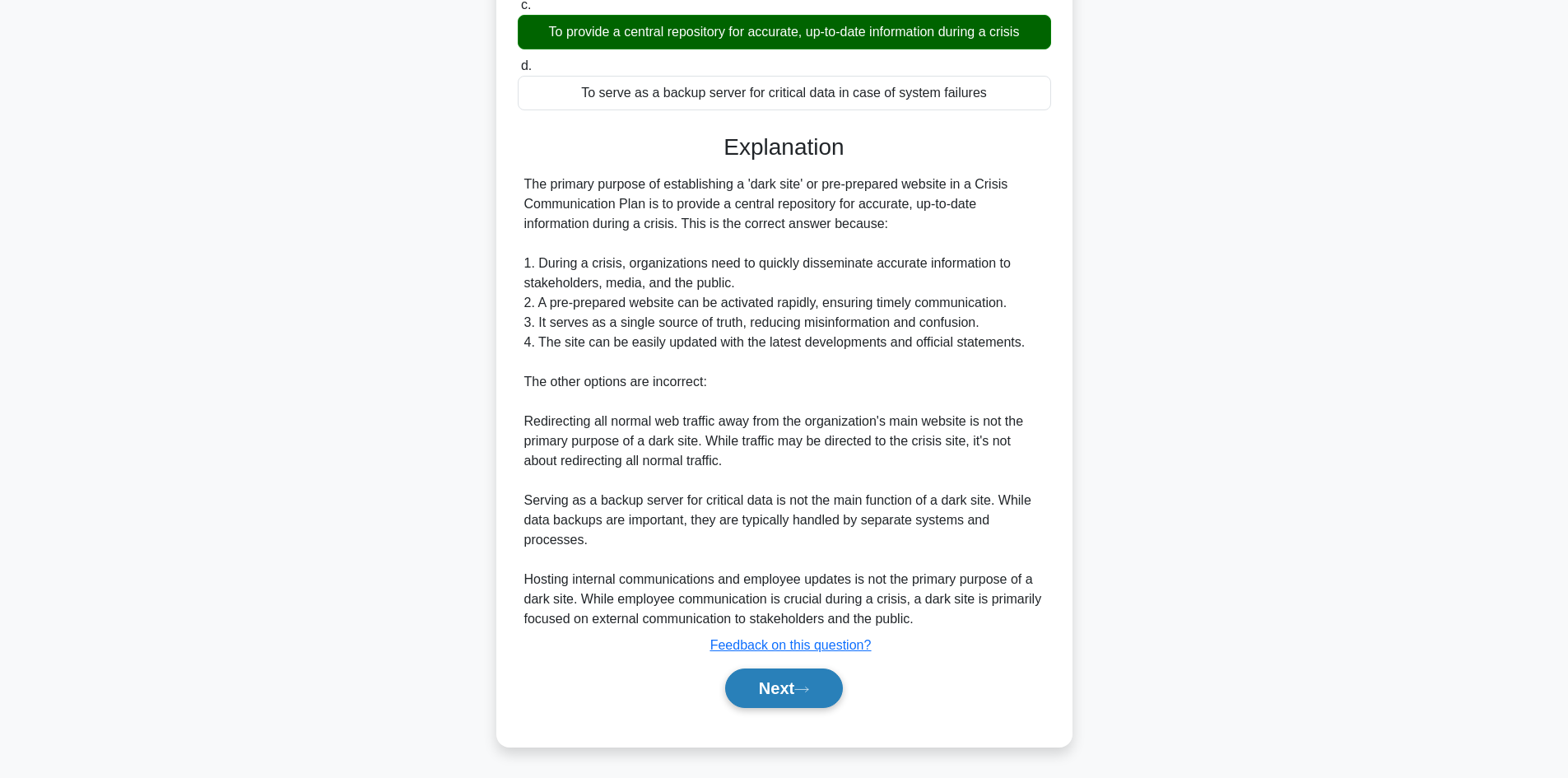
click at [767, 684] on button "Next" at bounding box center [784, 688] width 118 height 40
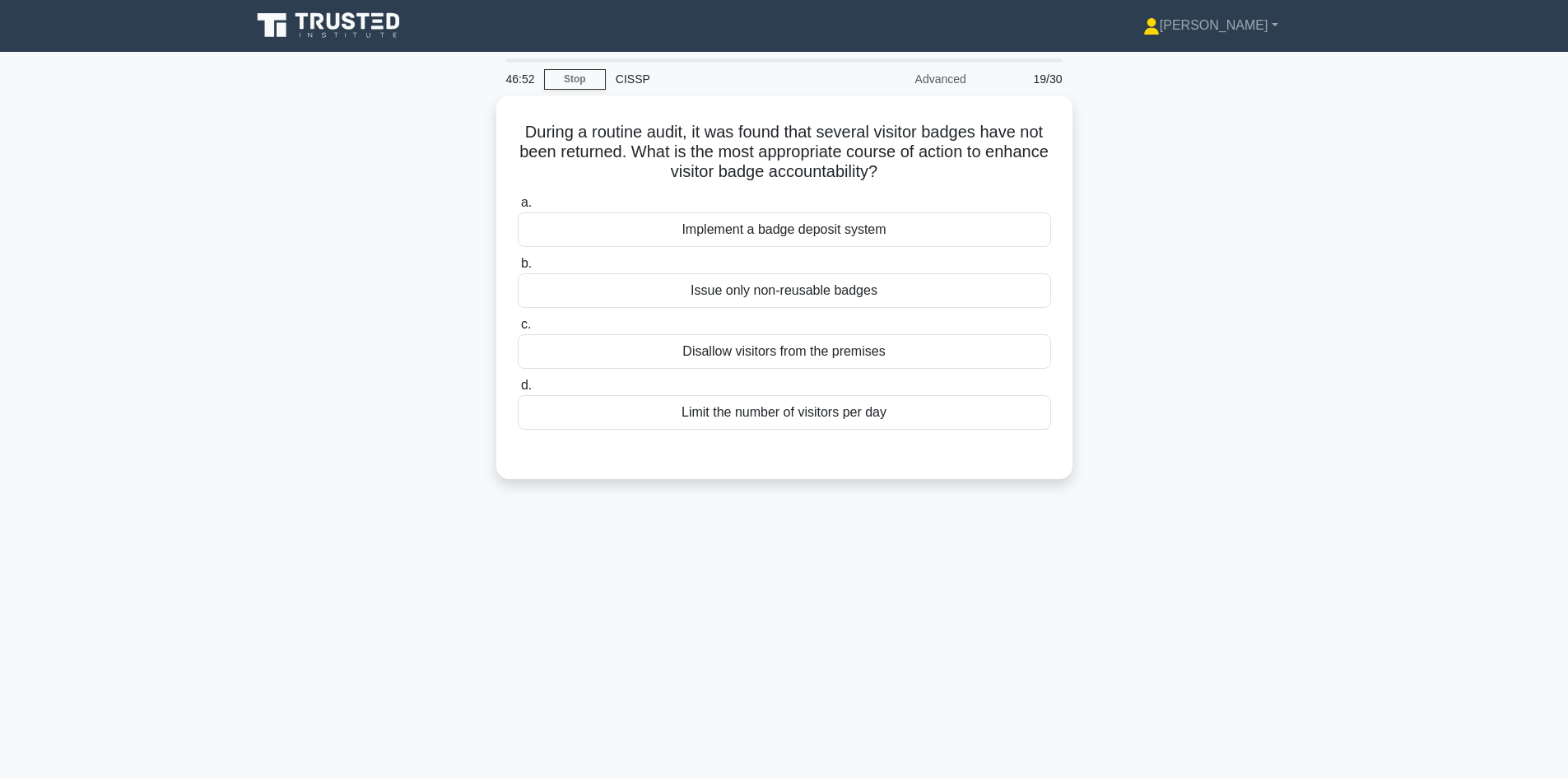
scroll to position [0, 0]
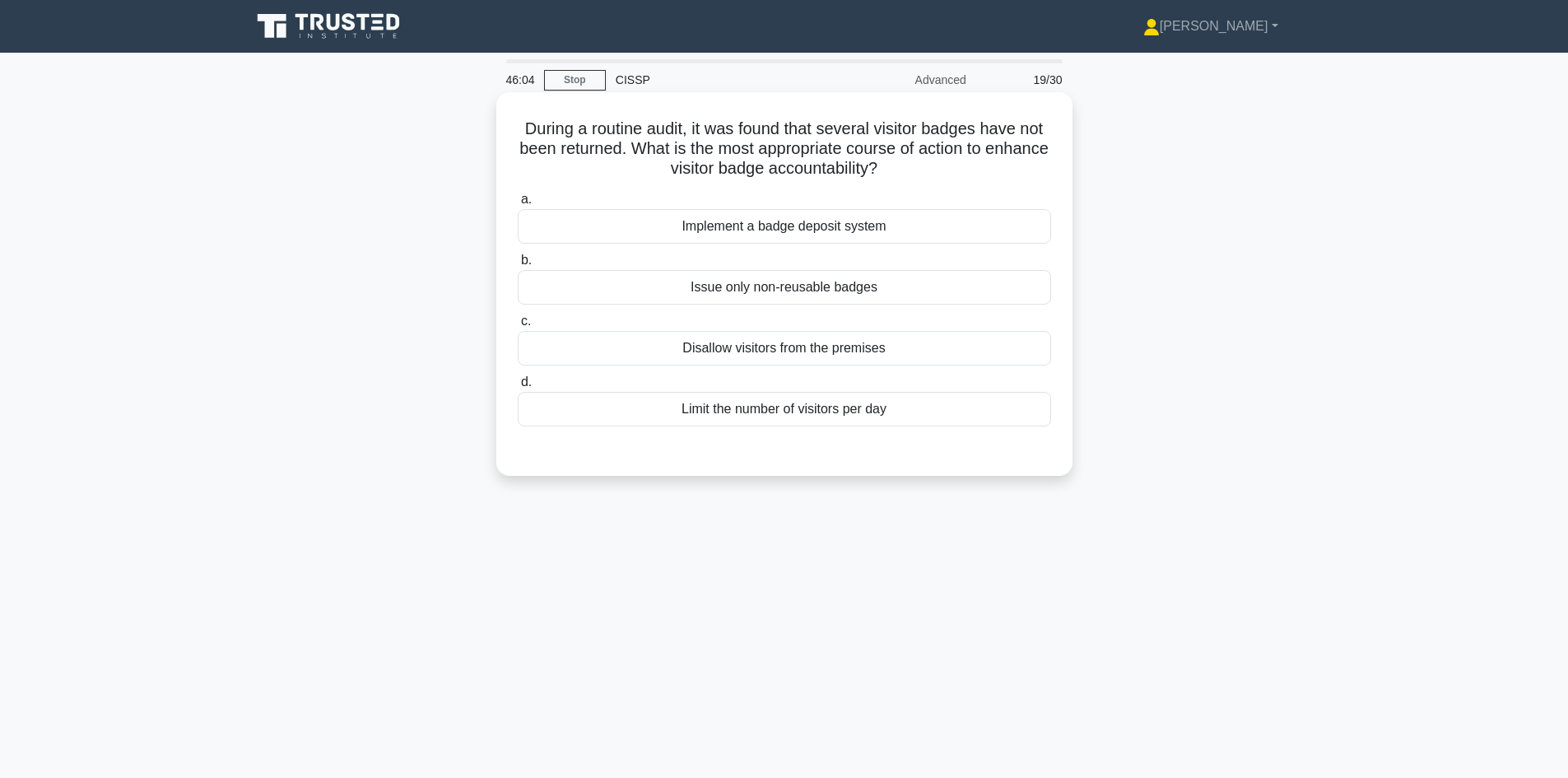
click at [890, 223] on div "Implement a badge deposit system" at bounding box center [784, 226] width 533 height 35
click at [518, 205] on input "a. Implement a badge deposit system" at bounding box center [518, 200] width 0 height 11
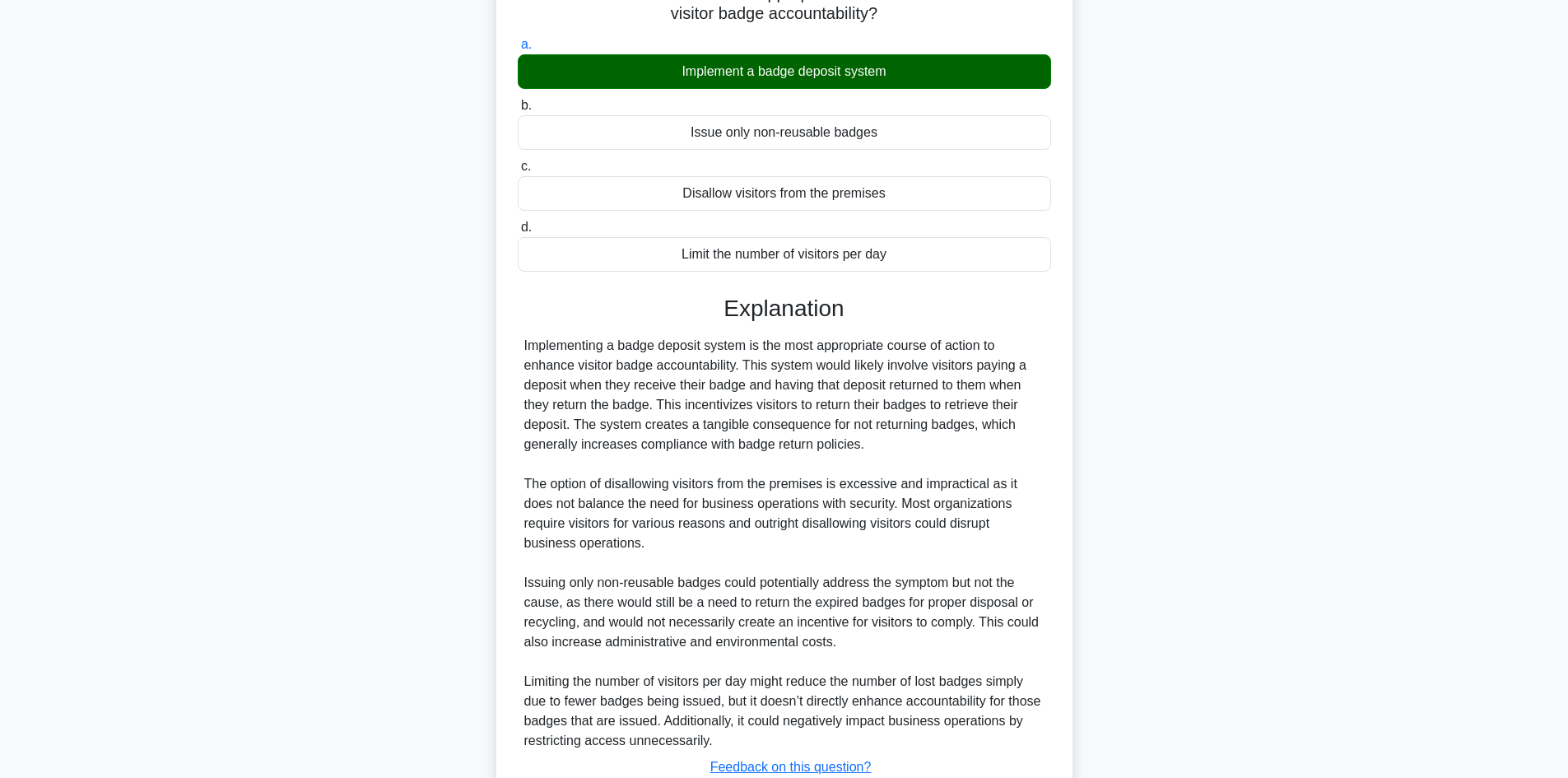
scroll to position [278, 0]
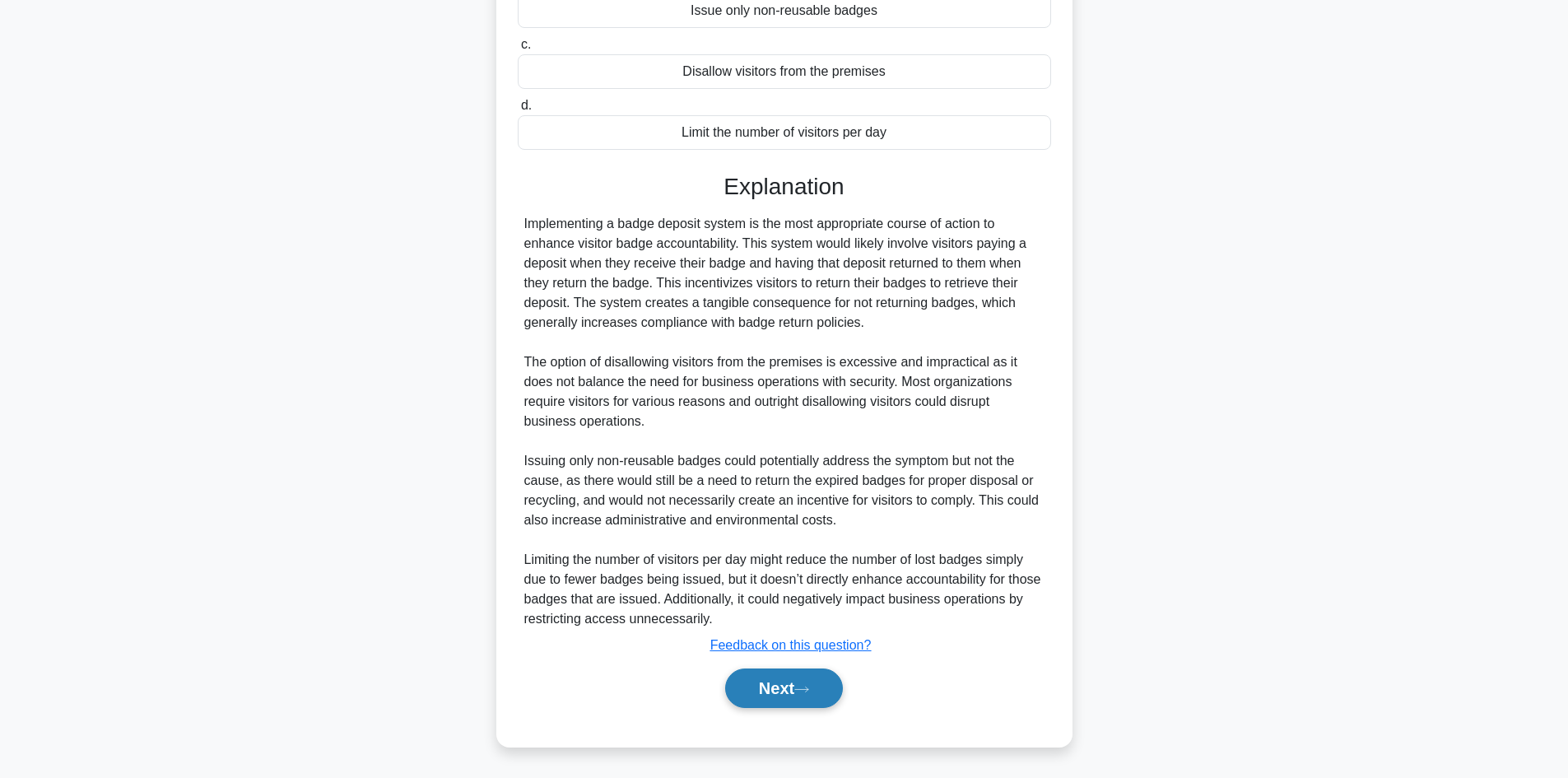
click at [789, 684] on button "Next" at bounding box center [784, 688] width 118 height 40
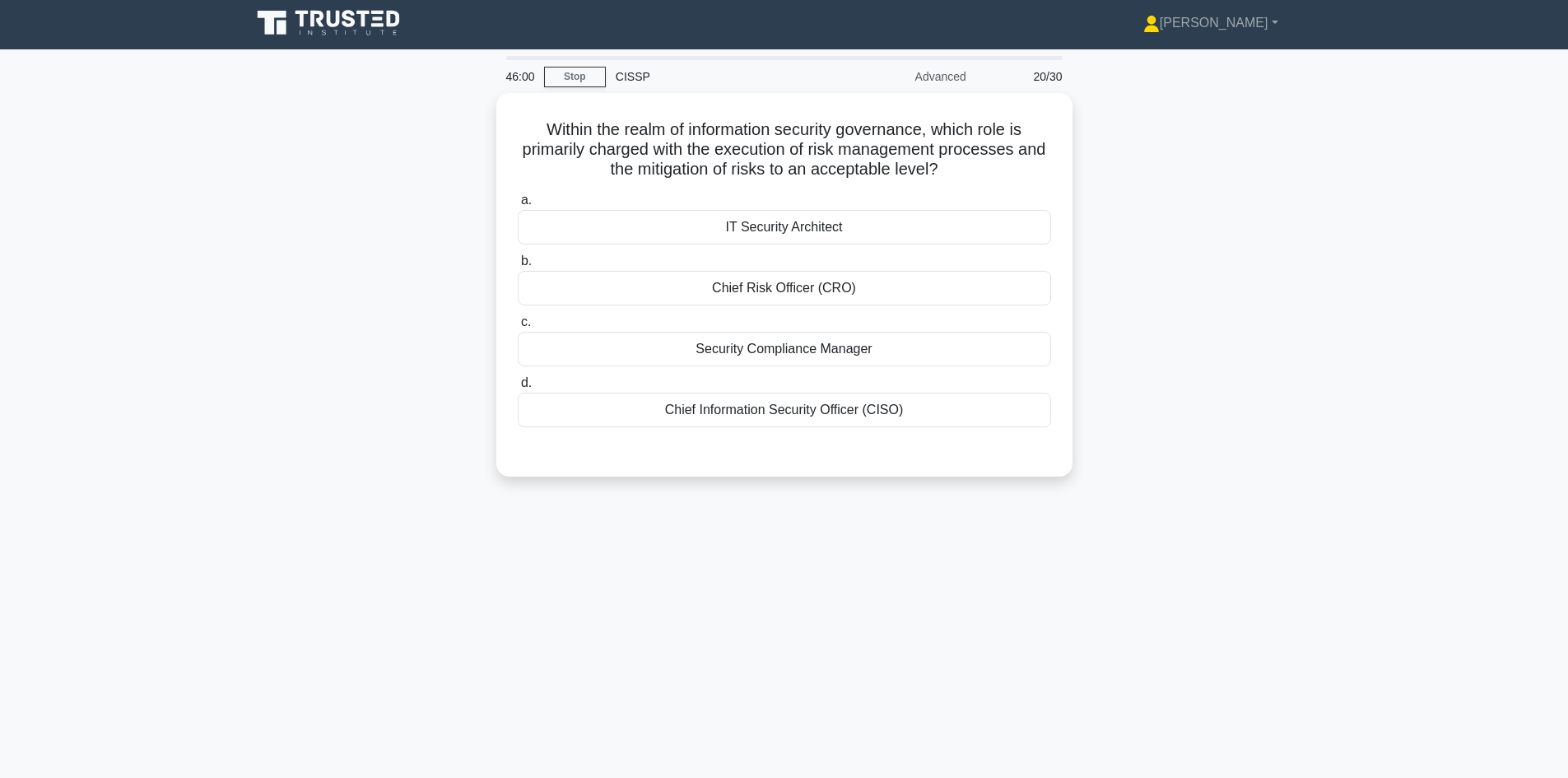
scroll to position [0, 0]
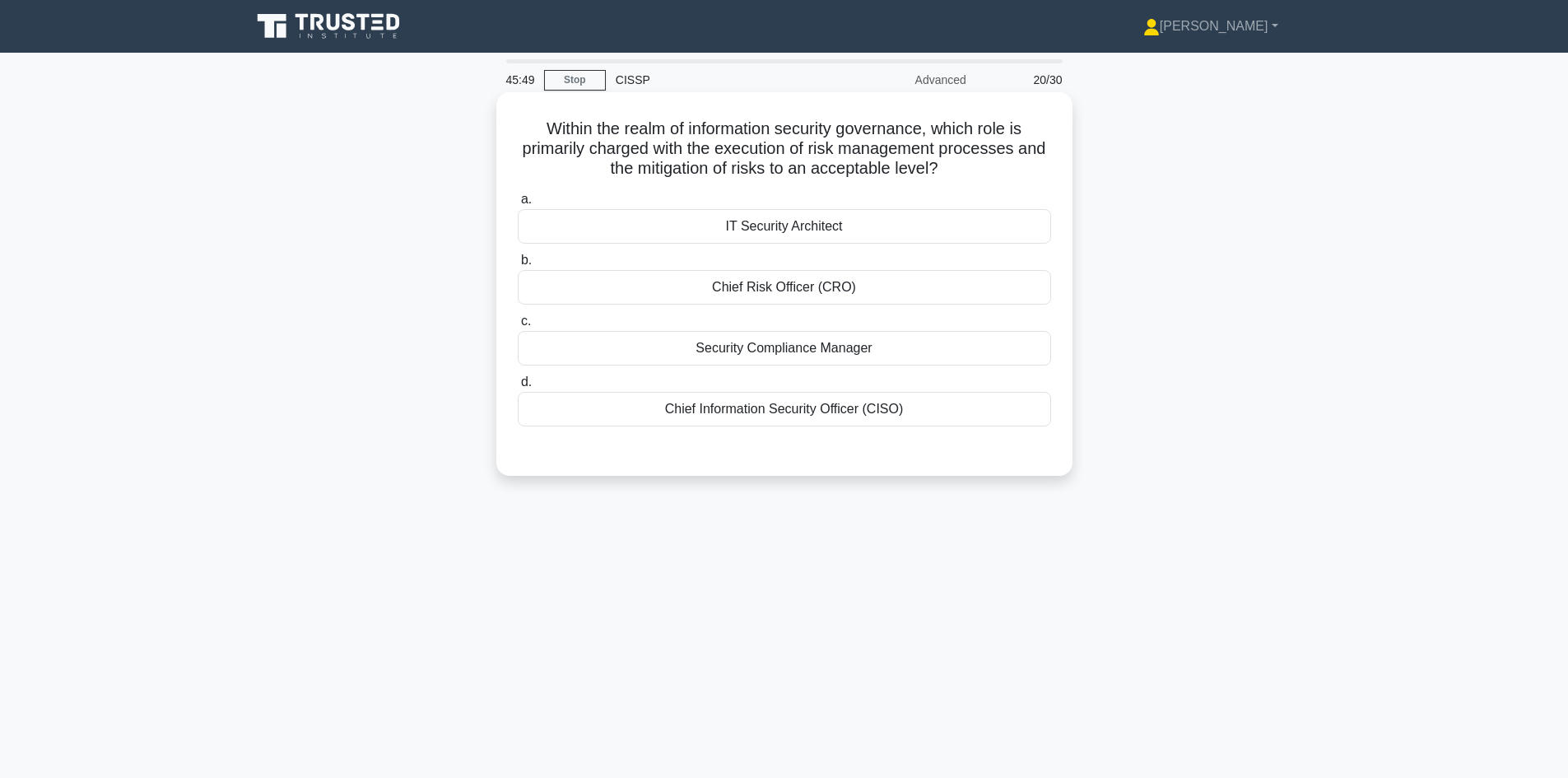
drag, startPoint x: 566, startPoint y: 147, endPoint x: 970, endPoint y: 171, distance: 404.7
click at [970, 171] on h5 "Within the realm of information security governance, which role is primarily ch…" at bounding box center [784, 149] width 536 height 61
click at [1192, 250] on div "Within the realm of information security governance, which role is primarily ch…" at bounding box center [784, 298] width 1087 height 404
click at [866, 282] on div "Chief Risk Officer (CRO)" at bounding box center [784, 287] width 533 height 35
click at [518, 266] on input "b. Chief Risk Officer (CRO)" at bounding box center [518, 261] width 0 height 11
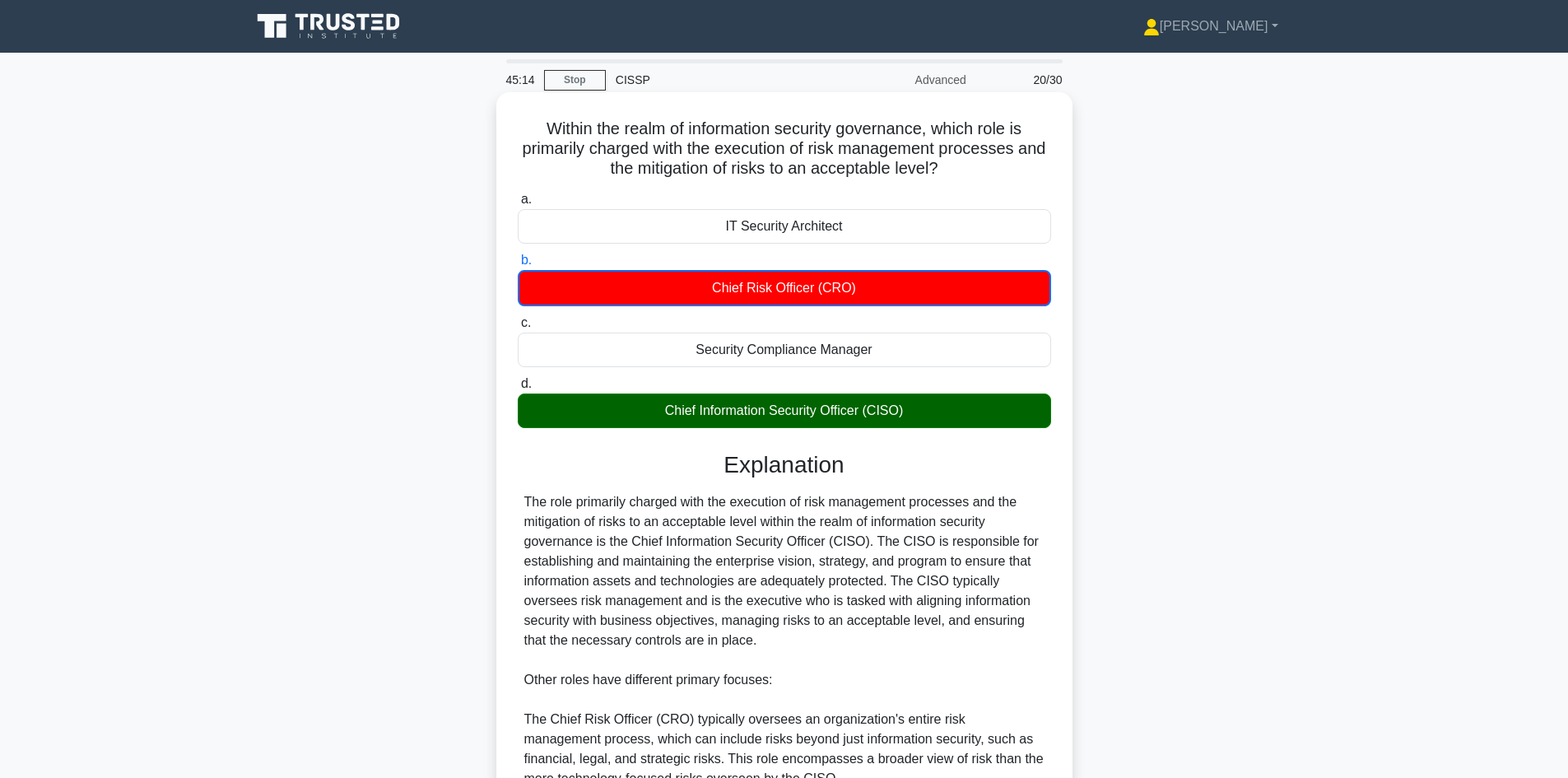
click at [877, 417] on div "Chief Information Security Officer (CISO)" at bounding box center [784, 411] width 533 height 35
click at [518, 389] on input "d. Chief Information Security Officer (CISO)" at bounding box center [518, 383] width 0 height 11
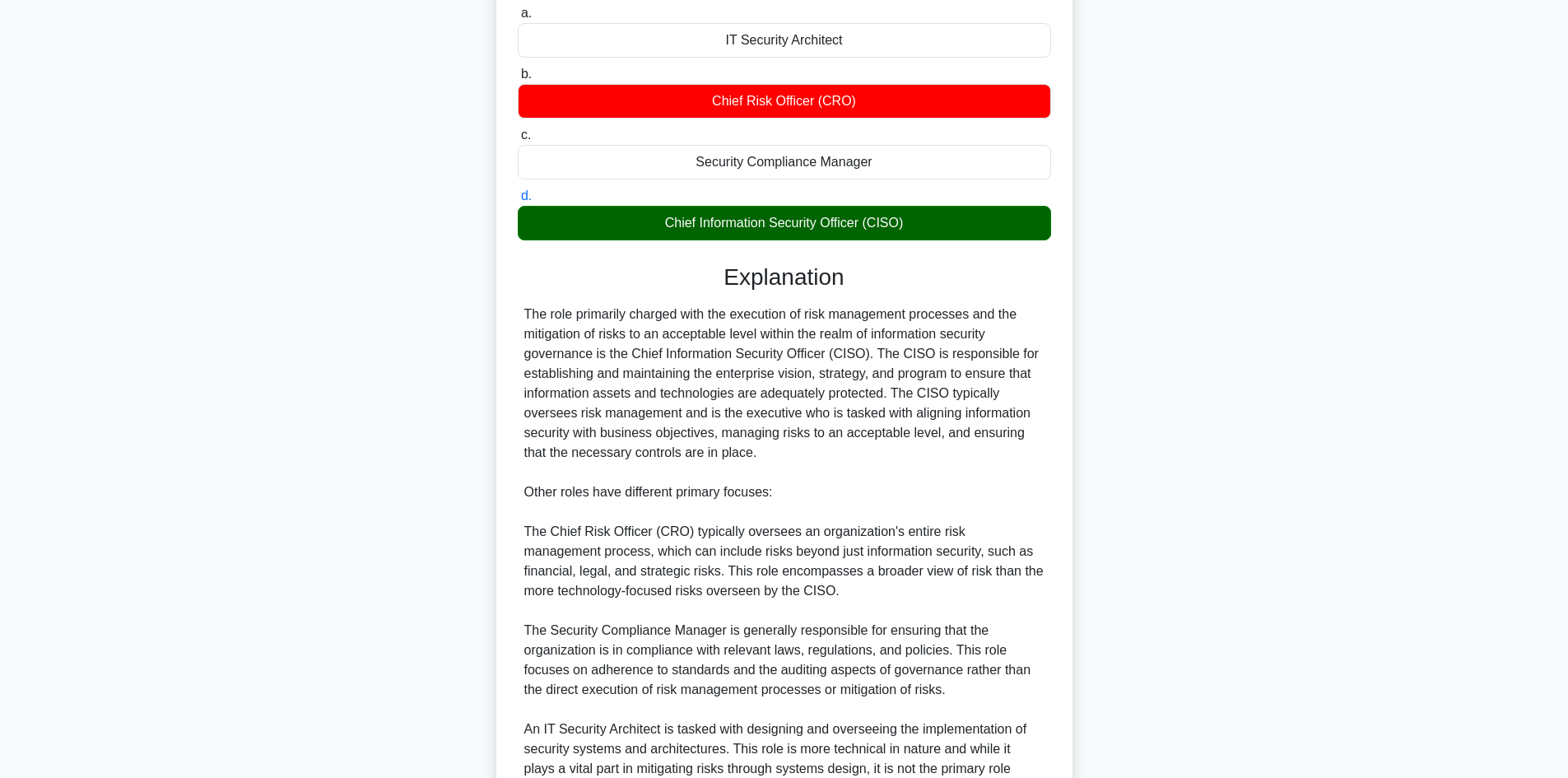
scroll to position [356, 0]
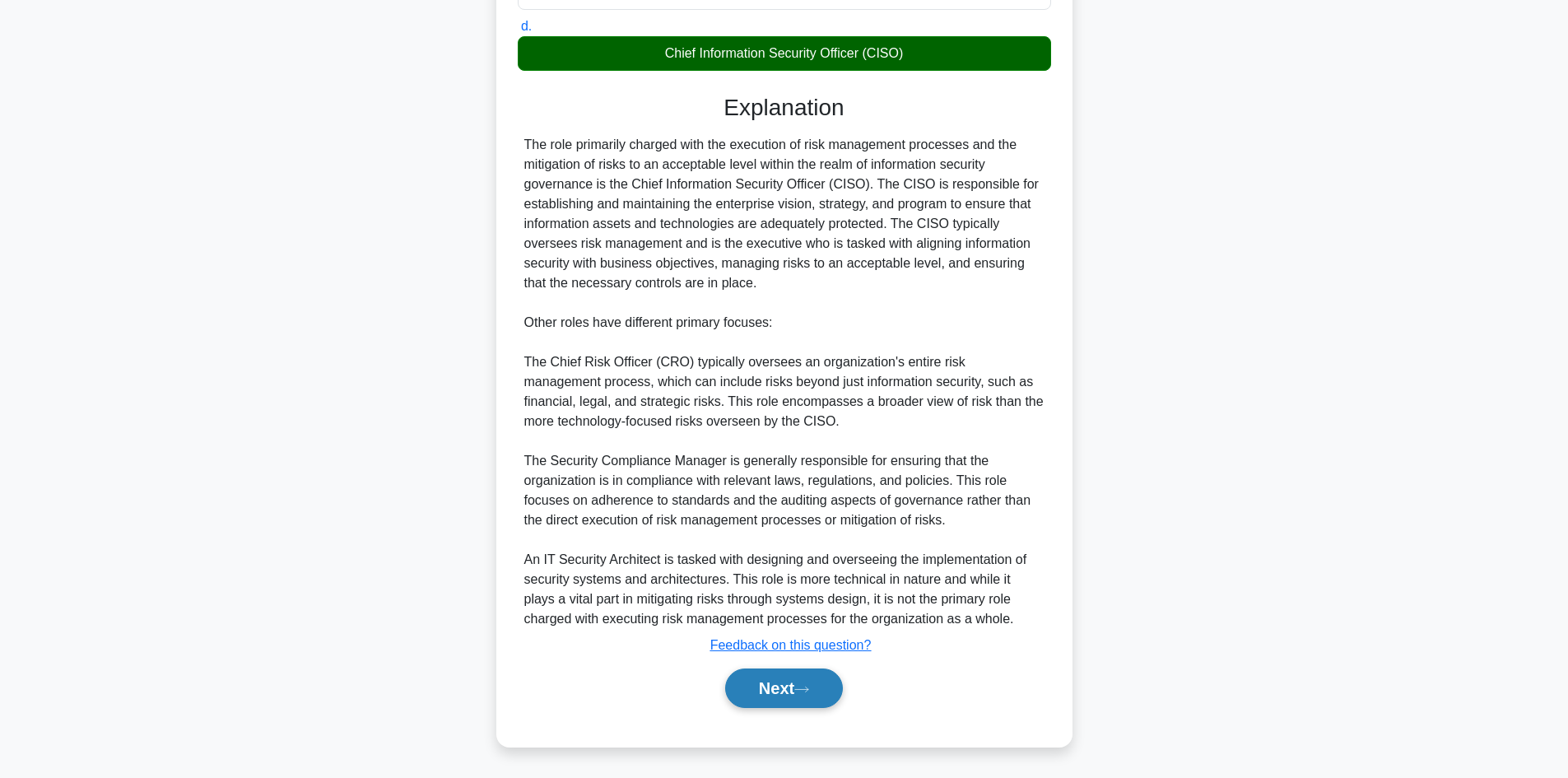
click at [773, 691] on button "Next" at bounding box center [784, 688] width 118 height 40
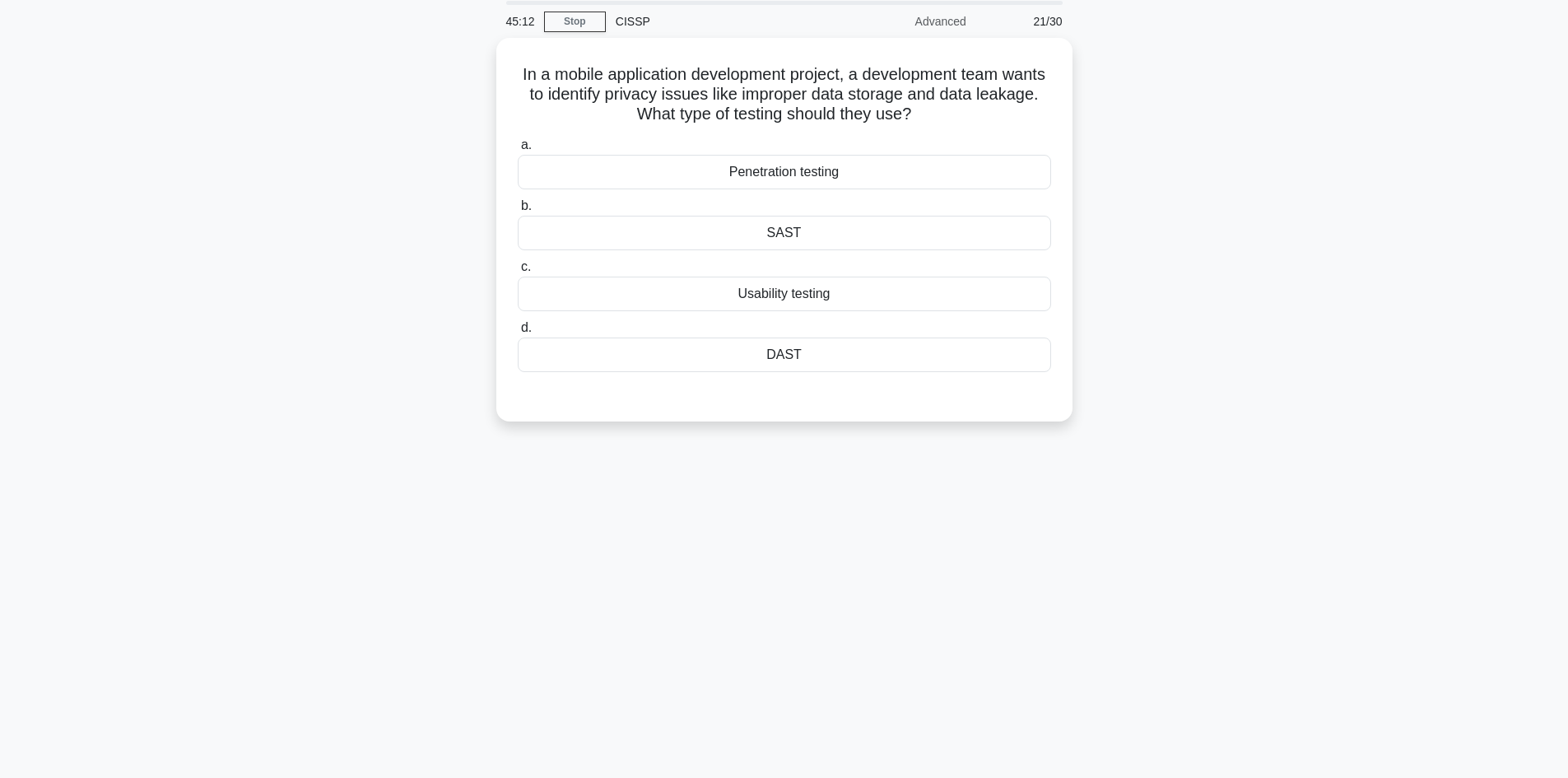
scroll to position [0, 0]
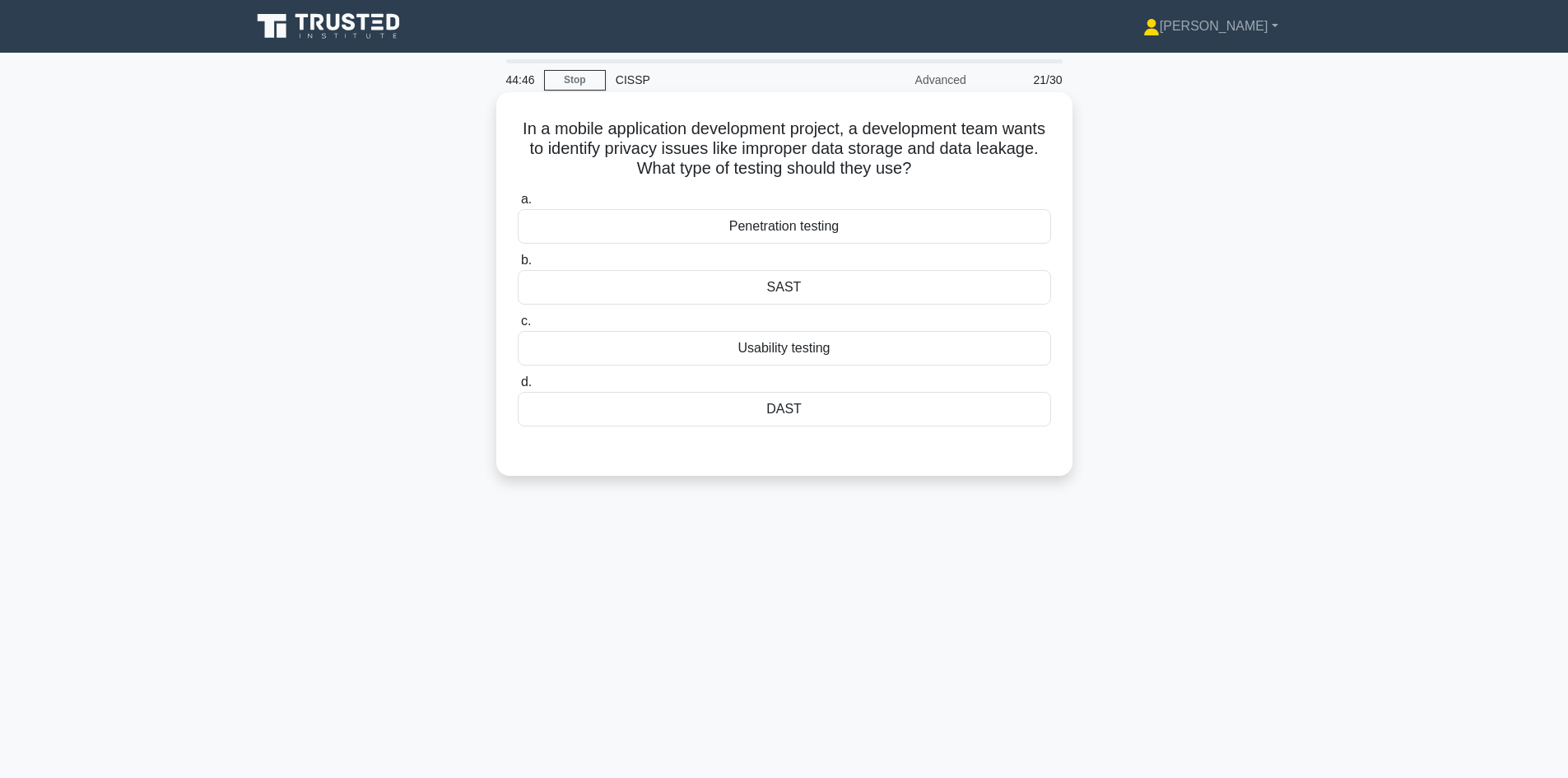
drag, startPoint x: 764, startPoint y: 149, endPoint x: 961, endPoint y: 168, distance: 197.9
click at [961, 168] on h5 "In a mobile application development project, a development team wants to identi…" at bounding box center [784, 149] width 536 height 61
click at [1169, 303] on div "In a mobile application development project, a development team wants to identi…" at bounding box center [784, 298] width 1087 height 404
click at [795, 284] on div "SAST" at bounding box center [784, 287] width 533 height 35
click at [518, 266] on input "b. SAST" at bounding box center [518, 261] width 0 height 11
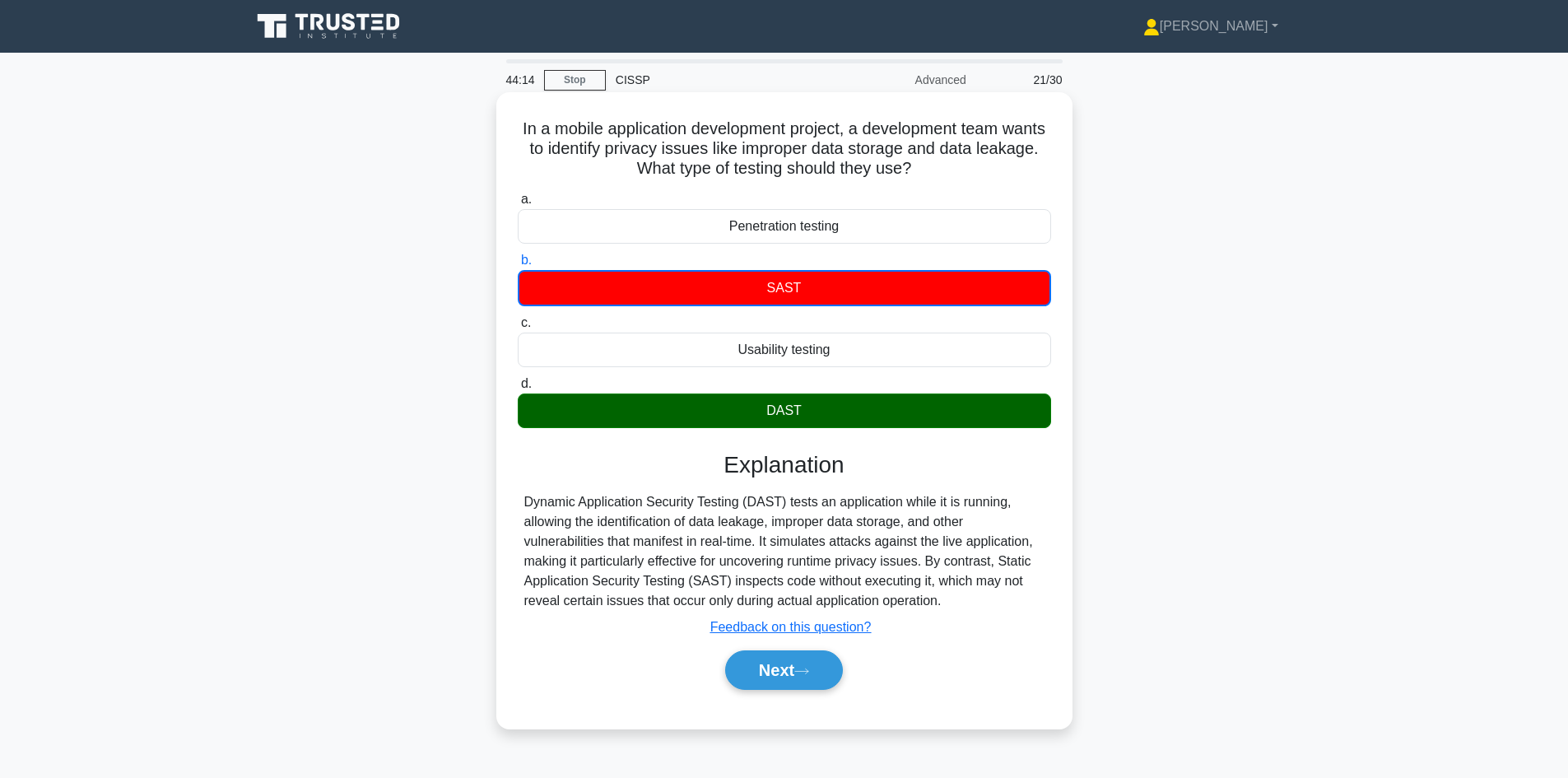
click at [787, 401] on div "DAST" at bounding box center [784, 411] width 533 height 35
click at [518, 389] on input "d. DAST" at bounding box center [518, 383] width 0 height 11
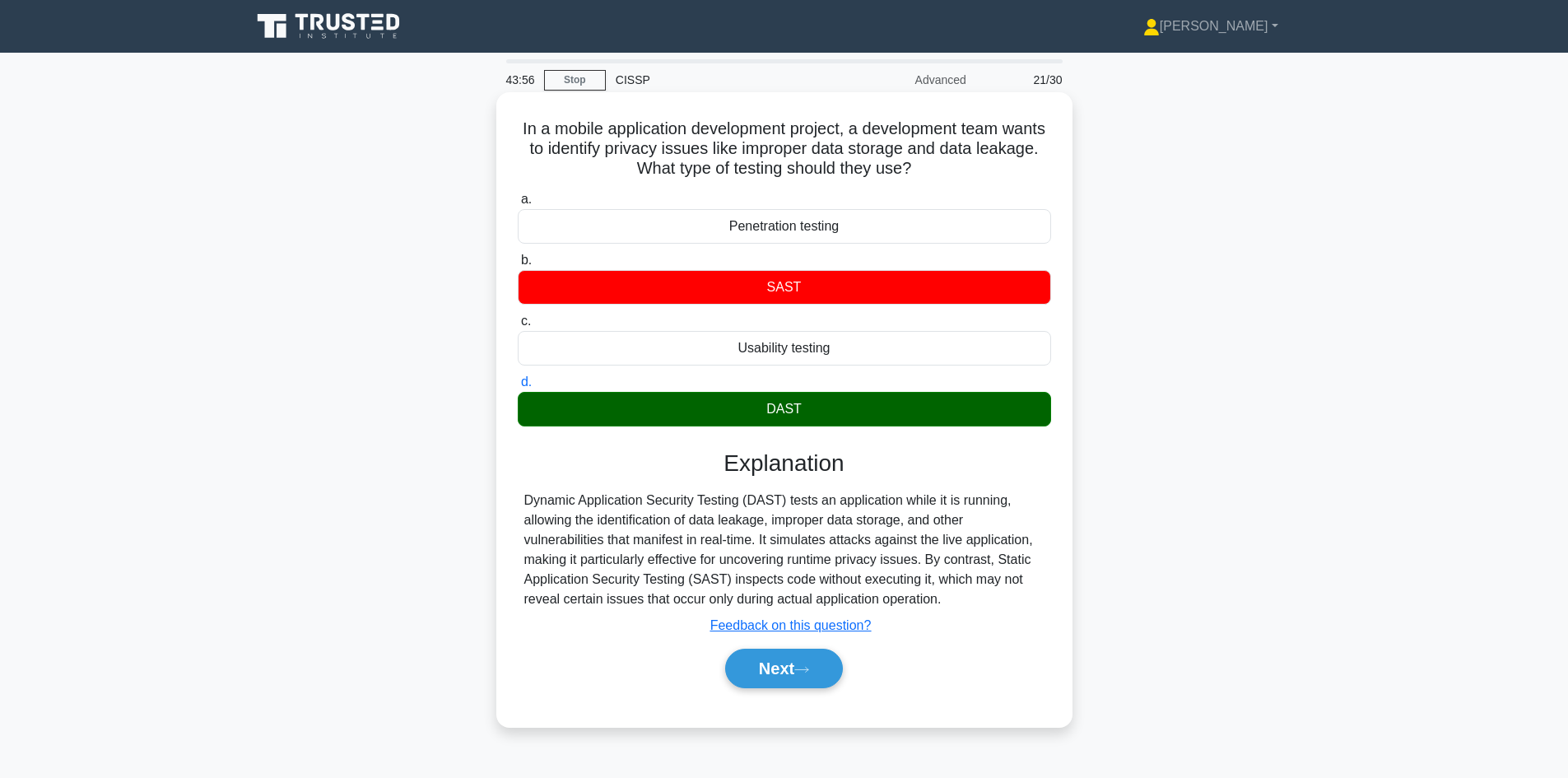
drag, startPoint x: 536, startPoint y: 130, endPoint x: 957, endPoint y: 179, distance: 423.8
click at [957, 179] on h5 "In a mobile application development project, a development team wants to identi…" at bounding box center [784, 149] width 536 height 61
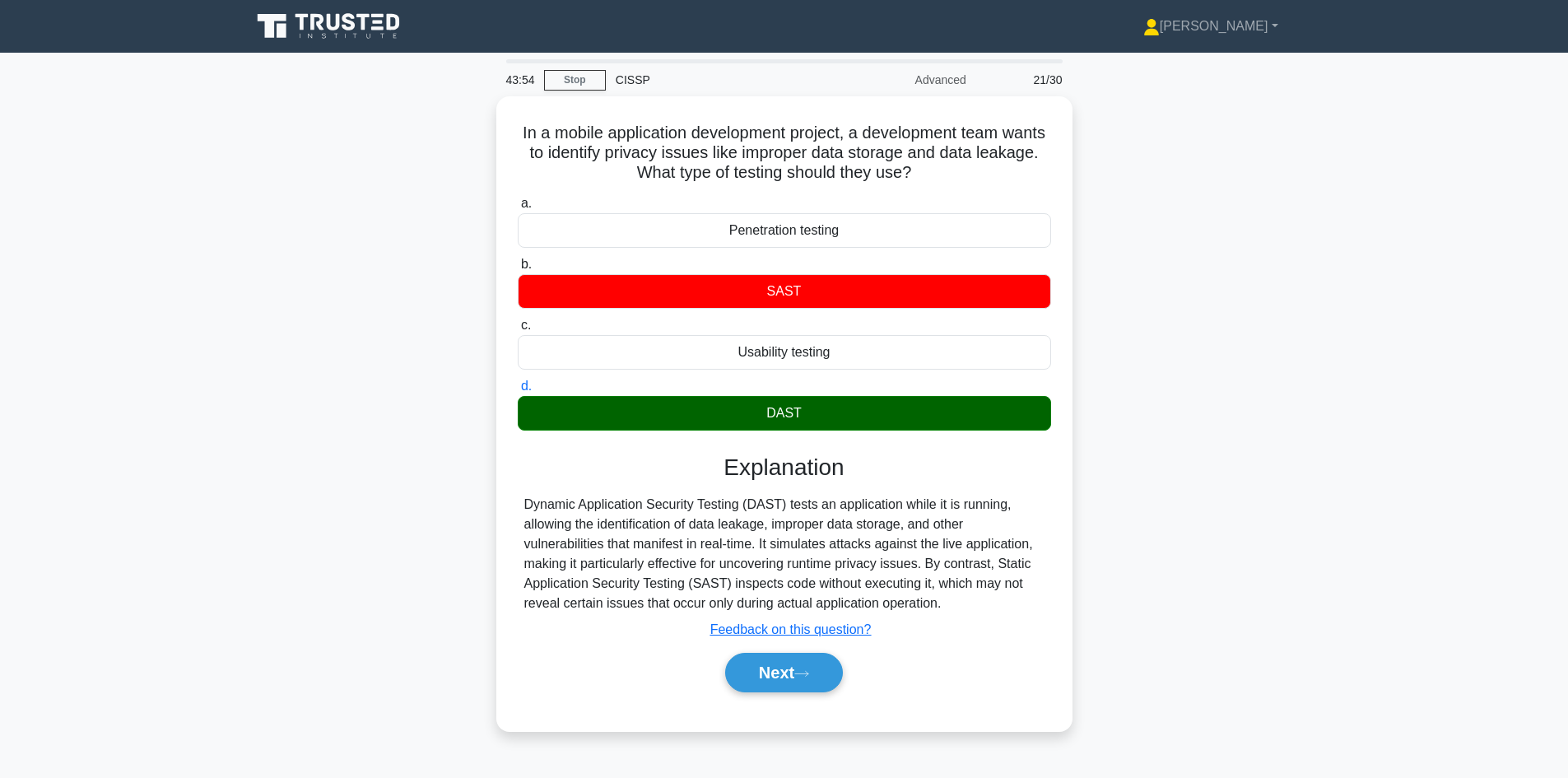
copy h5 "In a mobile application development project, a development team wants to identi…"
click at [1237, 406] on div "In a mobile application development project, a development team wants to identi…" at bounding box center [784, 423] width 1087 height 654
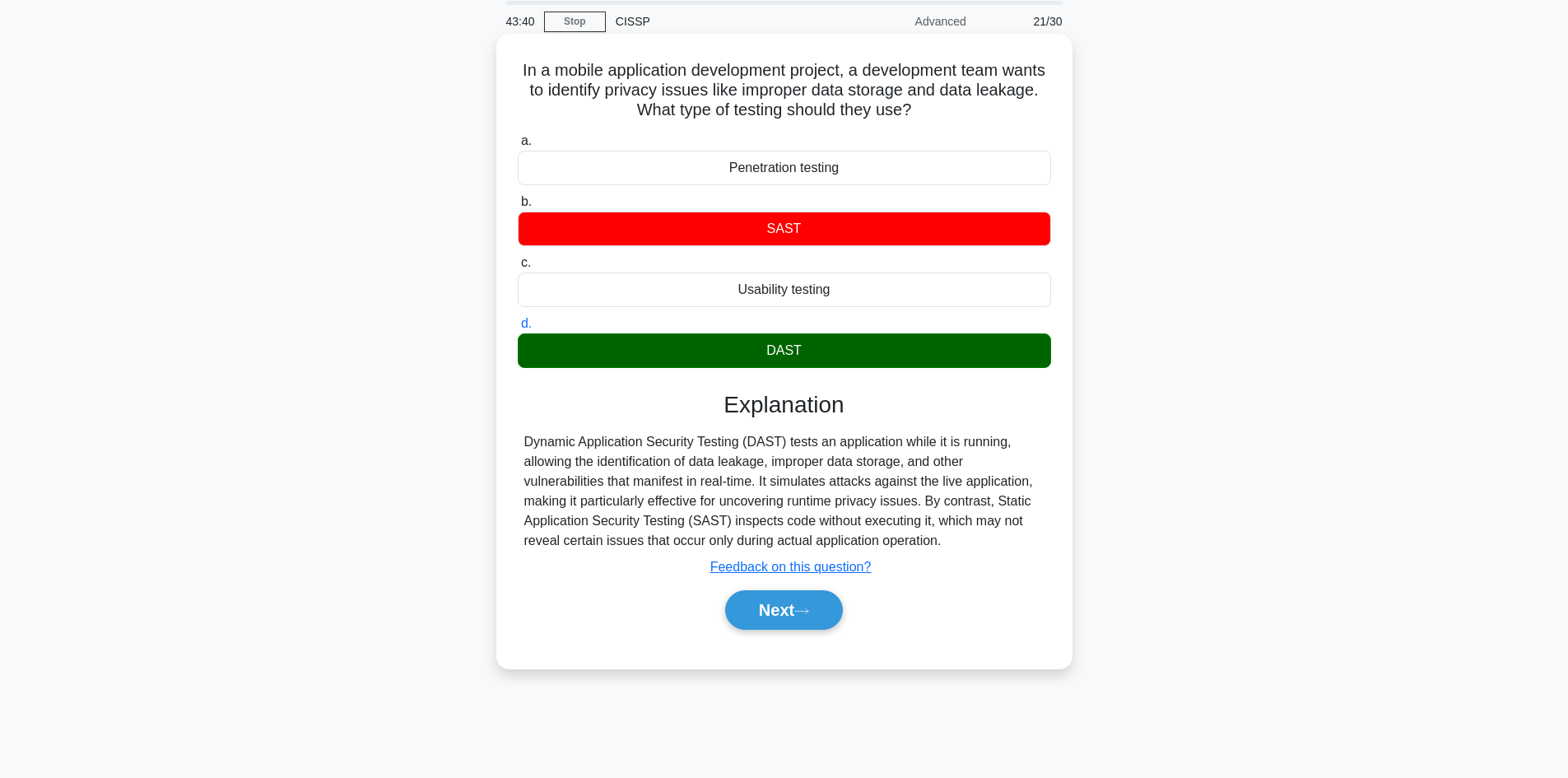
scroll to position [111, 0]
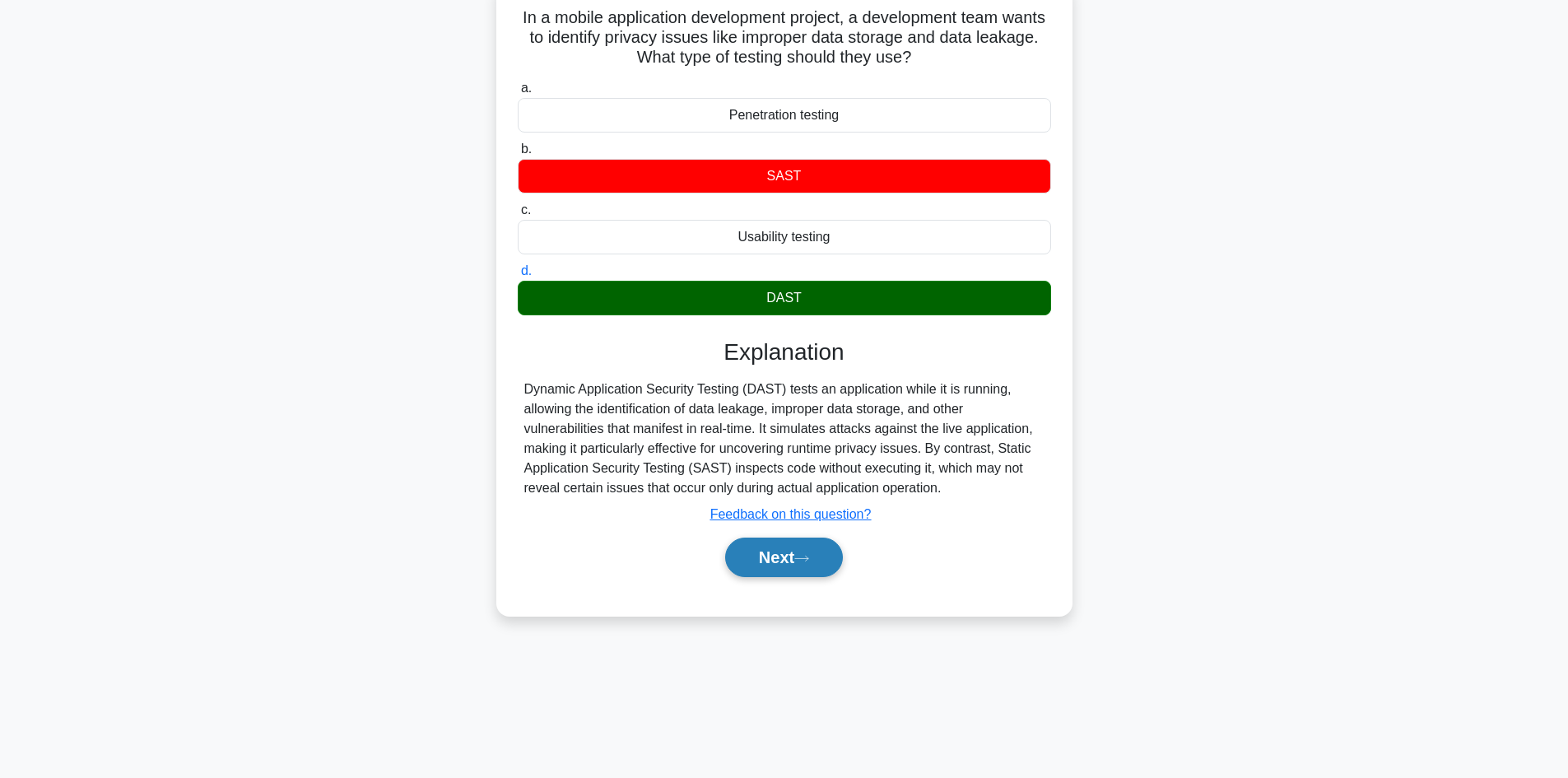
click at [780, 545] on button "Next" at bounding box center [784, 557] width 118 height 40
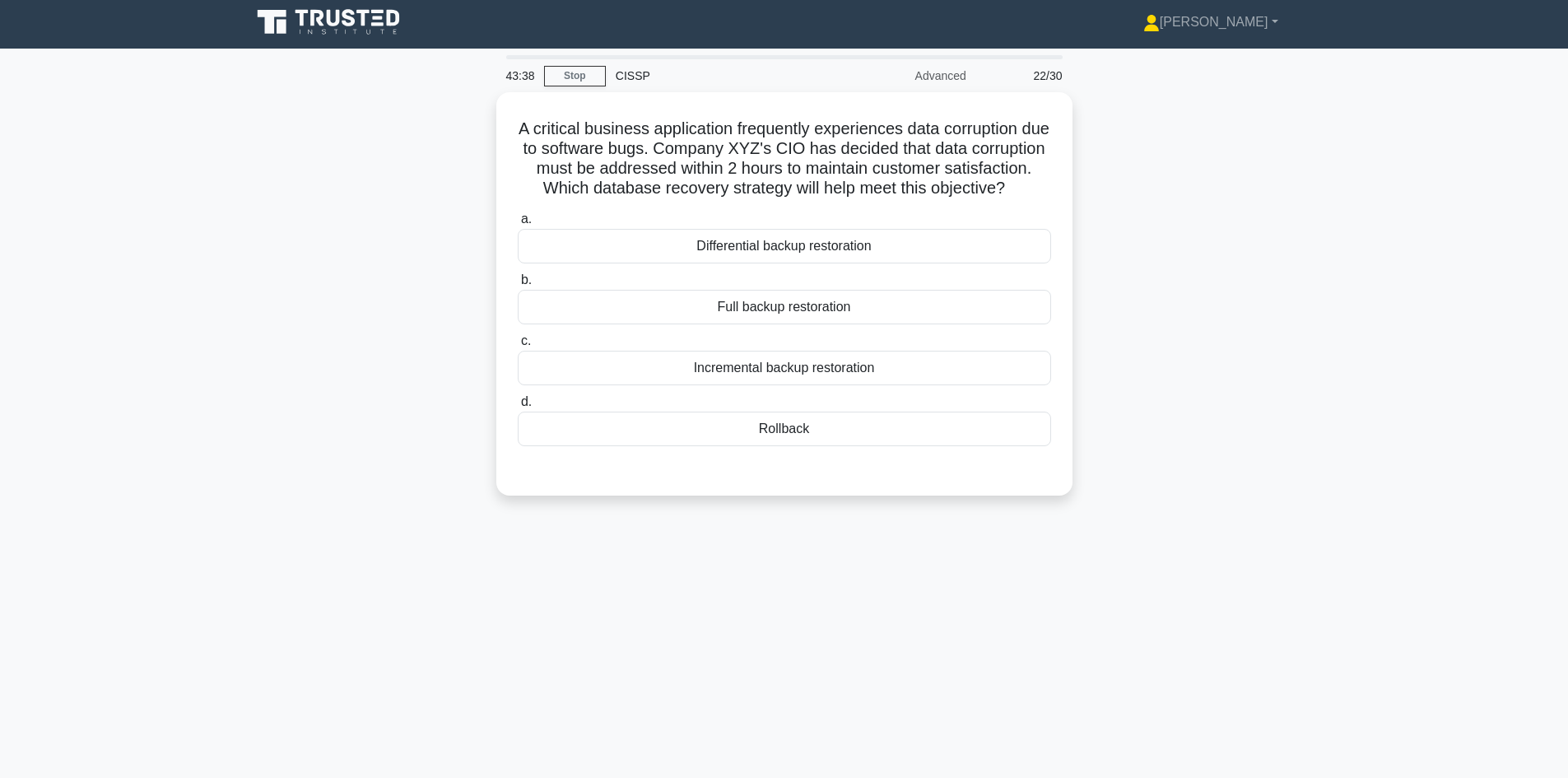
scroll to position [0, 0]
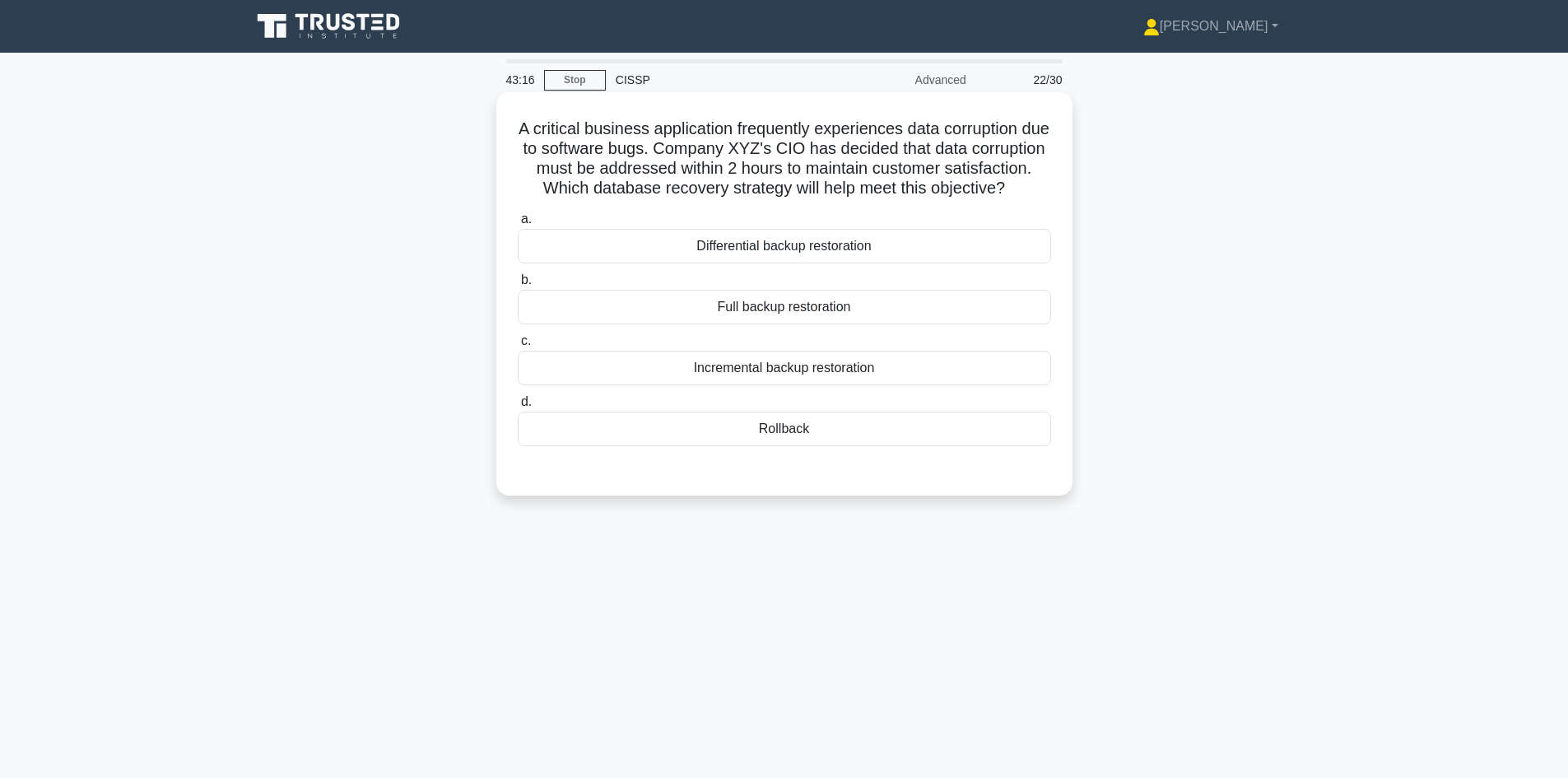
click at [916, 263] on div "Differential backup restoration" at bounding box center [784, 246] width 533 height 35
click at [518, 225] on input "a. Differential backup restoration" at bounding box center [518, 219] width 0 height 11
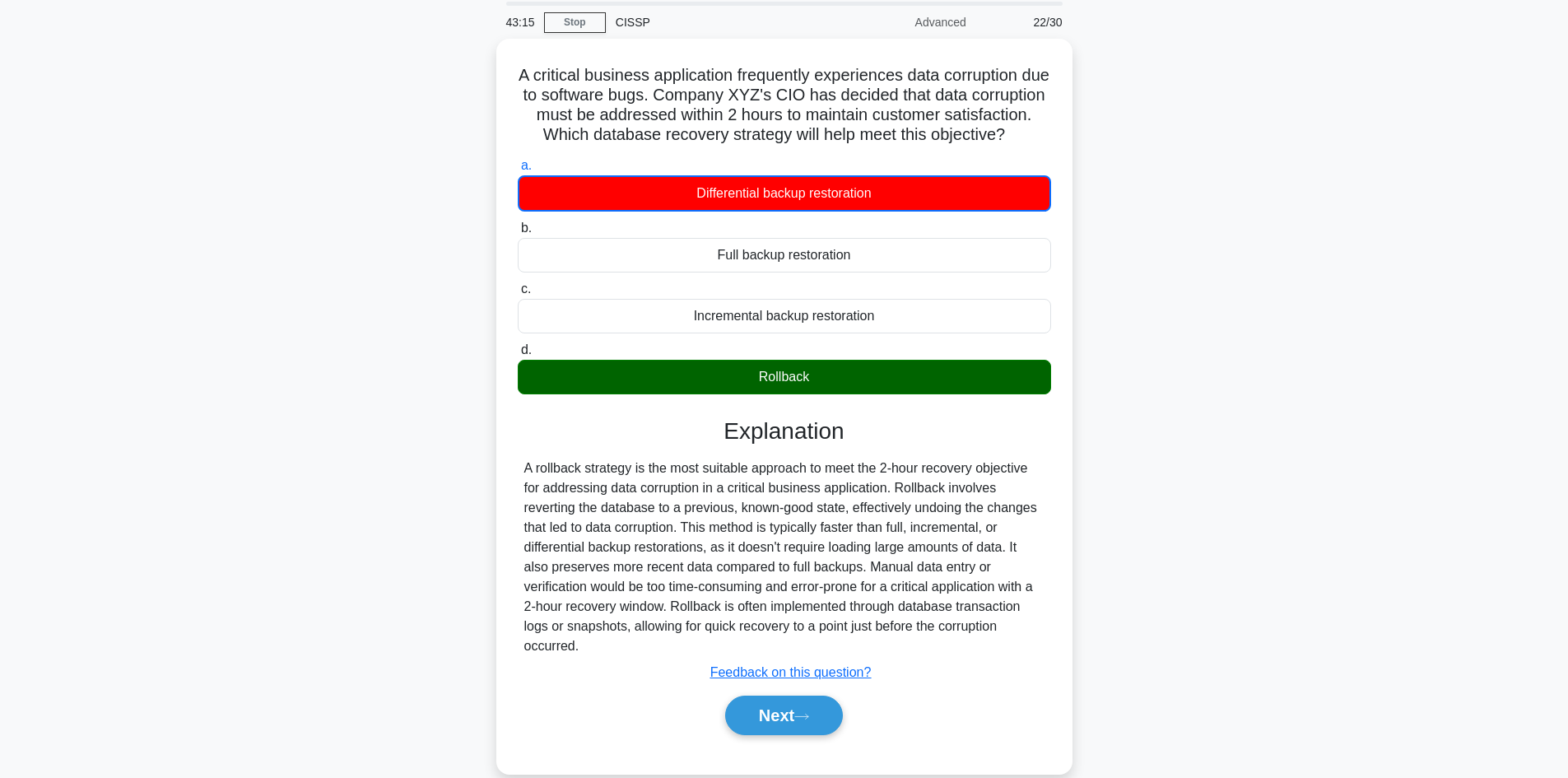
scroll to position [111, 0]
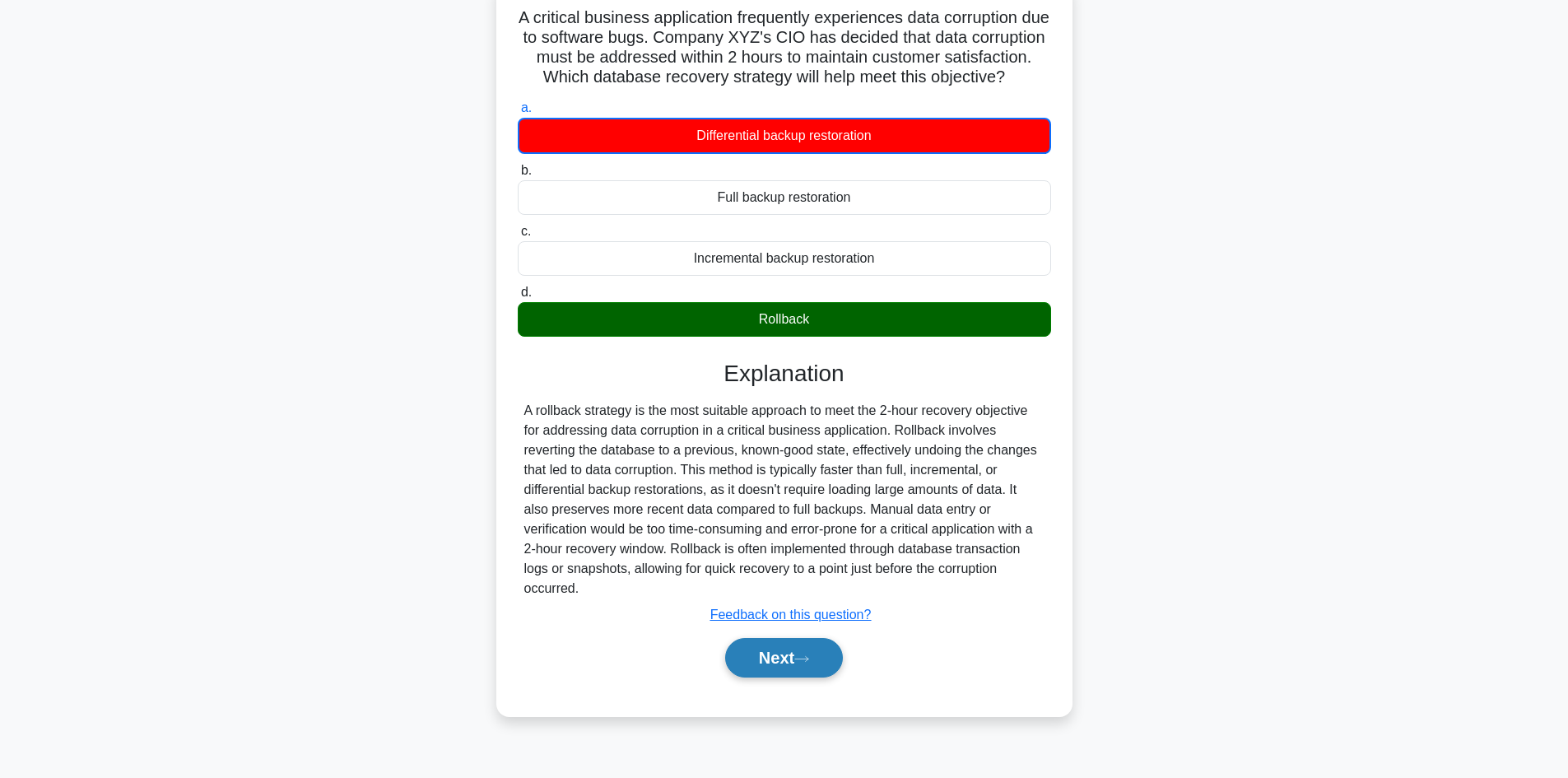
click at [781, 677] on button "Next" at bounding box center [784, 658] width 118 height 40
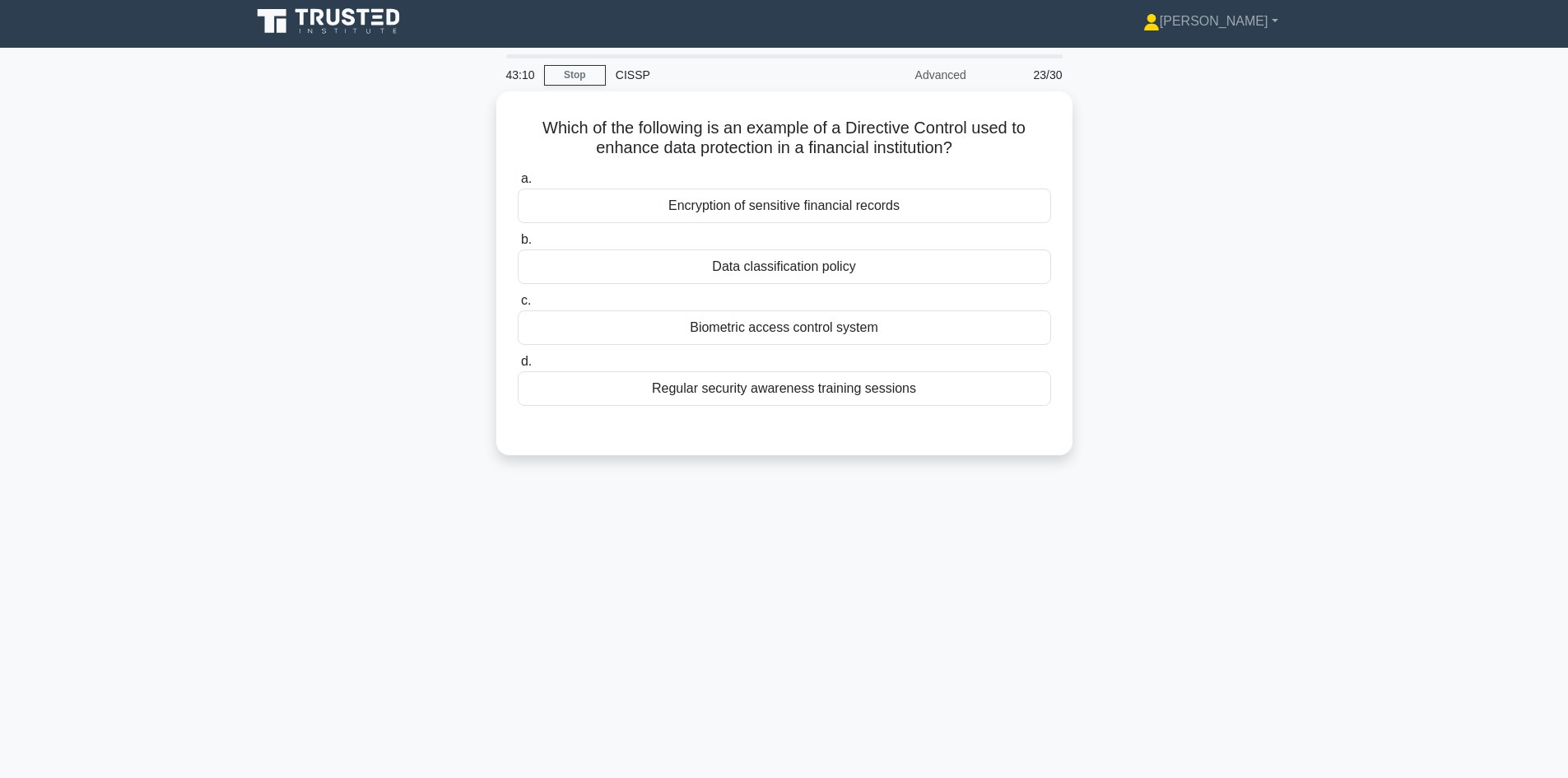
scroll to position [0, 0]
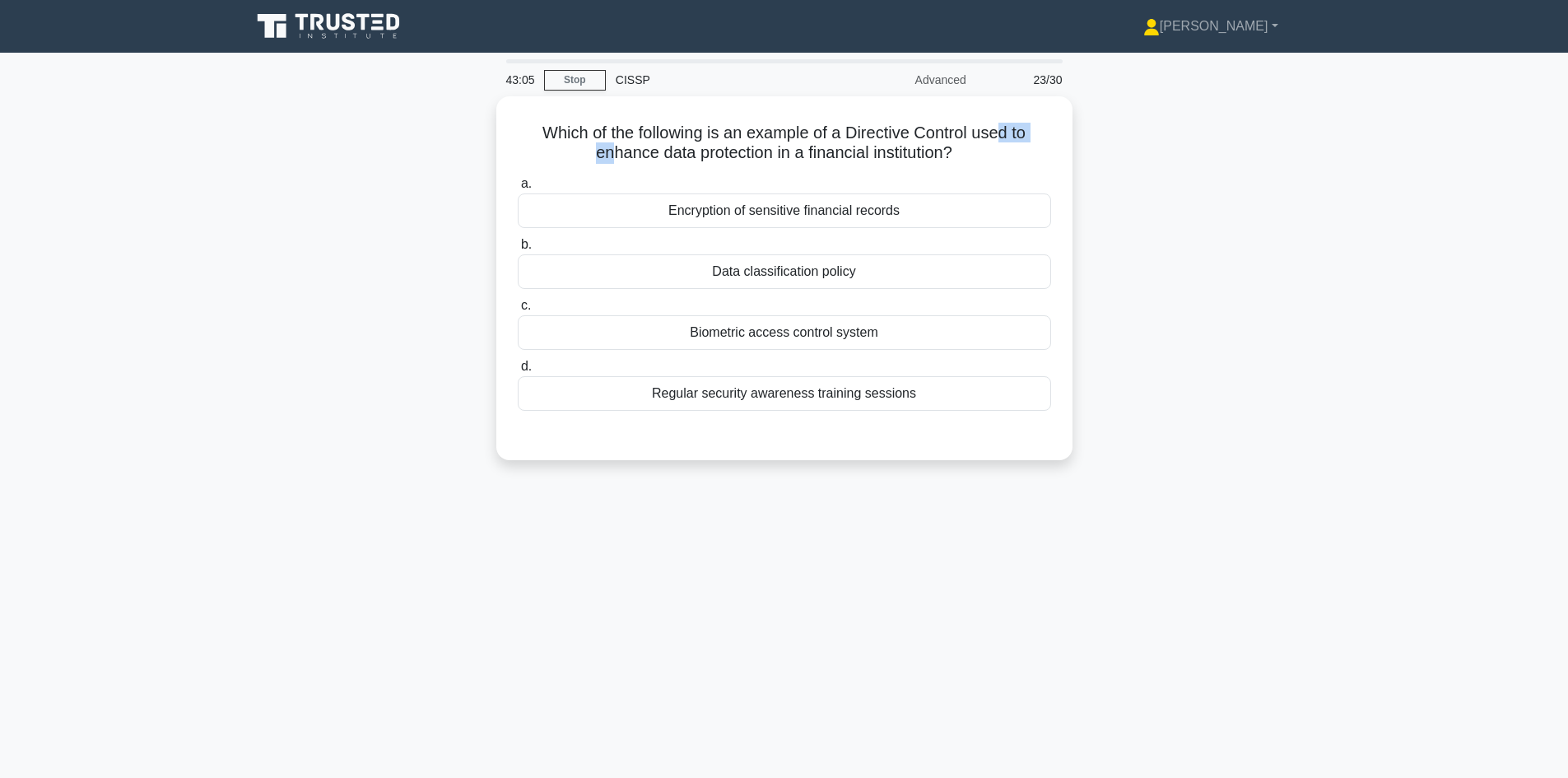
drag, startPoint x: 609, startPoint y: 148, endPoint x: 1091, endPoint y: 146, distance: 482.0
click at [1046, 138] on h5 "Which of the following is an example of a Directive Control used to enhance dat…" at bounding box center [784, 143] width 536 height 41
click at [1290, 235] on div "Which of the following is an example of a Directive Control used to enhance dat…" at bounding box center [784, 288] width 1087 height 383
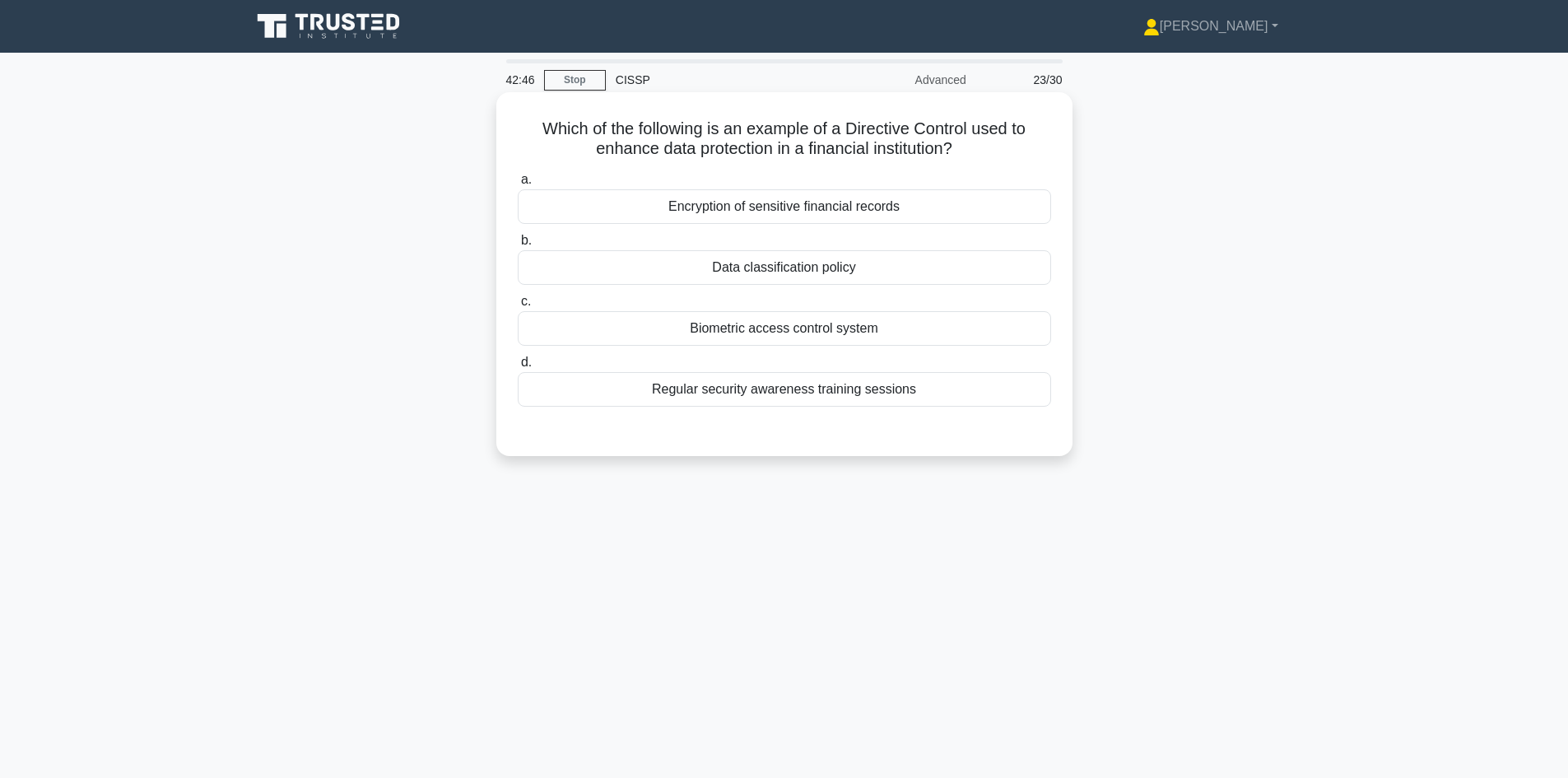
drag, startPoint x: 691, startPoint y: 130, endPoint x: 914, endPoint y: 199, distance: 233.4
click at [981, 160] on h5 "Which of the following is an example of a Directive Control used to enhance dat…" at bounding box center [784, 139] width 536 height 41
click at [651, 135] on h5 "Which of the following is an example of a Directive Control used to enhance dat…" at bounding box center [784, 139] width 536 height 41
drag, startPoint x: 702, startPoint y: 128, endPoint x: 996, endPoint y: 151, distance: 294.9
click at [977, 151] on h5 "Which of the following is an example of a Directive Control used to enhance dat…" at bounding box center [784, 139] width 536 height 41
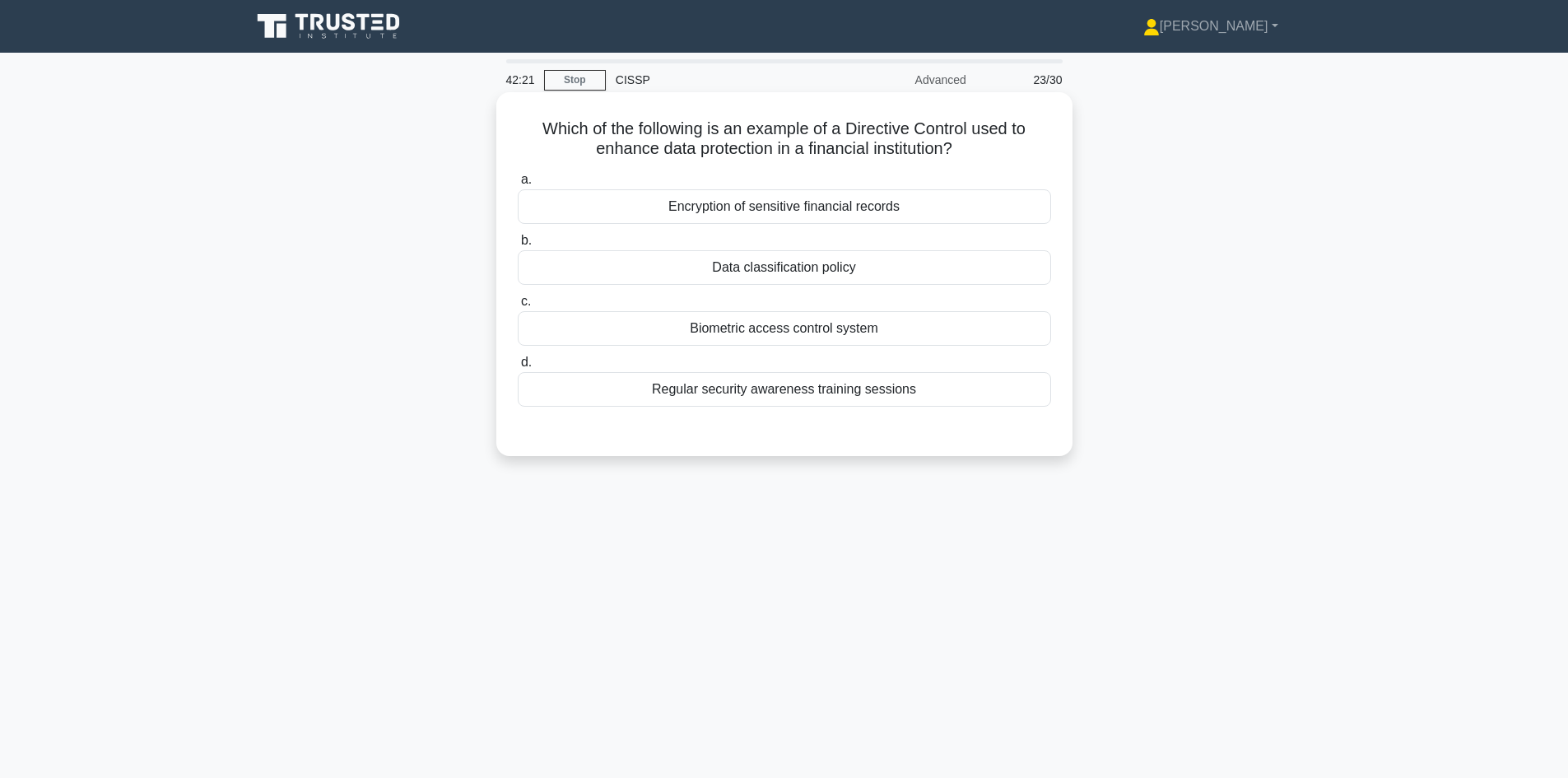
click at [999, 151] on h5 "Which of the following is an example of a Directive Control used to enhance dat…" at bounding box center [784, 139] width 536 height 41
drag, startPoint x: 585, startPoint y: 146, endPoint x: 990, endPoint y: 156, distance: 405.1
click at [975, 156] on h5 "Which of the following is an example of a Directive Control used to enhance dat…" at bounding box center [784, 139] width 536 height 41
click at [991, 156] on h5 "Which of the following is an example of a Directive Control used to enhance dat…" at bounding box center [784, 139] width 536 height 41
drag, startPoint x: 597, startPoint y: 151, endPoint x: 985, endPoint y: 154, distance: 388.0
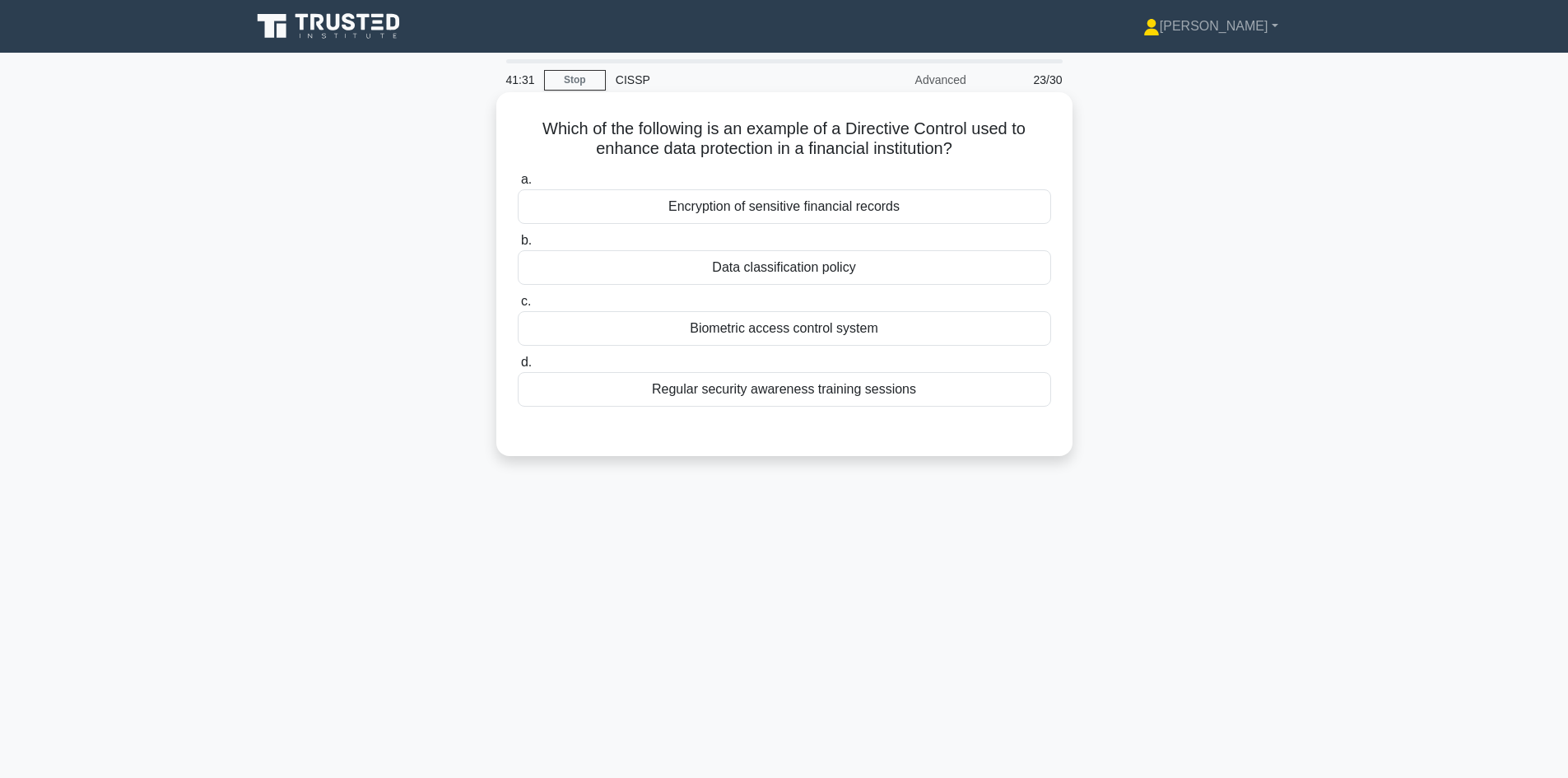
click at [977, 154] on h5 "Which of the following is an example of a Directive Control used to enhance dat…" at bounding box center [784, 139] width 536 height 41
click at [985, 154] on h5 "Which of the following is an example of a Directive Control used to enhance dat…" at bounding box center [784, 139] width 536 height 41
drag, startPoint x: 655, startPoint y: 127, endPoint x: 973, endPoint y: 156, distance: 319.3
click at [972, 156] on h5 "Which of the following is an example of a Directive Control used to enhance dat…" at bounding box center [784, 139] width 536 height 41
click at [986, 155] on h5 "Which of the following is an example of a Directive Control used to enhance dat…" at bounding box center [784, 139] width 536 height 41
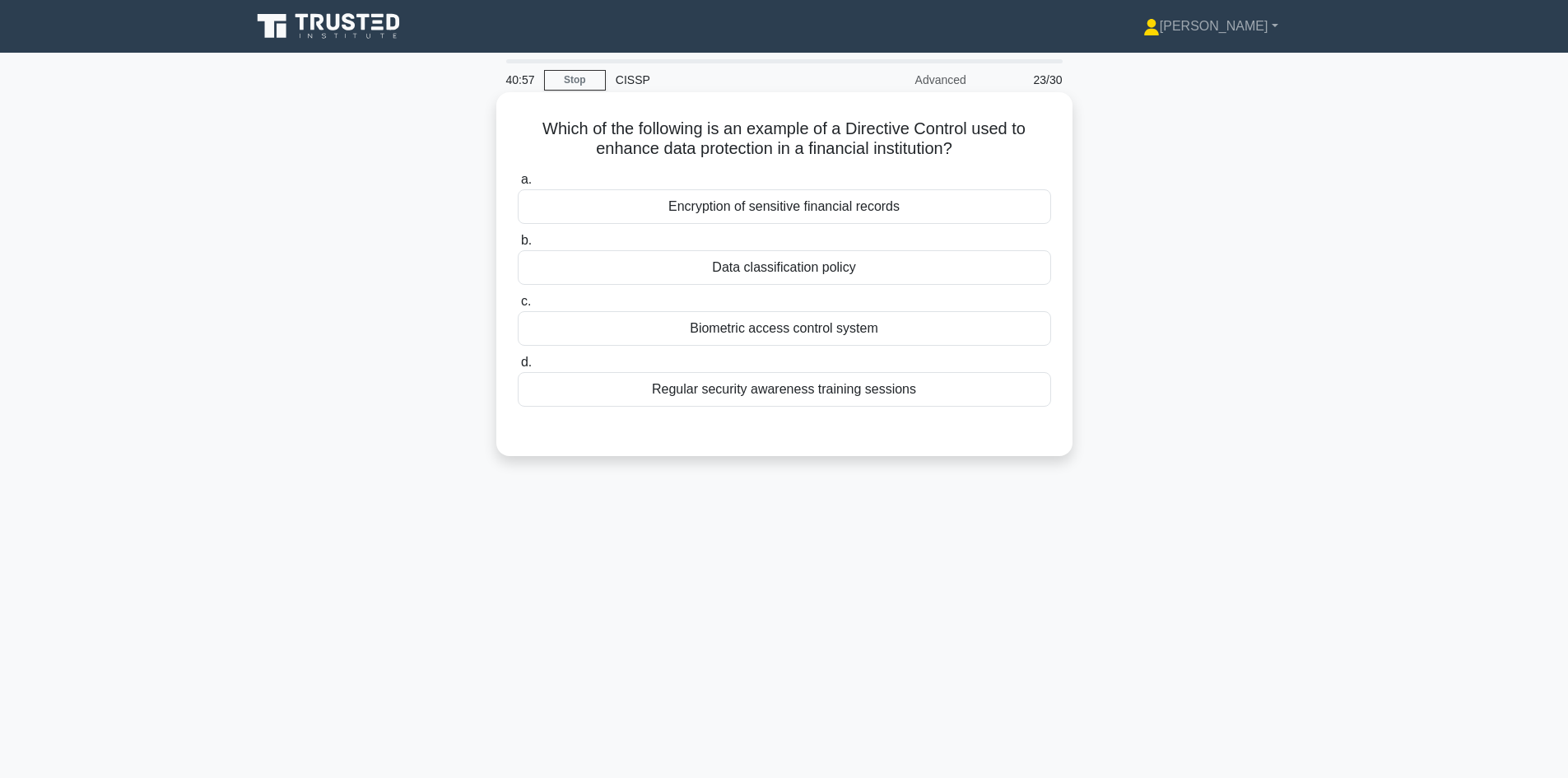
click at [911, 265] on div "Data classification policy" at bounding box center [784, 268] width 533 height 35
click at [518, 246] on input "b. Data classification policy" at bounding box center [518, 240] width 0 height 11
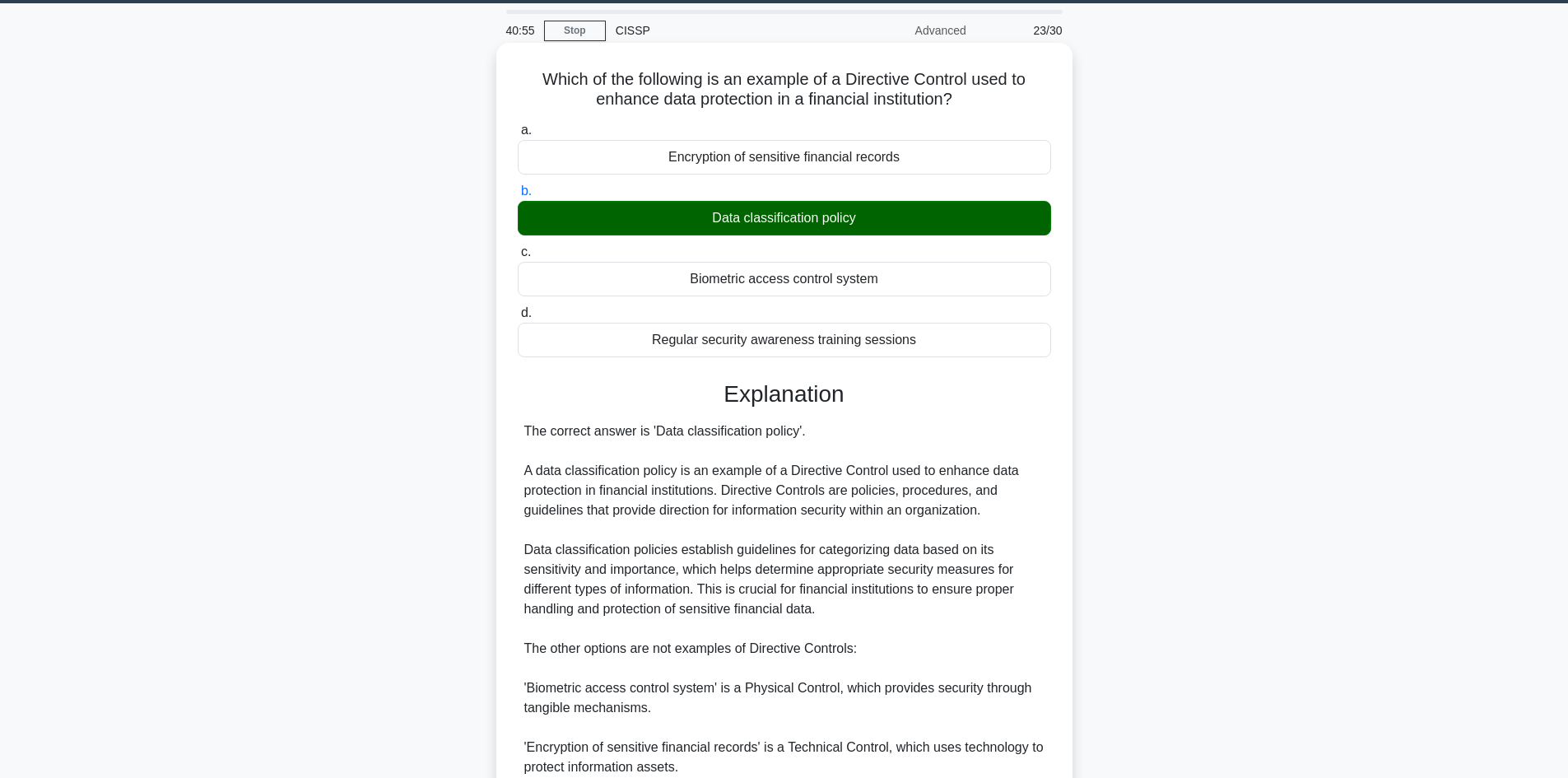
scroll to position [317, 0]
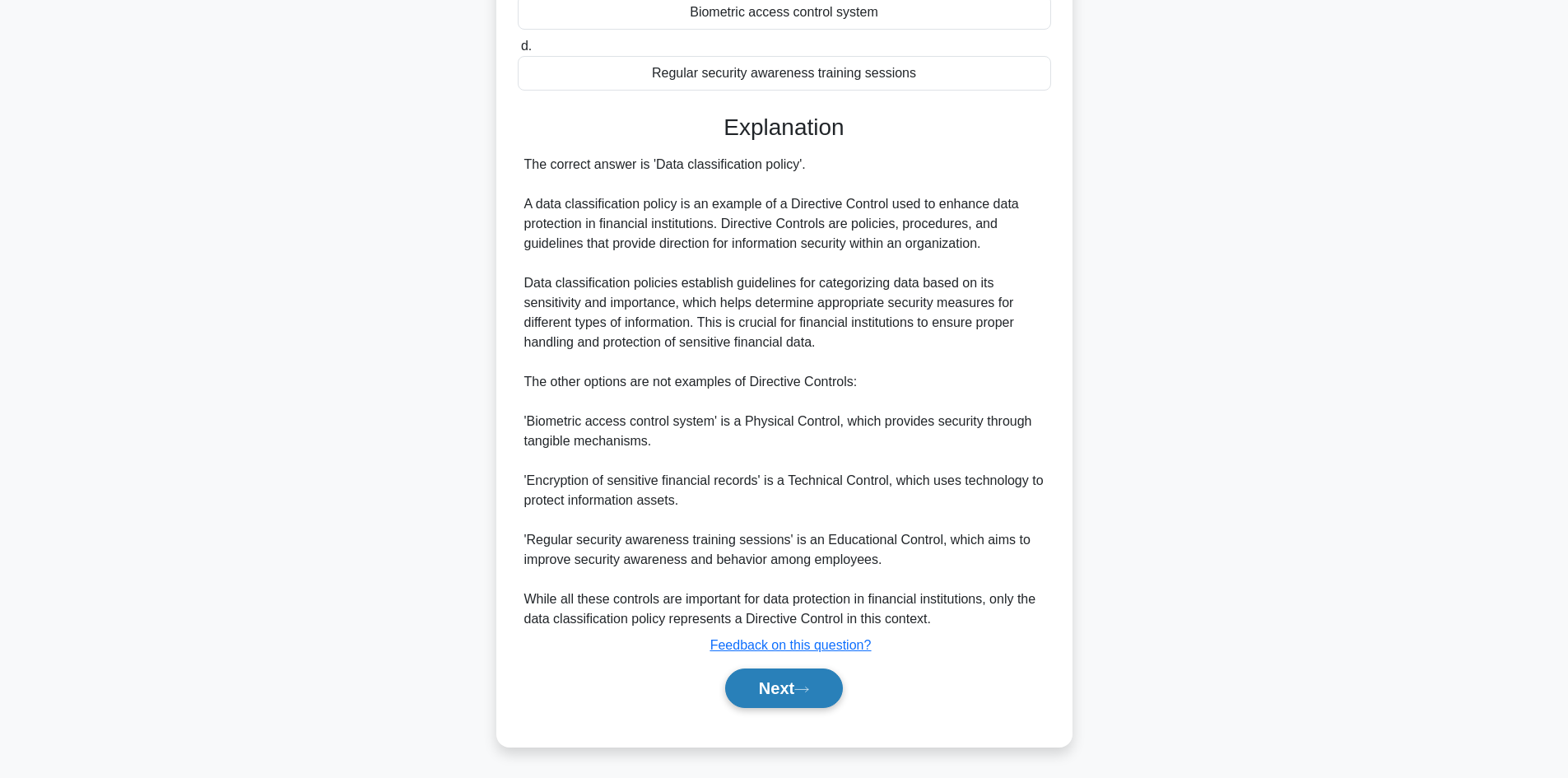
click at [796, 692] on button "Next" at bounding box center [784, 688] width 118 height 40
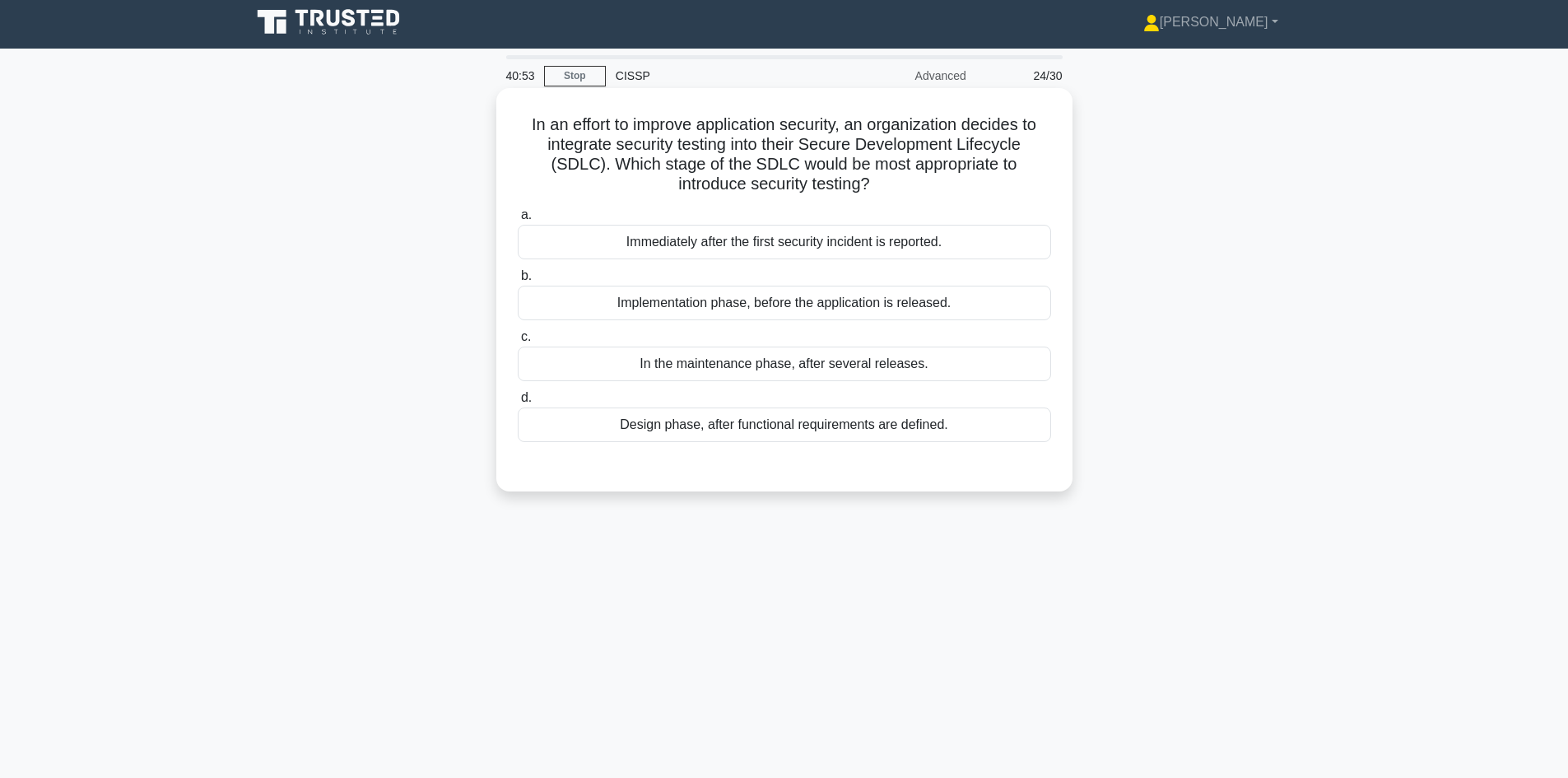
scroll to position [0, 0]
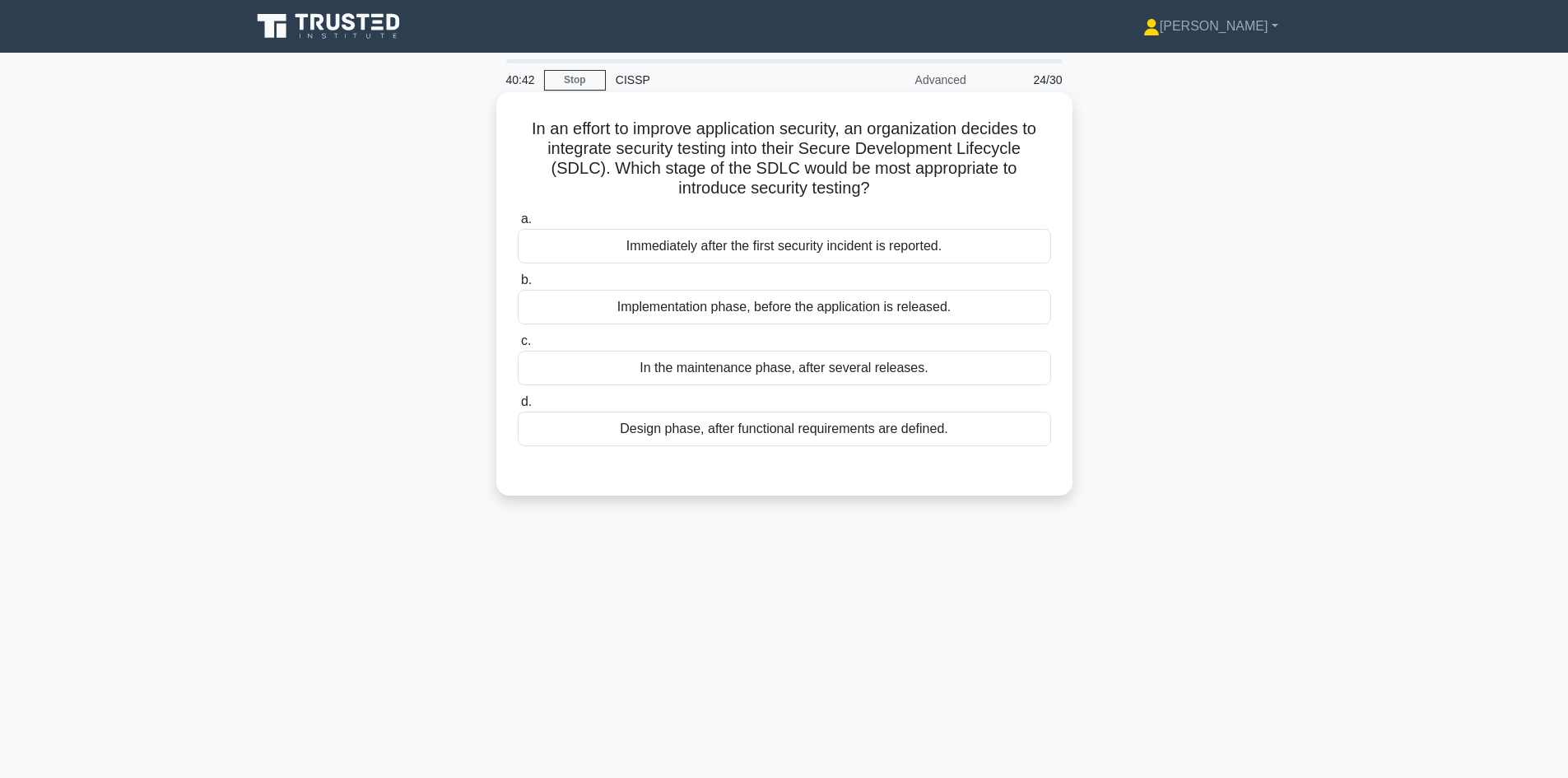
drag, startPoint x: 551, startPoint y: 153, endPoint x: 1016, endPoint y: 184, distance: 466.0
click at [1016, 184] on h5 "In an effort to improve application security, an organization decides to integr…" at bounding box center [784, 158] width 536 height 80
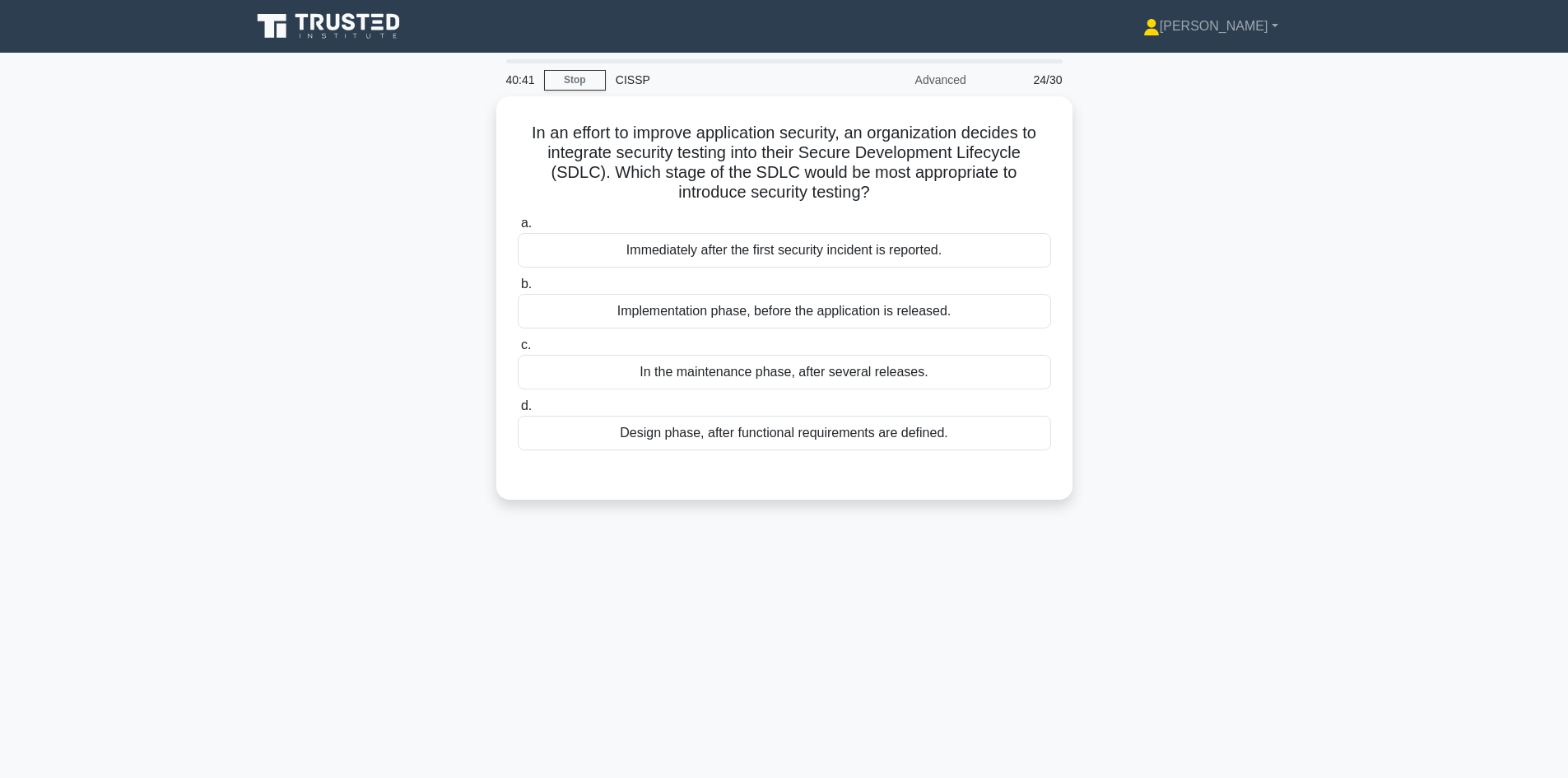
click at [1209, 262] on div "In an effort to improve application security, an organization decides to integr…" at bounding box center [784, 308] width 1087 height 423
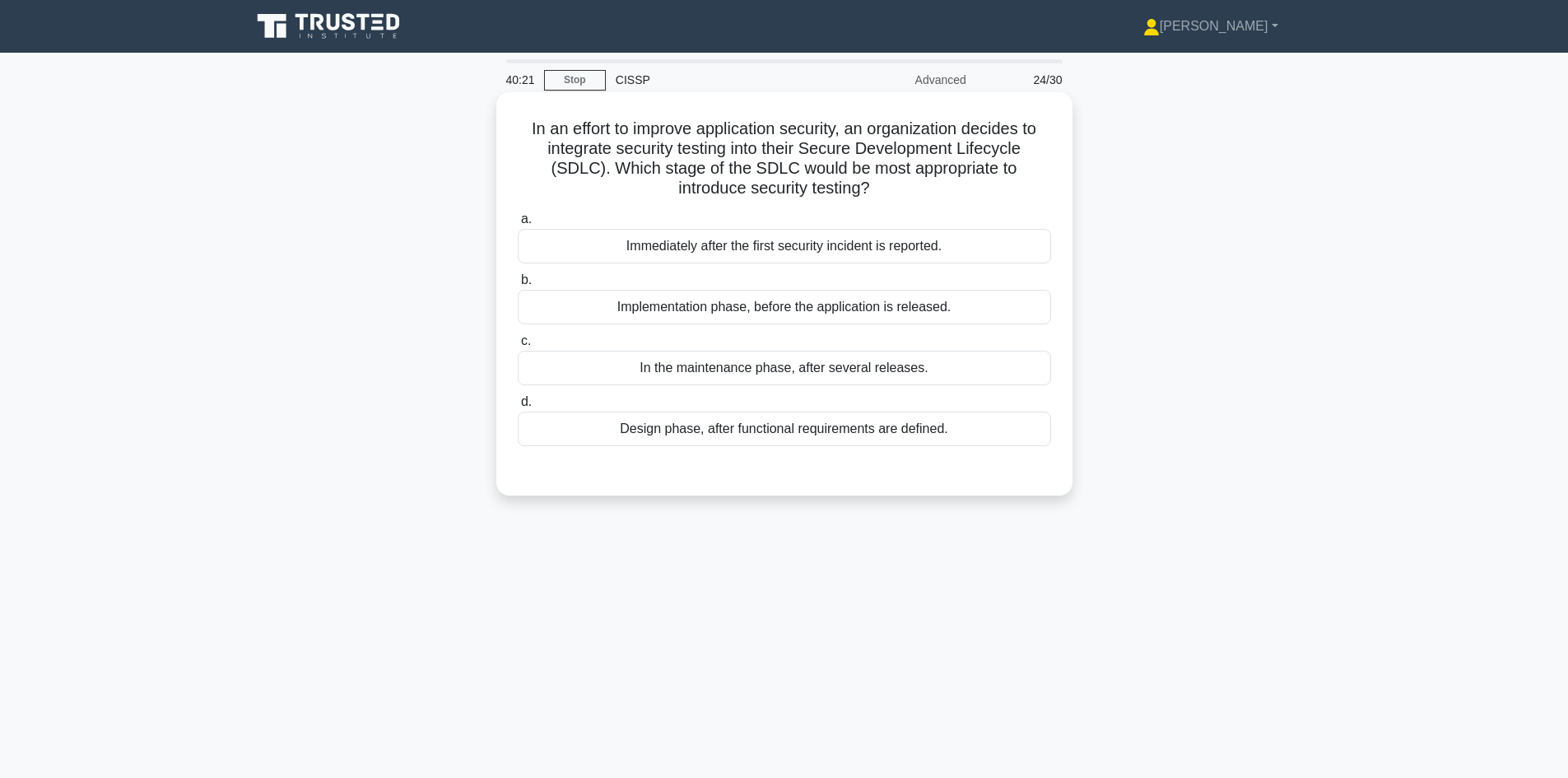
click at [962, 302] on div "Implementation phase, before the application is released." at bounding box center [784, 306] width 533 height 35
click at [518, 285] on input "b. Implementation phase, before the application is released." at bounding box center [518, 280] width 0 height 11
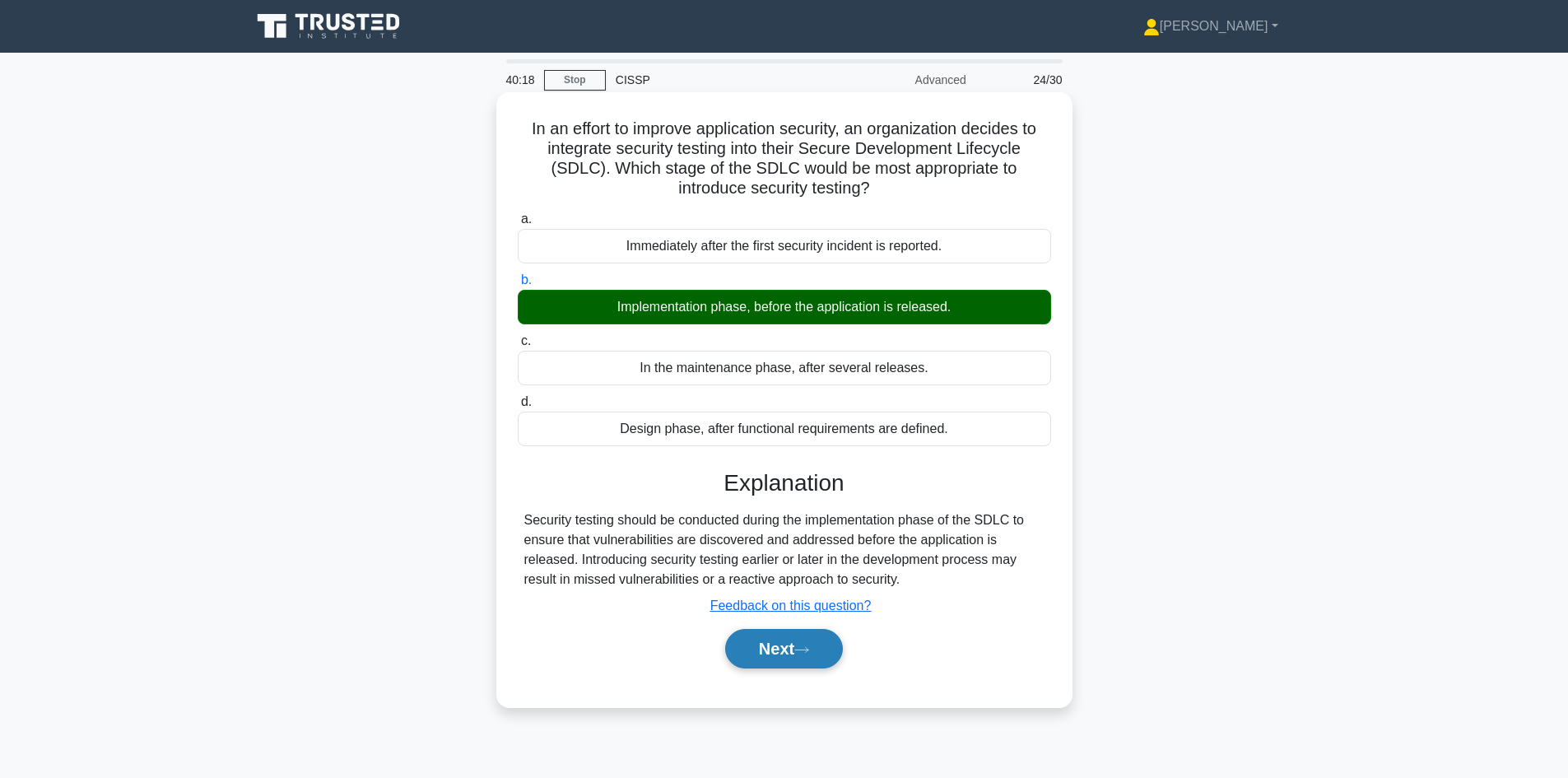
click at [778, 646] on button "Next" at bounding box center [784, 648] width 118 height 40
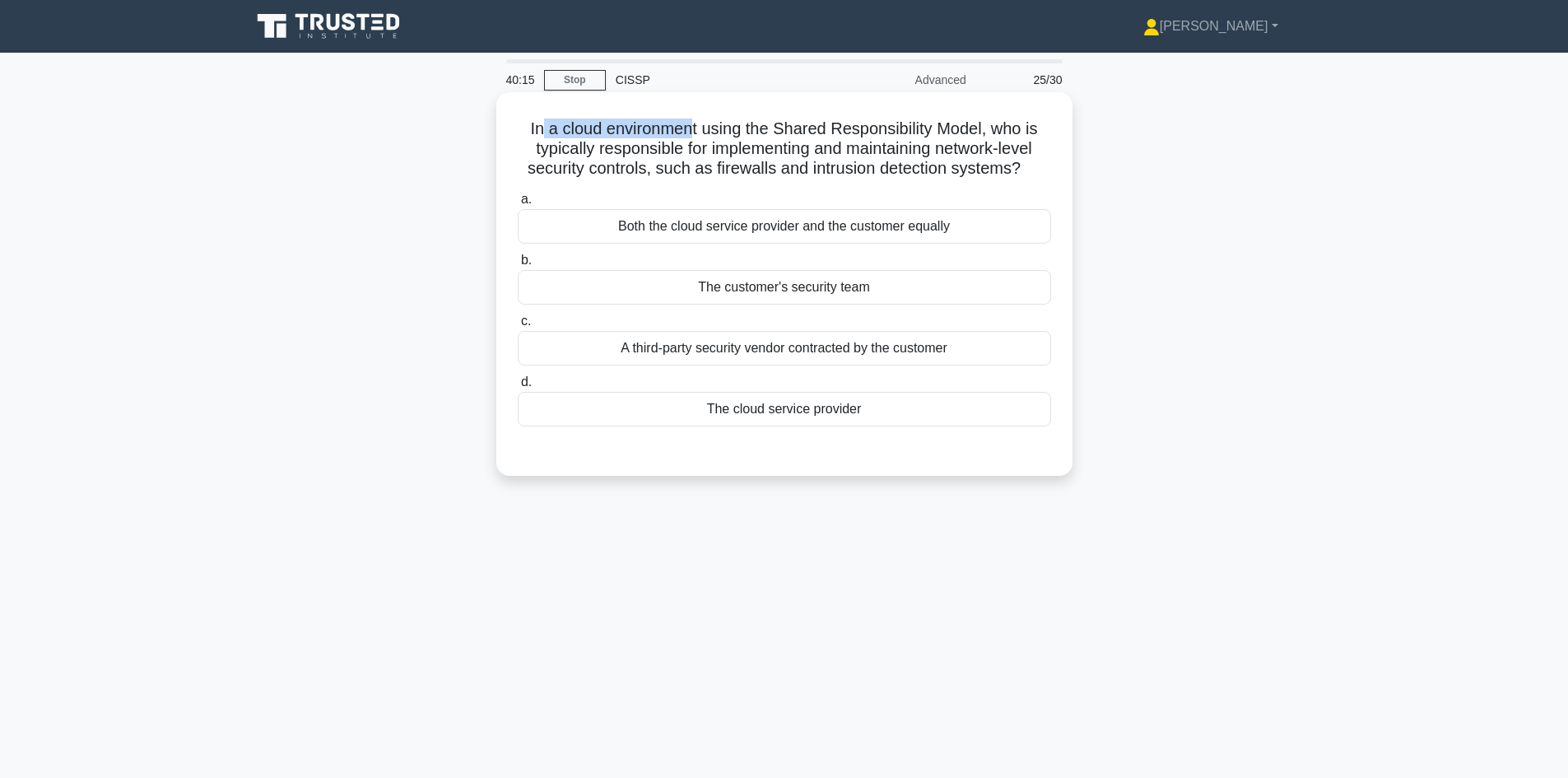
drag, startPoint x: 535, startPoint y: 130, endPoint x: 692, endPoint y: 130, distance: 157.0
click at [692, 130] on h5 "In a cloud environment using the Shared Responsibility Model, who is typically …" at bounding box center [784, 149] width 536 height 61
click at [910, 211] on div "Both the cloud service provider and the customer equally" at bounding box center [784, 226] width 533 height 35
click at [518, 205] on input "a. Both the cloud service provider and the customer equally" at bounding box center [518, 200] width 0 height 11
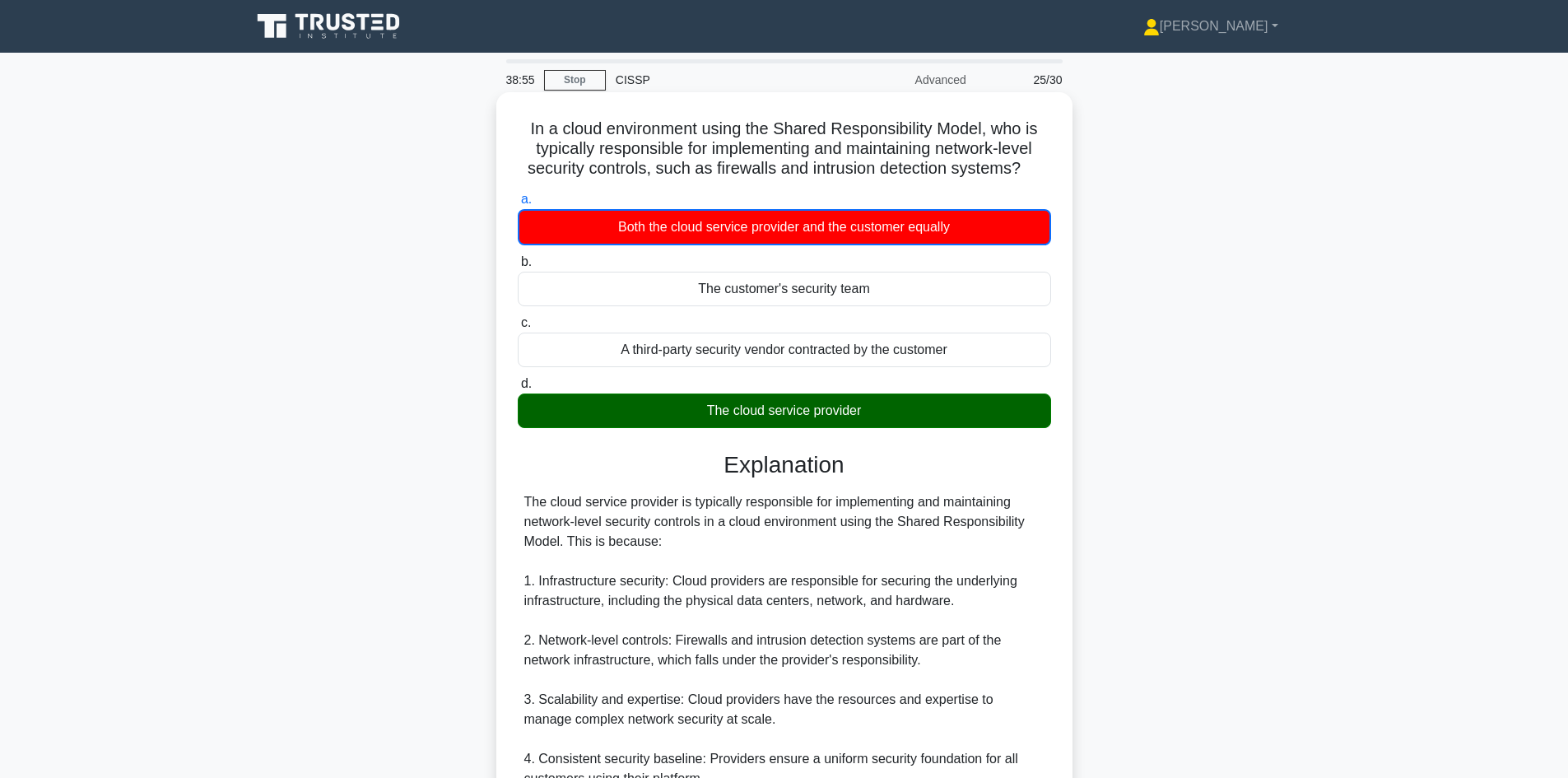
click at [904, 413] on div "The cloud service provider" at bounding box center [784, 411] width 533 height 35
click at [518, 389] on input "d. The cloud service provider" at bounding box center [518, 383] width 0 height 11
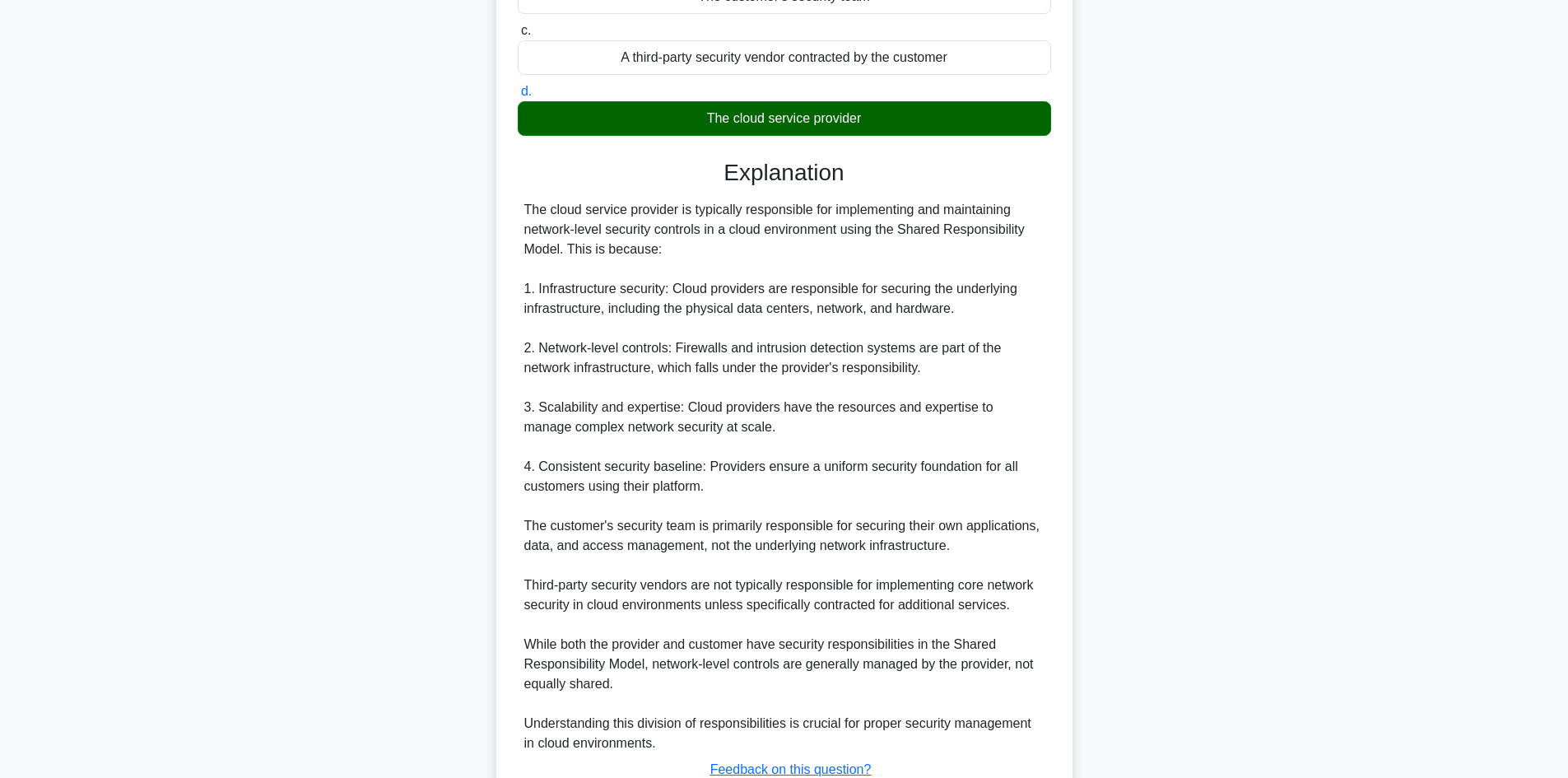
scroll to position [411, 0]
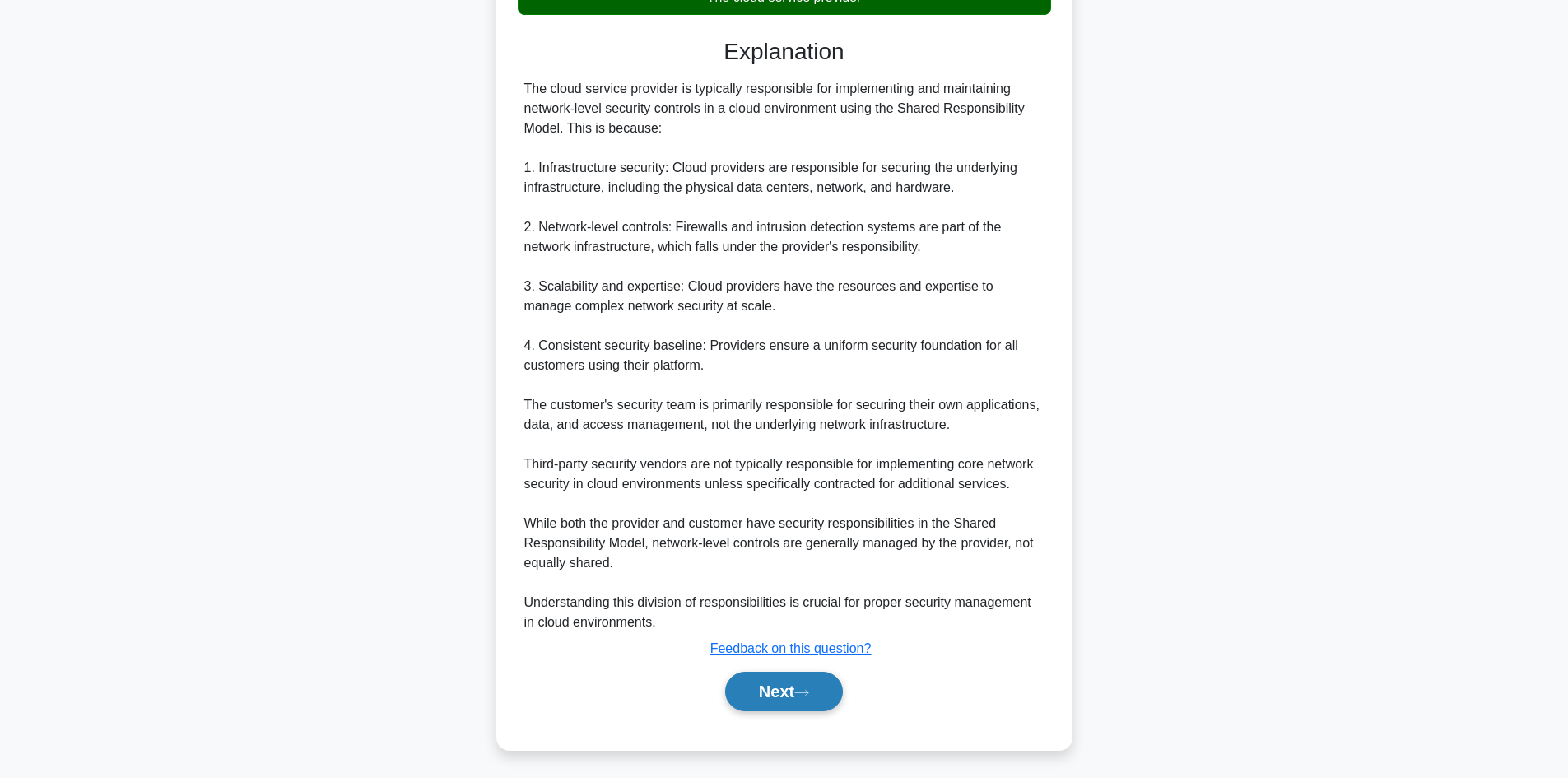
click at [801, 682] on button "Next" at bounding box center [784, 692] width 118 height 40
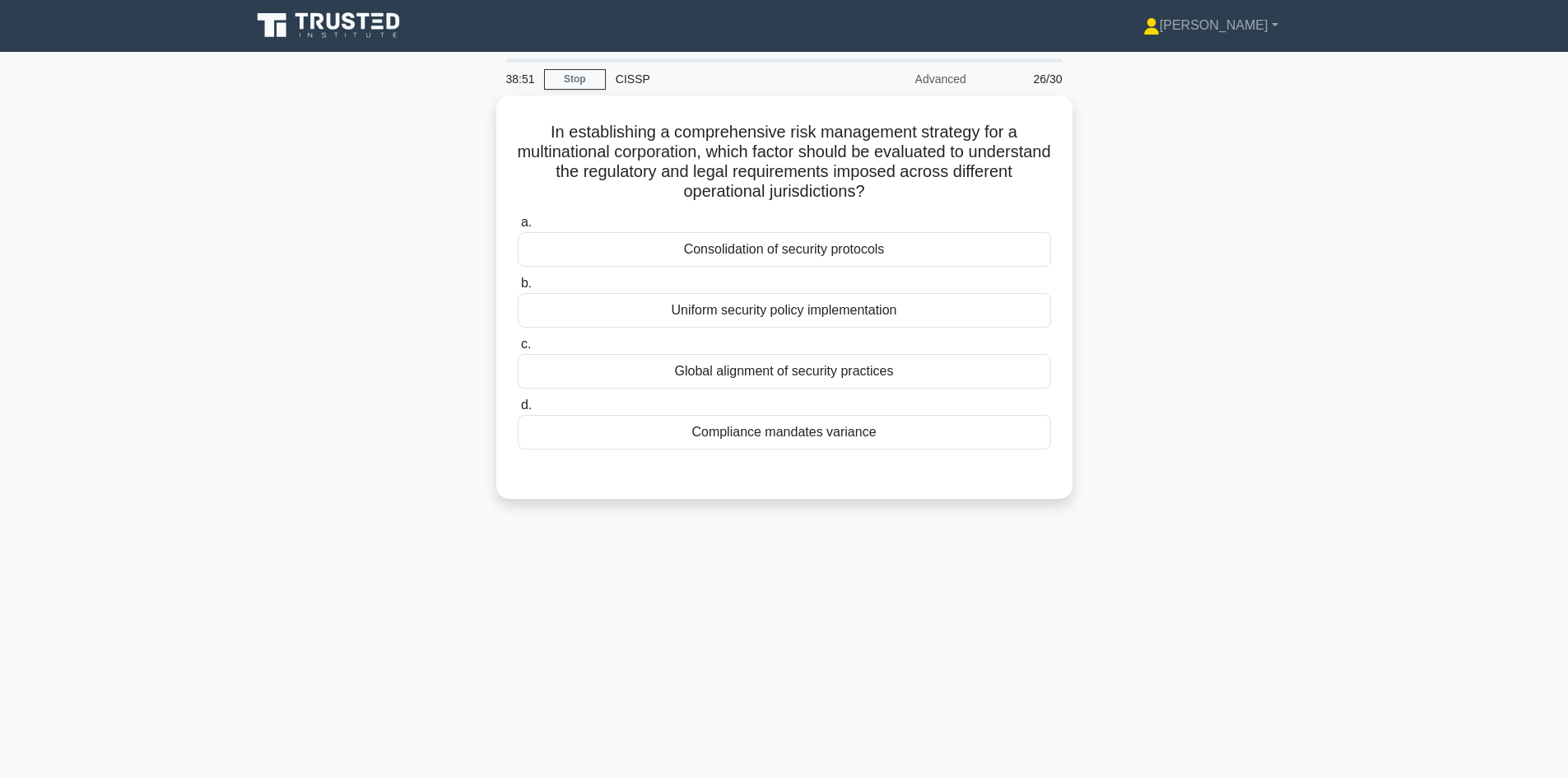
scroll to position [0, 0]
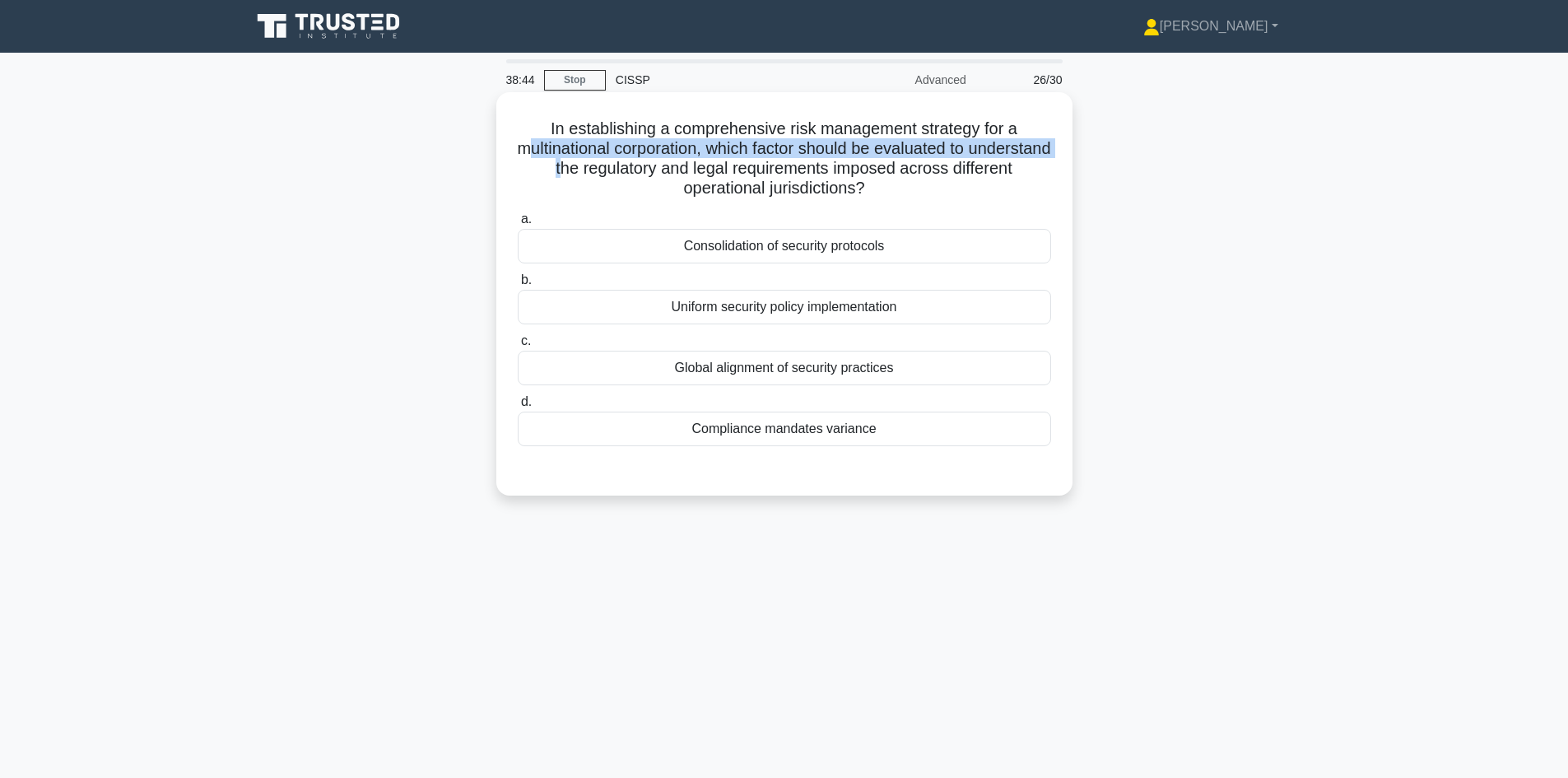
drag, startPoint x: 561, startPoint y: 150, endPoint x: 637, endPoint y: 170, distance: 78.6
click at [637, 170] on h5 "In establishing a comprehensive risk management strategy for a multinational co…" at bounding box center [784, 158] width 536 height 80
click at [641, 151] on h5 "In establishing a comprehensive risk management strategy for a multinational co…" at bounding box center [784, 158] width 536 height 80
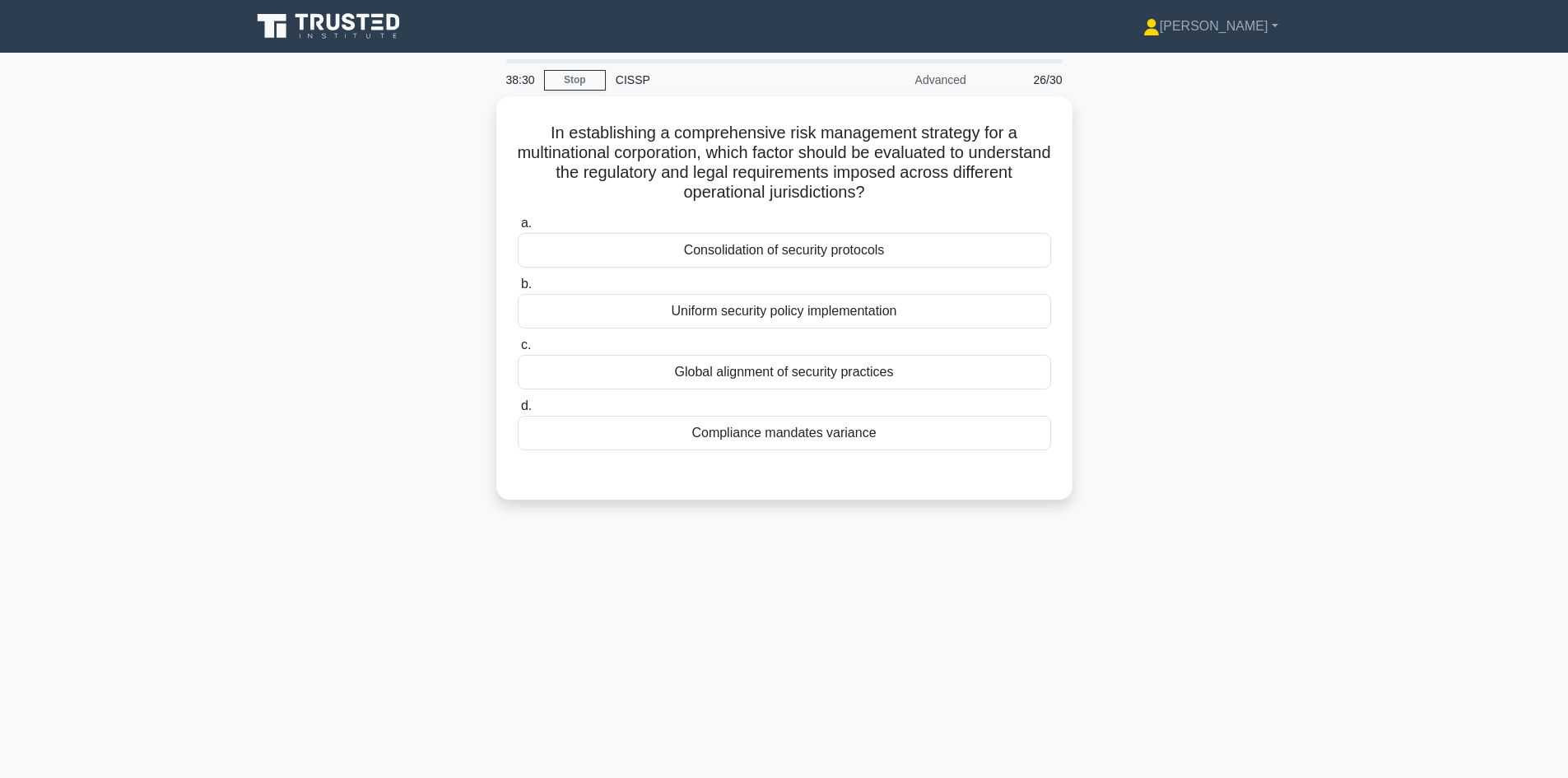
click at [555, 69] on div "38:30 Stop CISSP Advanced 26/30" at bounding box center [784, 80] width 576 height 33
click at [567, 71] on link "Stop" at bounding box center [575, 80] width 62 height 20
